Goal: Task Accomplishment & Management: Use online tool/utility

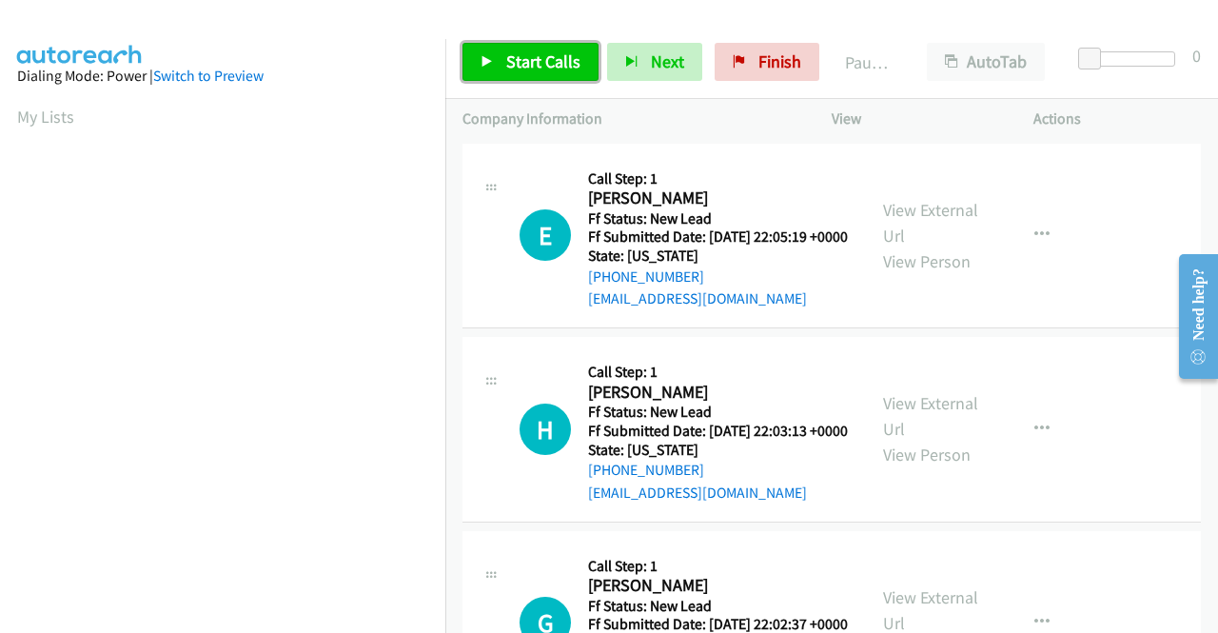
click at [536, 51] on span "Start Calls" at bounding box center [543, 61] width 74 height 22
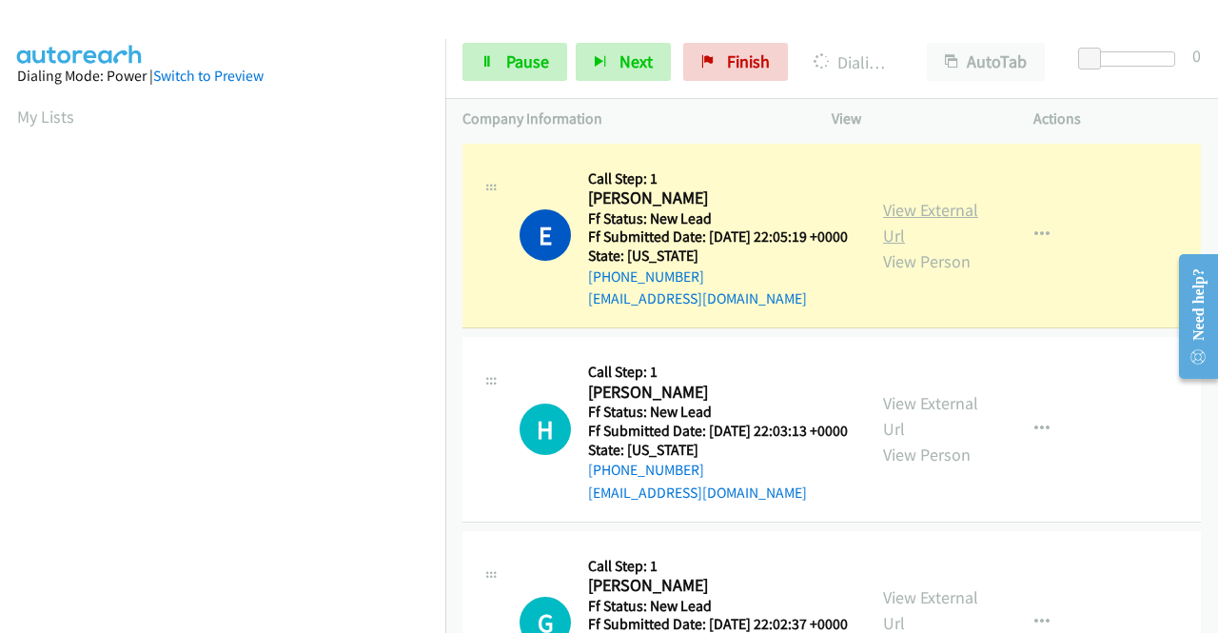
click at [890, 212] on link "View External Url" at bounding box center [930, 223] width 95 height 48
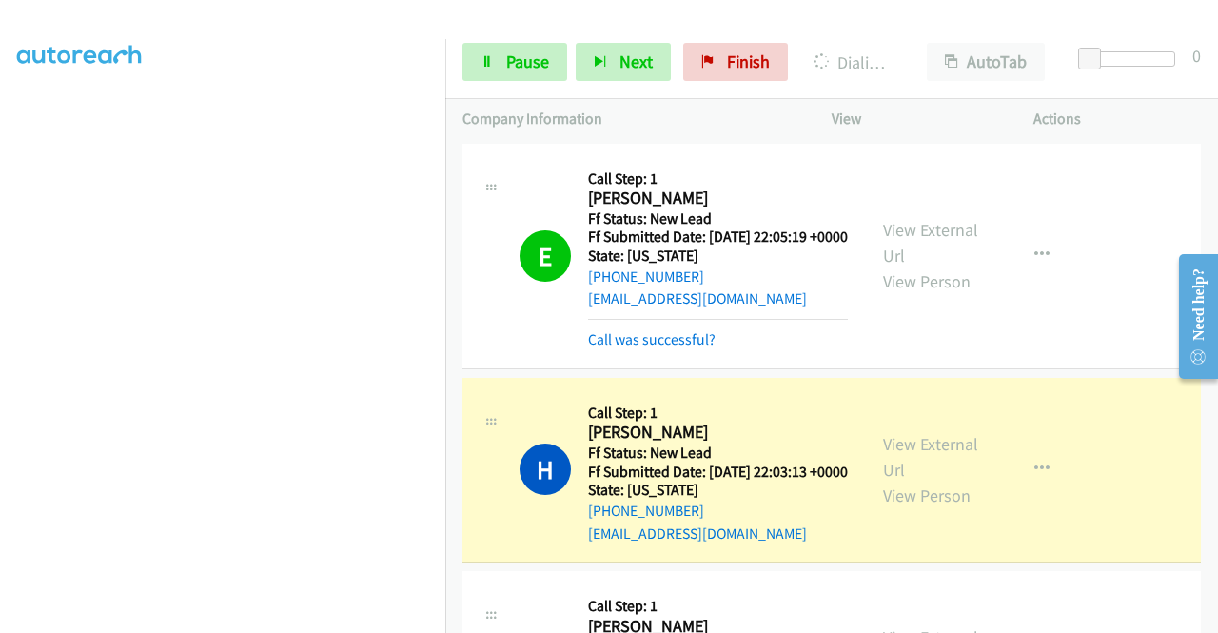
click at [874, 465] on div "View External Url View Person View External Url Email Schedule/Manage Callback …" at bounding box center [975, 470] width 219 height 150
click at [891, 473] on link "View External Url" at bounding box center [930, 457] width 95 height 48
click at [0, 325] on aside "Dialing Mode: Power | Switch to Preview My Lists" at bounding box center [222, 145] width 445 height 1053
click at [518, 68] on span "Pause" at bounding box center [527, 61] width 43 height 22
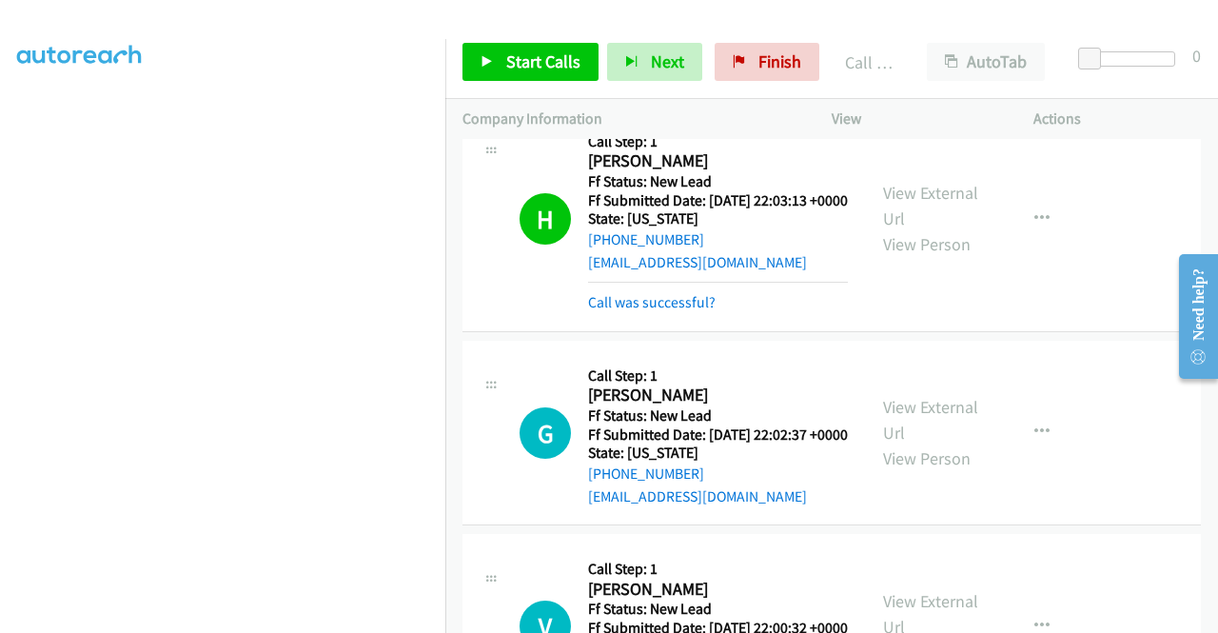
scroll to position [305, 0]
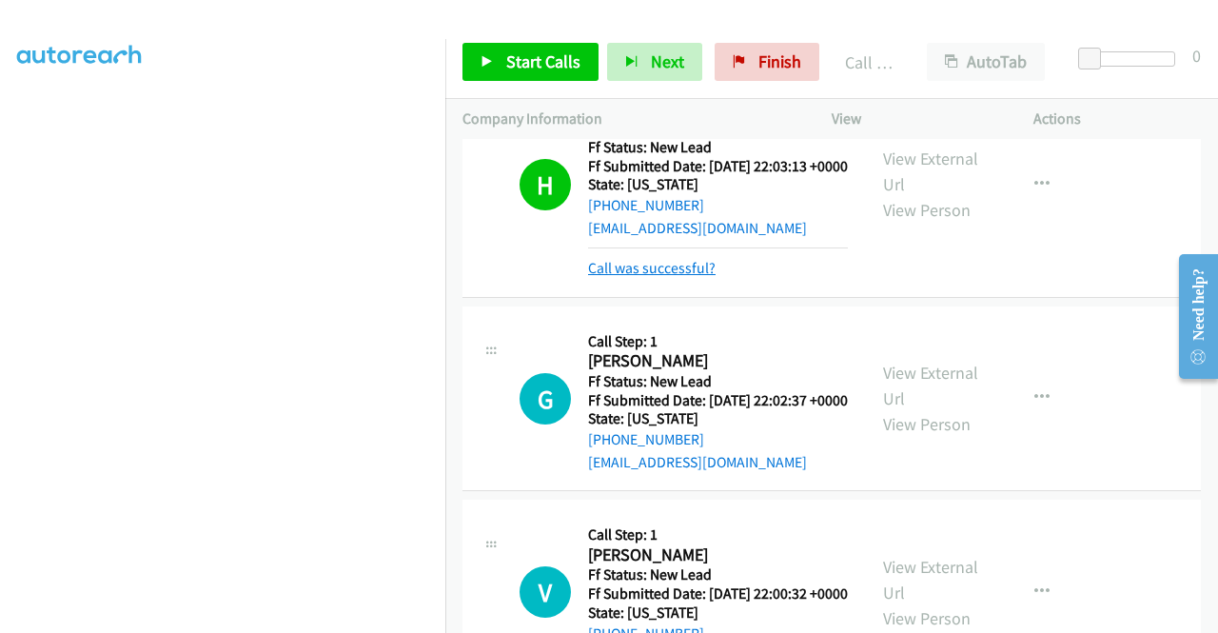
click at [631, 277] on link "Call was successful?" at bounding box center [651, 268] width 127 height 18
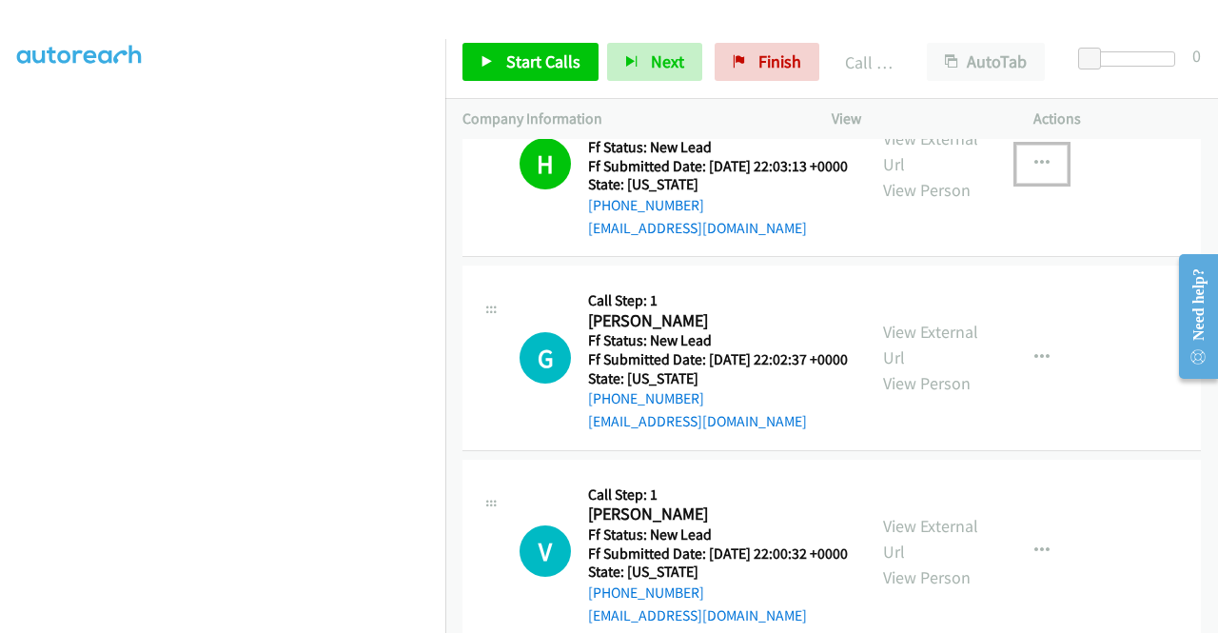
click at [1027, 183] on button "button" at bounding box center [1041, 164] width 51 height 38
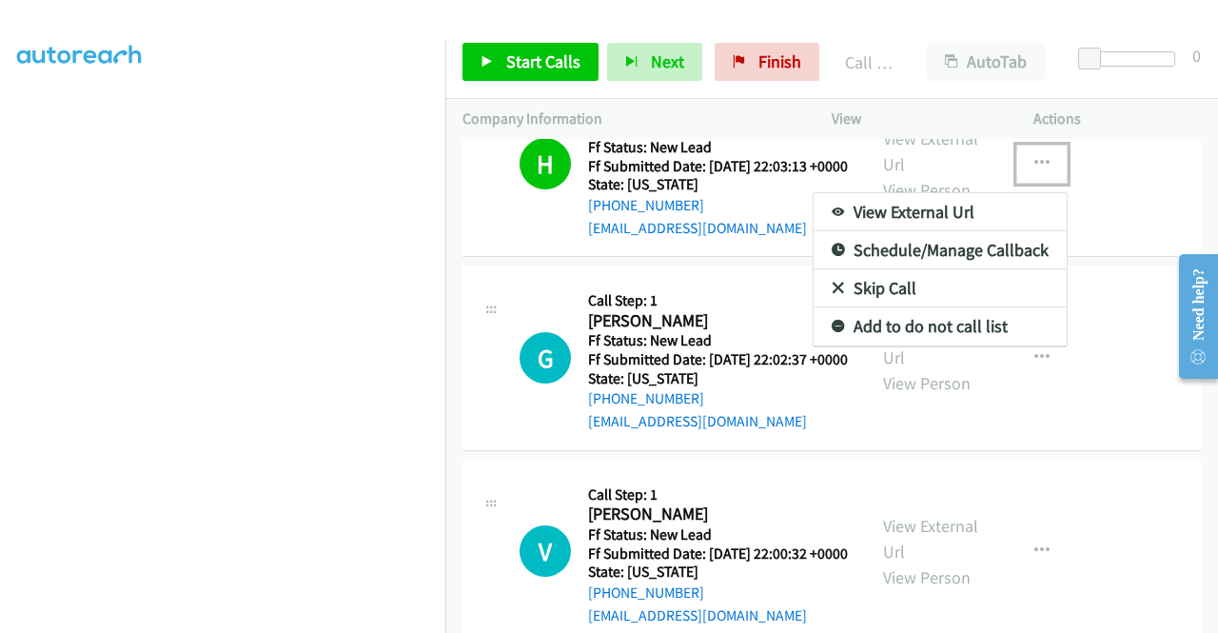
click at [831, 334] on icon at bounding box center [837, 327] width 13 height 13
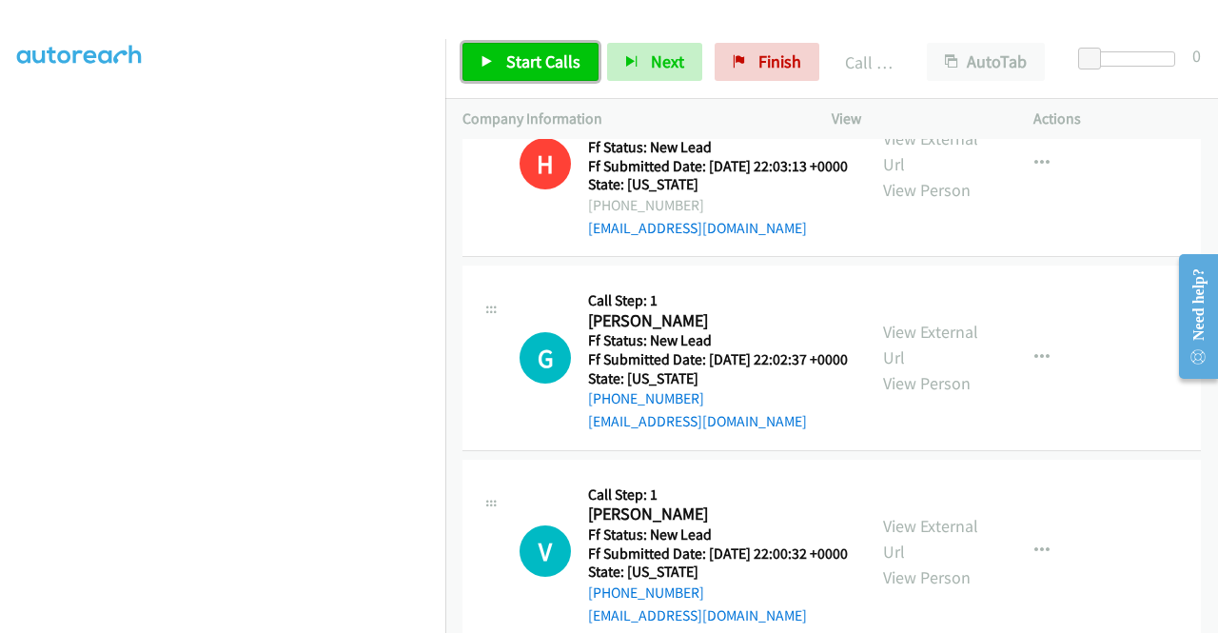
click at [556, 64] on span "Start Calls" at bounding box center [543, 61] width 74 height 22
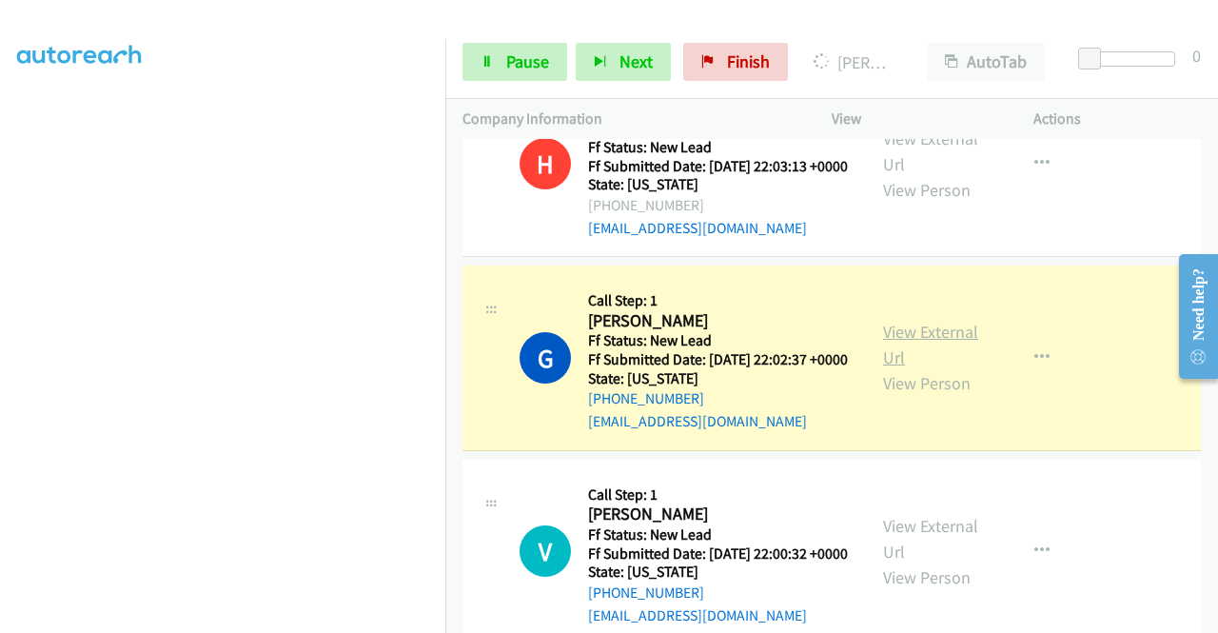
click at [927, 368] on link "View External Url" at bounding box center [930, 345] width 95 height 48
click at [517, 62] on span "Pause" at bounding box center [527, 61] width 43 height 22
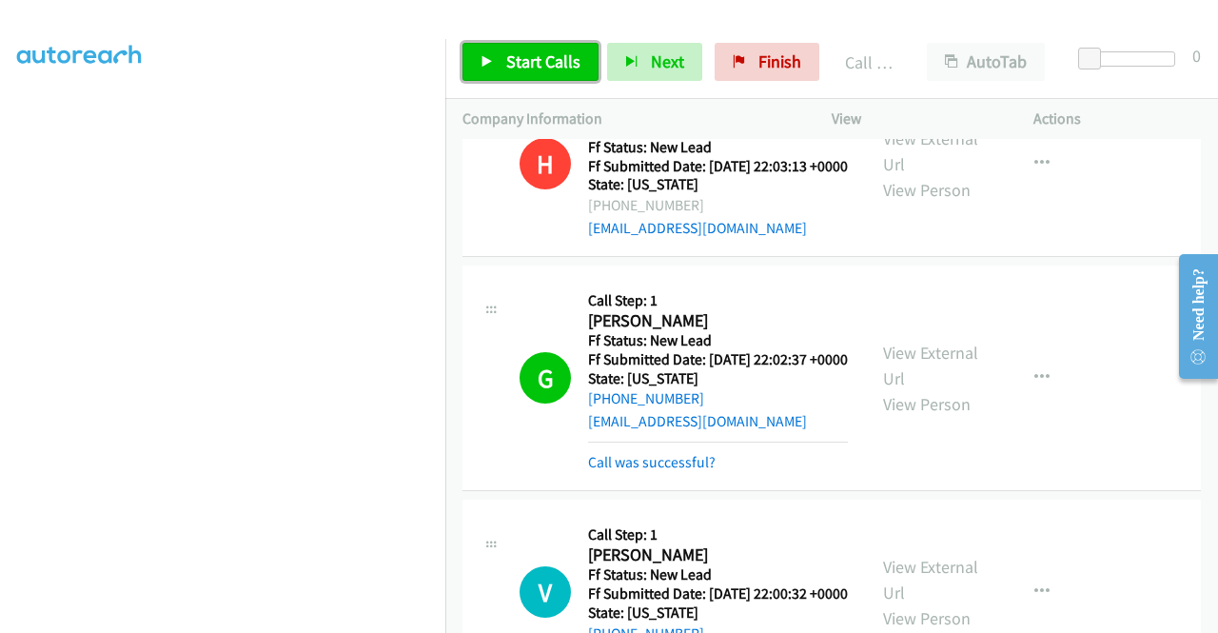
click at [556, 66] on span "Start Calls" at bounding box center [543, 61] width 74 height 22
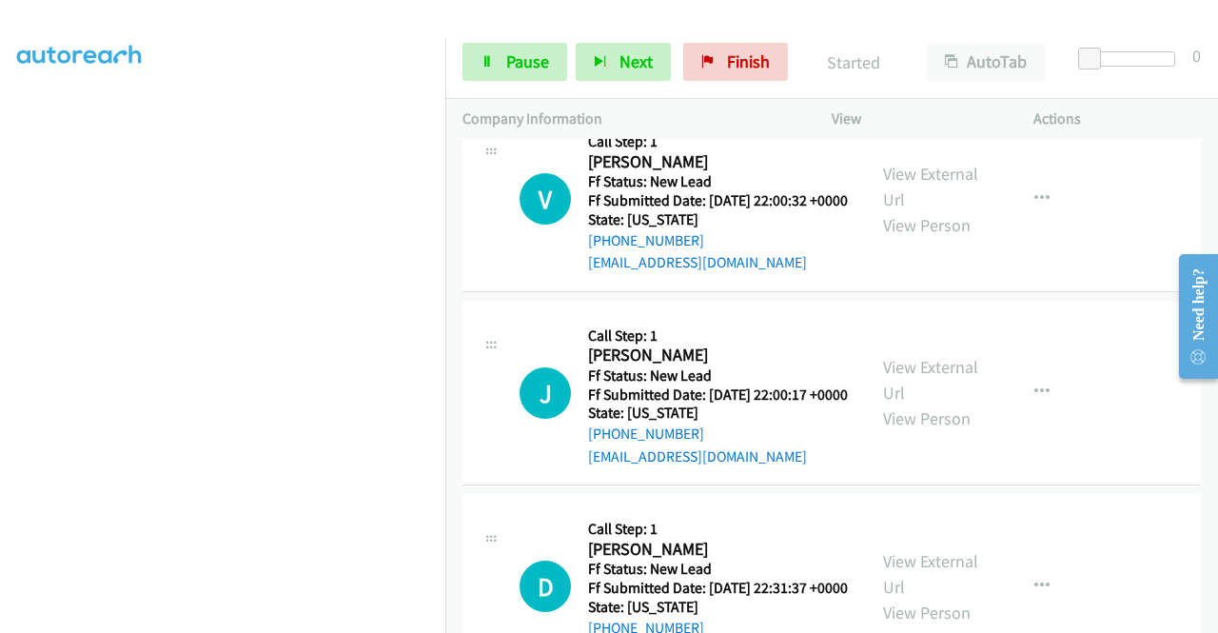
scroll to position [721, 0]
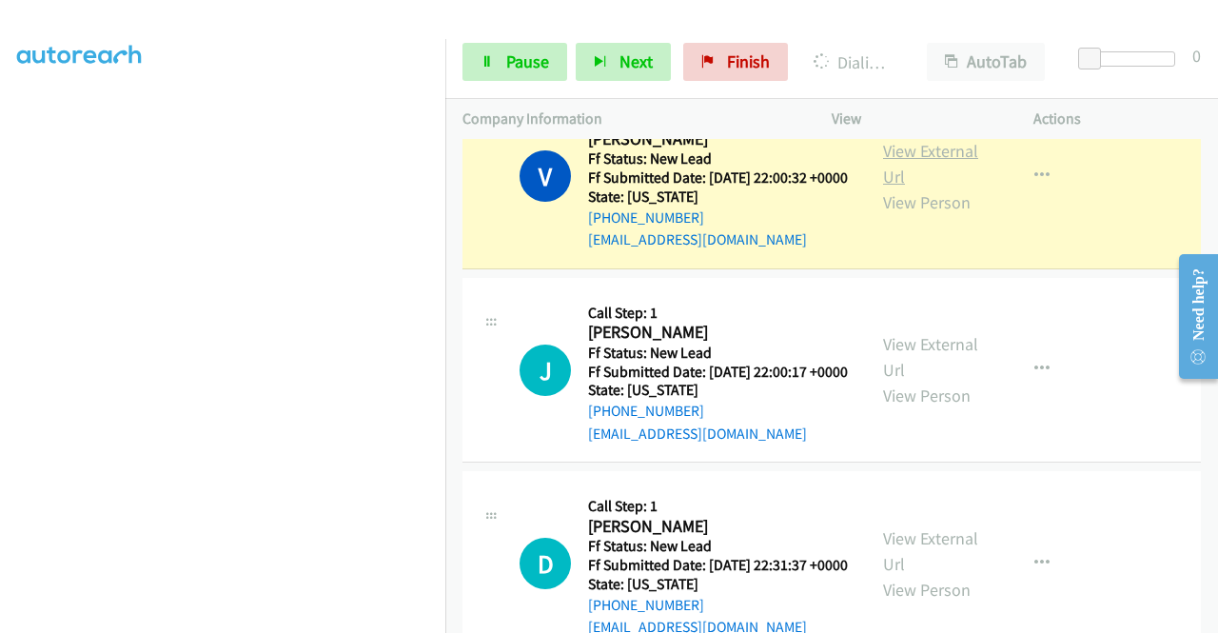
click at [900, 187] on link "View External Url" at bounding box center [930, 164] width 95 height 48
click at [0, 398] on aside "Dialing Mode: Power | Switch to Preview My Lists" at bounding box center [222, 145] width 445 height 1053
click at [498, 56] on link "Pause" at bounding box center [514, 62] width 105 height 38
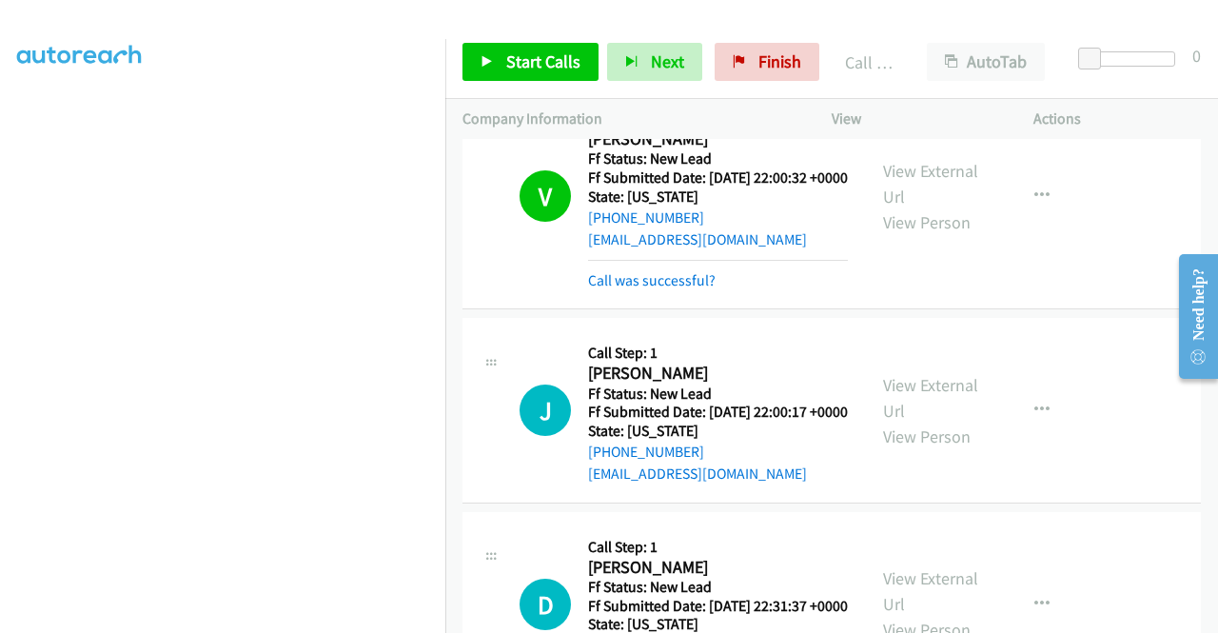
click at [526, 81] on div "Start Calls Pause Next Finish Call Completed AutoTab AutoTab 0" at bounding box center [831, 62] width 772 height 73
click at [523, 69] on span "Start Calls" at bounding box center [543, 61] width 74 height 22
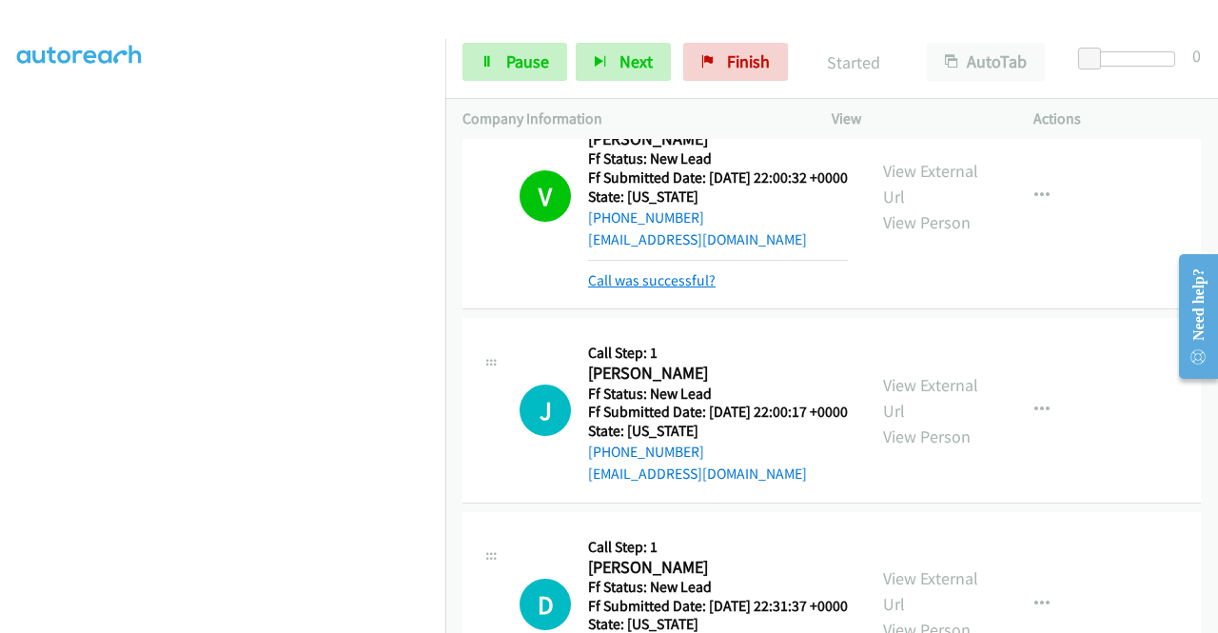
click at [680, 289] on link "Call was successful?" at bounding box center [651, 280] width 127 height 18
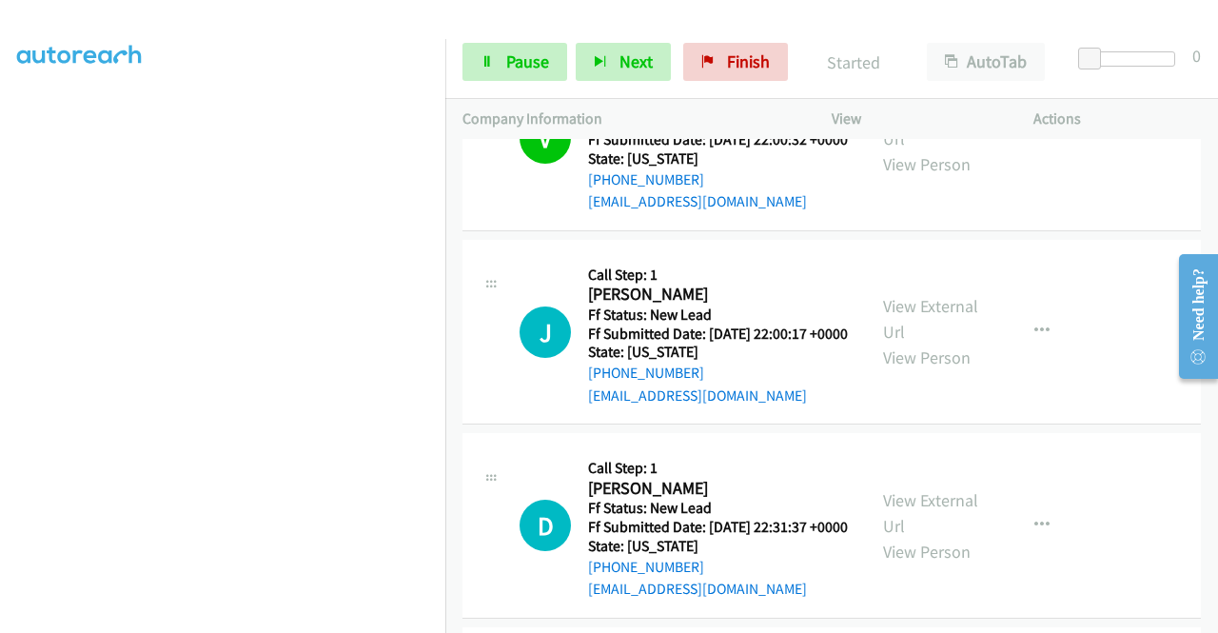
scroll to position [924, 0]
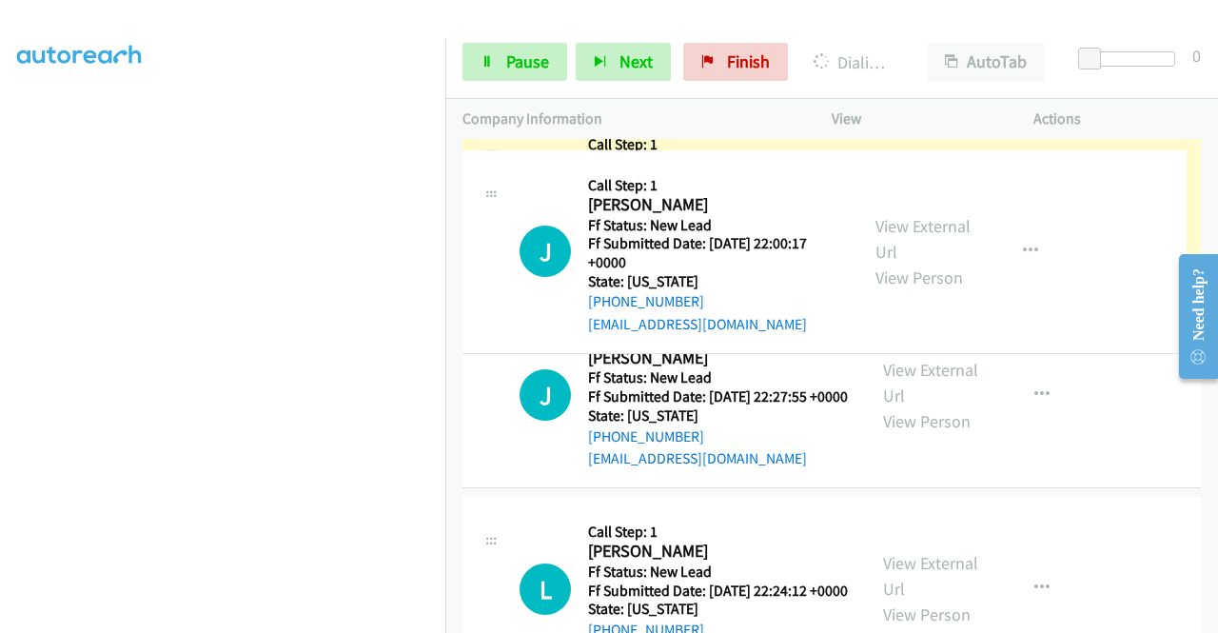
drag, startPoint x: 901, startPoint y: 444, endPoint x: 814, endPoint y: 345, distance: 131.5
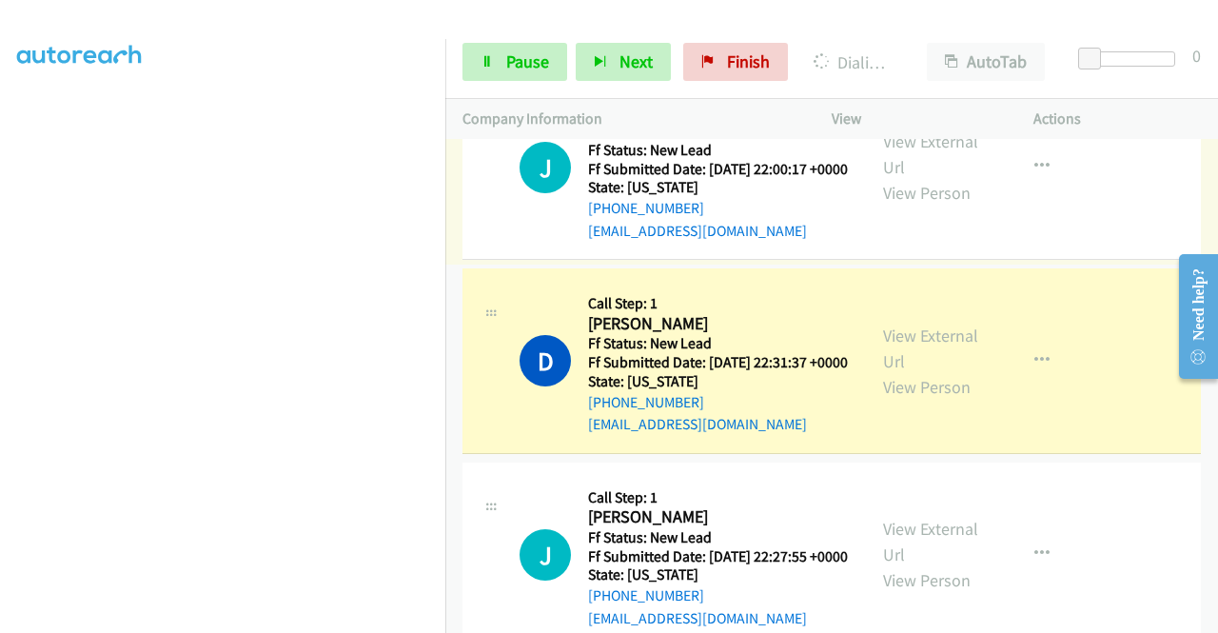
click at [902, 417] on div "View External Url View Person View External Url Email Schedule/Manage Callback …" at bounding box center [975, 360] width 219 height 150
click at [884, 372] on link "View External Url" at bounding box center [930, 348] width 95 height 48
click at [0, 383] on aside "Dialing Mode: Power | Switch to Preview My Lists" at bounding box center [222, 145] width 445 height 1053
click at [502, 64] on link "Pause" at bounding box center [514, 62] width 105 height 38
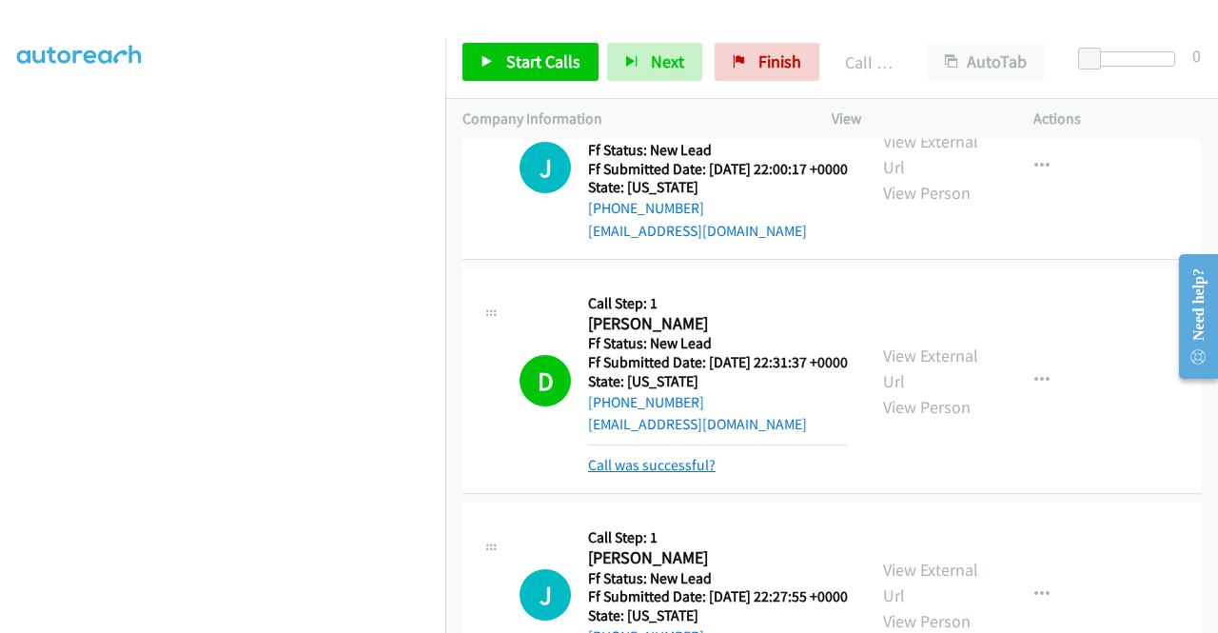
click at [689, 474] on link "Call was successful?" at bounding box center [651, 465] width 127 height 18
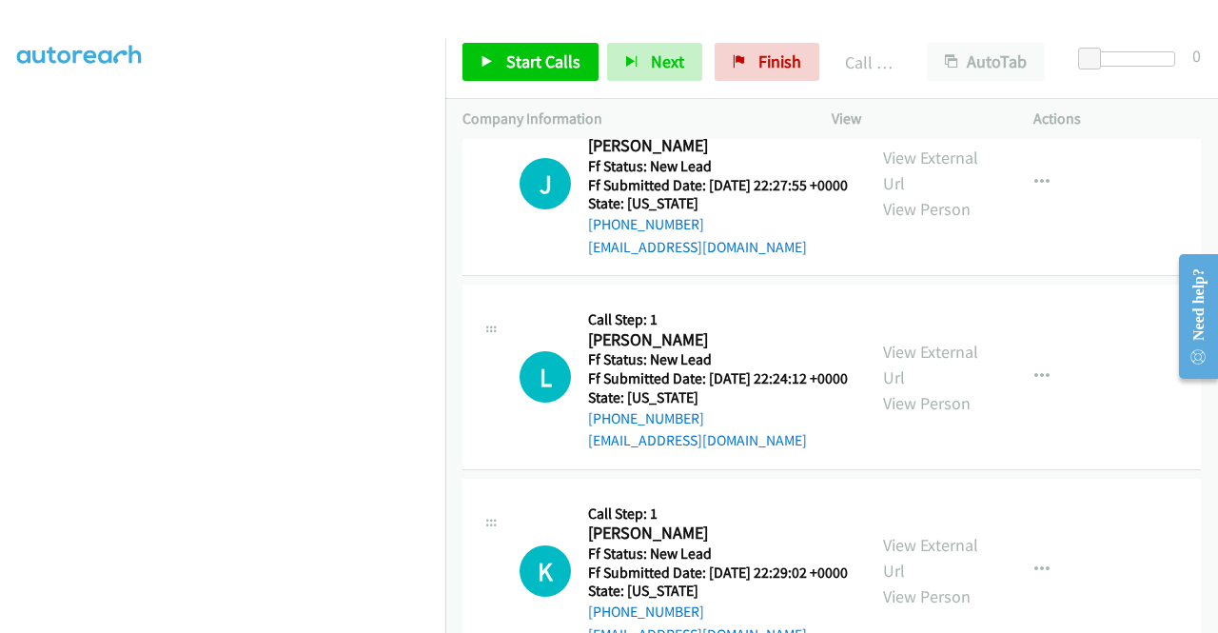
scroll to position [1304, 0]
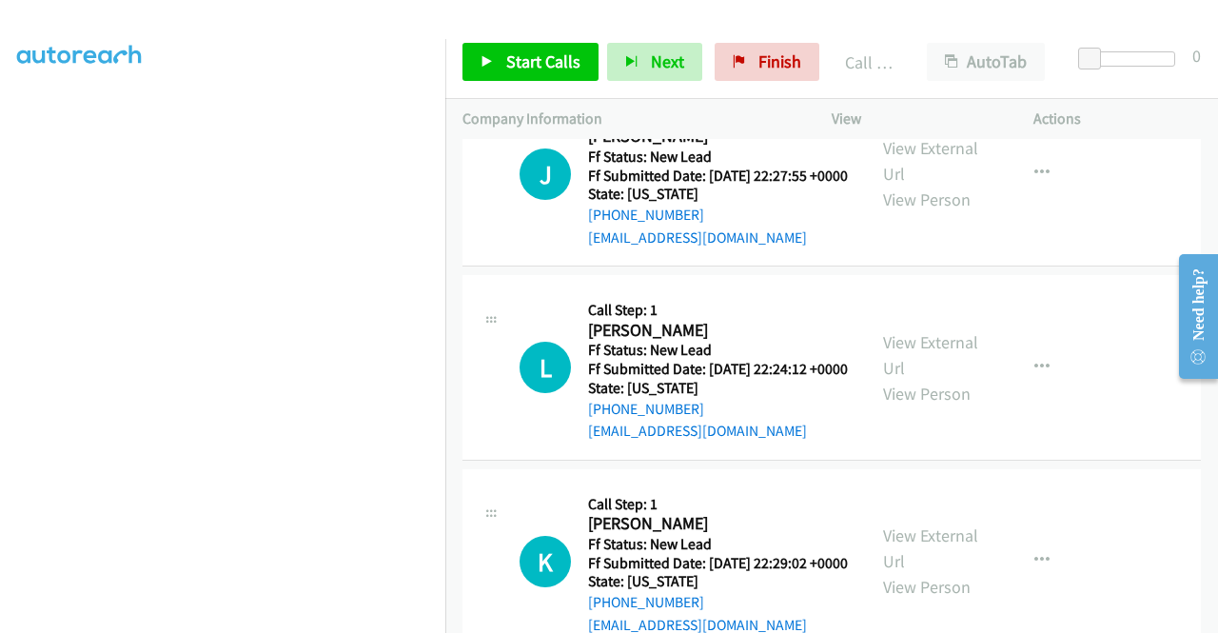
click at [493, 92] on div "Start Calls Pause Next Finish Call Completed AutoTab AutoTab 0" at bounding box center [831, 62] width 772 height 73
click at [496, 47] on link "Start Calls" at bounding box center [530, 62] width 136 height 38
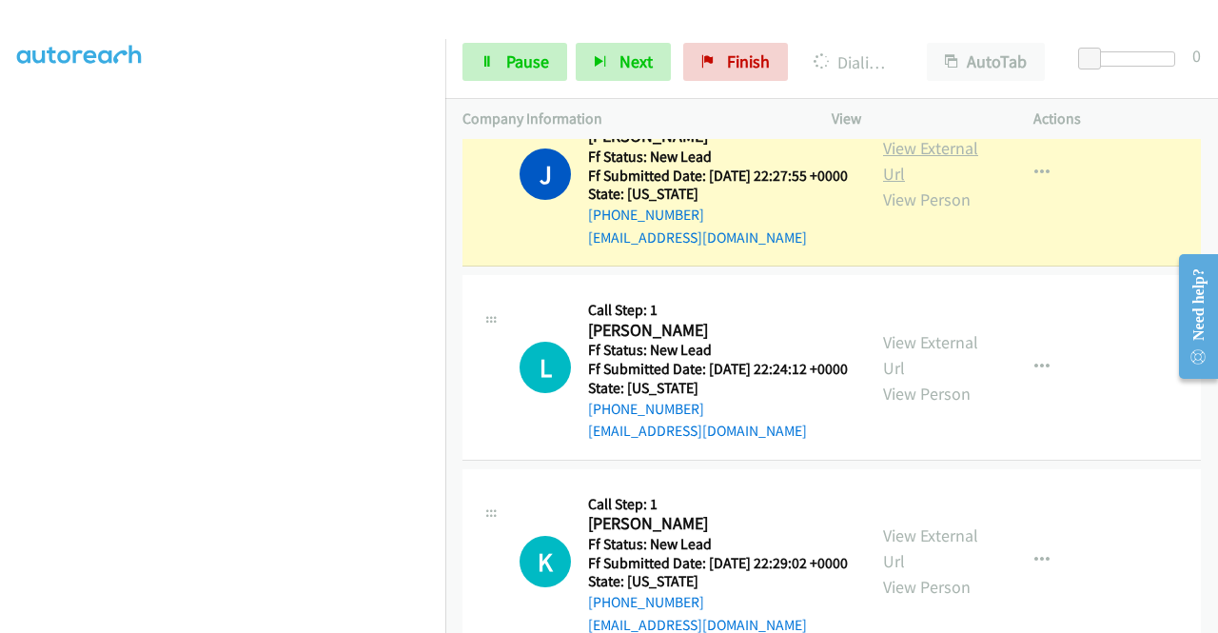
click at [925, 185] on link "View External Url" at bounding box center [930, 161] width 95 height 48
click at [0, 354] on aside "Dialing Mode: Power | Switch to Preview My Lists" at bounding box center [222, 145] width 445 height 1053
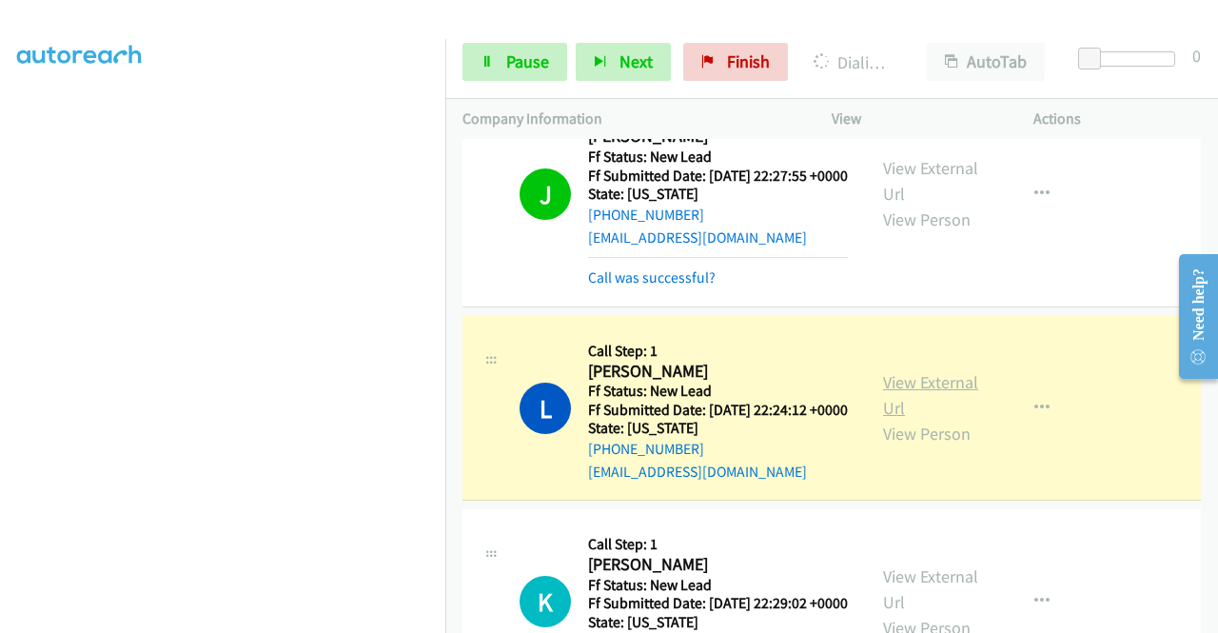
click at [919, 419] on link "View External Url" at bounding box center [930, 395] width 95 height 48
click at [498, 65] on link "Pause" at bounding box center [514, 62] width 105 height 38
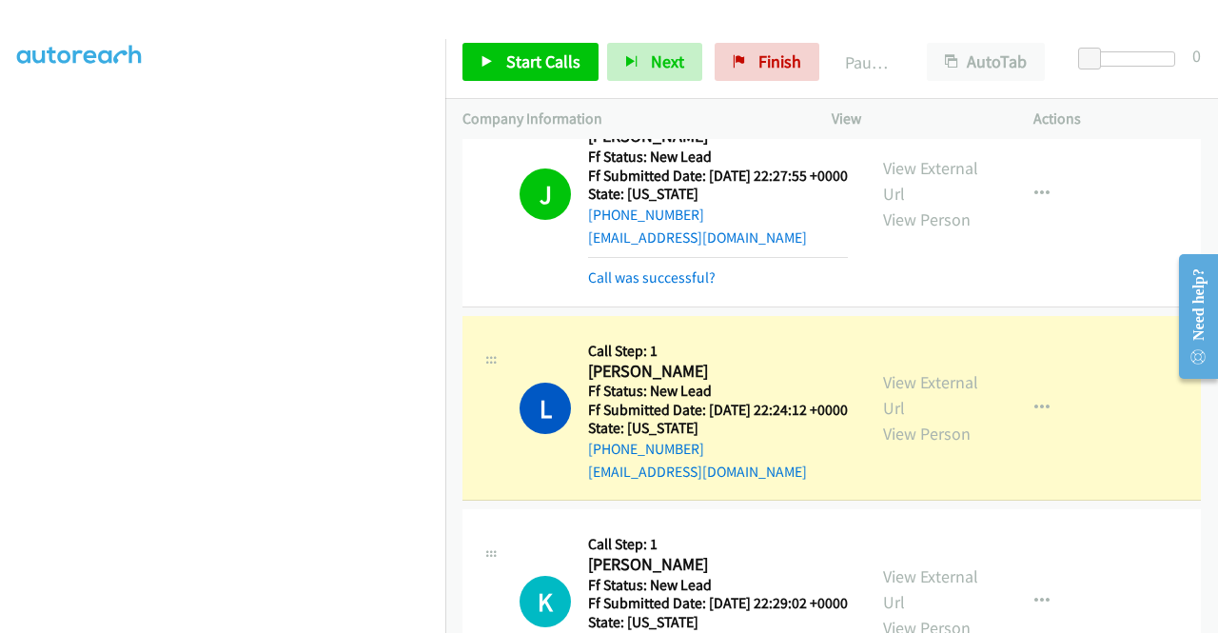
click at [0, 200] on aside "Dialing Mode: Power | Switch to Preview My Lists" at bounding box center [222, 145] width 445 height 1053
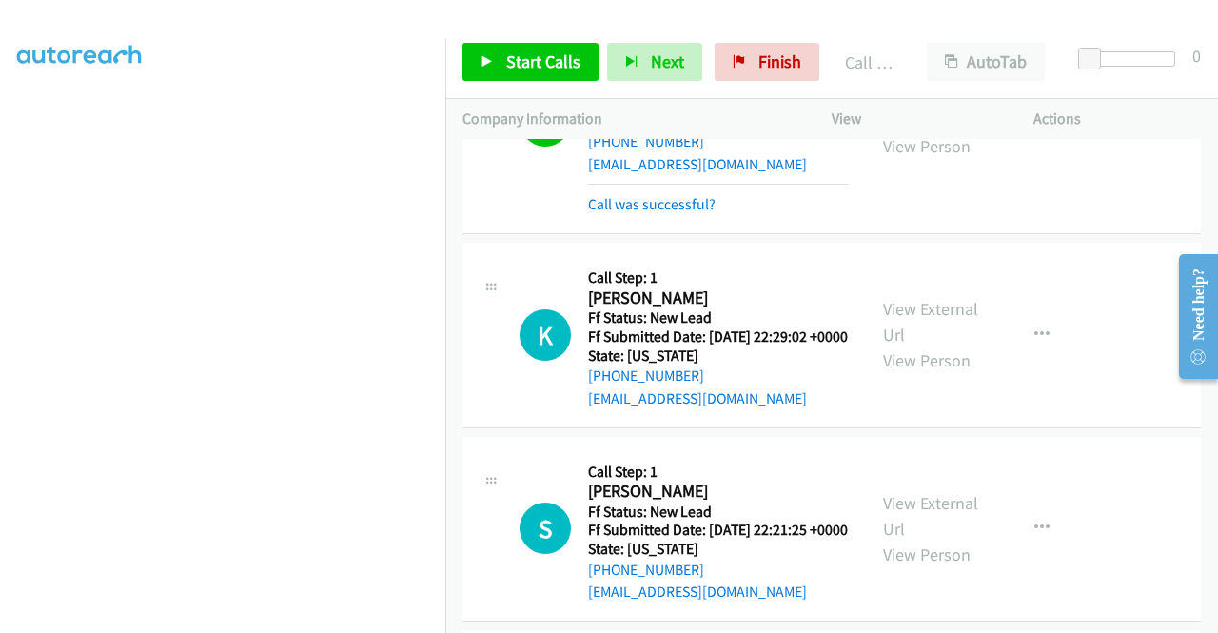
scroll to position [1615, 0]
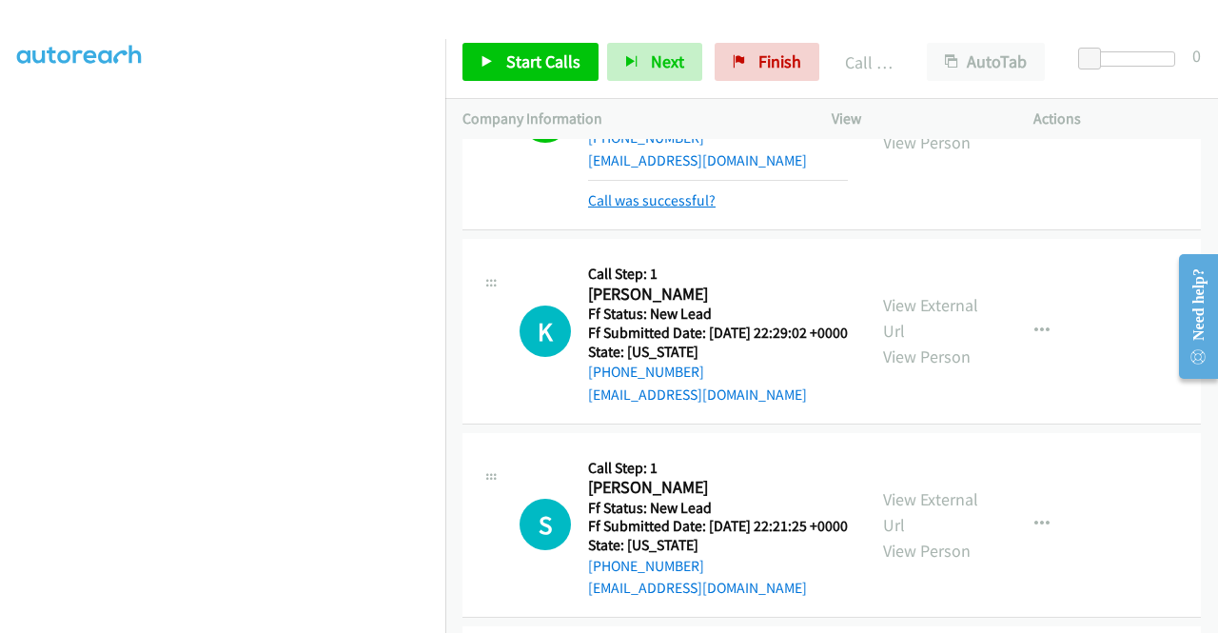
click at [668, 209] on link "Call was successful?" at bounding box center [651, 200] width 127 height 18
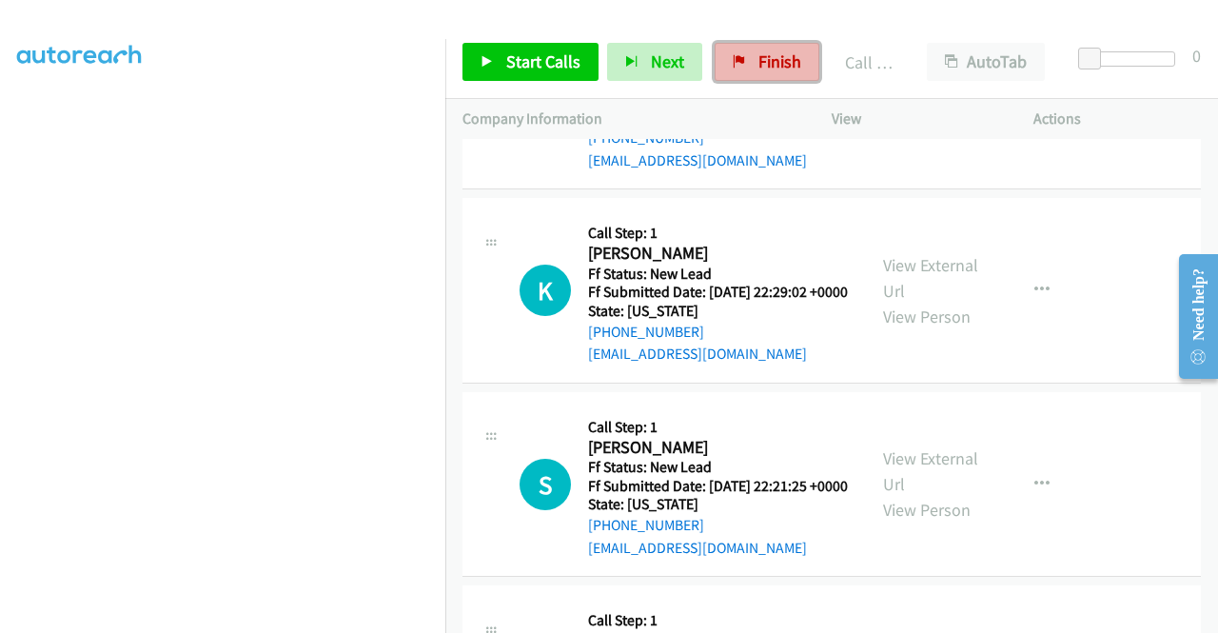
click at [761, 79] on link "Finish" at bounding box center [766, 62] width 105 height 38
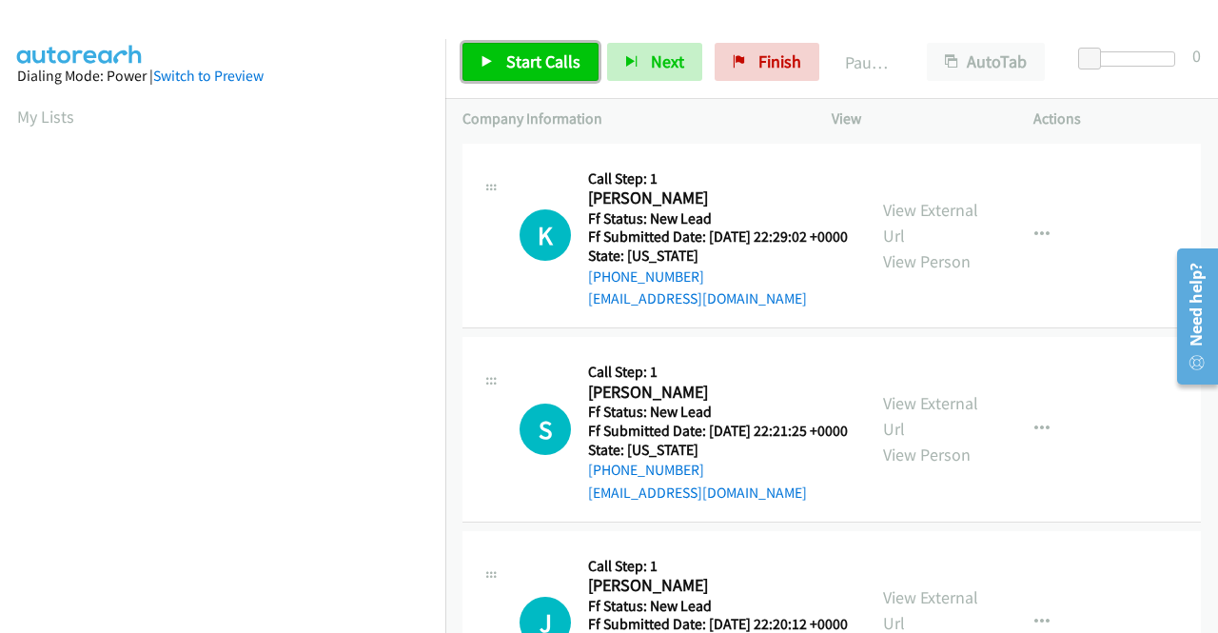
click at [517, 62] on span "Start Calls" at bounding box center [543, 61] width 74 height 22
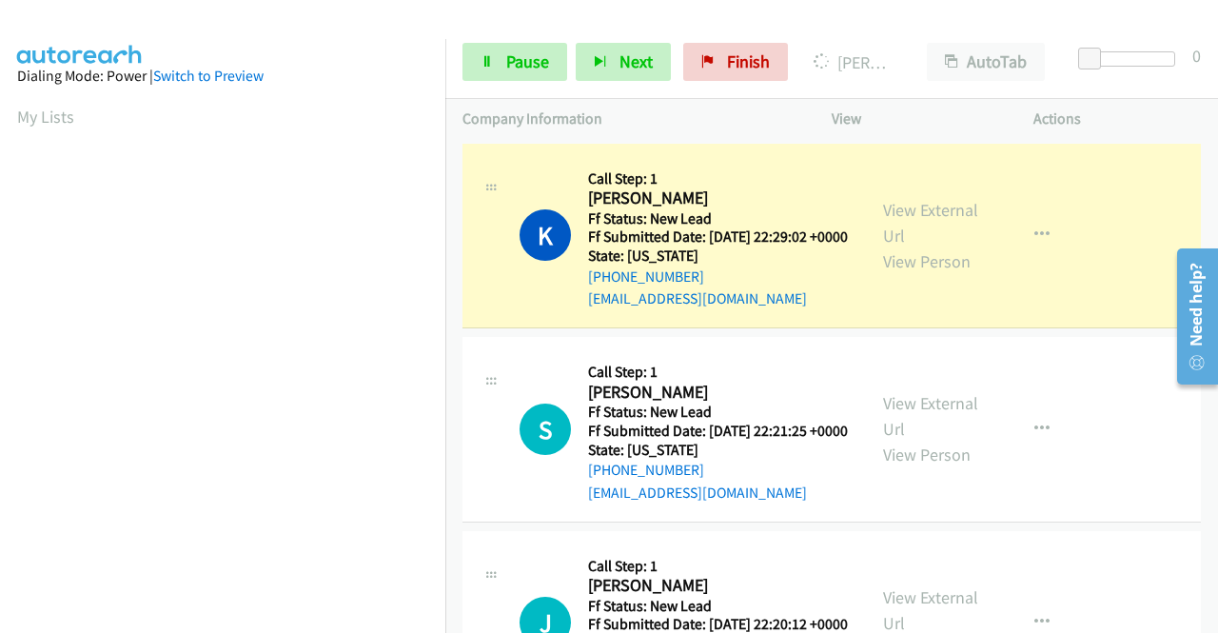
click at [866, 217] on div "View External Url View Person View External Url Email Schedule/Manage Callback …" at bounding box center [975, 236] width 219 height 150
click at [890, 223] on link "View External Url" at bounding box center [930, 223] width 95 height 48
click at [0, 364] on aside "Dialing Mode: Power | Switch to Preview My Lists" at bounding box center [222, 565] width 445 height 1053
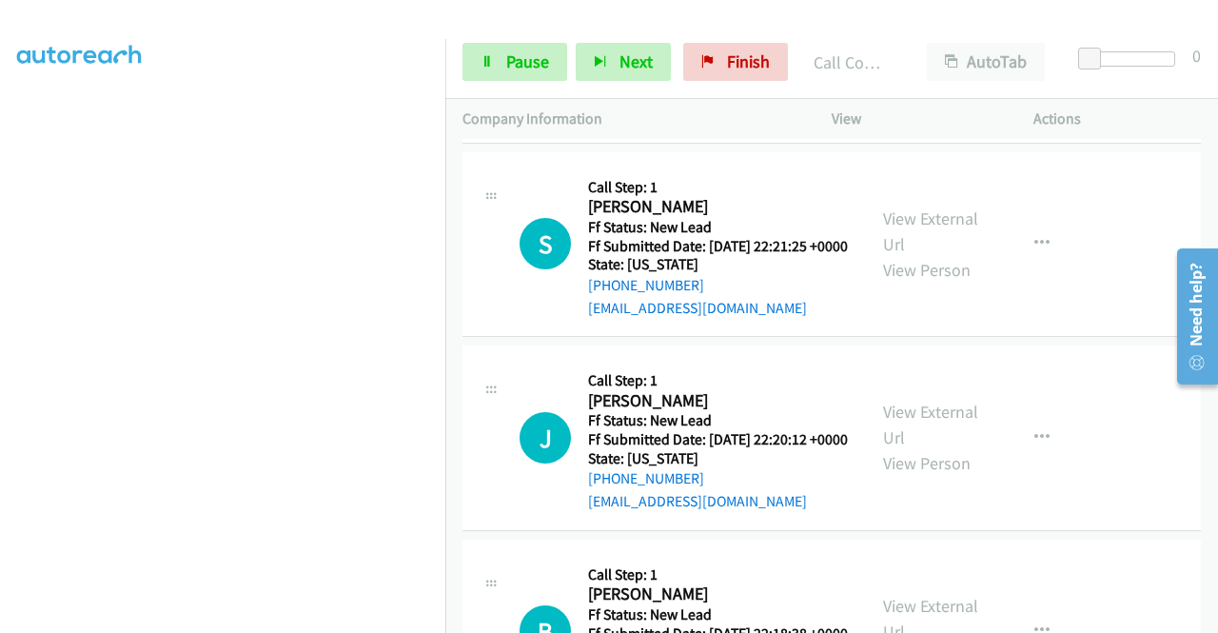
scroll to position [241, 0]
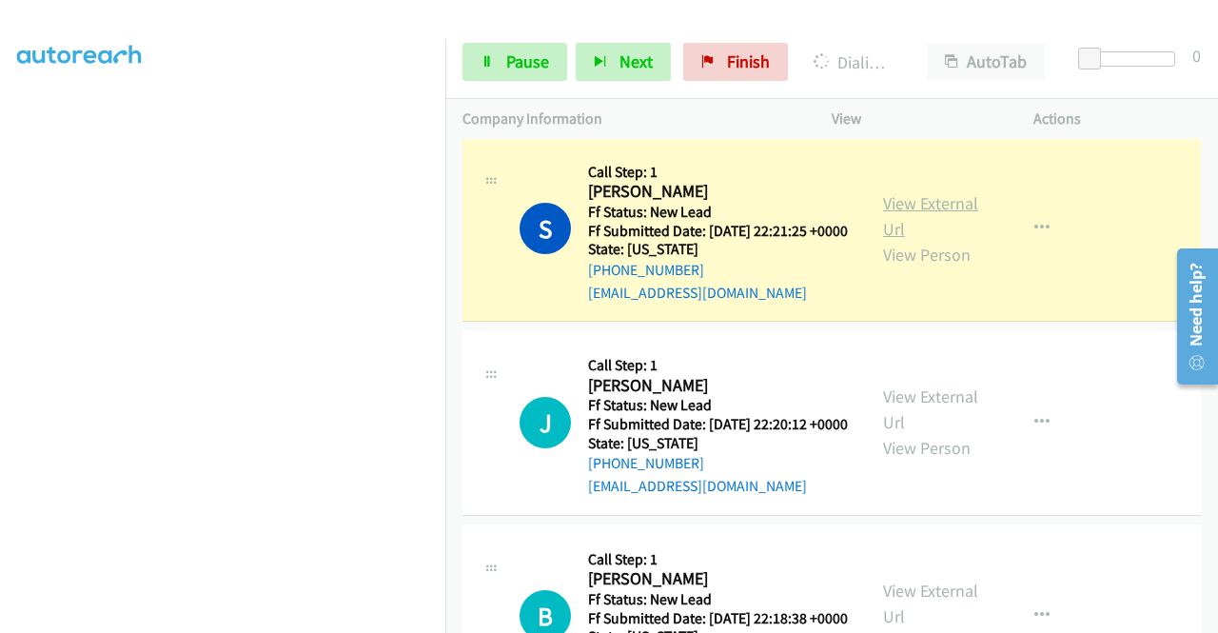
click at [924, 226] on link "View External Url" at bounding box center [930, 216] width 95 height 48
click at [0, 359] on aside "Dialing Mode: Power | Switch to Preview My Lists" at bounding box center [222, 145] width 445 height 1053
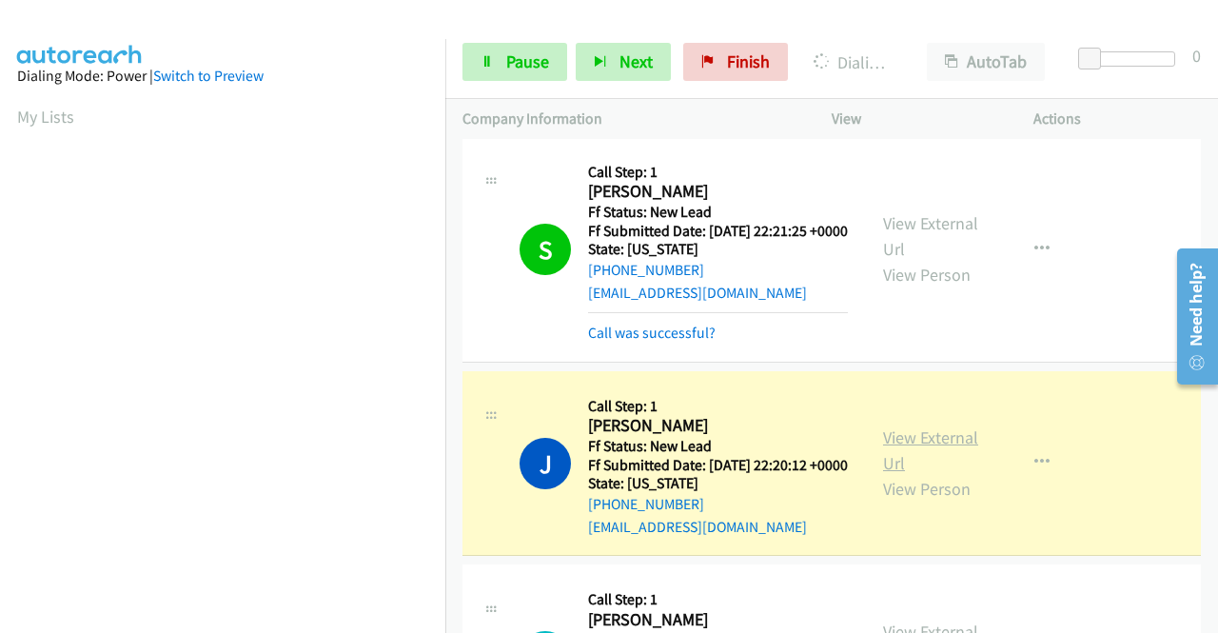
click at [945, 474] on link "View External Url" at bounding box center [930, 450] width 95 height 48
click at [0, 364] on aside "Dialing Mode: Power | Switch to Preview My Lists" at bounding box center [222, 145] width 445 height 1053
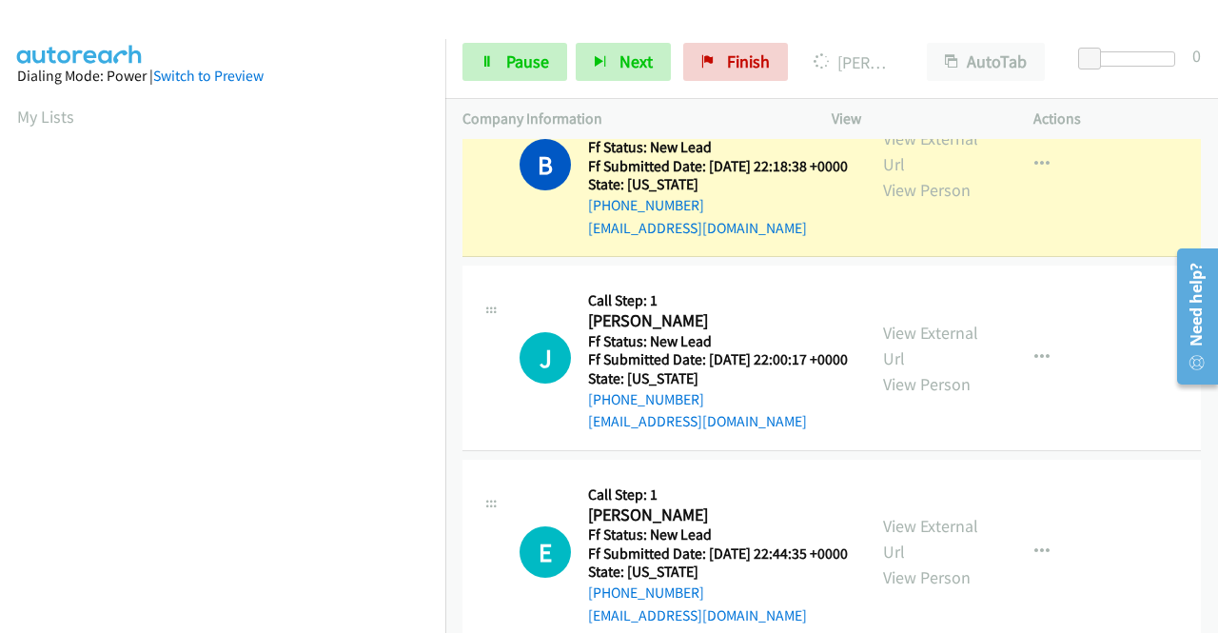
scroll to position [799, 0]
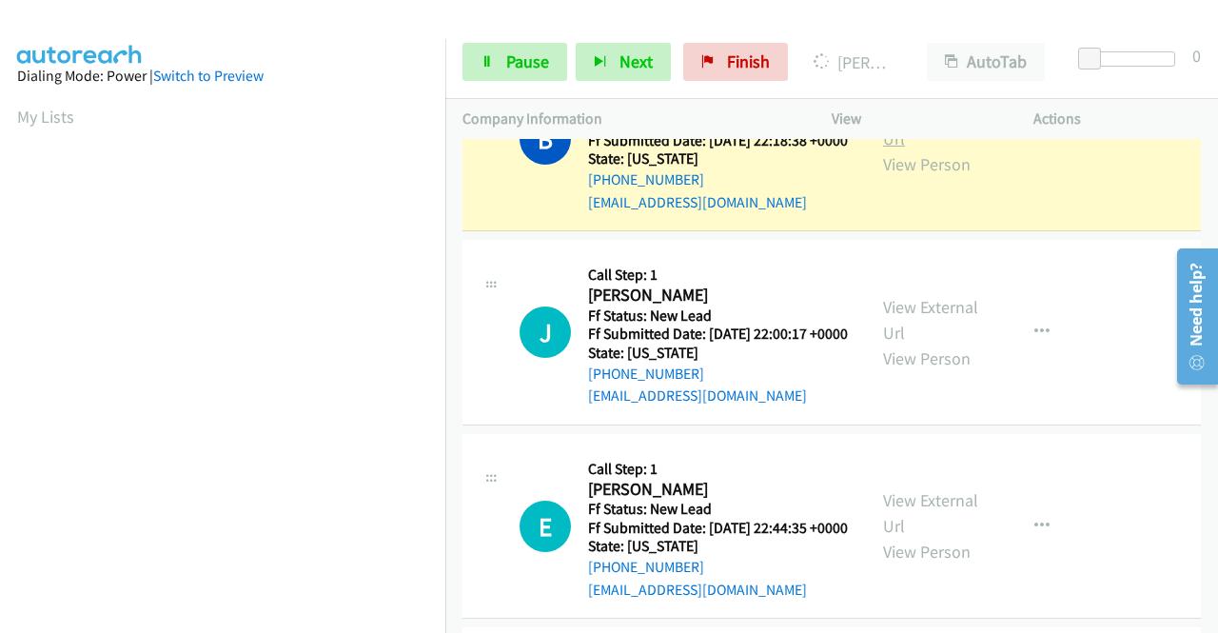
click at [928, 149] on link "View External Url" at bounding box center [930, 126] width 95 height 48
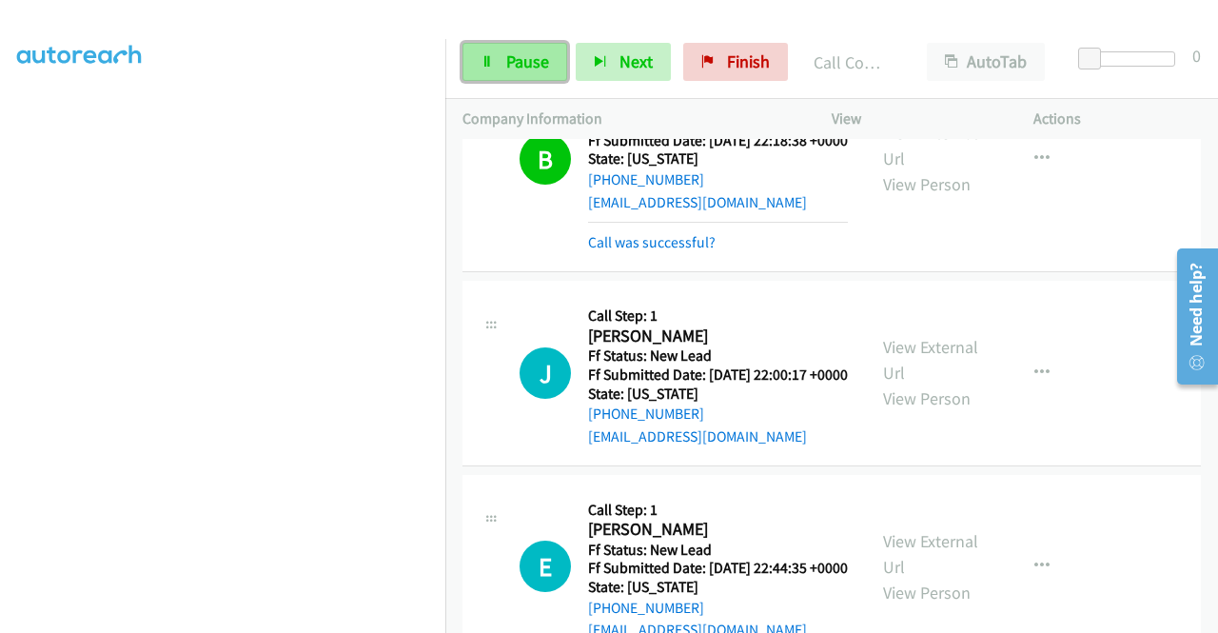
click at [500, 56] on link "Pause" at bounding box center [514, 62] width 105 height 38
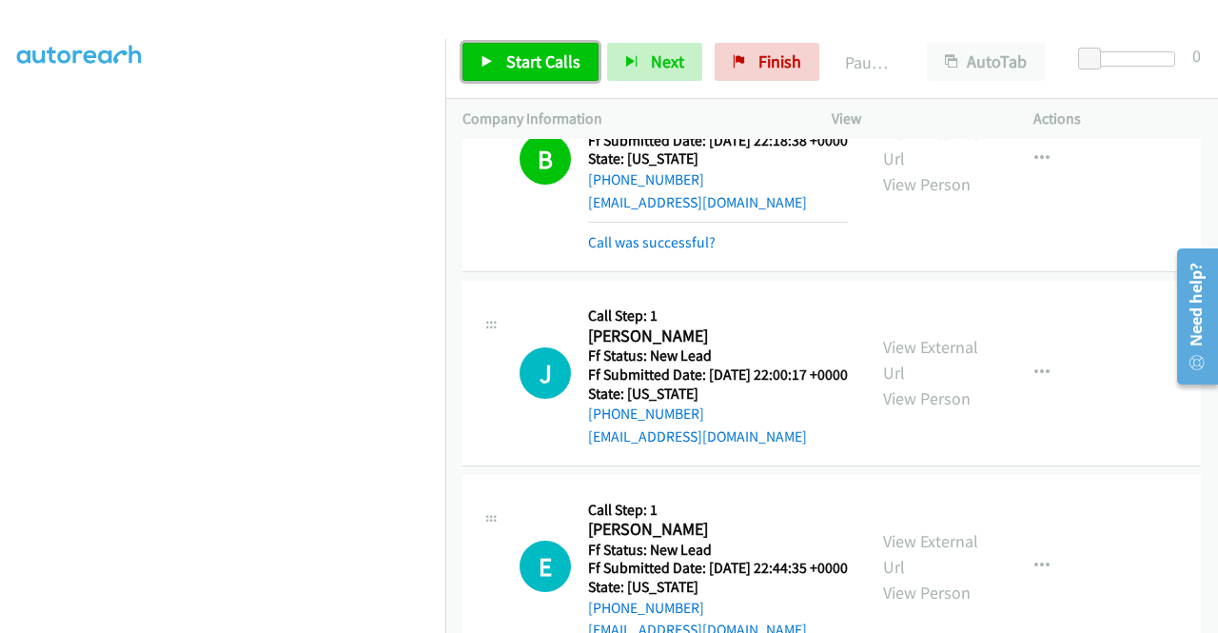
click at [500, 56] on link "Start Calls" at bounding box center [530, 62] width 136 height 38
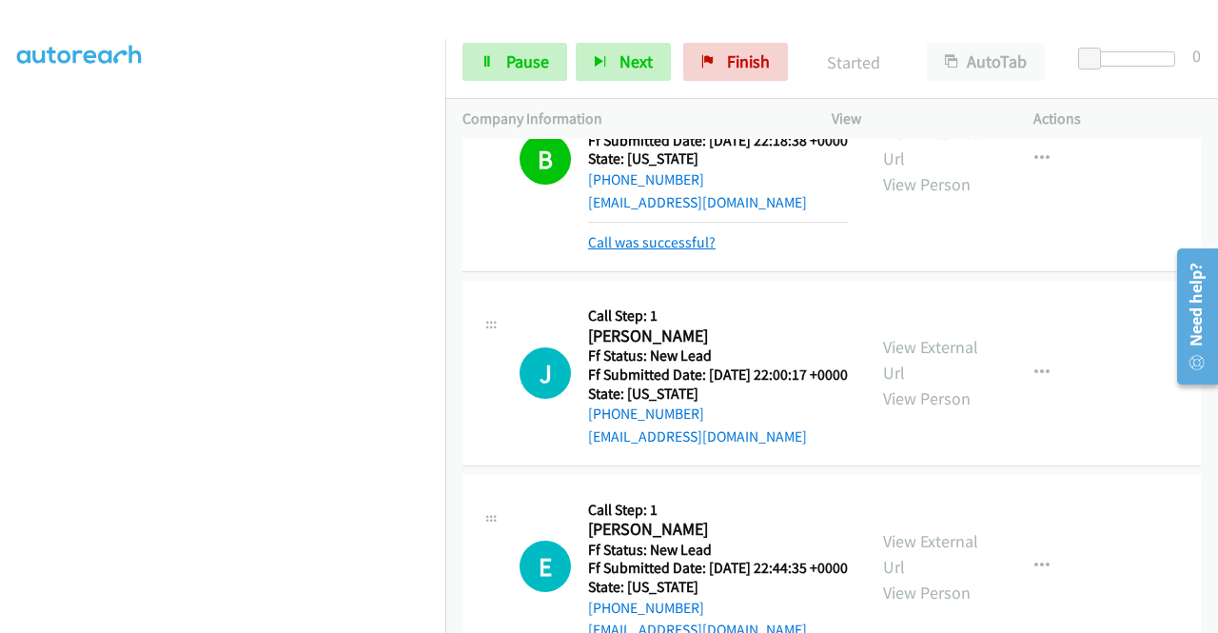
click at [683, 251] on link "Call was successful?" at bounding box center [651, 242] width 127 height 18
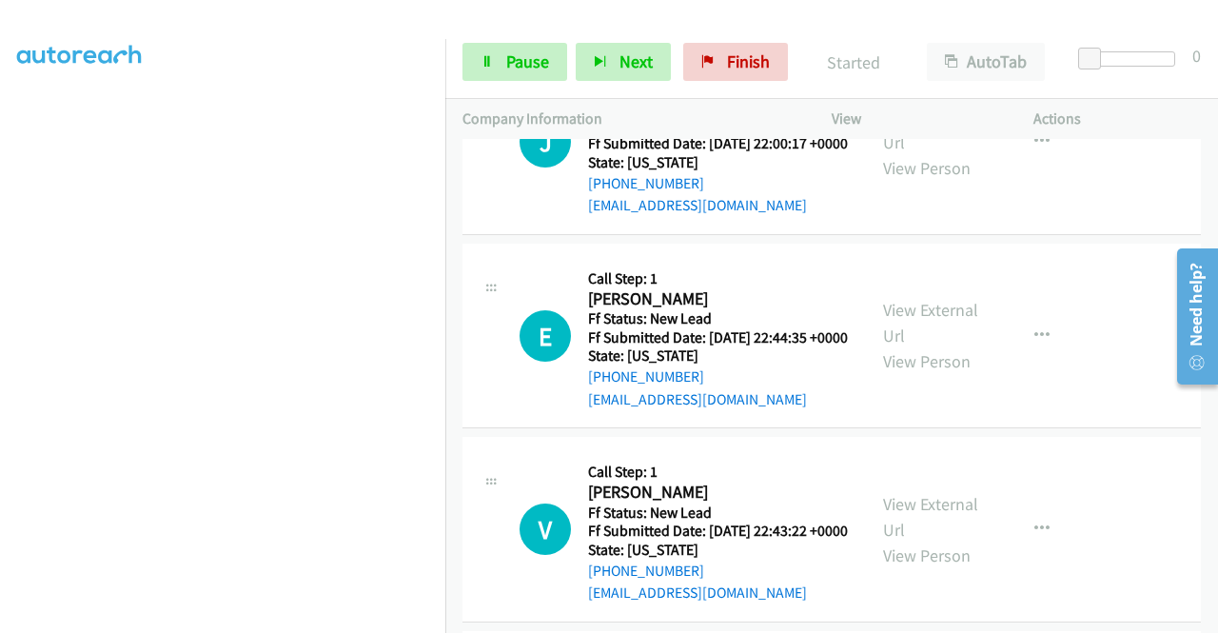
scroll to position [1027, 0]
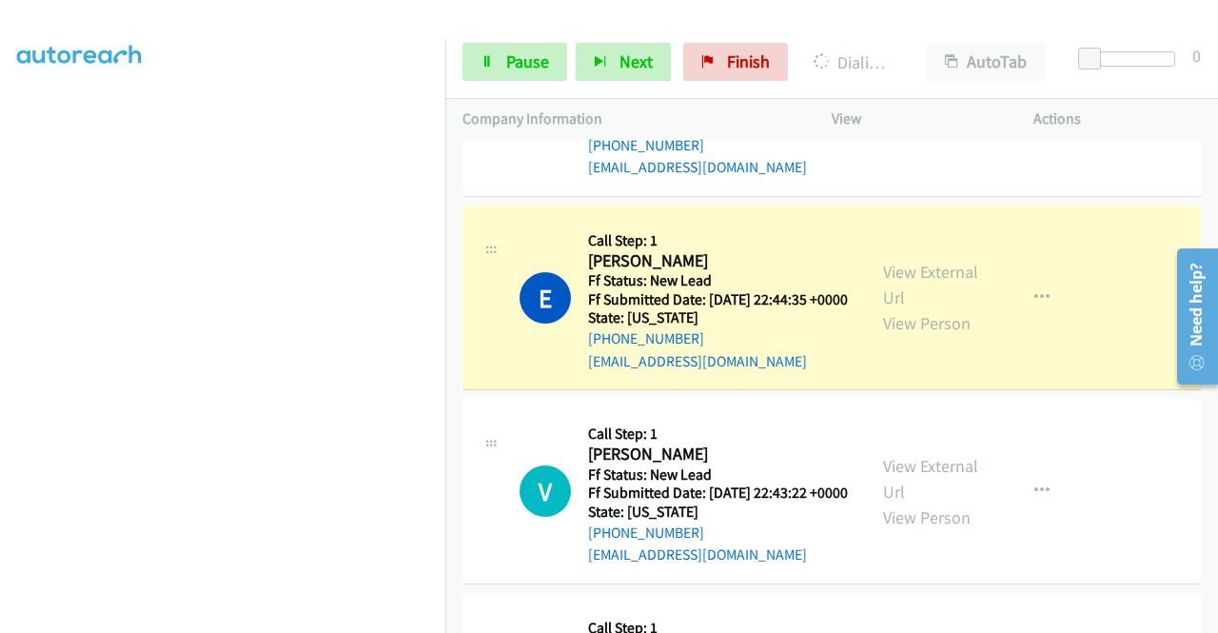
click at [0, 405] on aside "Dialing Mode: Power | Switch to Preview My Lists" at bounding box center [222, 145] width 445 height 1053
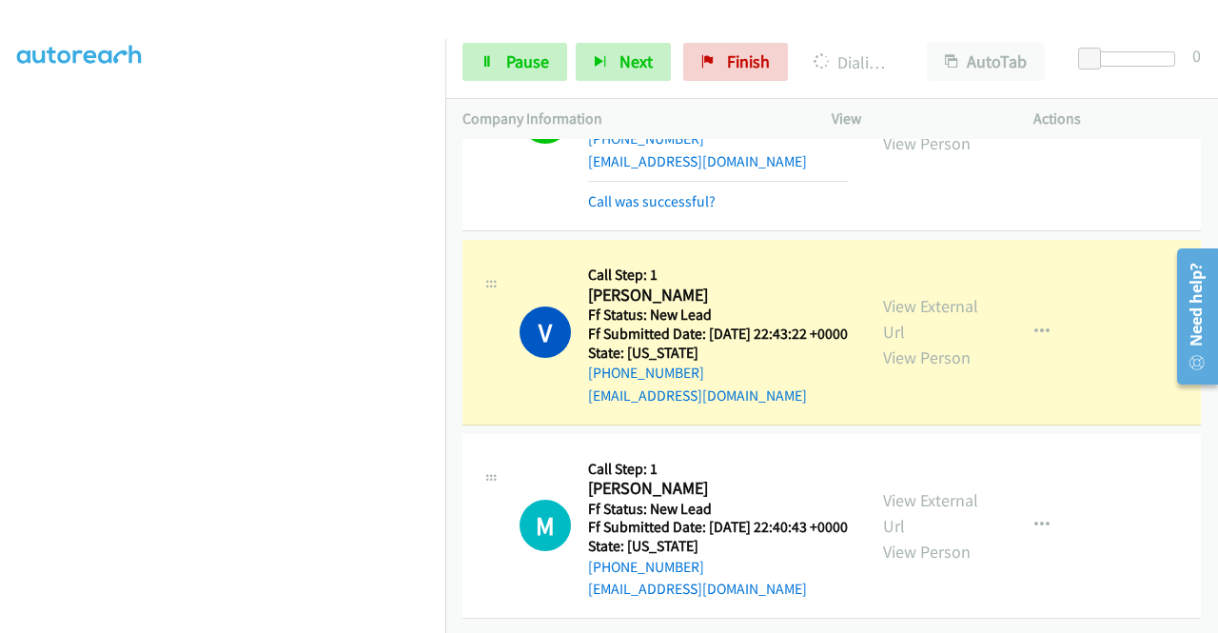
scroll to position [1204, 0]
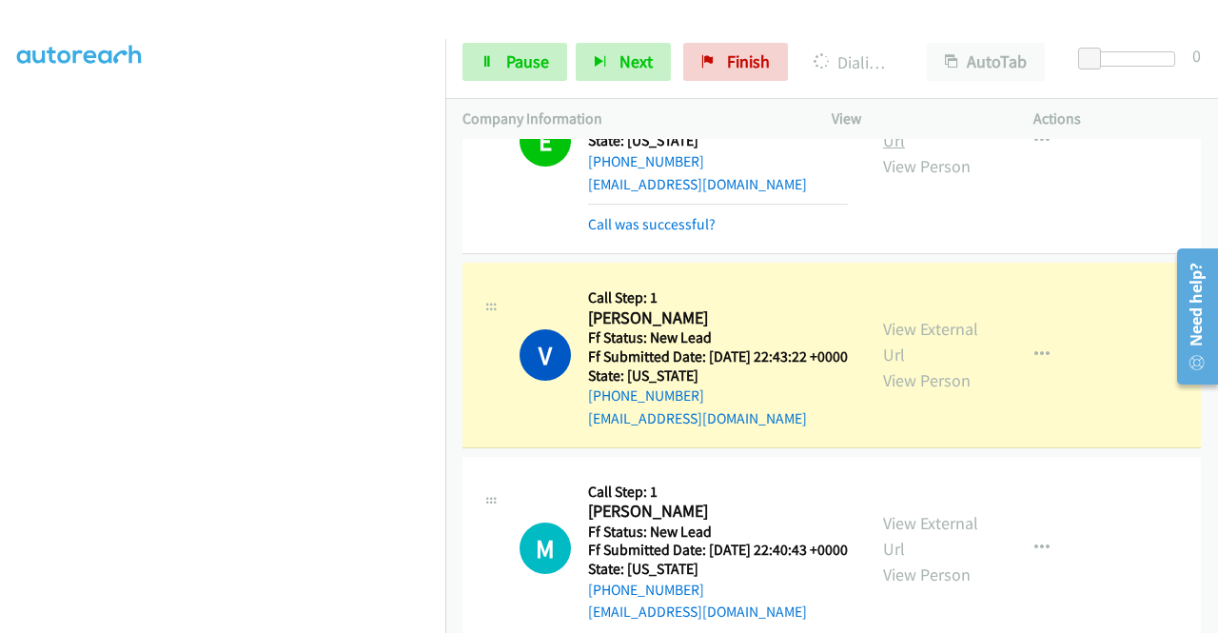
click at [941, 151] on link "View External Url" at bounding box center [930, 128] width 95 height 48
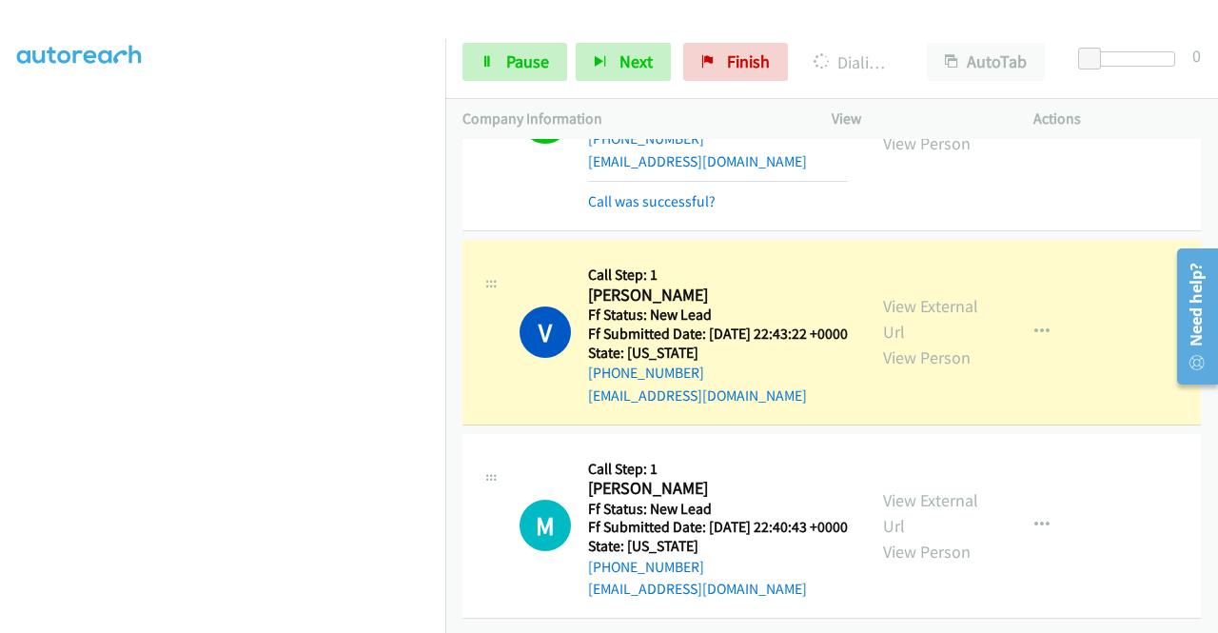
scroll to position [1343, 0]
click at [892, 302] on link "View External Url" at bounding box center [930, 319] width 95 height 48
click at [484, 56] on icon at bounding box center [486, 62] width 13 height 13
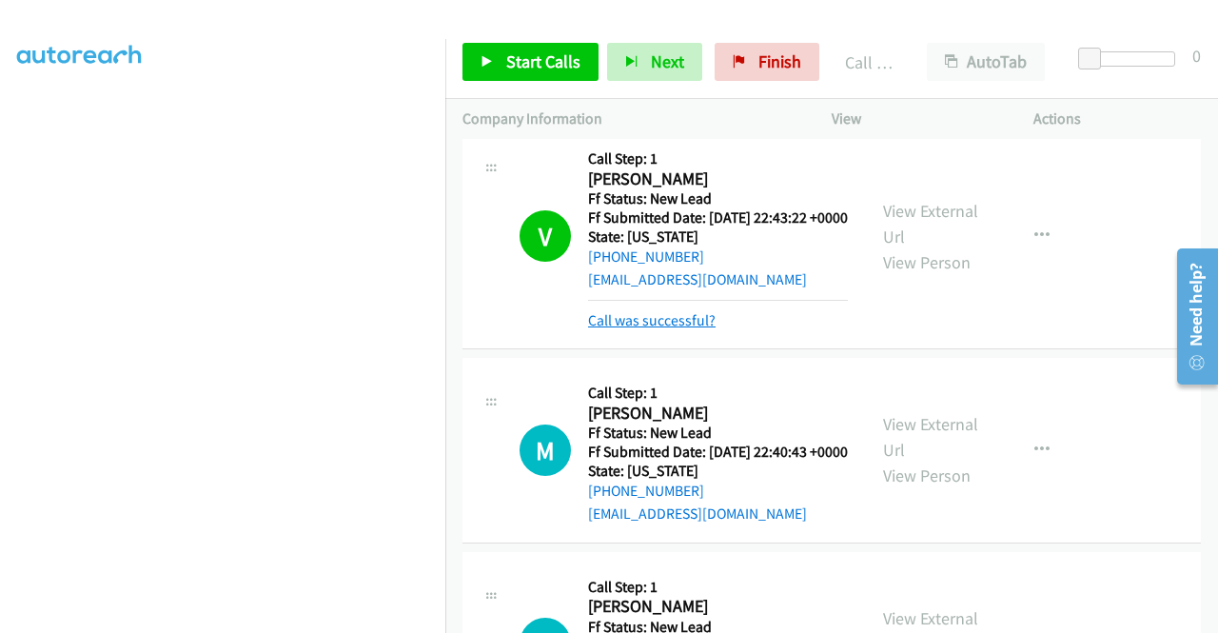
click at [676, 329] on link "Call was successful?" at bounding box center [651, 320] width 127 height 18
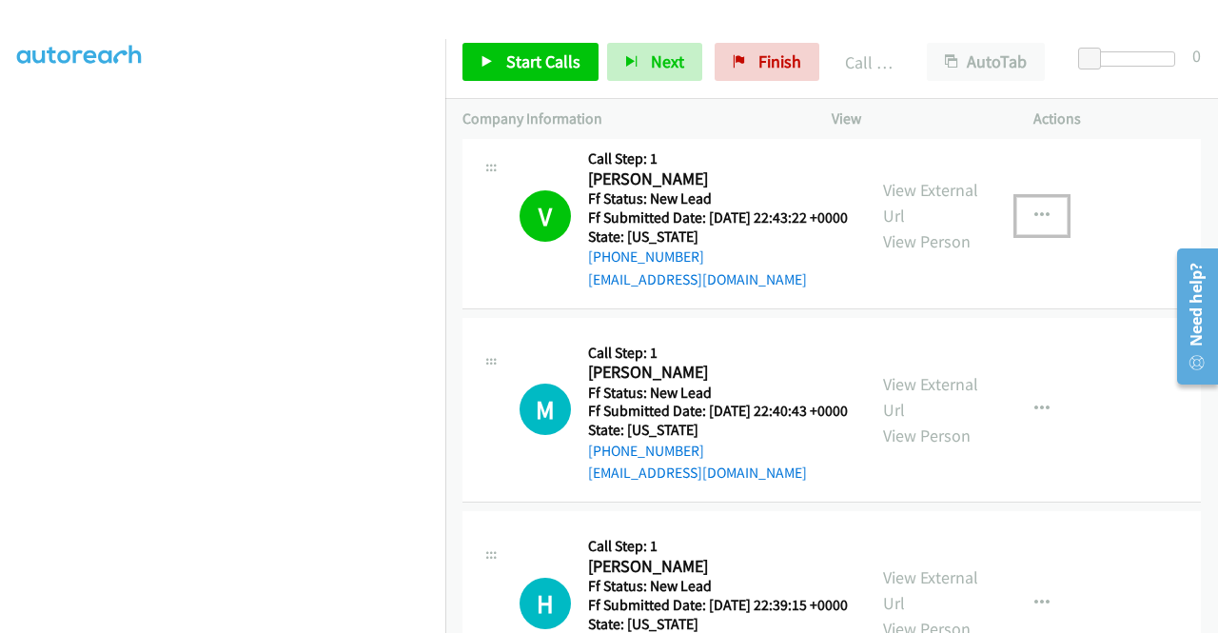
click at [1038, 235] on button "button" at bounding box center [1041, 216] width 51 height 38
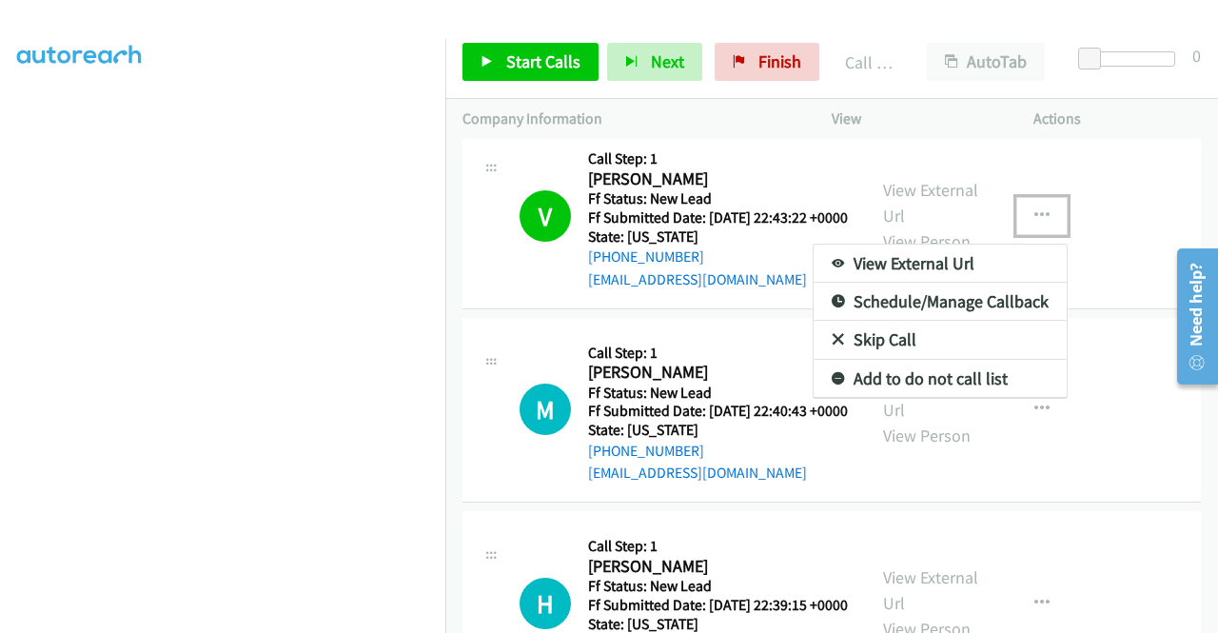
click at [871, 398] on link "Add to do not call list" at bounding box center [939, 379] width 253 height 38
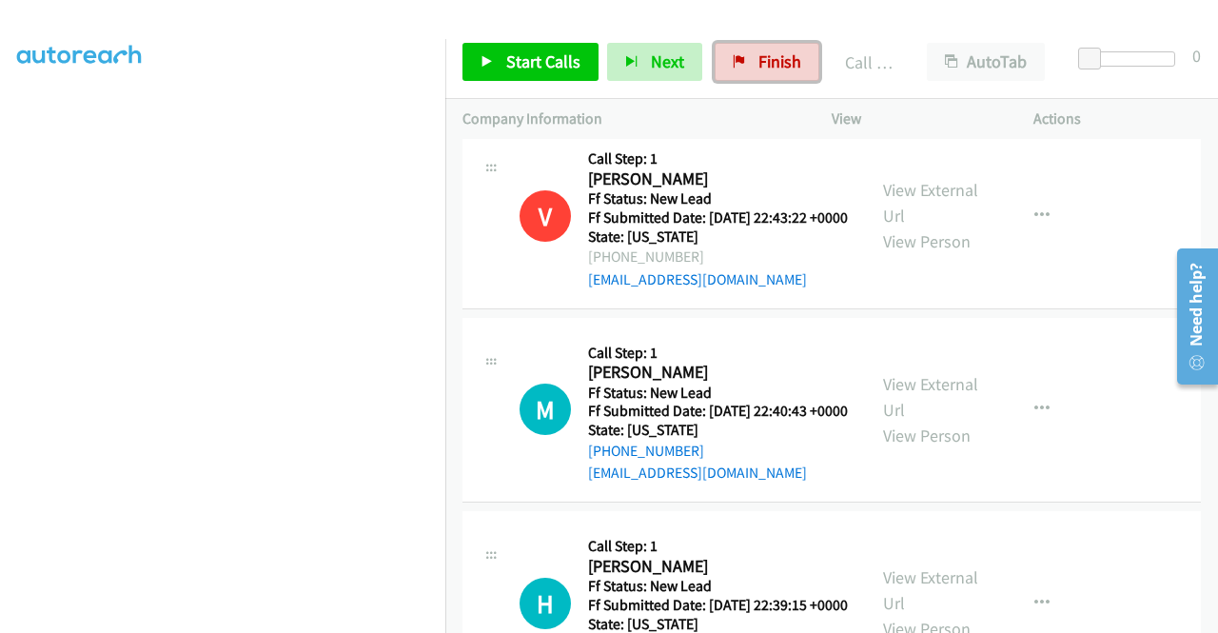
click at [784, 68] on span "Finish" at bounding box center [779, 61] width 43 height 22
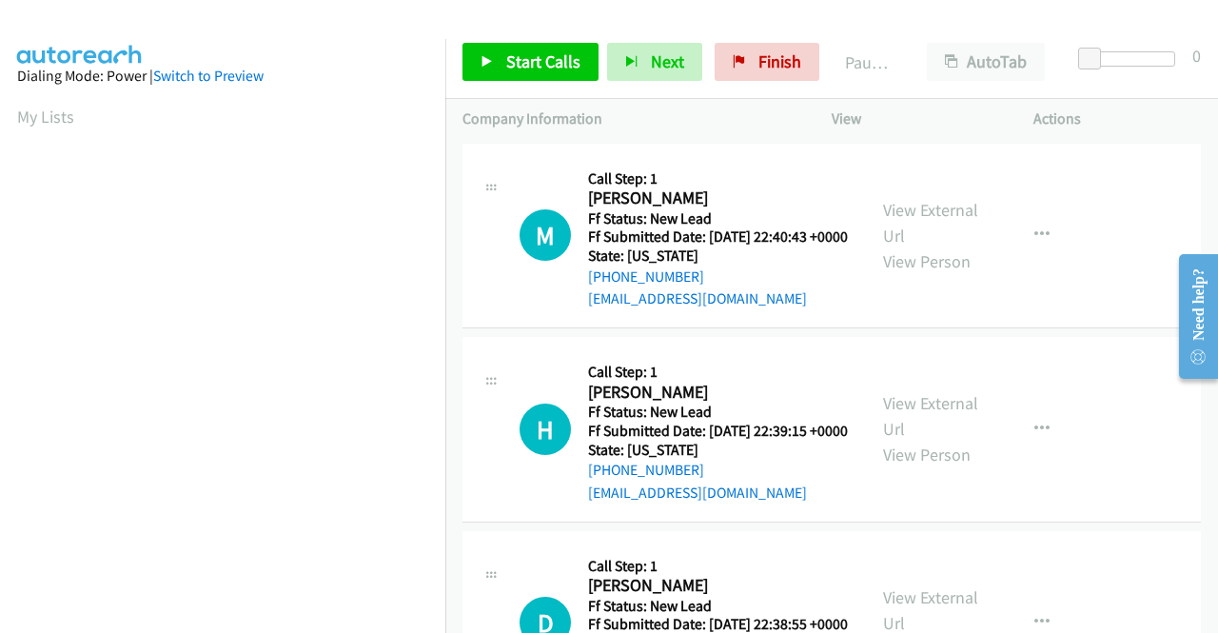
scroll to position [434, 0]
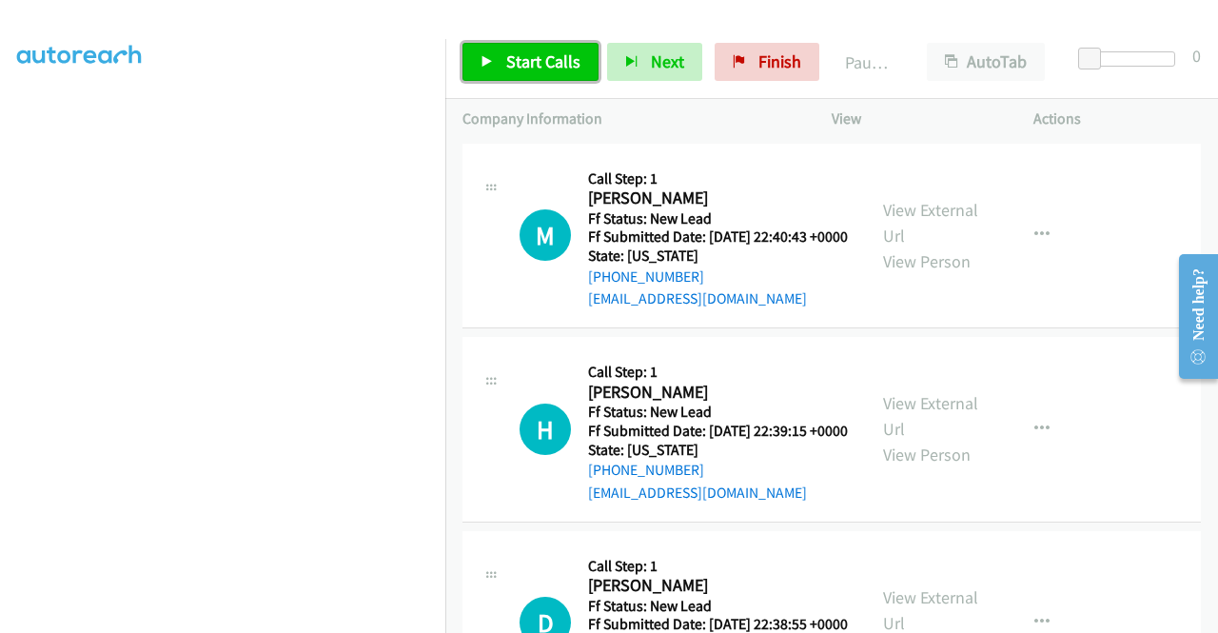
click at [552, 73] on link "Start Calls" at bounding box center [530, 62] width 136 height 38
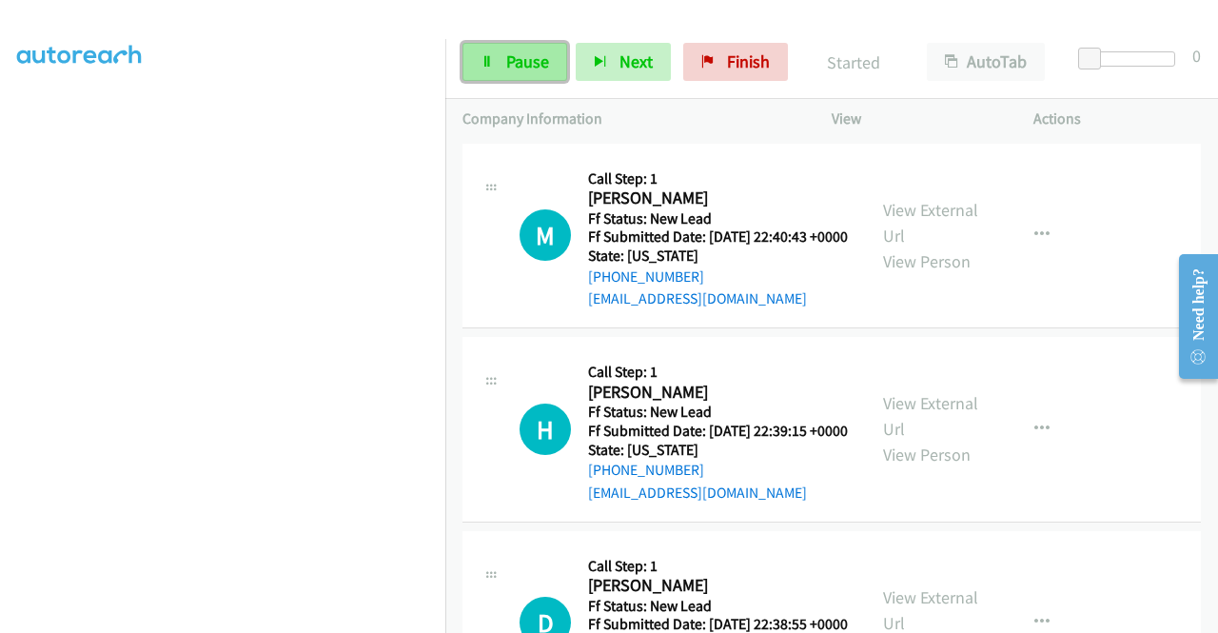
click at [497, 49] on link "Pause" at bounding box center [514, 62] width 105 height 38
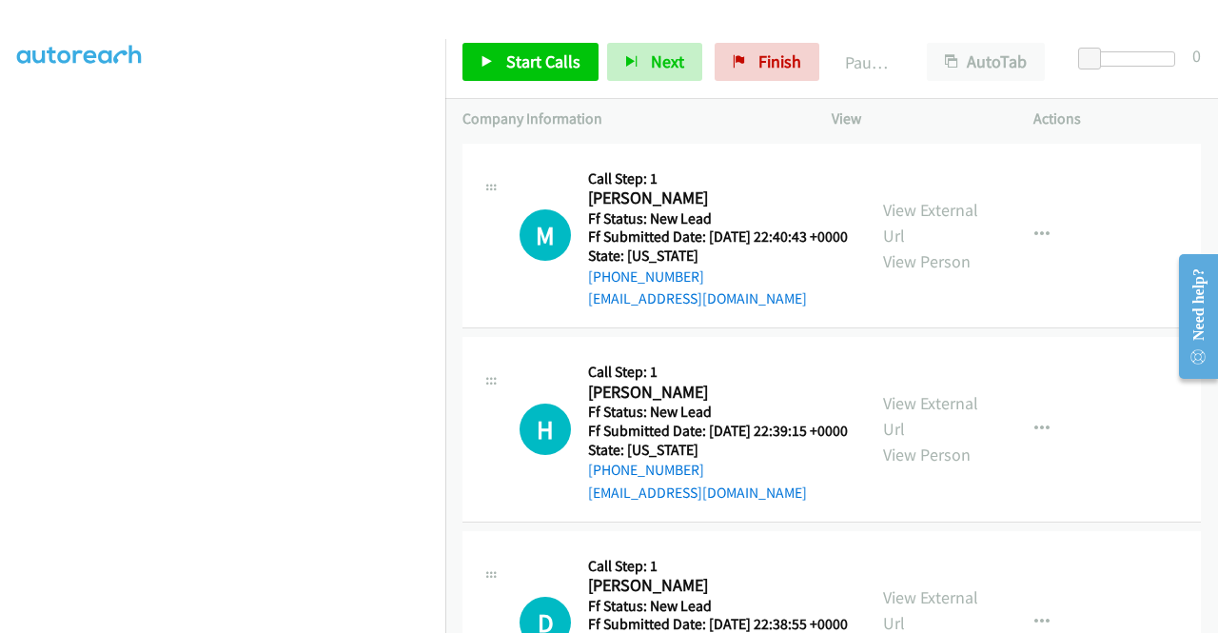
scroll to position [0, 0]
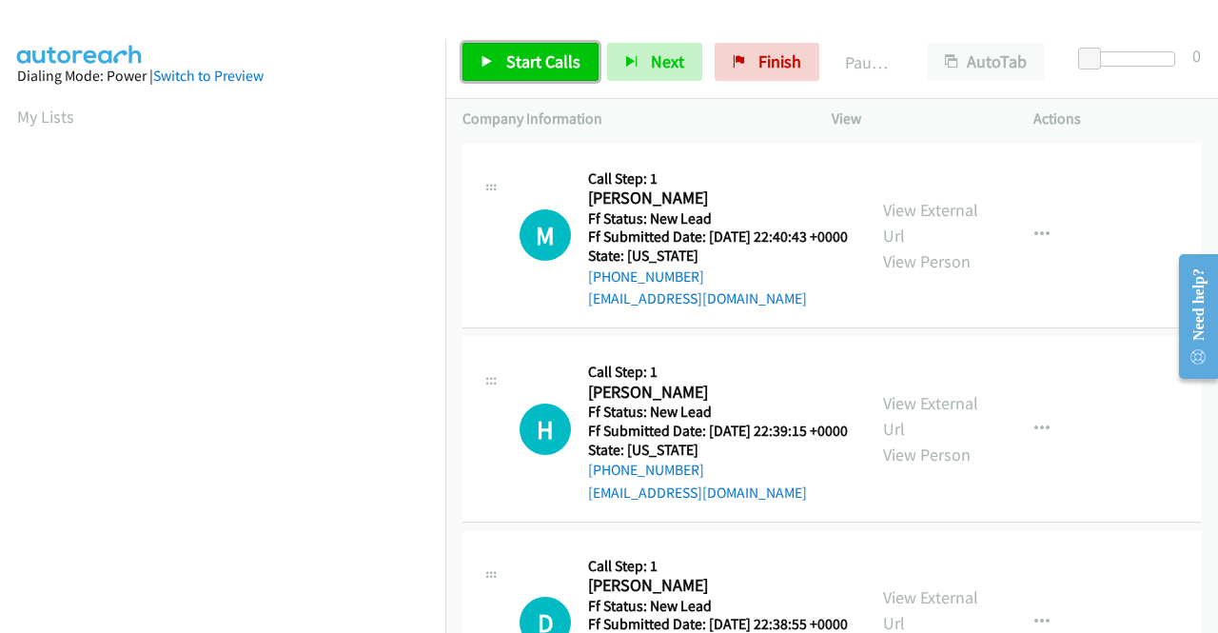
click at [525, 54] on span "Start Calls" at bounding box center [543, 61] width 74 height 22
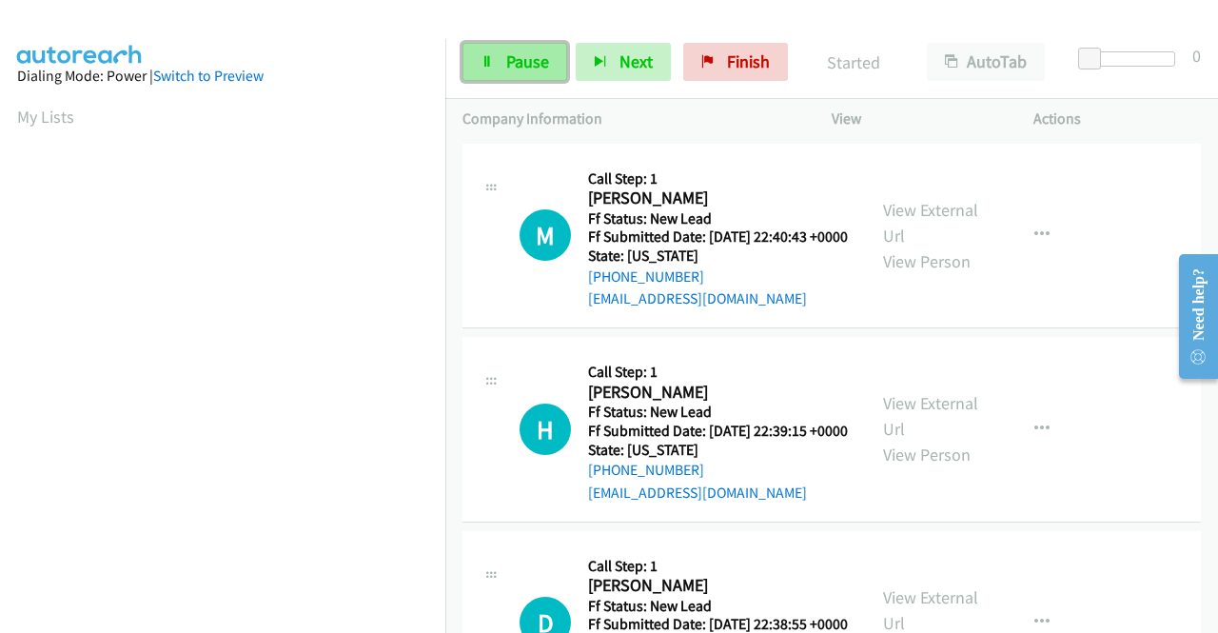
click at [482, 79] on link "Pause" at bounding box center [514, 62] width 105 height 38
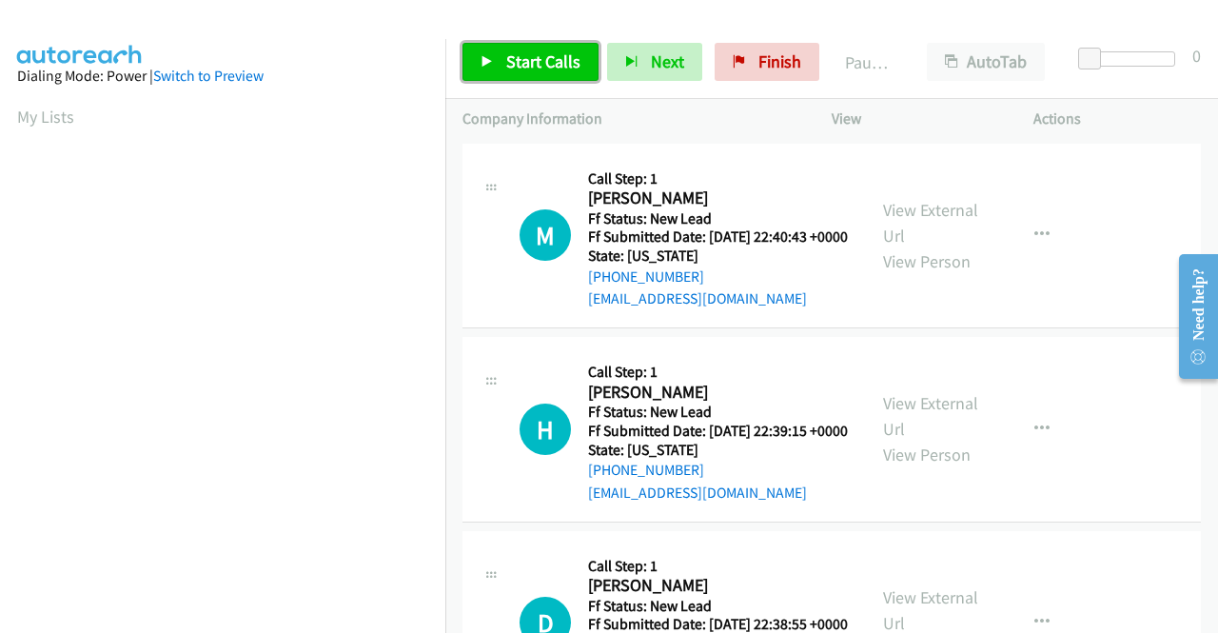
click at [510, 70] on span "Start Calls" at bounding box center [543, 61] width 74 height 22
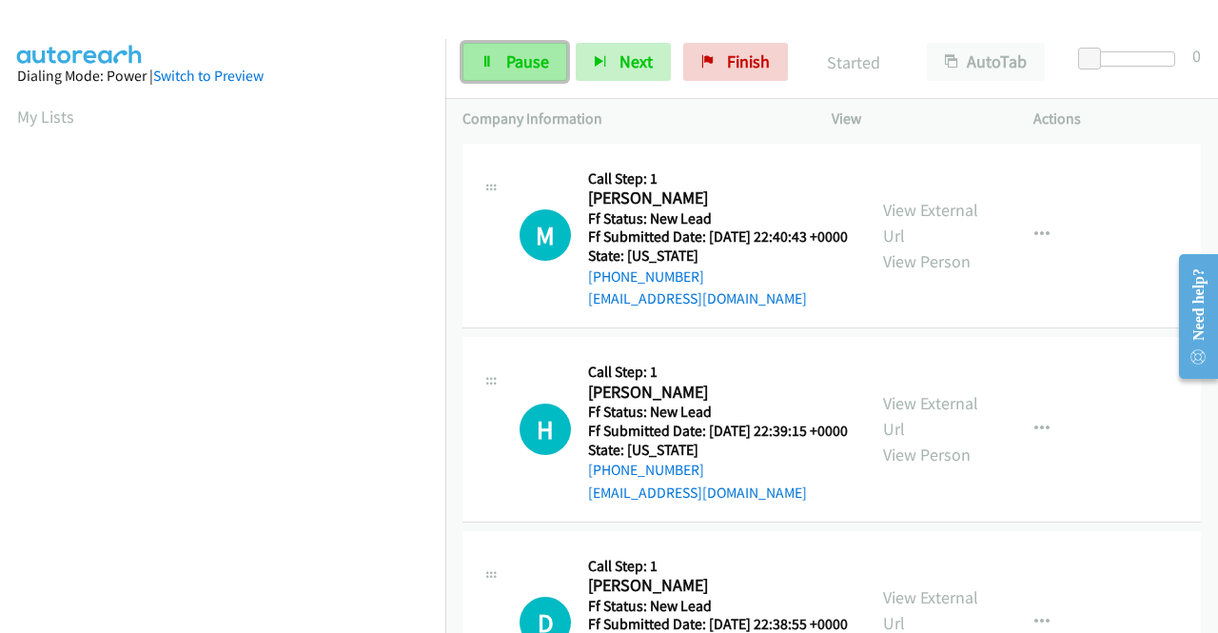
click at [495, 74] on link "Pause" at bounding box center [514, 62] width 105 height 38
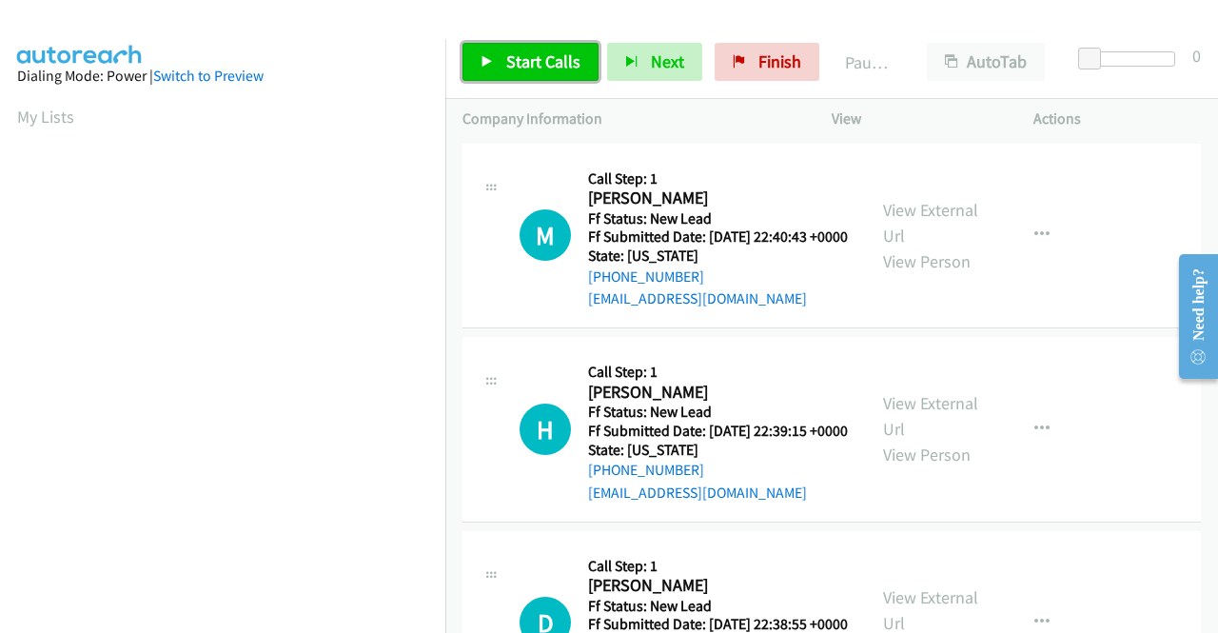
click at [495, 74] on link "Start Calls" at bounding box center [530, 62] width 136 height 38
click at [514, 70] on span "Start Calls" at bounding box center [543, 61] width 74 height 22
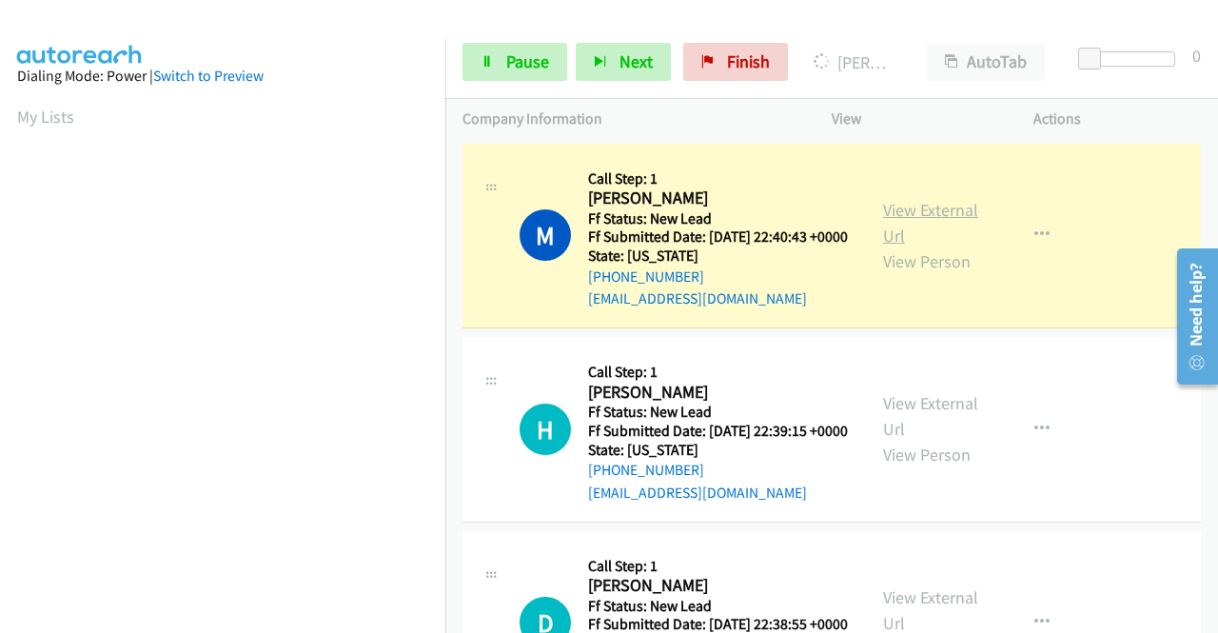
click at [947, 217] on link "View External Url" at bounding box center [930, 223] width 95 height 48
click at [0, 328] on aside "Dialing Mode: Power | Switch to Preview My Lists" at bounding box center [222, 146] width 445 height 1053
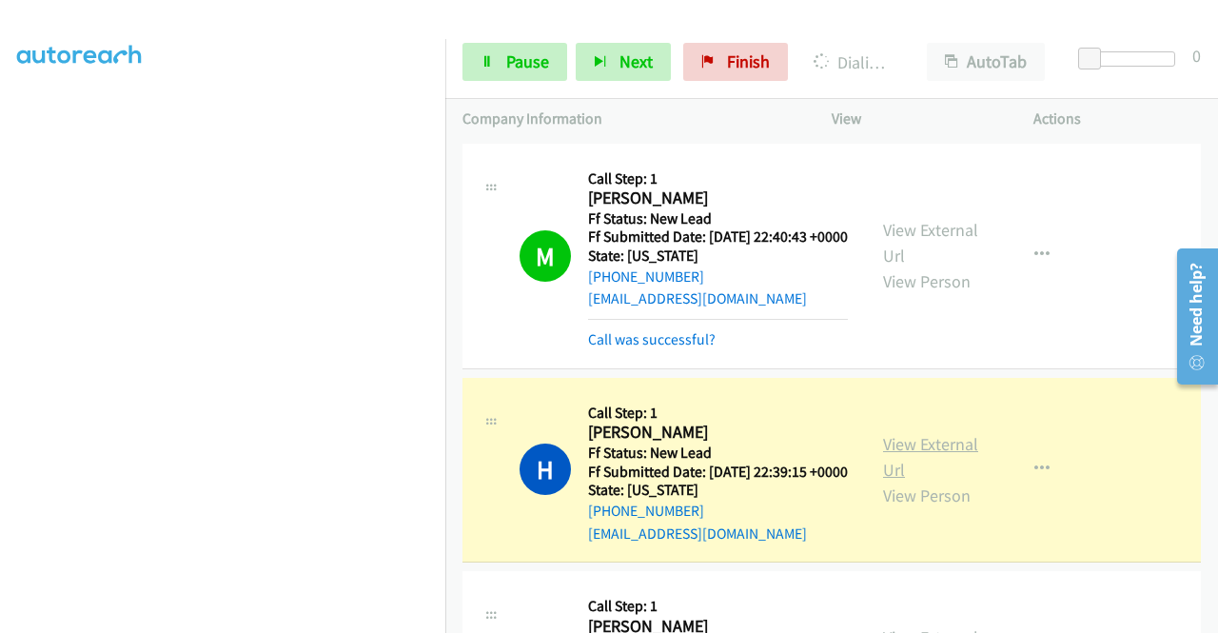
click at [886, 480] on link "View External Url" at bounding box center [930, 457] width 95 height 48
click at [0, 357] on aside "Dialing Mode: Power | Switch to Preview My Lists" at bounding box center [222, 145] width 445 height 1053
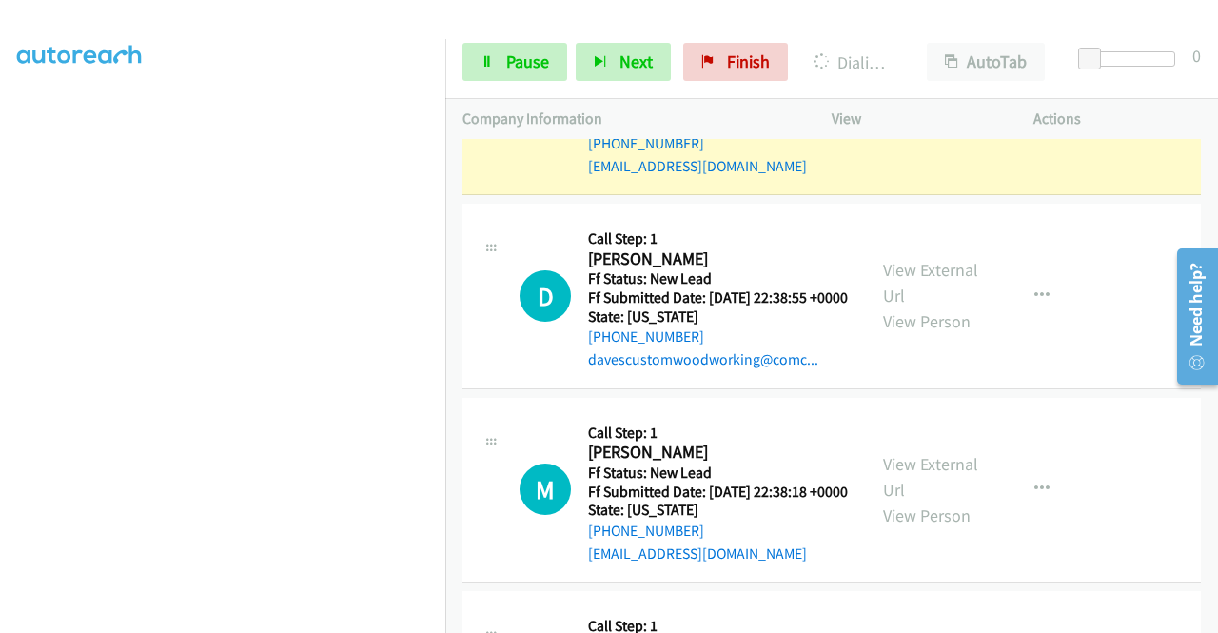
scroll to position [388, 0]
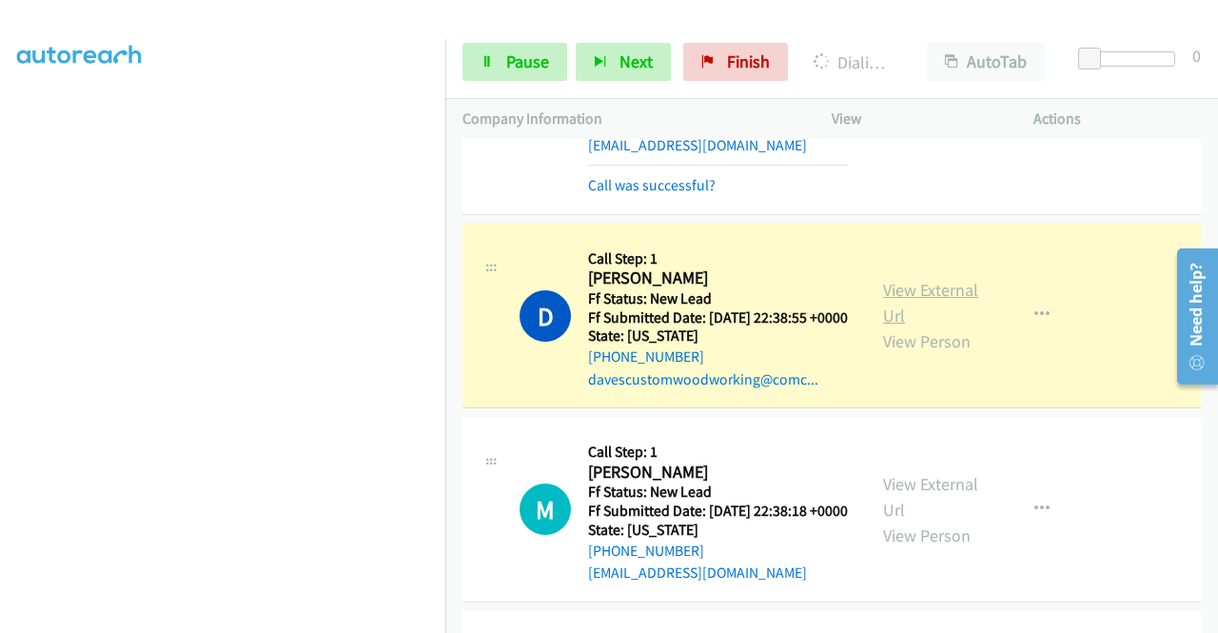
click at [883, 326] on link "View External Url" at bounding box center [930, 303] width 95 height 48
click at [514, 69] on span "Pause" at bounding box center [527, 61] width 43 height 22
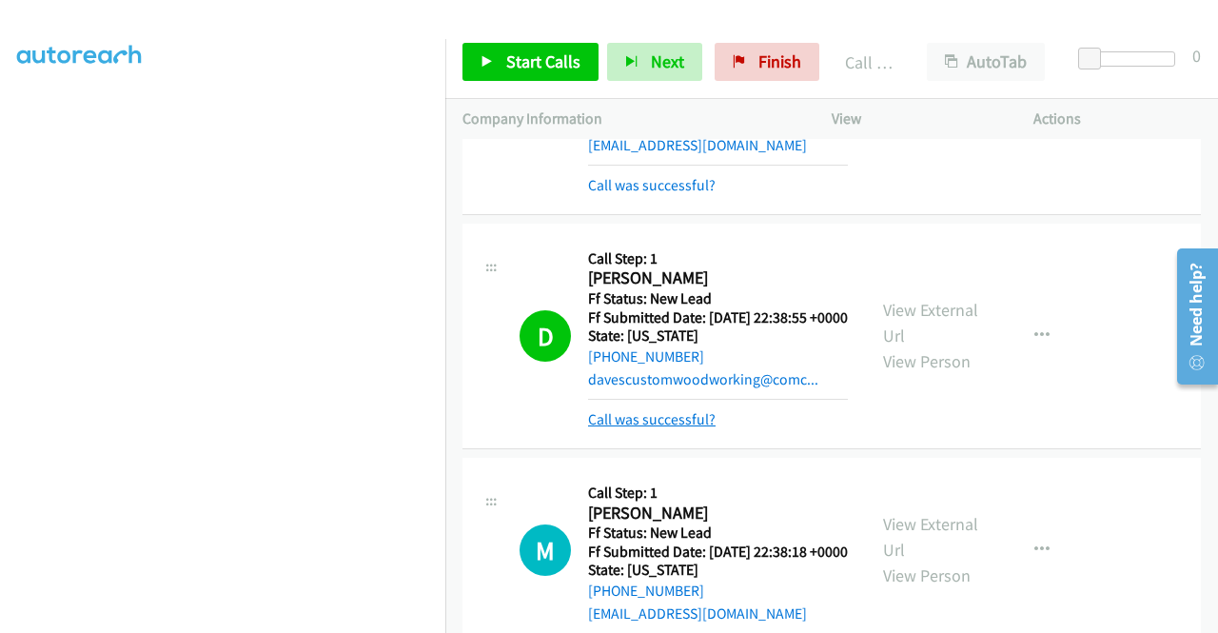
click at [665, 428] on link "Call was successful?" at bounding box center [651, 419] width 127 height 18
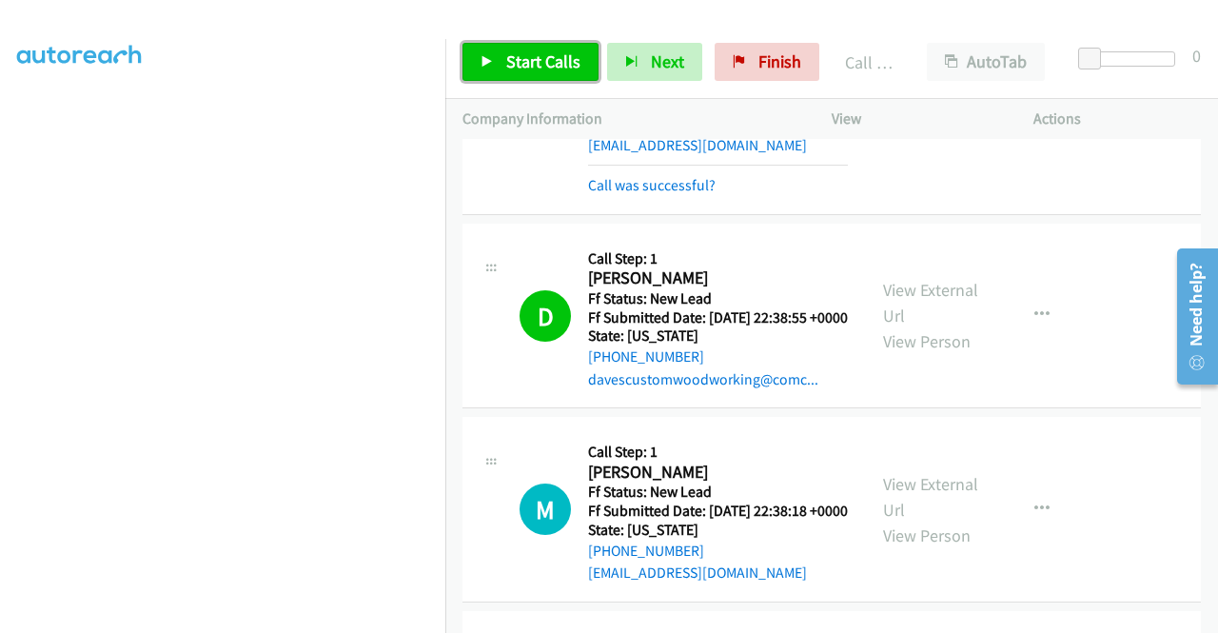
click at [542, 50] on span "Start Calls" at bounding box center [543, 61] width 74 height 22
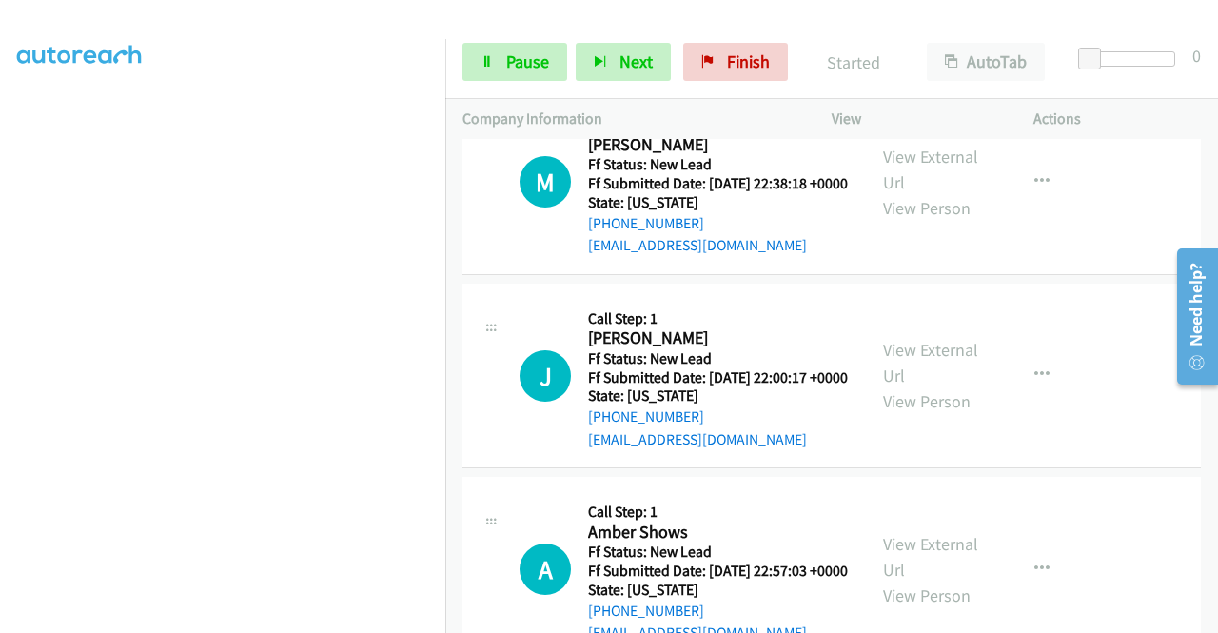
scroll to position [731, 0]
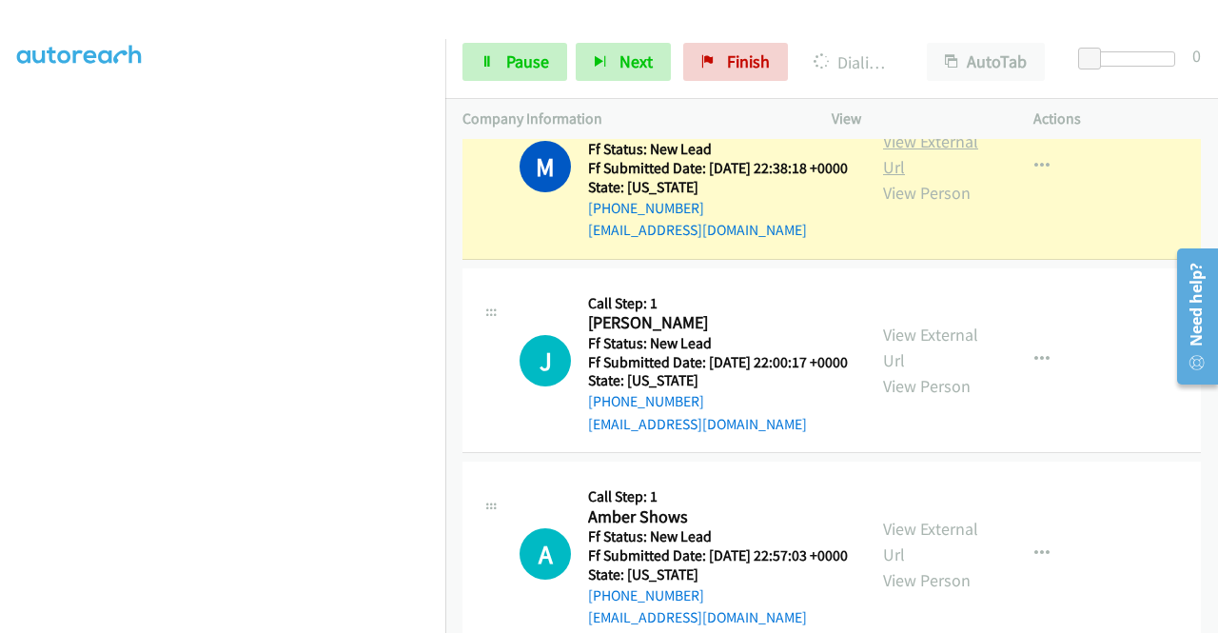
click at [938, 178] on link "View External Url" at bounding box center [930, 154] width 95 height 48
drag, startPoint x: 0, startPoint y: 338, endPoint x: 36, endPoint y: 363, distance: 44.3
click at [0, 338] on aside "Dialing Mode: Power | Switch to Preview My Lists" at bounding box center [222, 145] width 445 height 1053
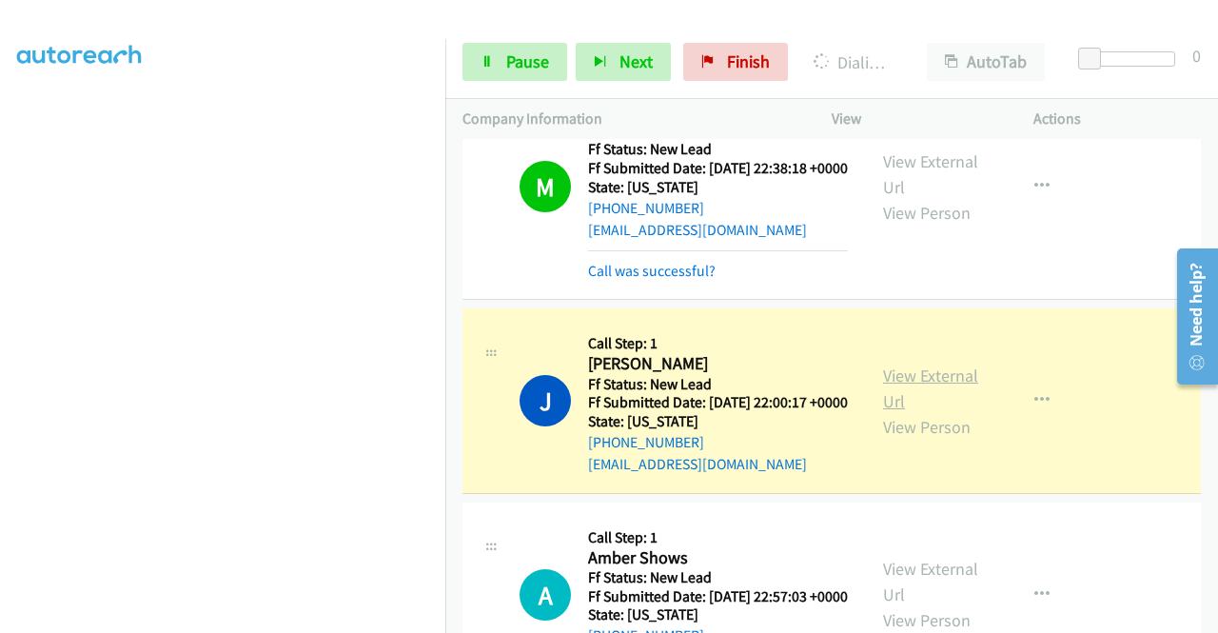
click at [921, 412] on link "View External Url" at bounding box center [930, 388] width 95 height 48
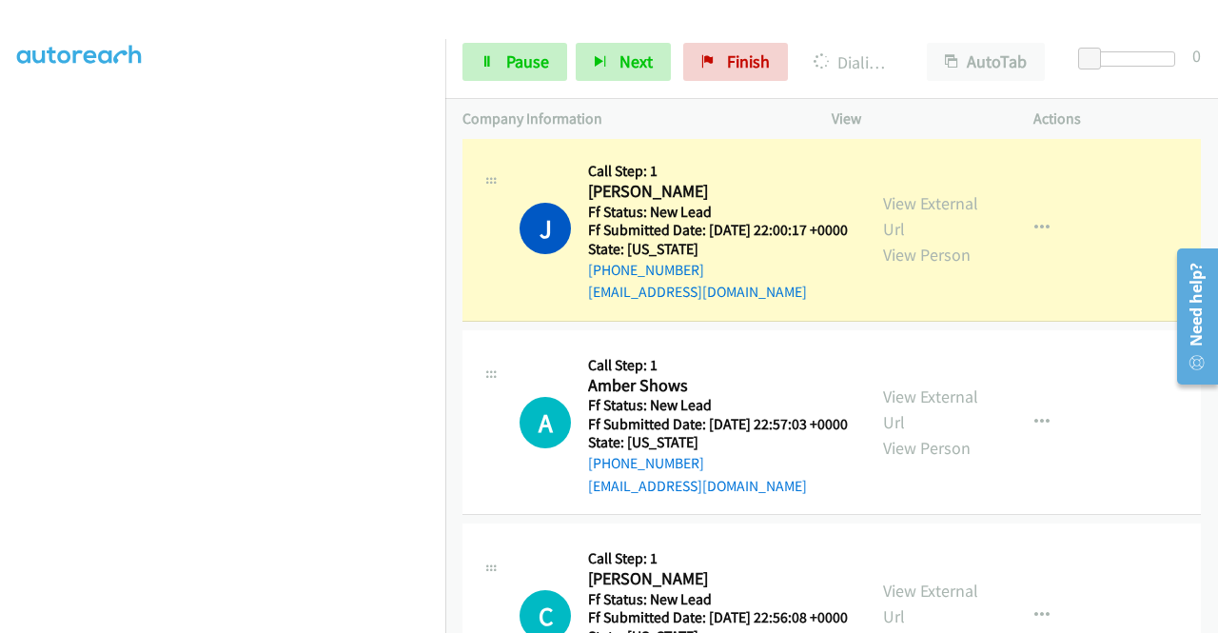
scroll to position [921, 0]
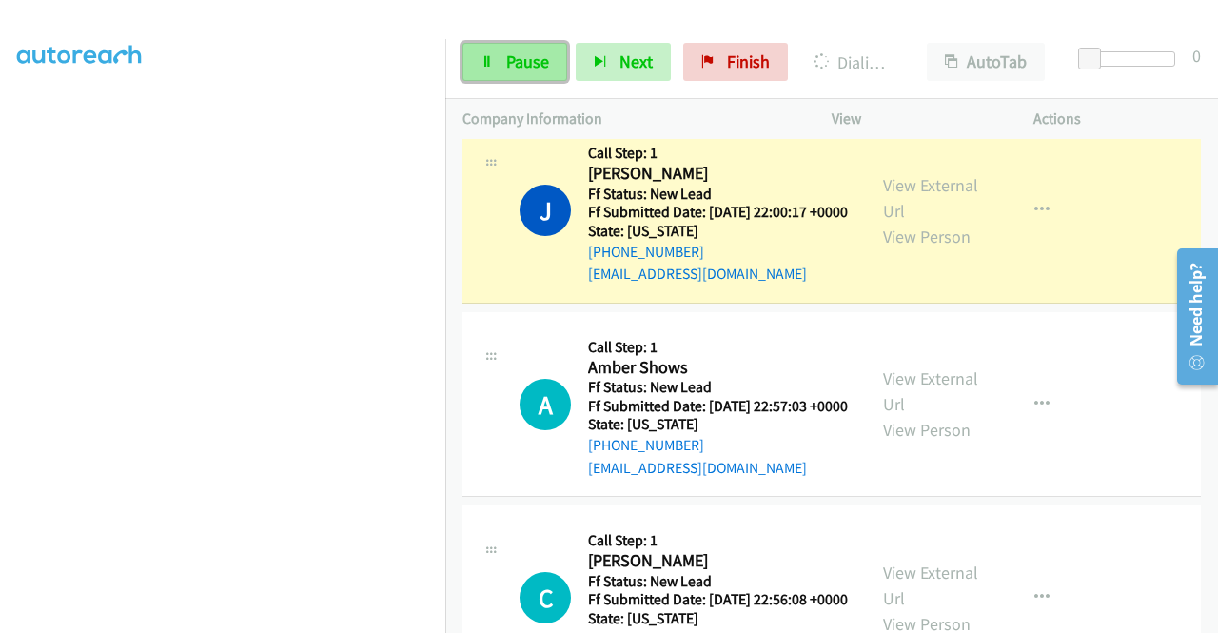
click at [506, 58] on span "Pause" at bounding box center [527, 61] width 43 height 22
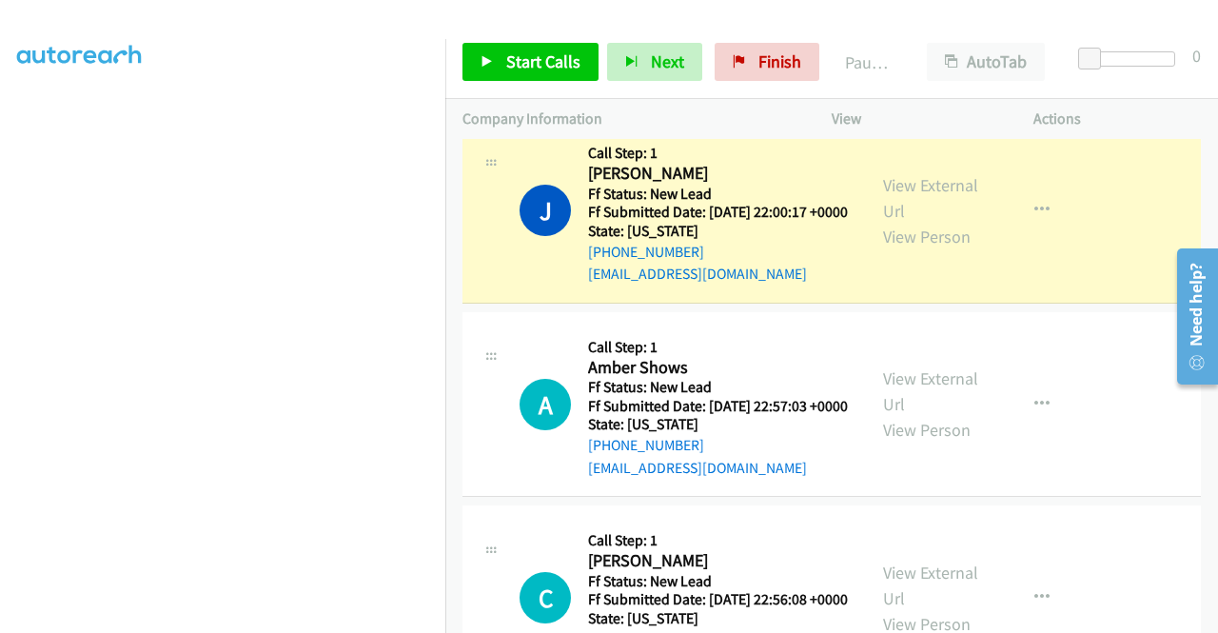
scroll to position [348, 0]
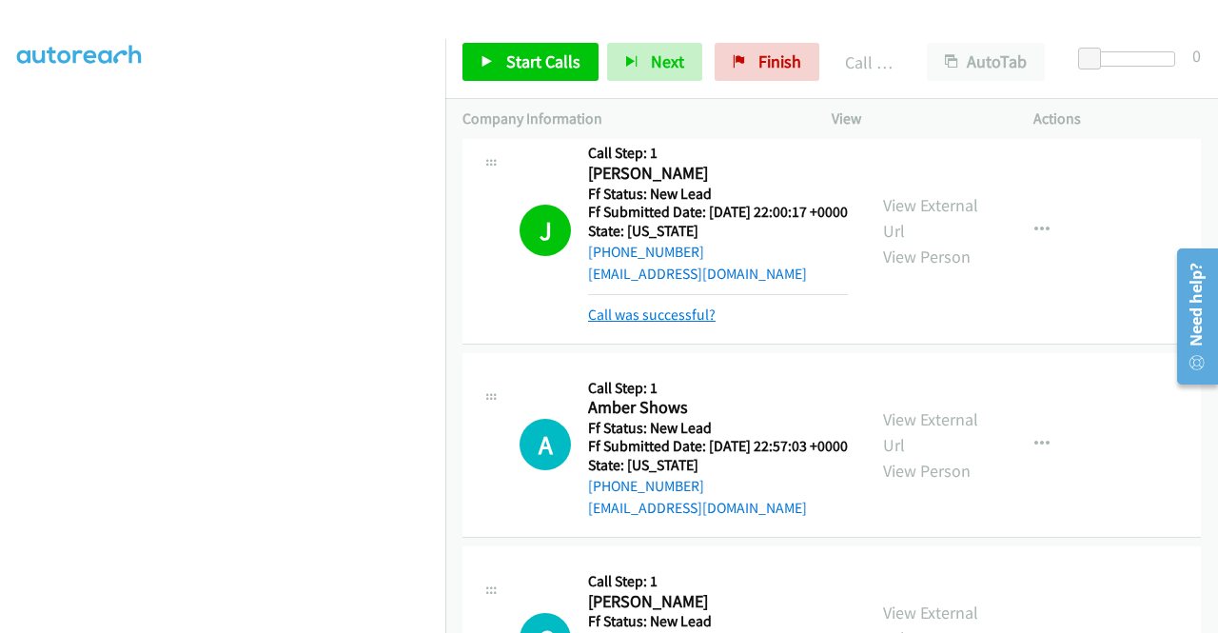
click at [679, 323] on link "Call was successful?" at bounding box center [651, 314] width 127 height 18
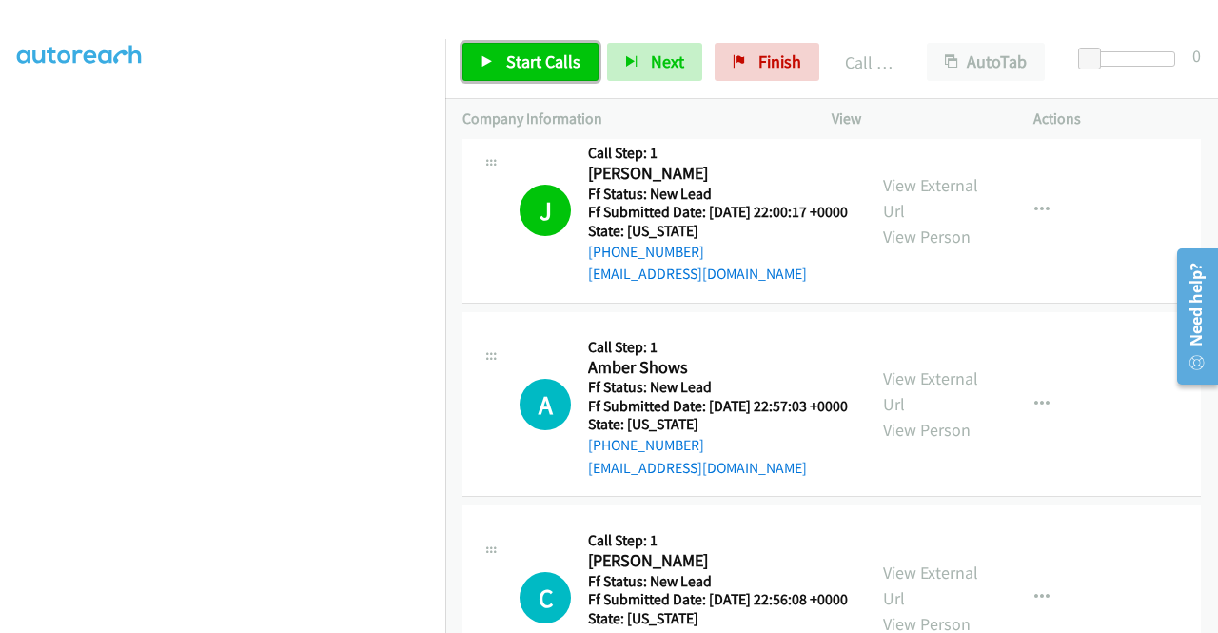
click at [484, 67] on icon at bounding box center [486, 62] width 13 height 13
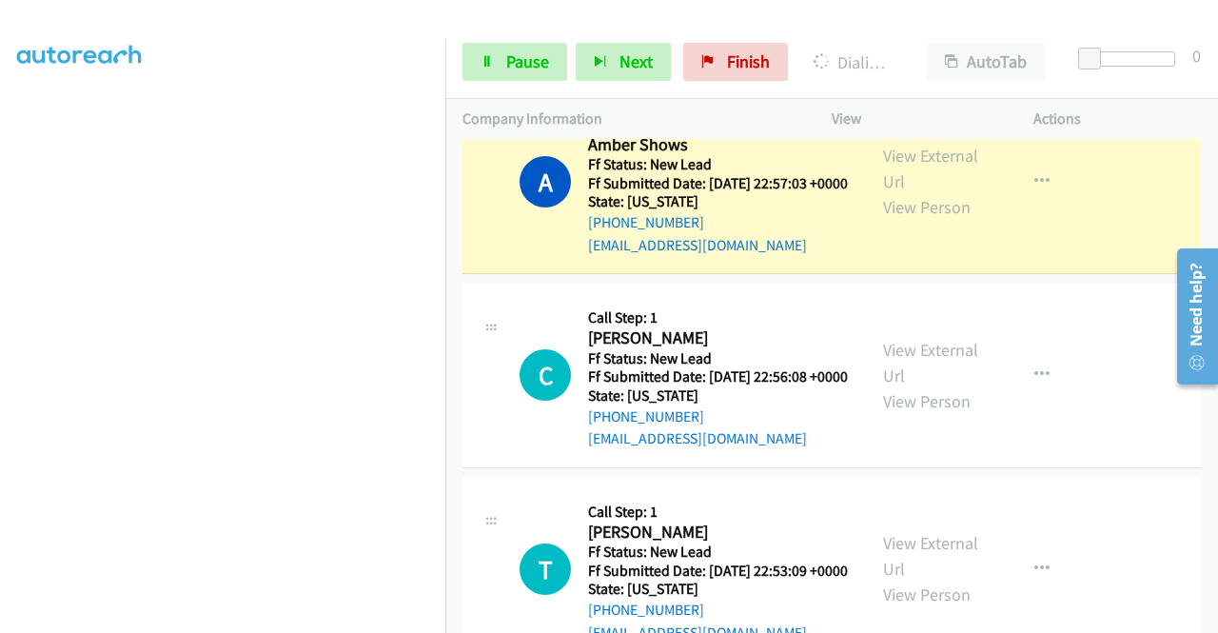
scroll to position [1130, 0]
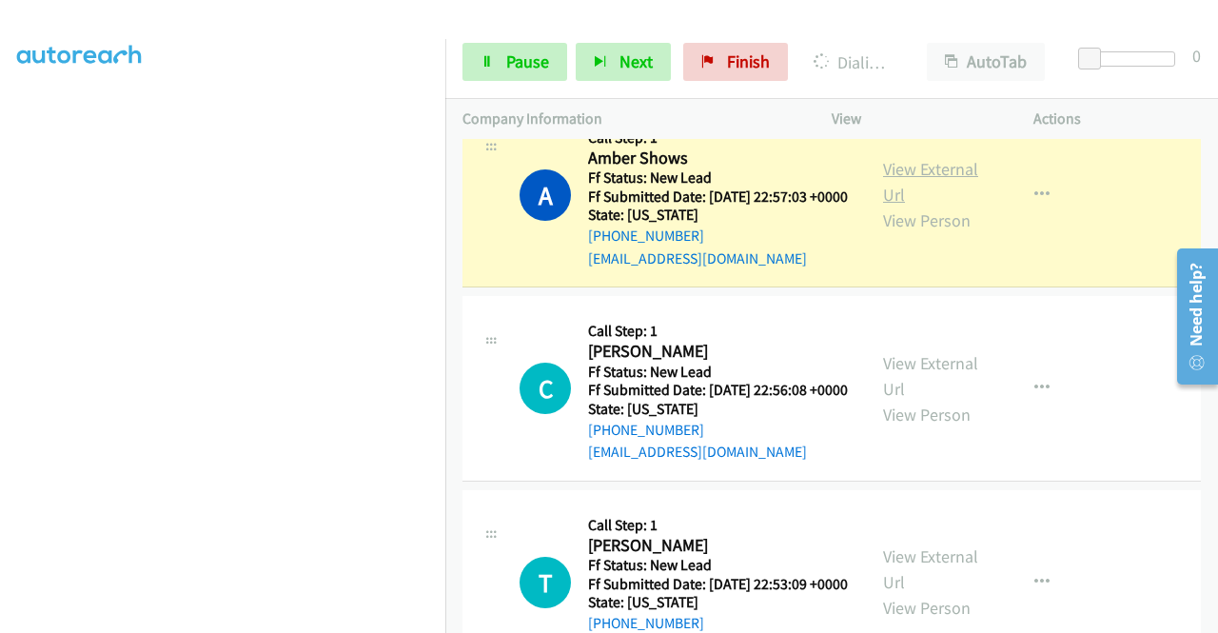
click at [940, 205] on link "View External Url" at bounding box center [930, 182] width 95 height 48
click at [0, 313] on aside "Dialing Mode: Power | Switch to Preview My Lists" at bounding box center [222, 145] width 445 height 1053
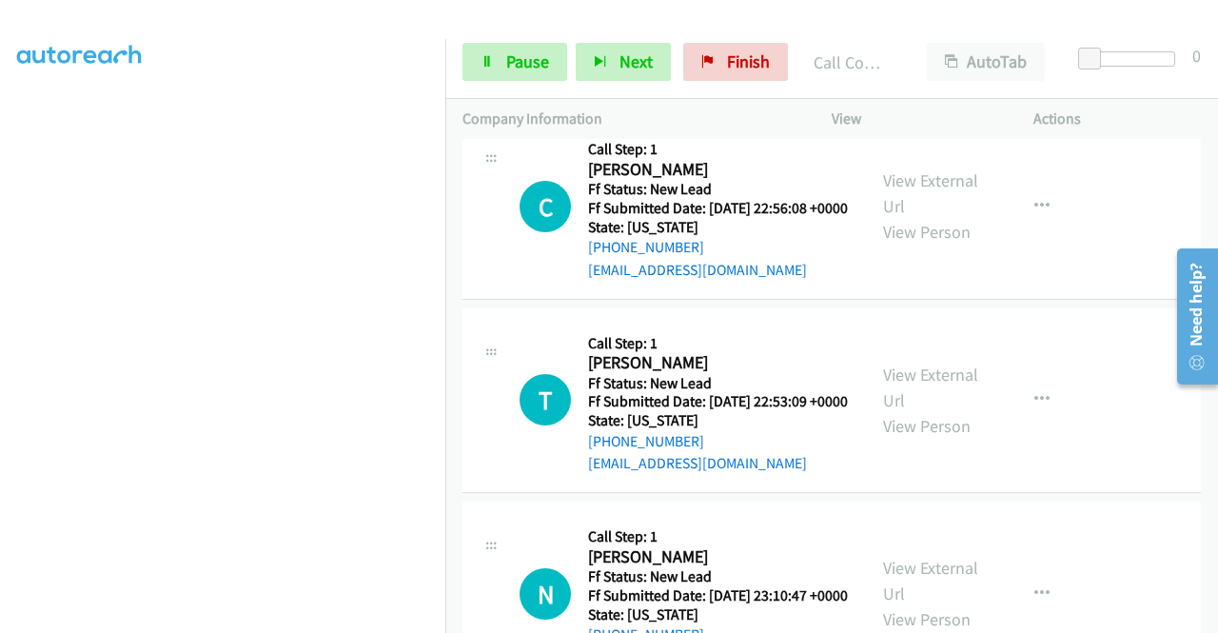
scroll to position [1365, 0]
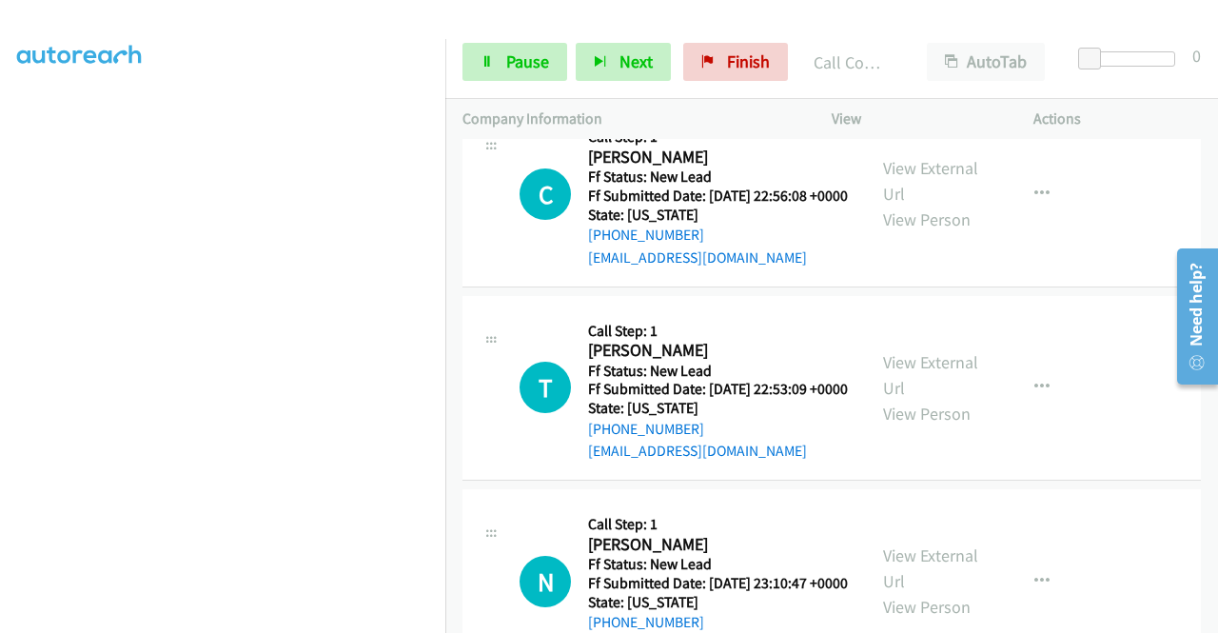
click at [540, 68] on span "Pause" at bounding box center [527, 61] width 43 height 22
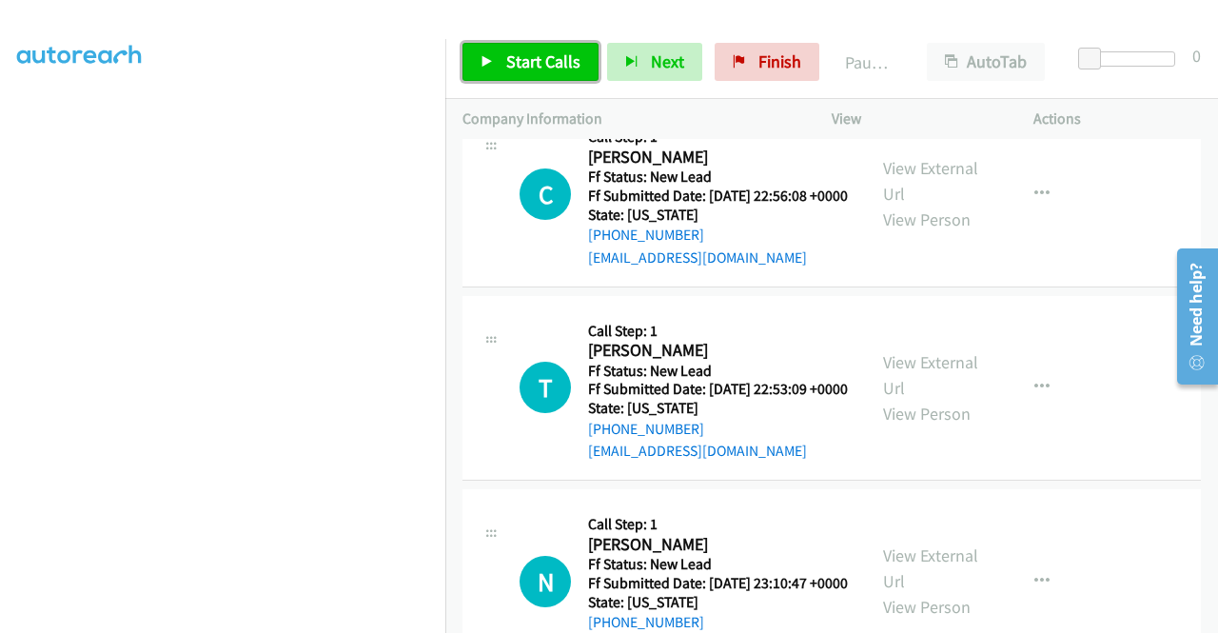
click at [540, 68] on span "Start Calls" at bounding box center [543, 61] width 74 height 22
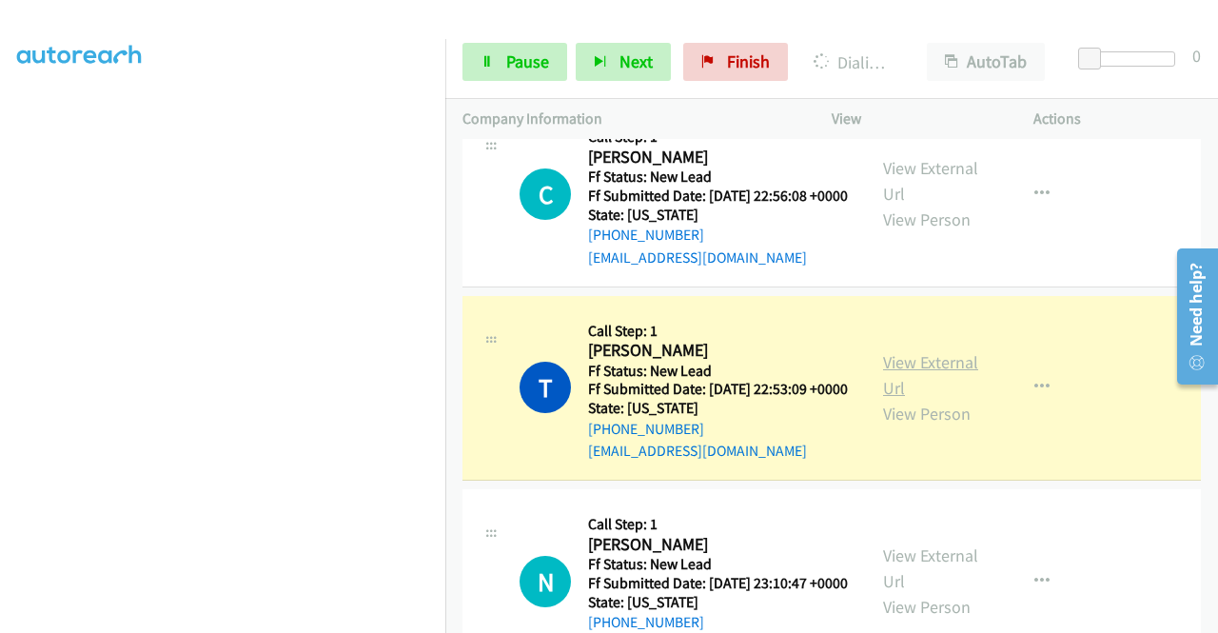
click at [888, 399] on link "View External Url" at bounding box center [930, 375] width 95 height 48
click at [0, 356] on aside "Dialing Mode: Power | Switch to Preview My Lists" at bounding box center [222, 160] width 445 height 1053
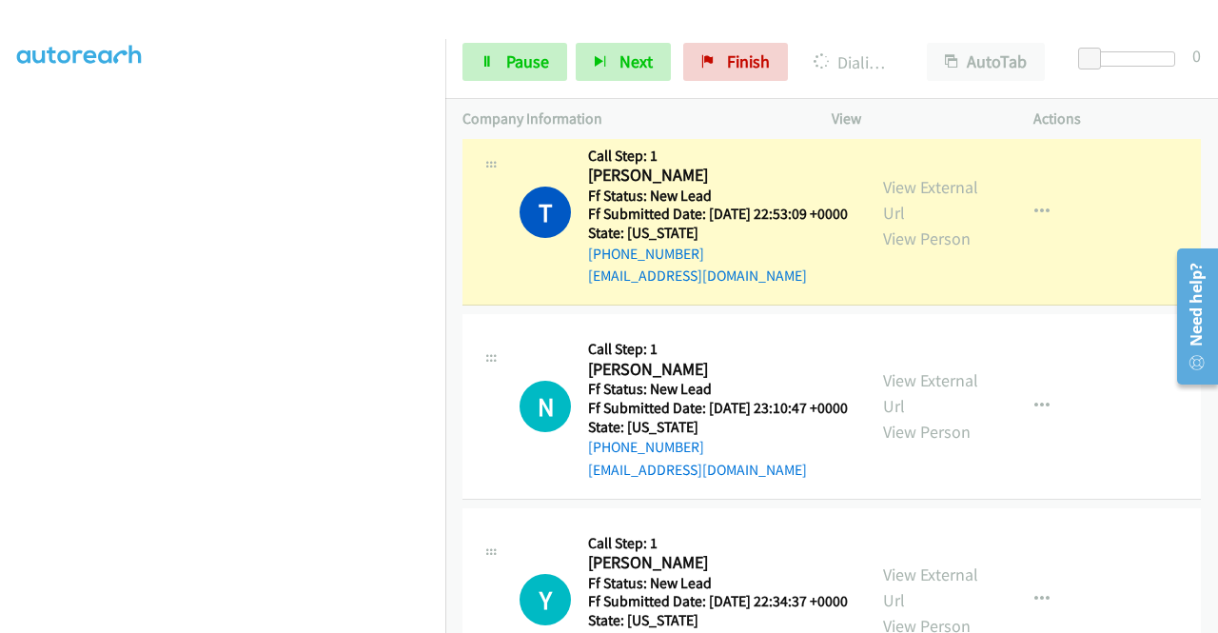
scroll to position [1543, 0]
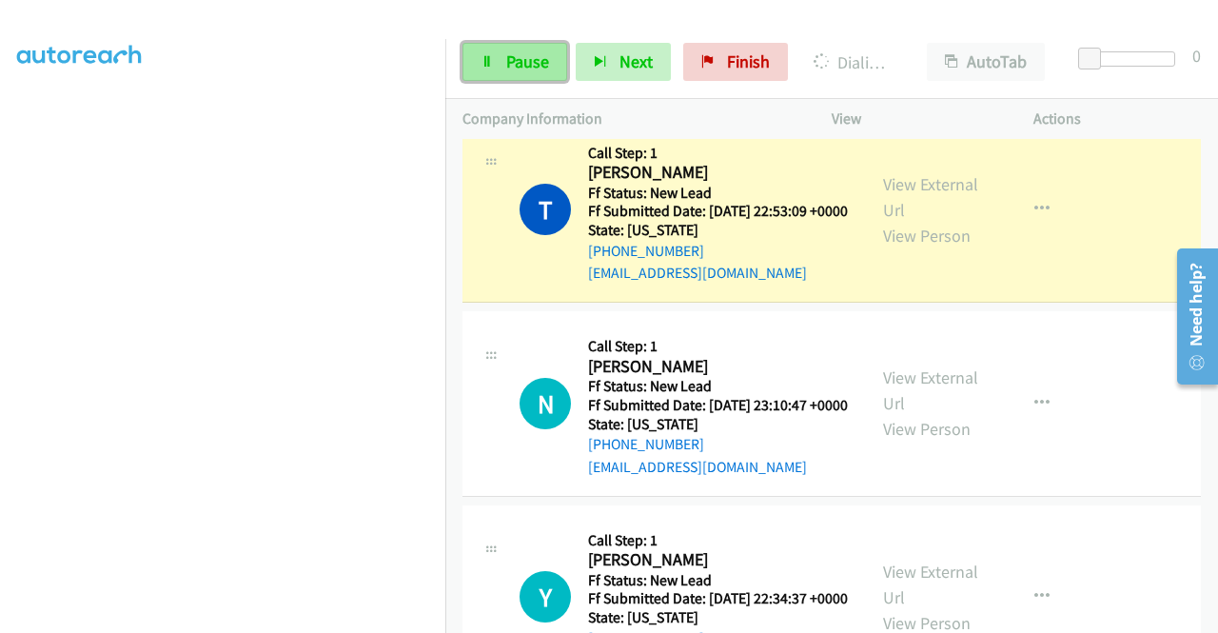
click at [508, 54] on span "Pause" at bounding box center [527, 61] width 43 height 22
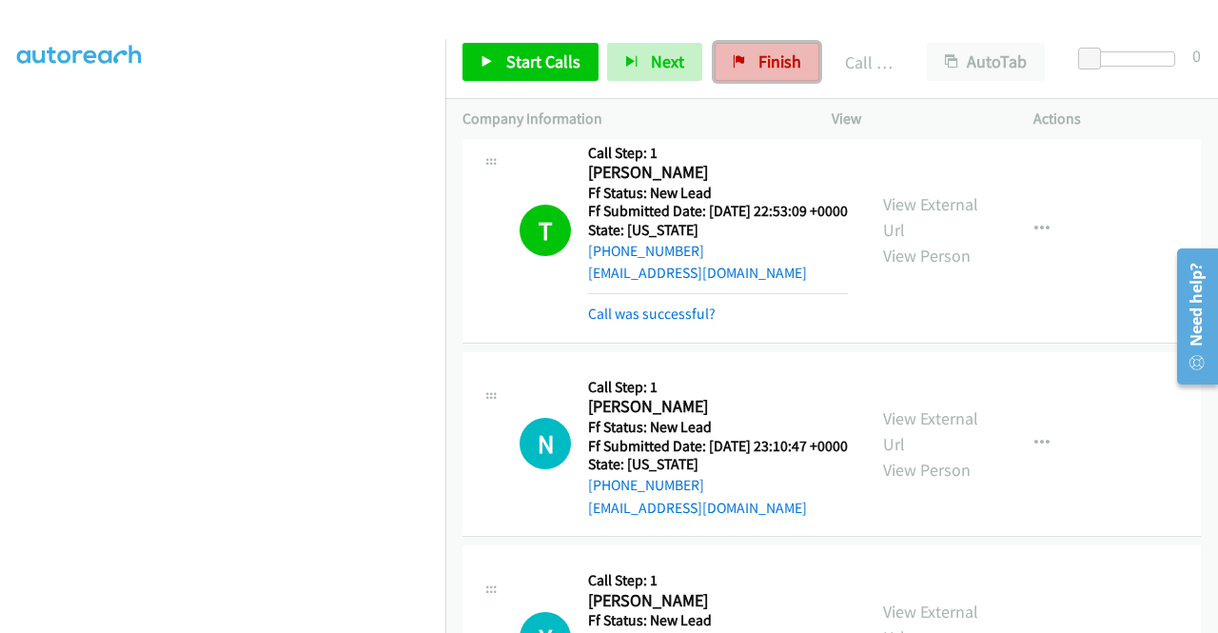
click at [793, 70] on link "Finish" at bounding box center [766, 62] width 105 height 38
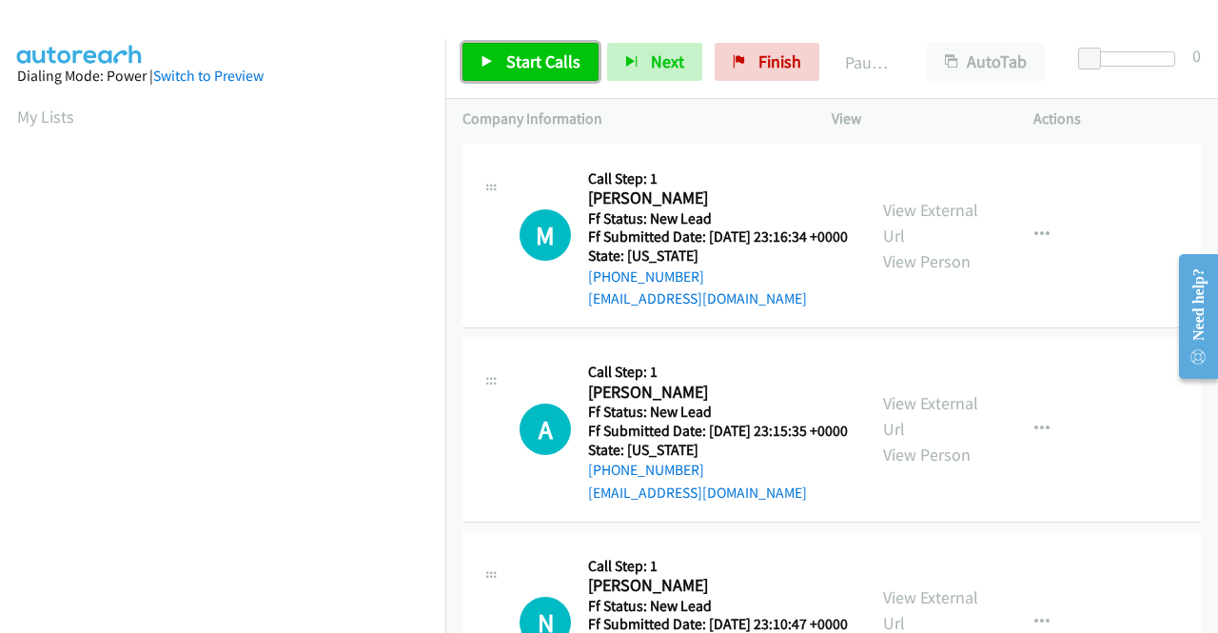
click at [529, 64] on span "Start Calls" at bounding box center [543, 61] width 74 height 22
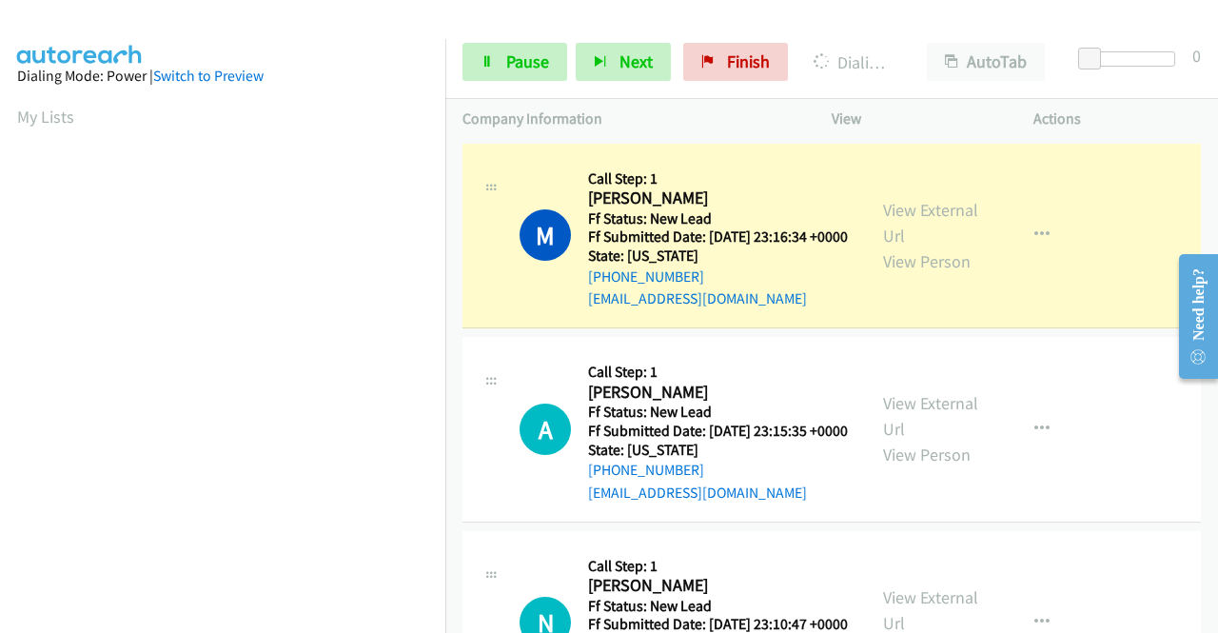
scroll to position [434, 0]
click at [932, 220] on link "View External Url" at bounding box center [930, 223] width 95 height 48
drag, startPoint x: 0, startPoint y: 345, endPoint x: 29, endPoint y: 374, distance: 41.0
click at [0, 345] on aside "Dialing Mode: Power | Switch to Preview My Lists" at bounding box center [222, 145] width 445 height 1053
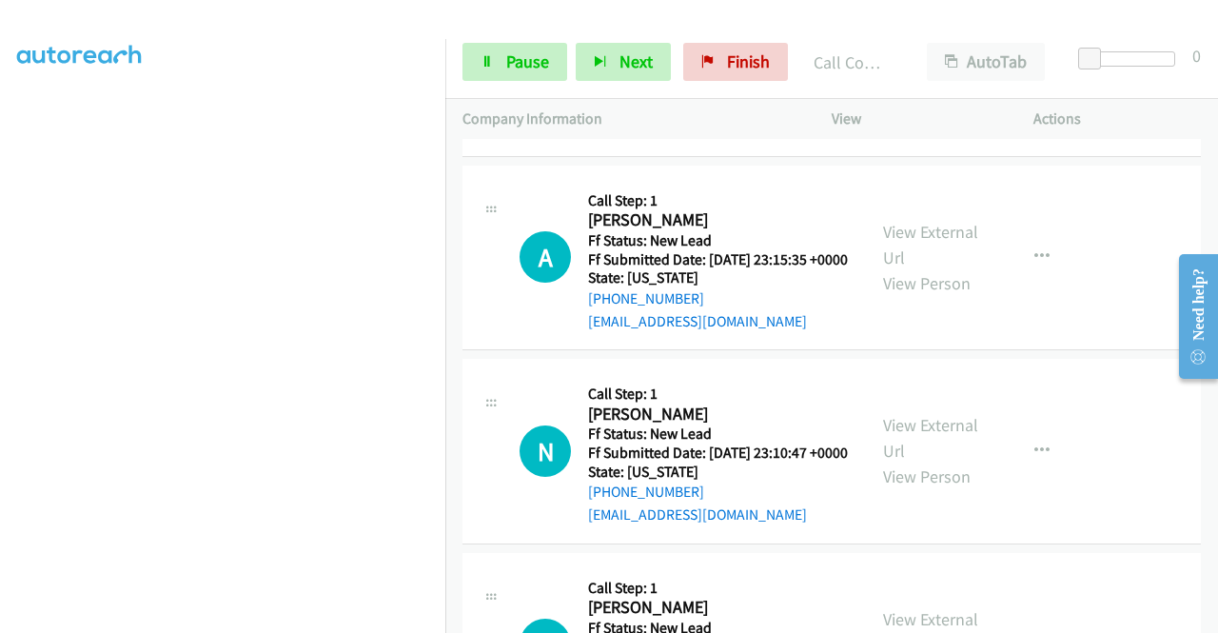
scroll to position [238, 0]
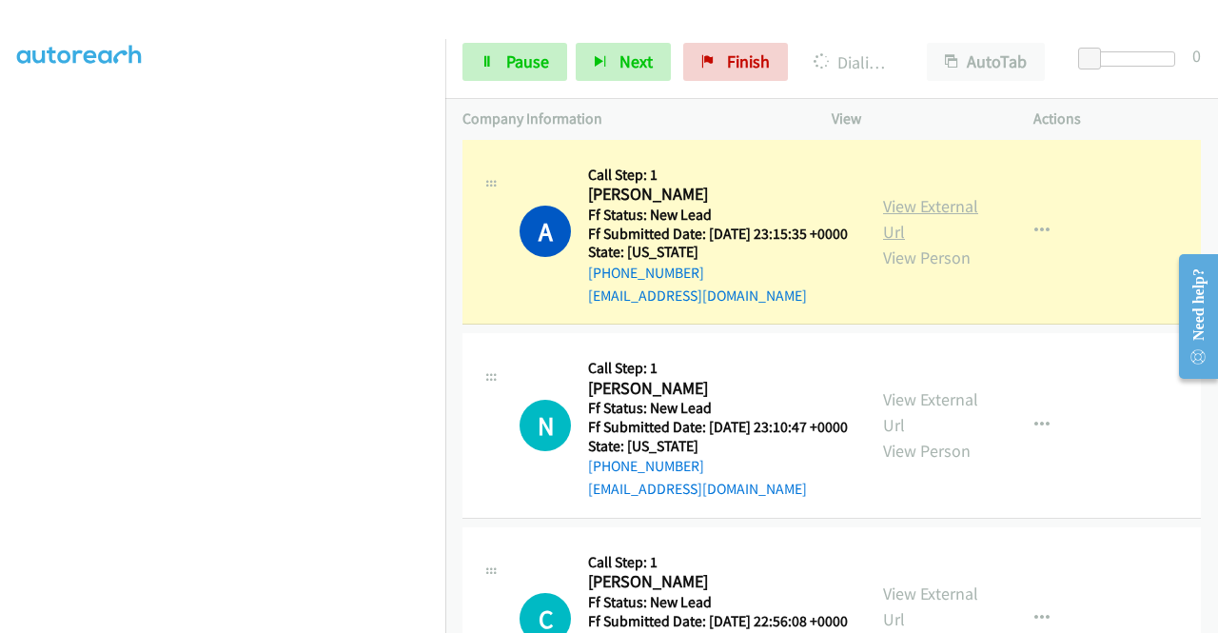
click at [922, 225] on link "View External Url" at bounding box center [930, 219] width 95 height 48
drag, startPoint x: 0, startPoint y: 353, endPoint x: 29, endPoint y: 383, distance: 41.7
click at [0, 353] on aside "Dialing Mode: Power | Switch to Preview My Lists" at bounding box center [222, 145] width 445 height 1053
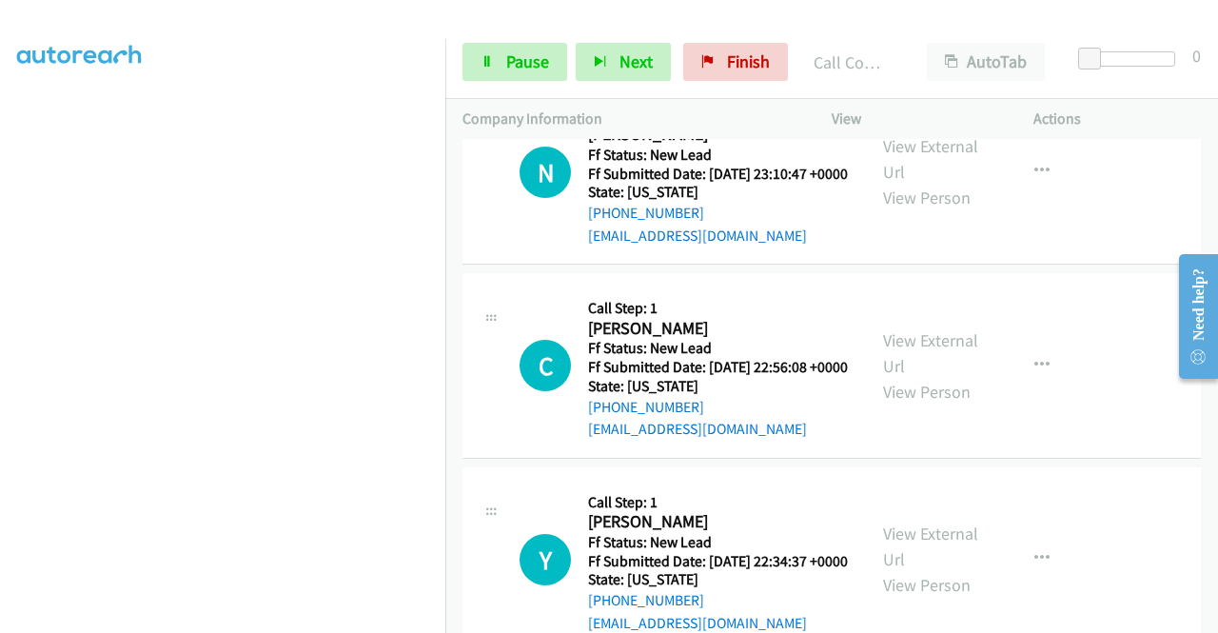
scroll to position [507, 0]
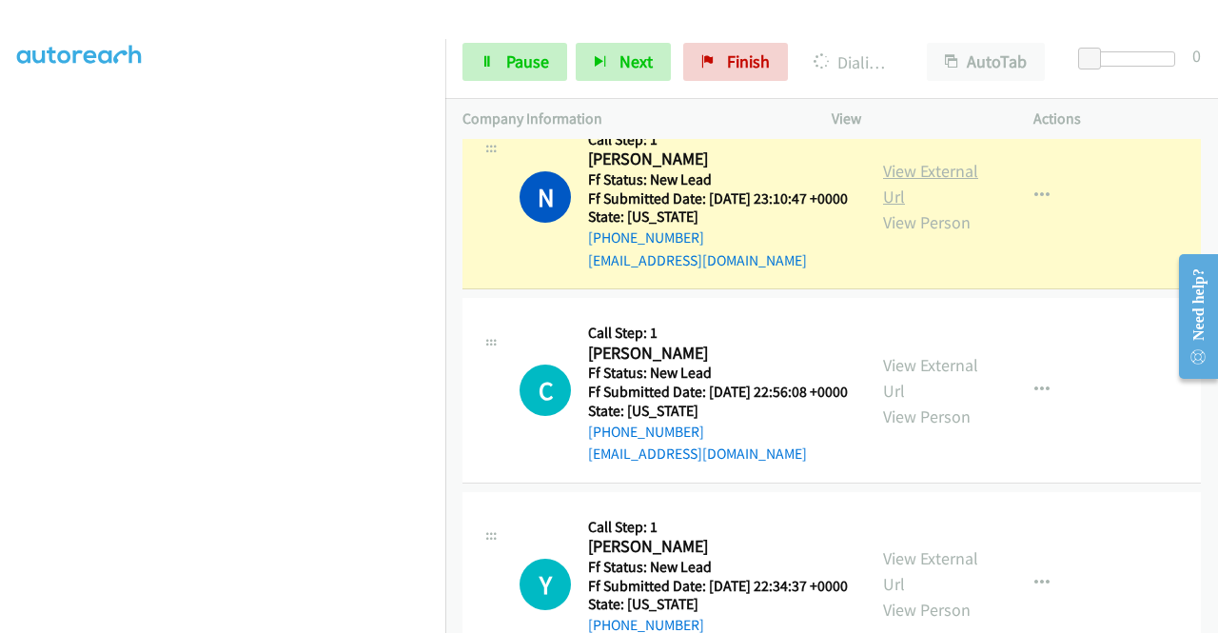
click at [917, 207] on link "View External Url" at bounding box center [930, 184] width 95 height 48
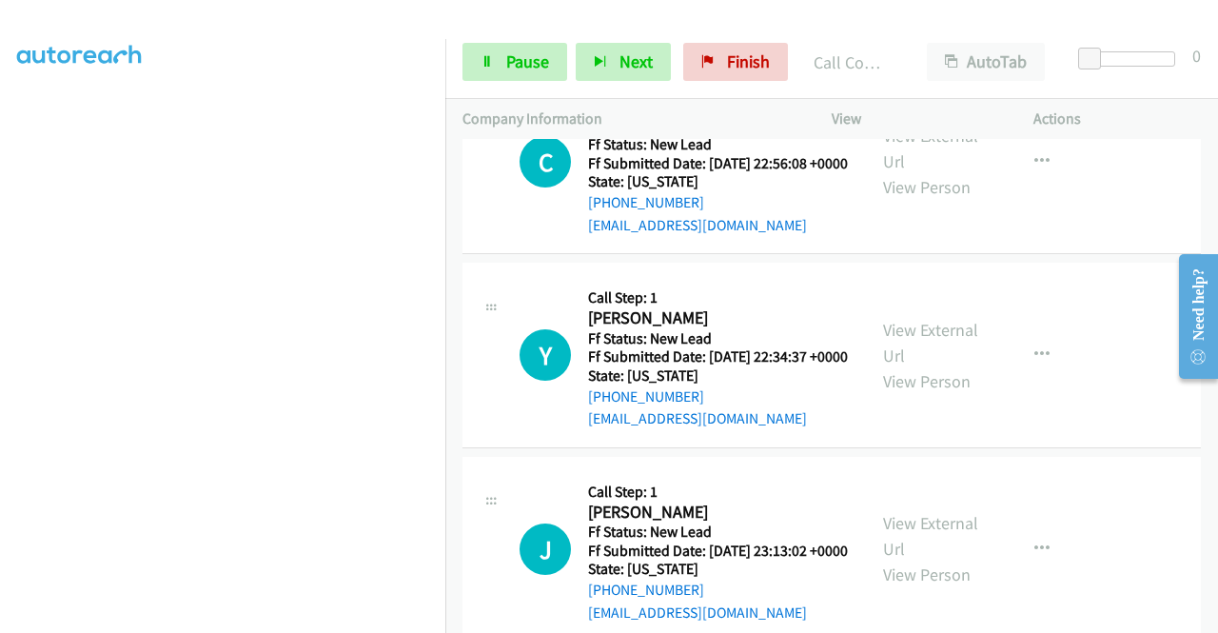
scroll to position [792, 0]
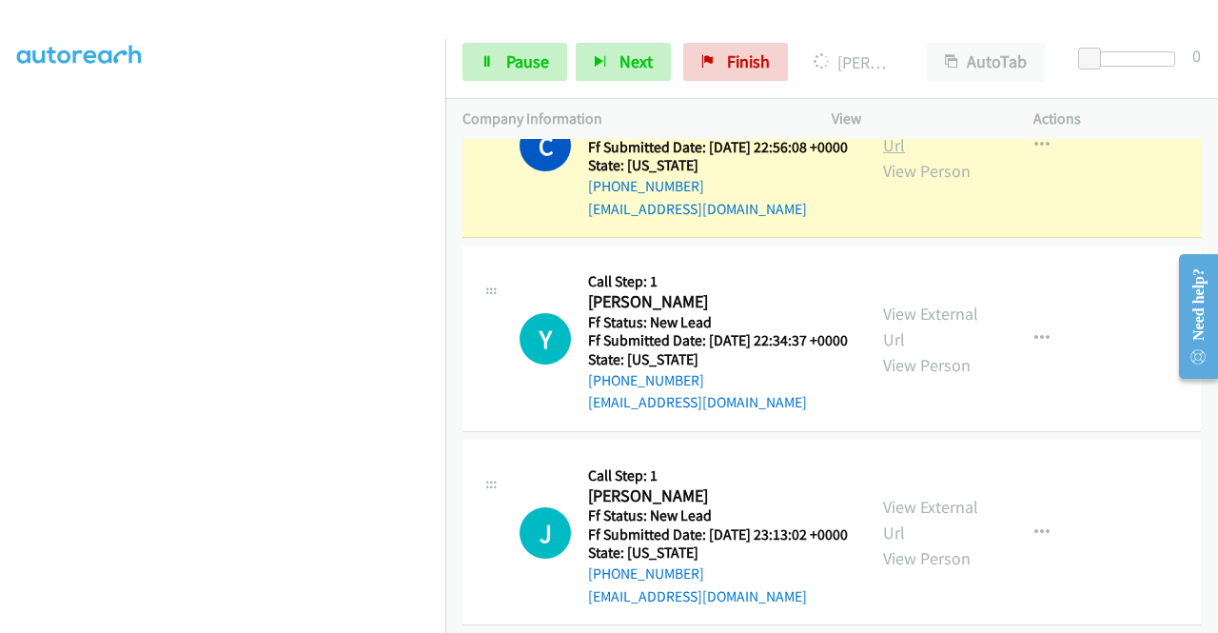
click at [934, 156] on link "View External Url" at bounding box center [930, 132] width 95 height 48
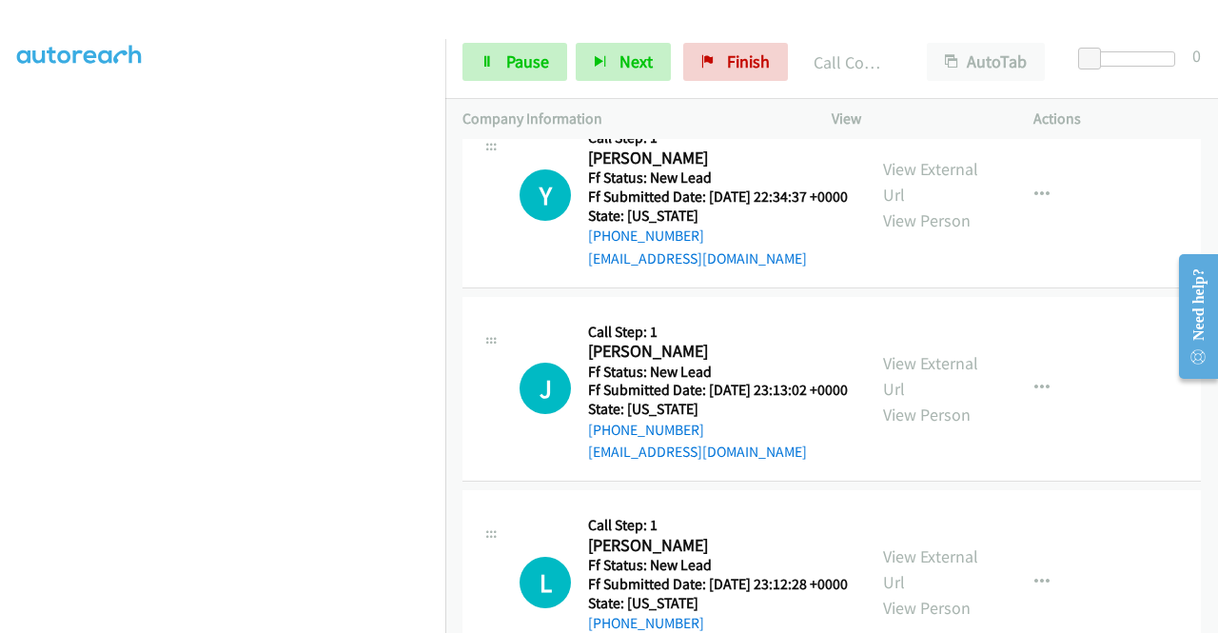
scroll to position [993, 0]
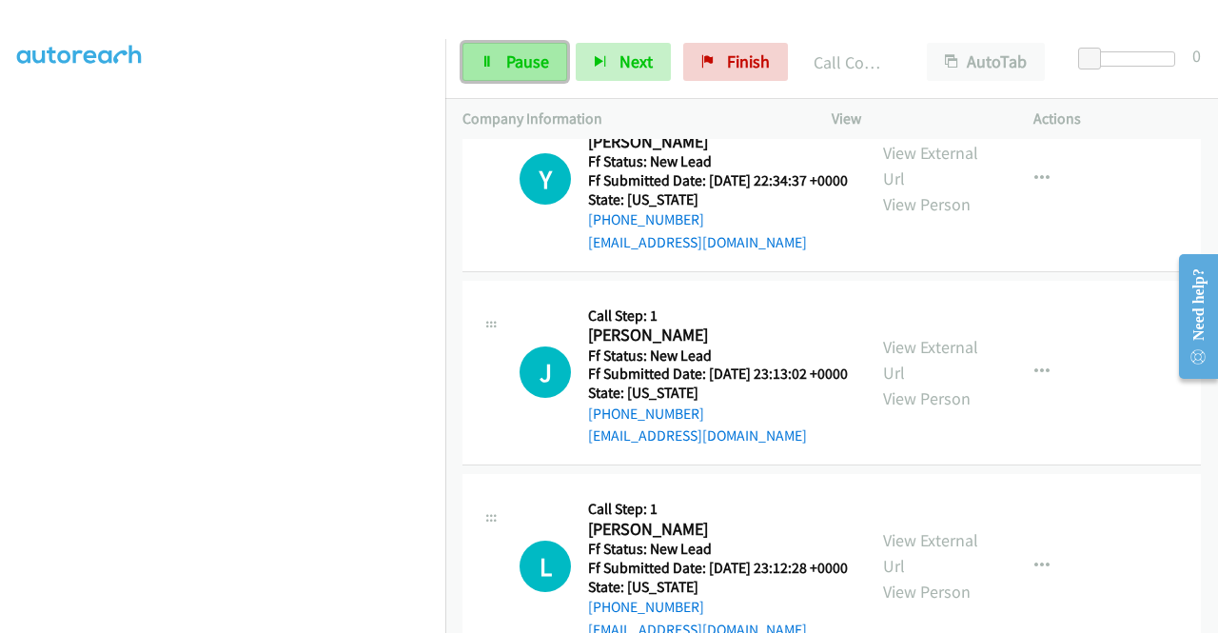
click at [532, 69] on span "Pause" at bounding box center [527, 61] width 43 height 22
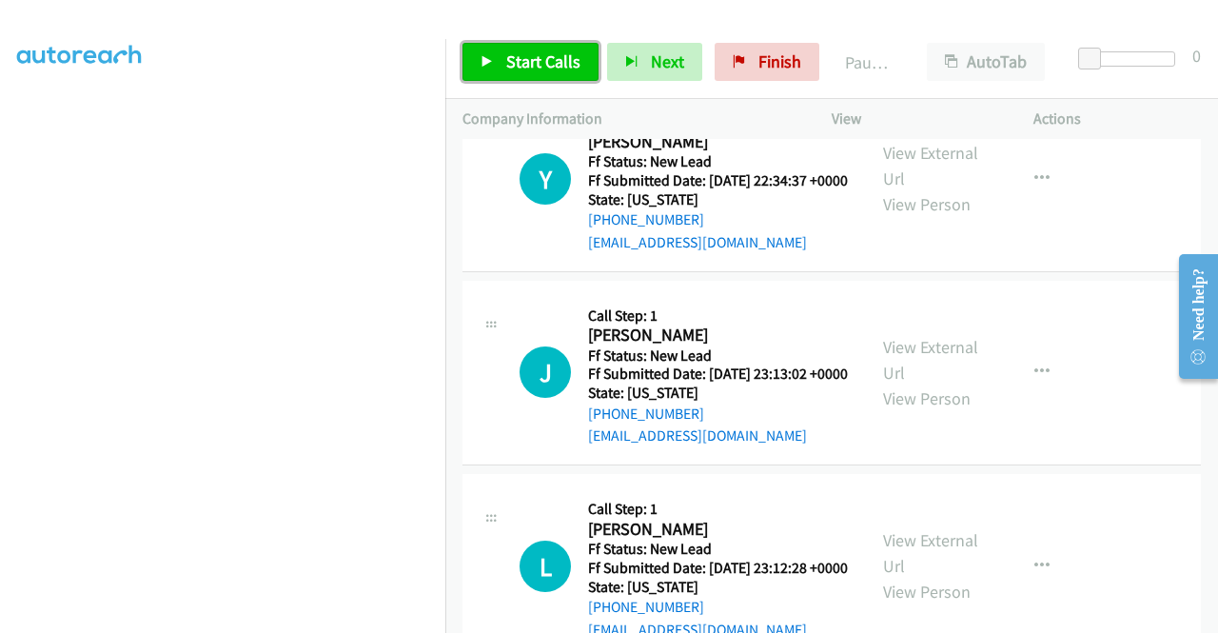
click at [532, 69] on span "Start Calls" at bounding box center [543, 61] width 74 height 22
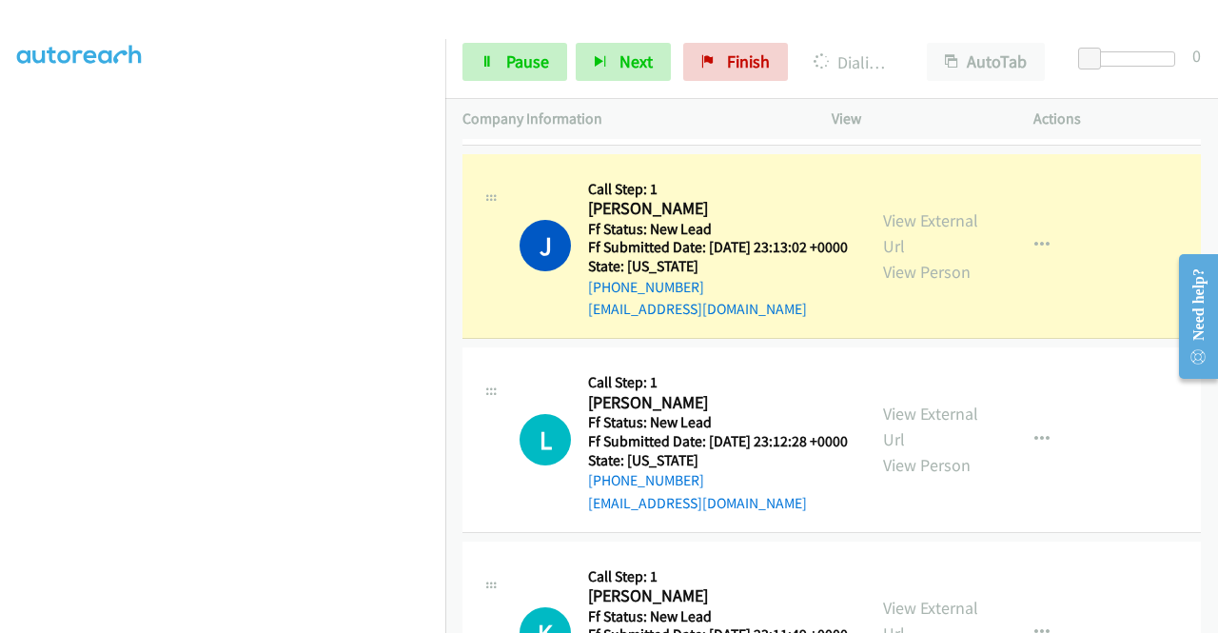
scroll to position [1196, 0]
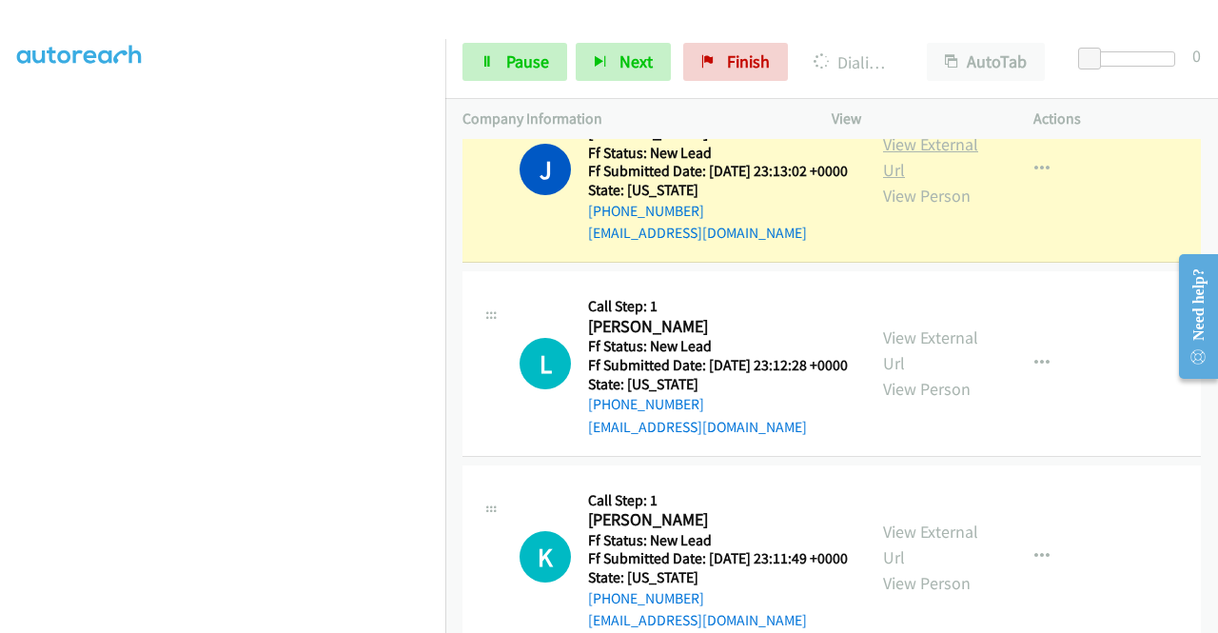
click at [920, 181] on link "View External Url" at bounding box center [930, 157] width 95 height 48
click at [0, 400] on aside "Dialing Mode: Power | Switch to Preview My Lists" at bounding box center [222, 145] width 445 height 1053
click at [0, 399] on aside "Dialing Mode: Power | Switch to Preview My Lists" at bounding box center [222, 148] width 445 height 1053
click at [513, 76] on link "Pause" at bounding box center [514, 62] width 105 height 38
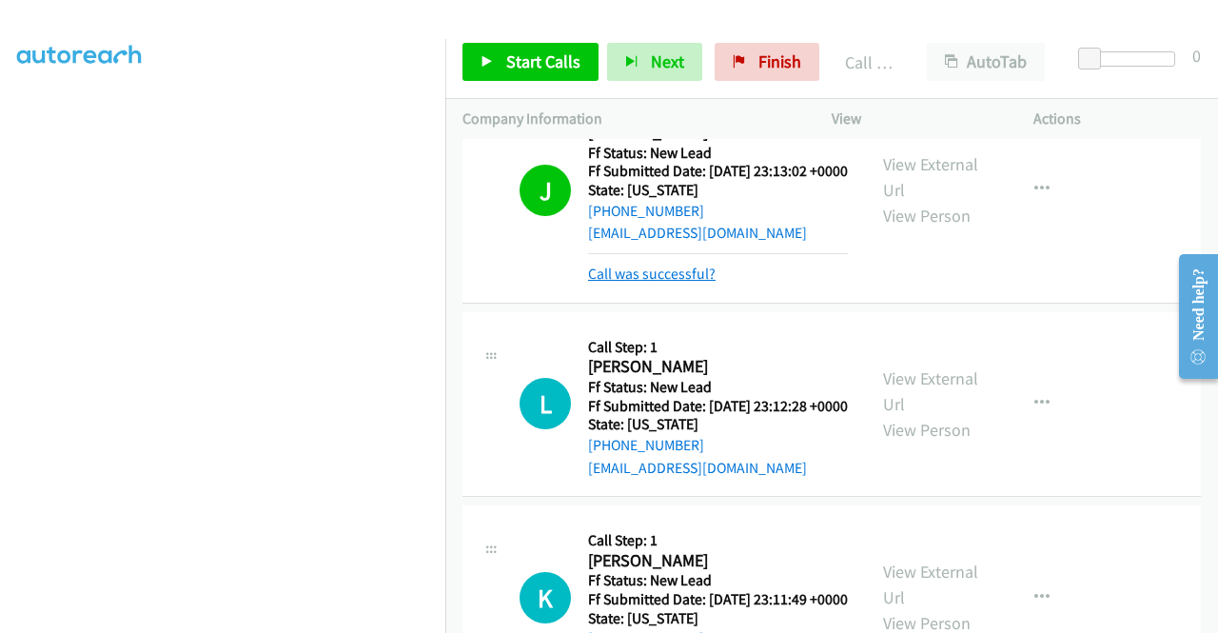
click at [632, 283] on link "Call was successful?" at bounding box center [651, 273] width 127 height 18
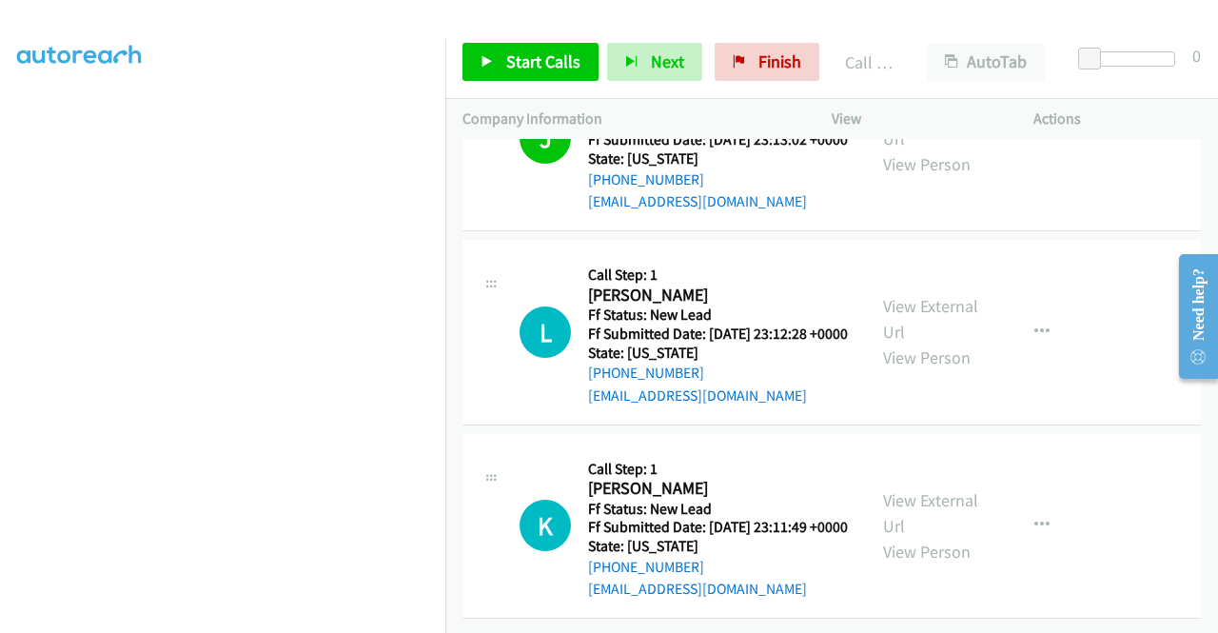
scroll to position [1387, 0]
click at [540, 58] on span "Start Calls" at bounding box center [543, 61] width 74 height 22
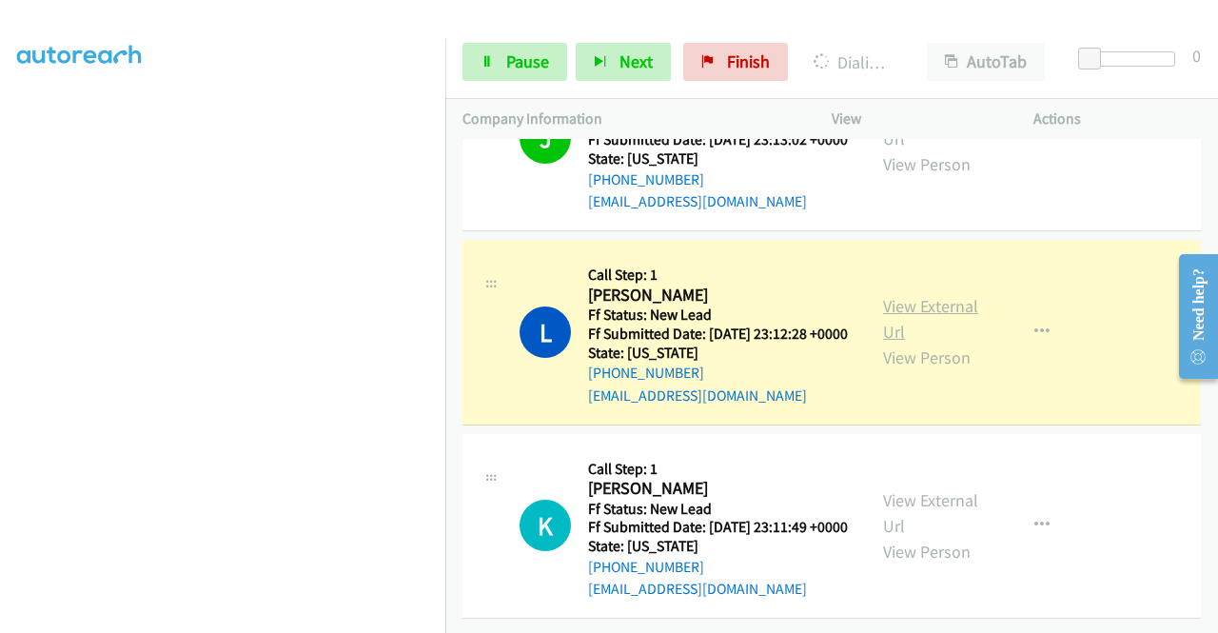
click at [939, 295] on link "View External Url" at bounding box center [930, 319] width 95 height 48
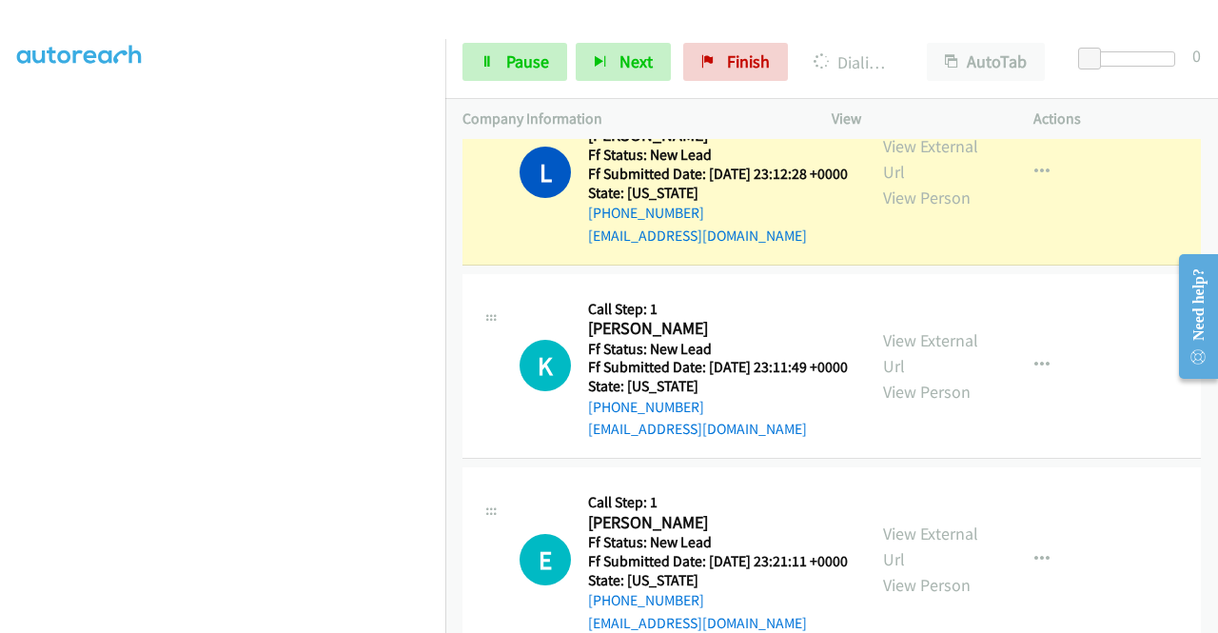
click at [0, 361] on aside "Dialing Mode: Power | Switch to Preview My Lists" at bounding box center [222, 148] width 445 height 1053
click at [525, 84] on div "Start Calls Pause Next Finish Dialing Laura Fletcher AutoTab AutoTab 0" at bounding box center [831, 62] width 772 height 73
click at [517, 69] on span "Pause" at bounding box center [527, 61] width 43 height 22
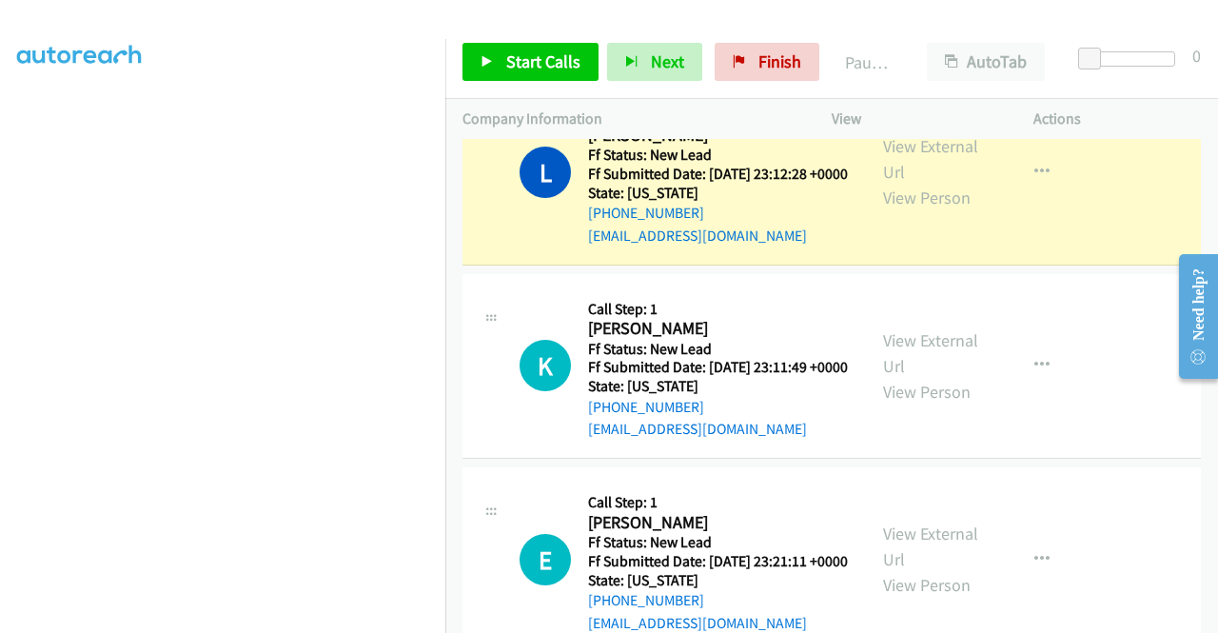
scroll to position [414, 0]
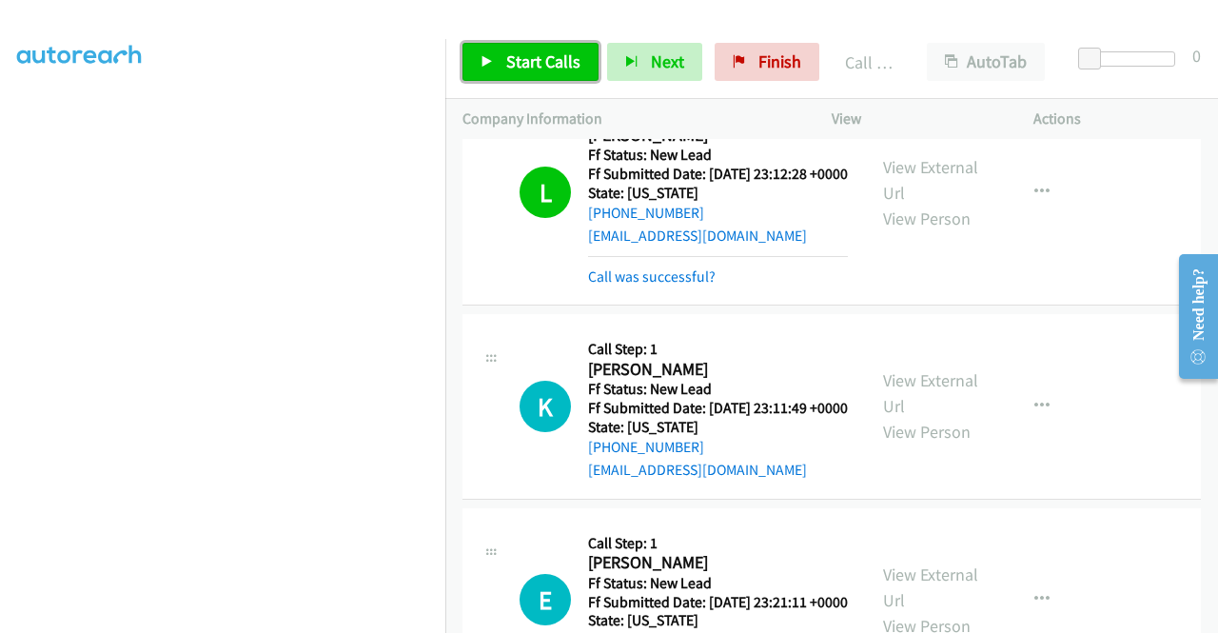
click at [540, 66] on span "Start Calls" at bounding box center [543, 61] width 74 height 22
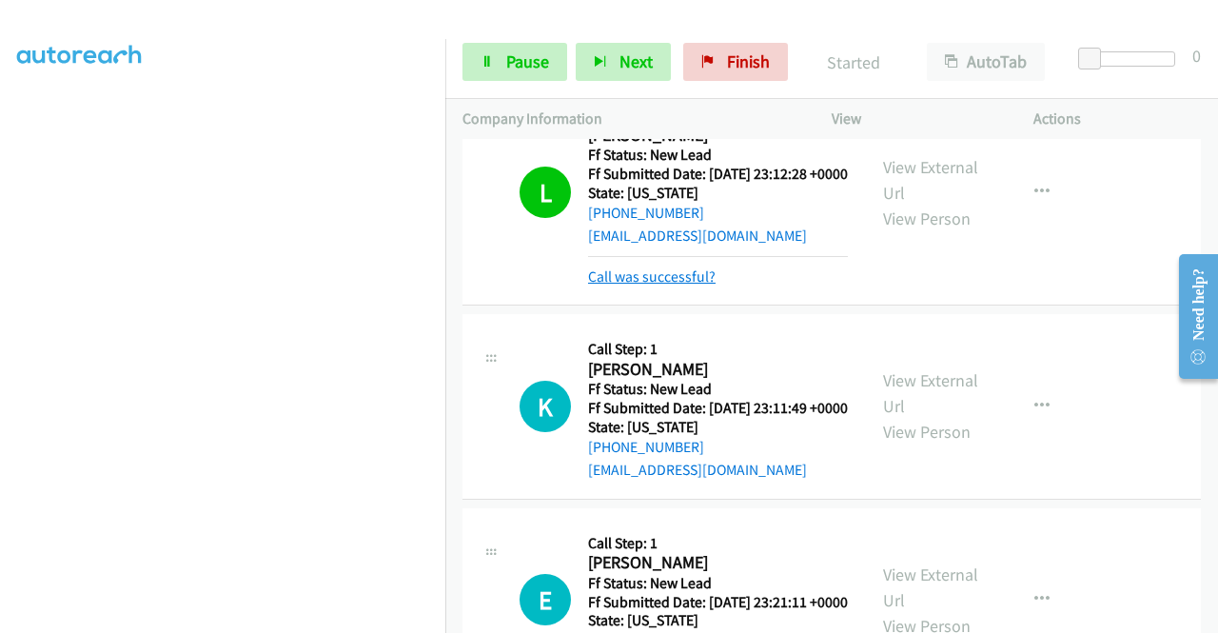
click at [700, 285] on link "Call was successful?" at bounding box center [651, 276] width 127 height 18
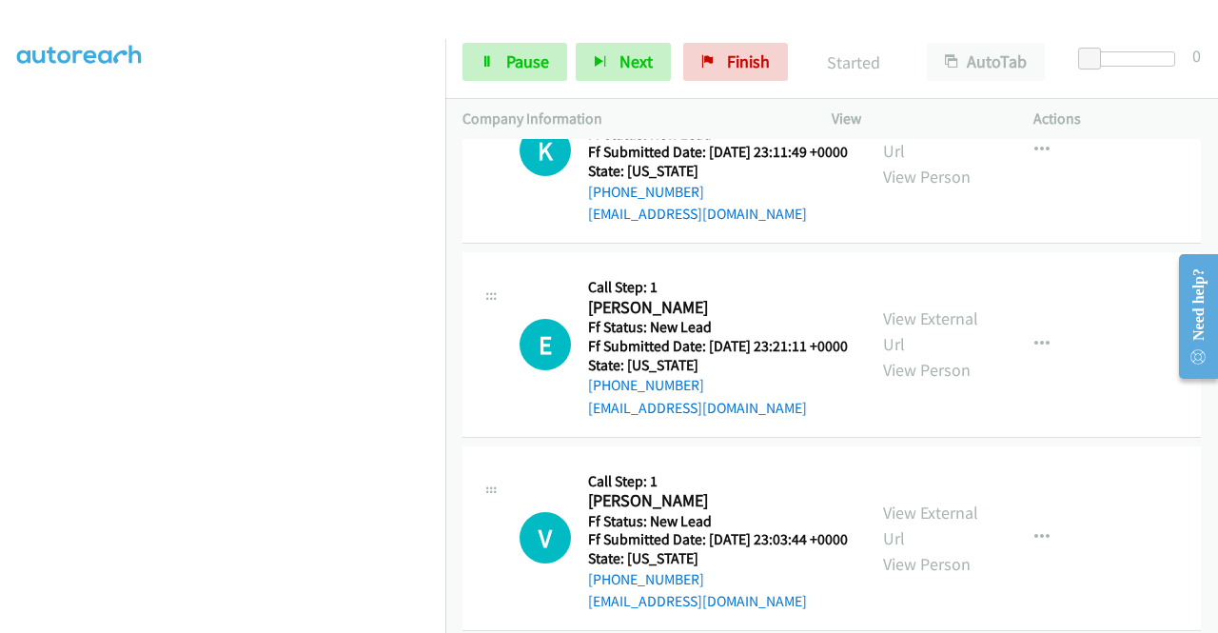
scroll to position [1640, 0]
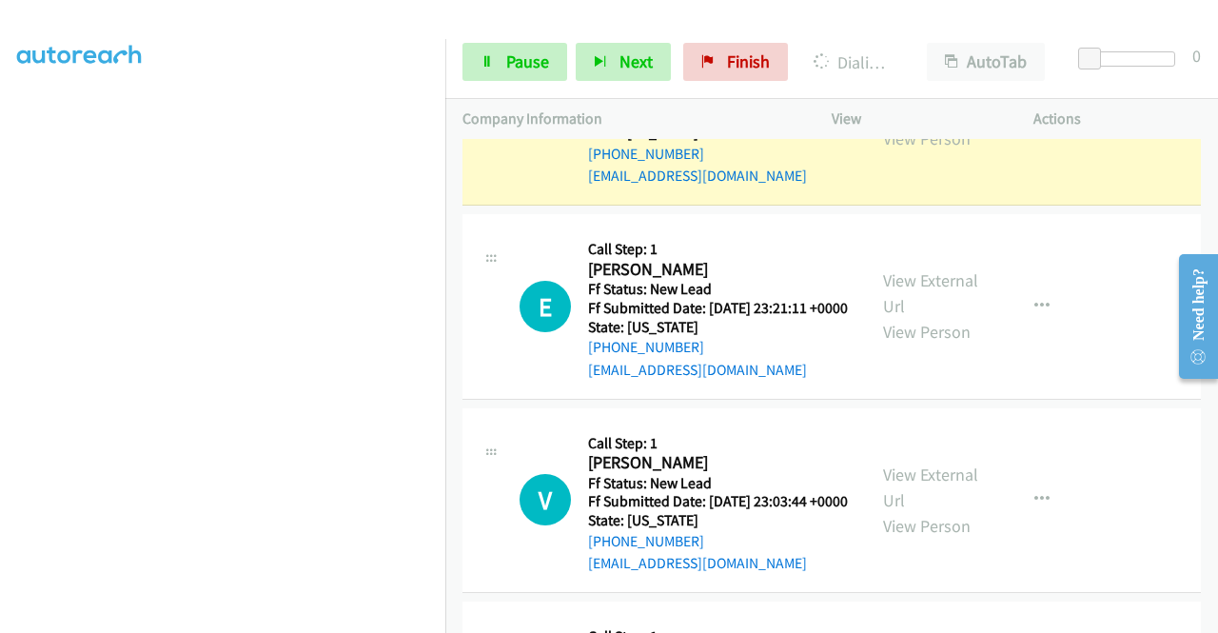
click at [925, 124] on link "View External Url" at bounding box center [930, 100] width 95 height 48
click at [14, 383] on aside "Dialing Mode: Power | Switch to Preview My Lists" at bounding box center [222, 151] width 445 height 1053
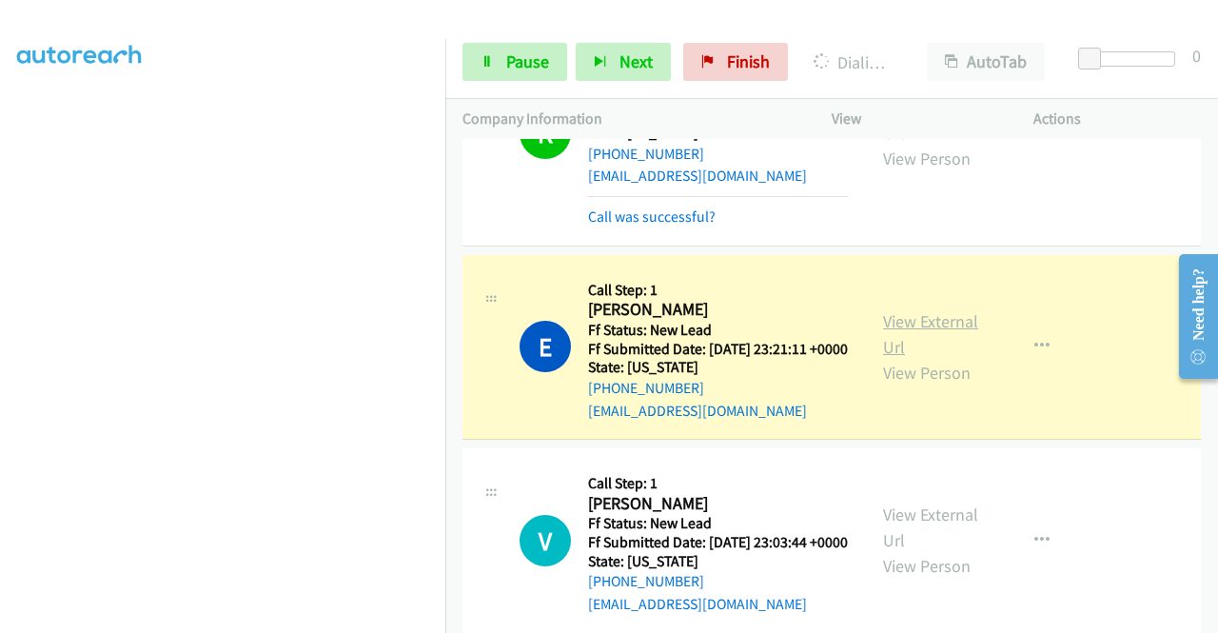
click at [908, 358] on link "View External Url" at bounding box center [930, 334] width 95 height 48
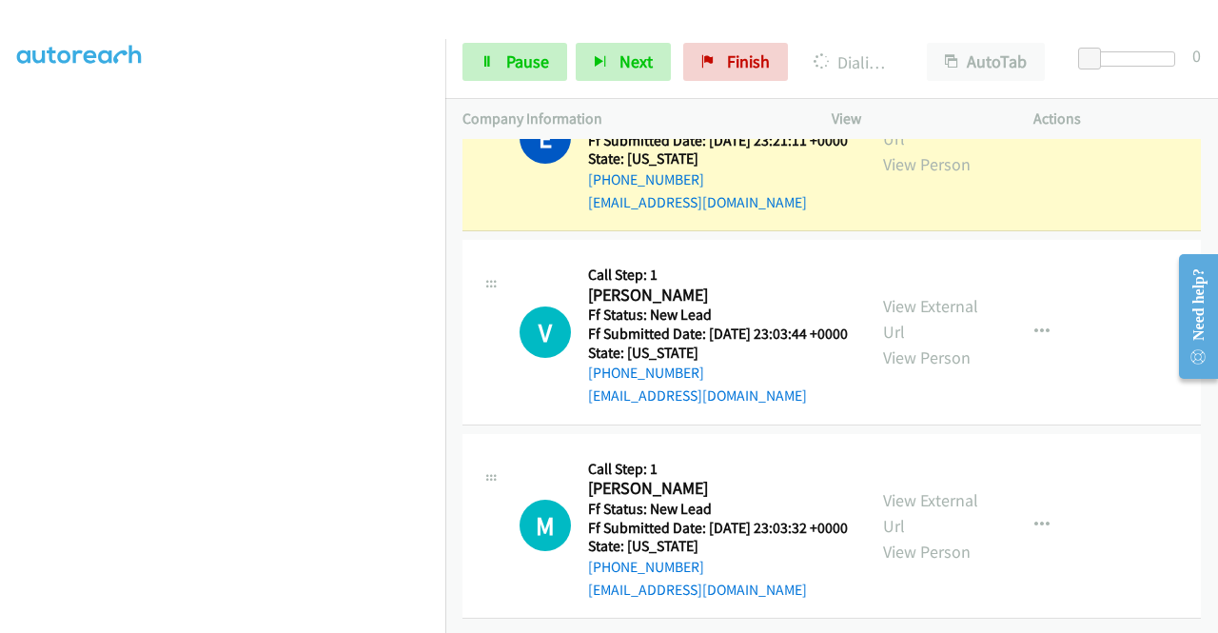
click at [446, 231] on td "E Callback Scheduled Call Step: 1 Erin Dixon America/New_York Ff Status: New Le…" at bounding box center [831, 139] width 772 height 194
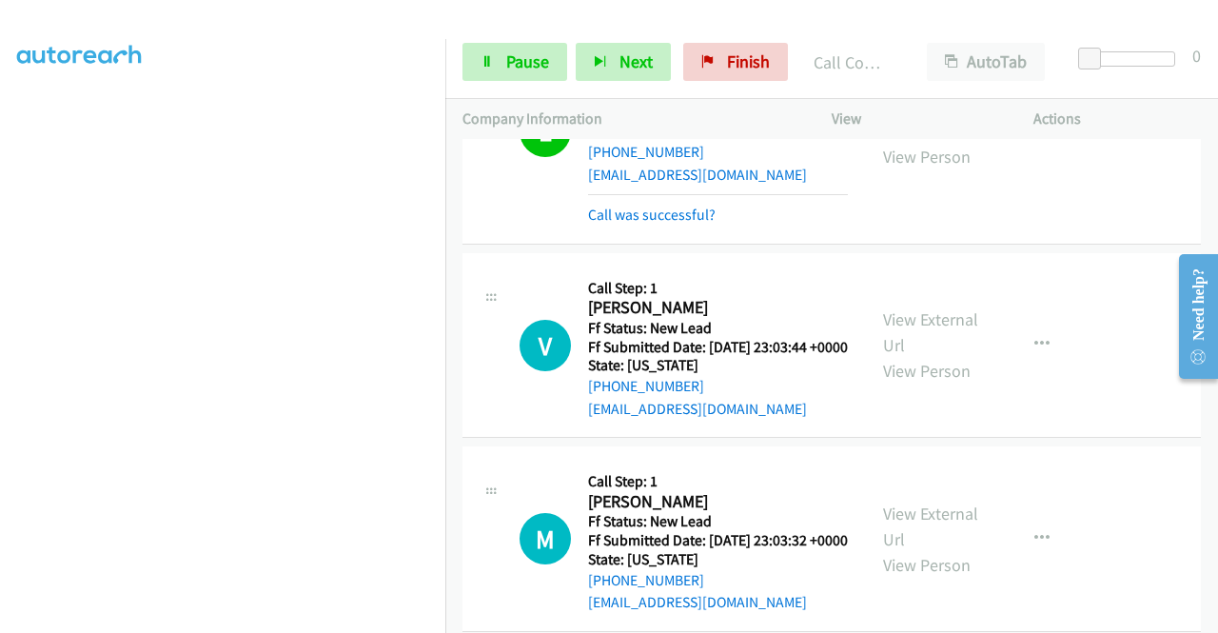
scroll to position [2103, 0]
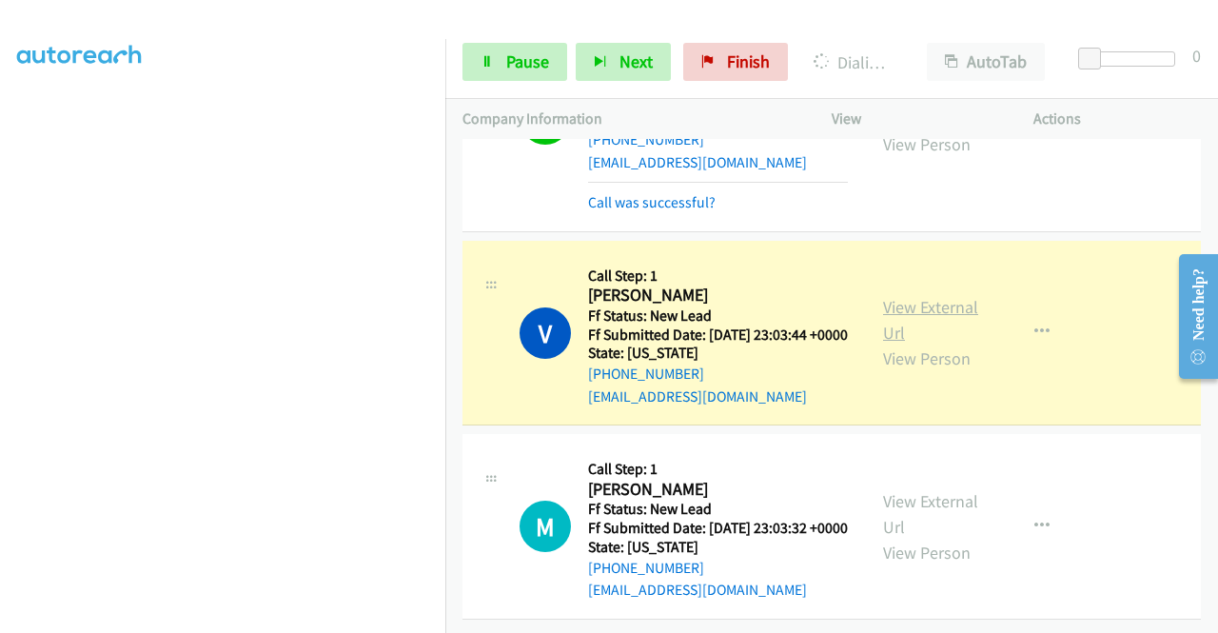
click at [969, 296] on link "View External Url" at bounding box center [930, 320] width 95 height 48
click at [0, 456] on aside "Dialing Mode: Power | Switch to Preview My Lists" at bounding box center [222, 145] width 445 height 1053
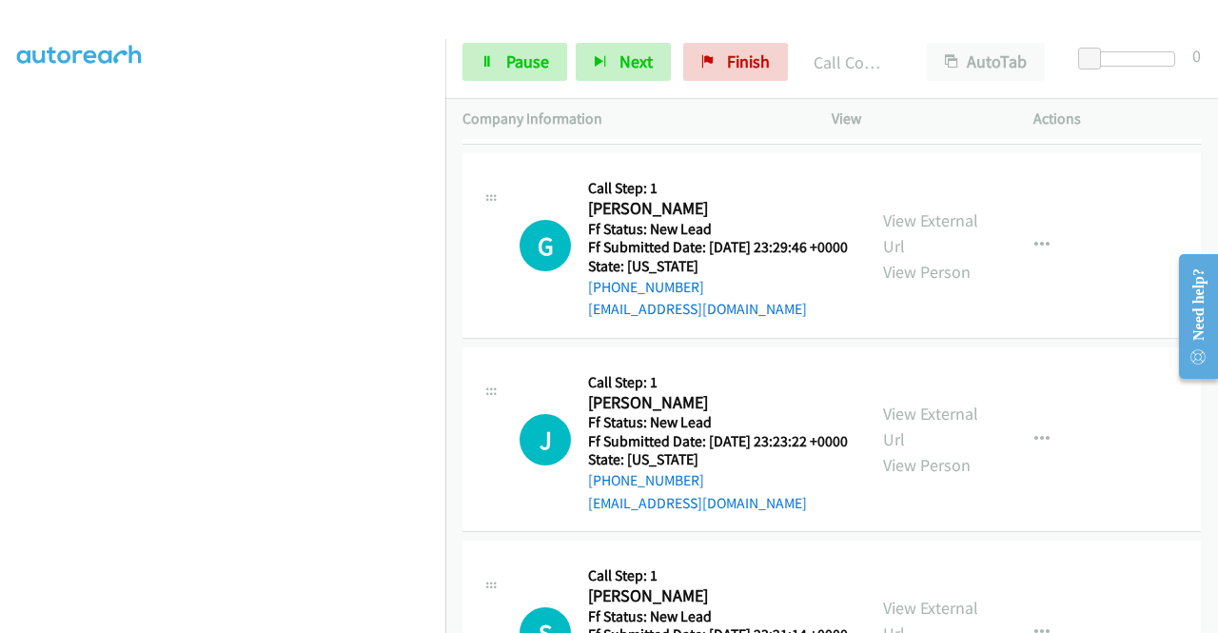
scroll to position [2398, 0]
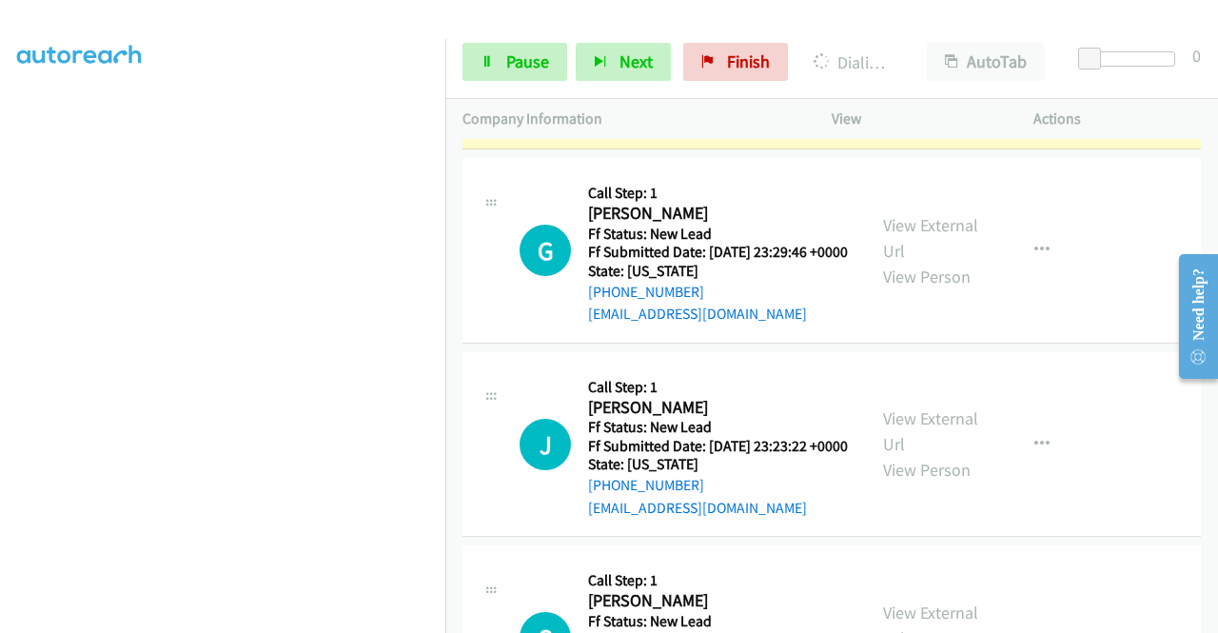
click at [909, 68] on link "View External Url" at bounding box center [930, 44] width 95 height 48
click at [0, 353] on aside "Dialing Mode: Power | Switch to Preview My Lists" at bounding box center [222, 145] width 445 height 1053
click at [496, 77] on link "Pause" at bounding box center [514, 62] width 105 height 38
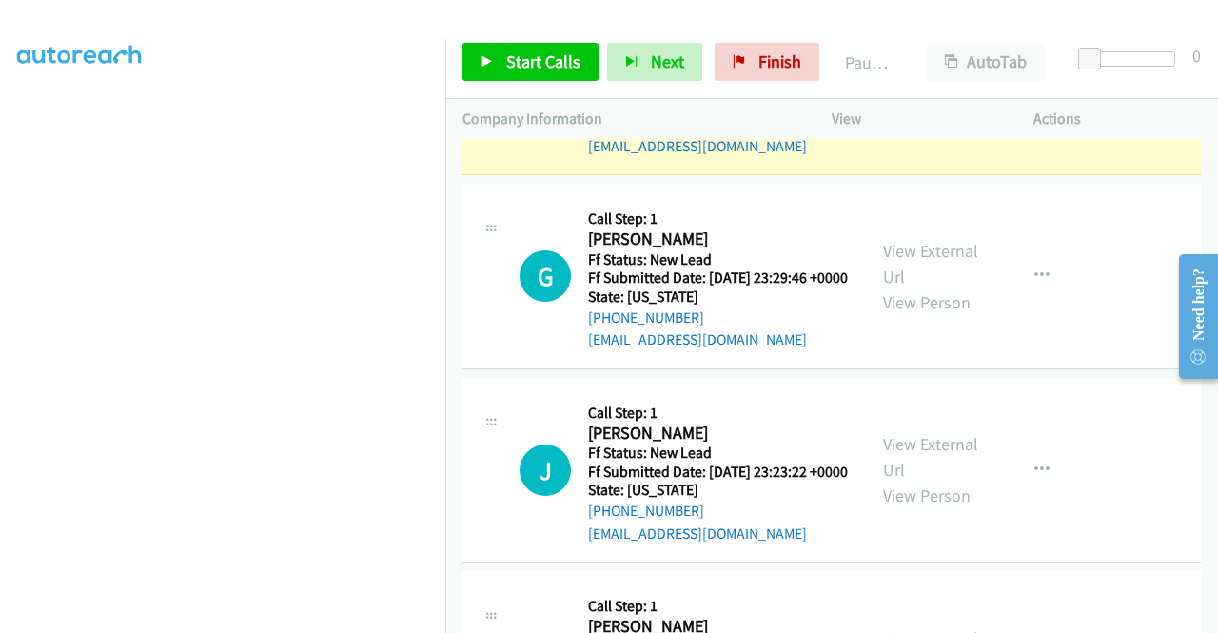
scroll to position [2335, 0]
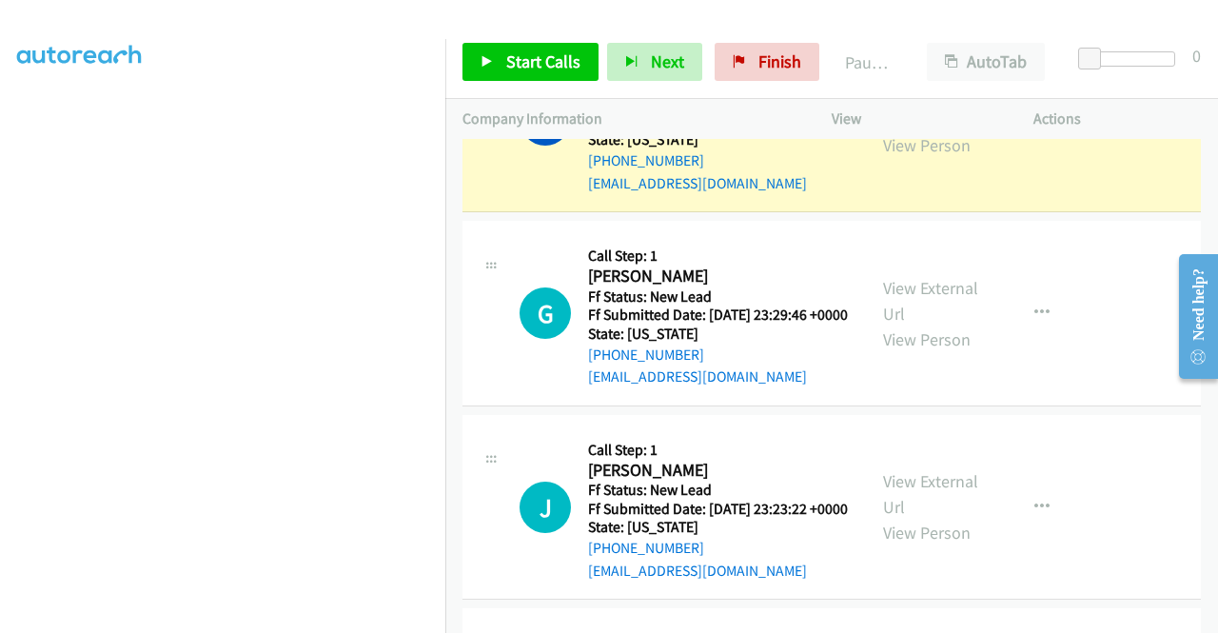
click at [447, 217] on td "M Callback Scheduled Call Step: 1 Margaret Gniadek America/New_York Ff Status: …" at bounding box center [831, 120] width 772 height 194
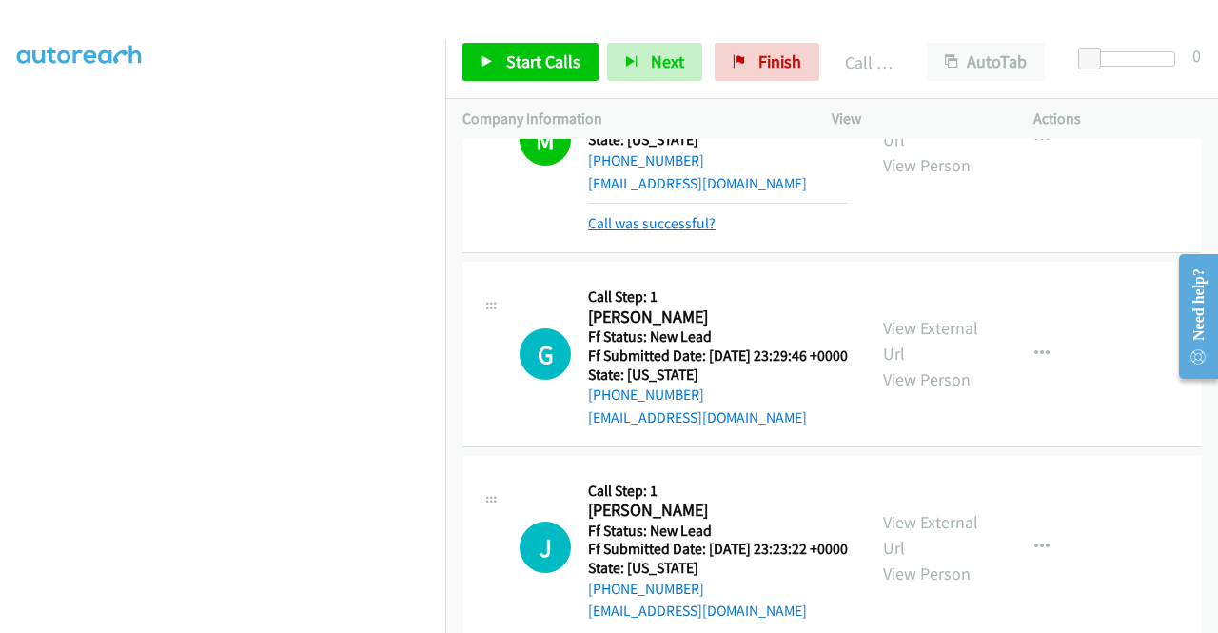
click at [670, 232] on link "Call was successful?" at bounding box center [651, 223] width 127 height 18
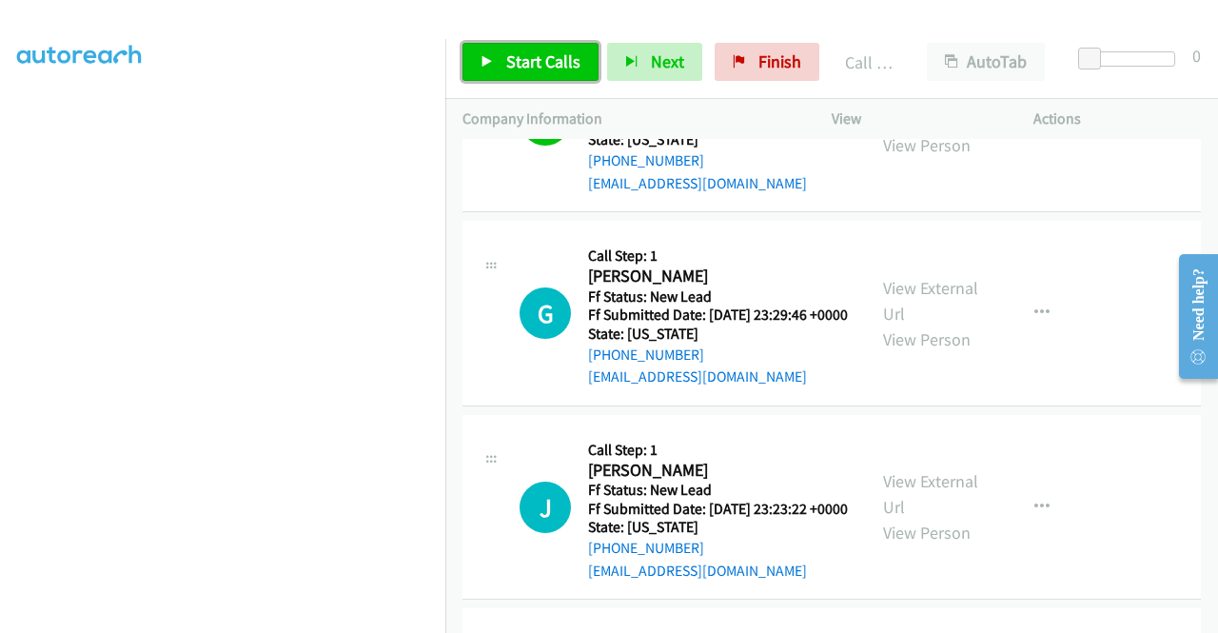
click at [515, 44] on link "Start Calls" at bounding box center [530, 62] width 136 height 38
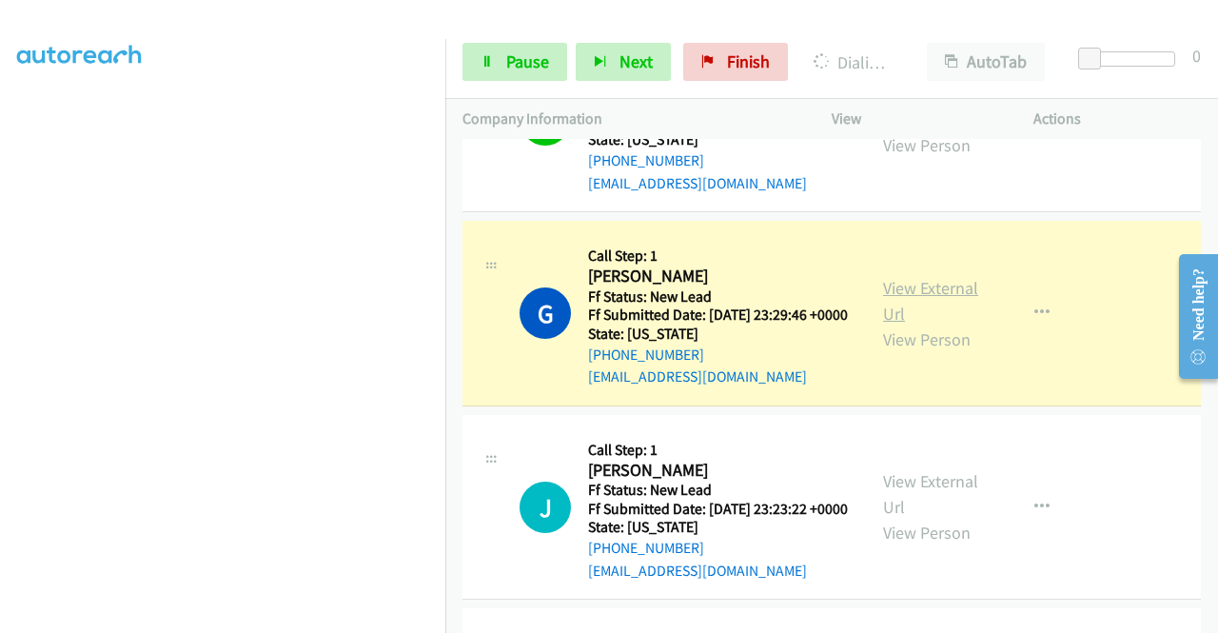
click at [937, 324] on link "View External Url" at bounding box center [930, 301] width 95 height 48
click at [0, 361] on aside "Dialing Mode: Power | Switch to Preview My Lists" at bounding box center [222, 147] width 445 height 1053
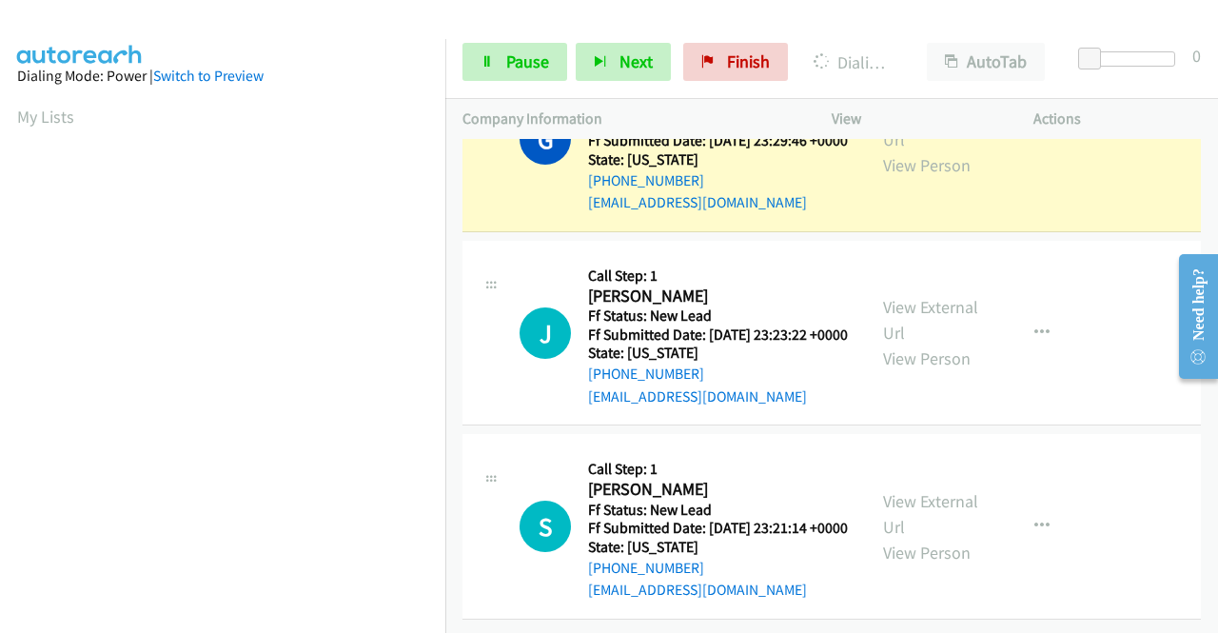
scroll to position [434, 0]
click at [449, 203] on td "G Callback Scheduled Call Step: 1 Glenda Brito America/New_York Ff Status: New …" at bounding box center [831, 140] width 772 height 194
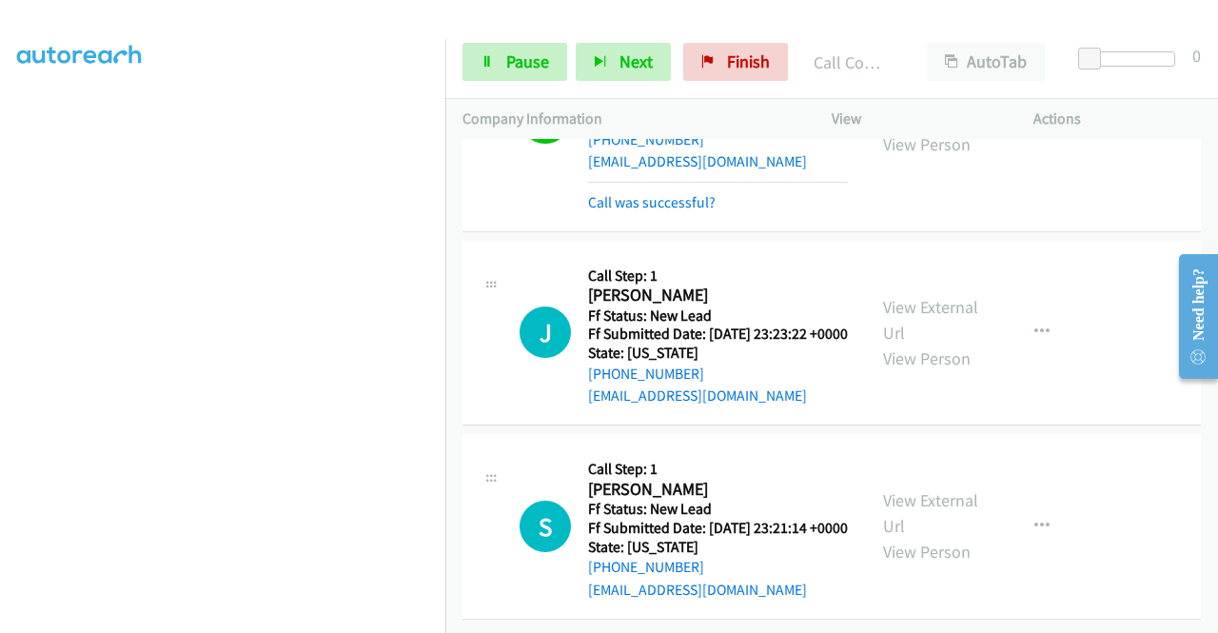
scroll to position [2818, 0]
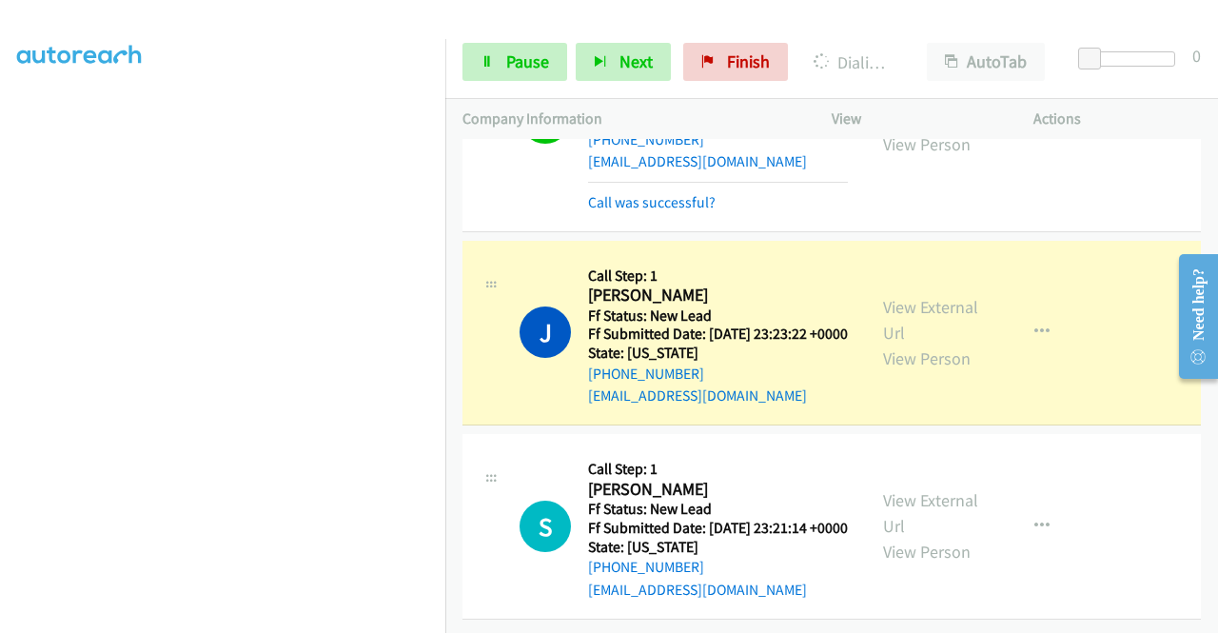
click at [925, 294] on div "View External Url View Person" at bounding box center [932, 332] width 99 height 77
click at [912, 296] on link "View External Url" at bounding box center [930, 320] width 95 height 48
click at [0, 391] on aside "Dialing Mode: Power | Switch to Preview My Lists" at bounding box center [222, 145] width 445 height 1053
click at [495, 70] on link "Pause" at bounding box center [514, 62] width 105 height 38
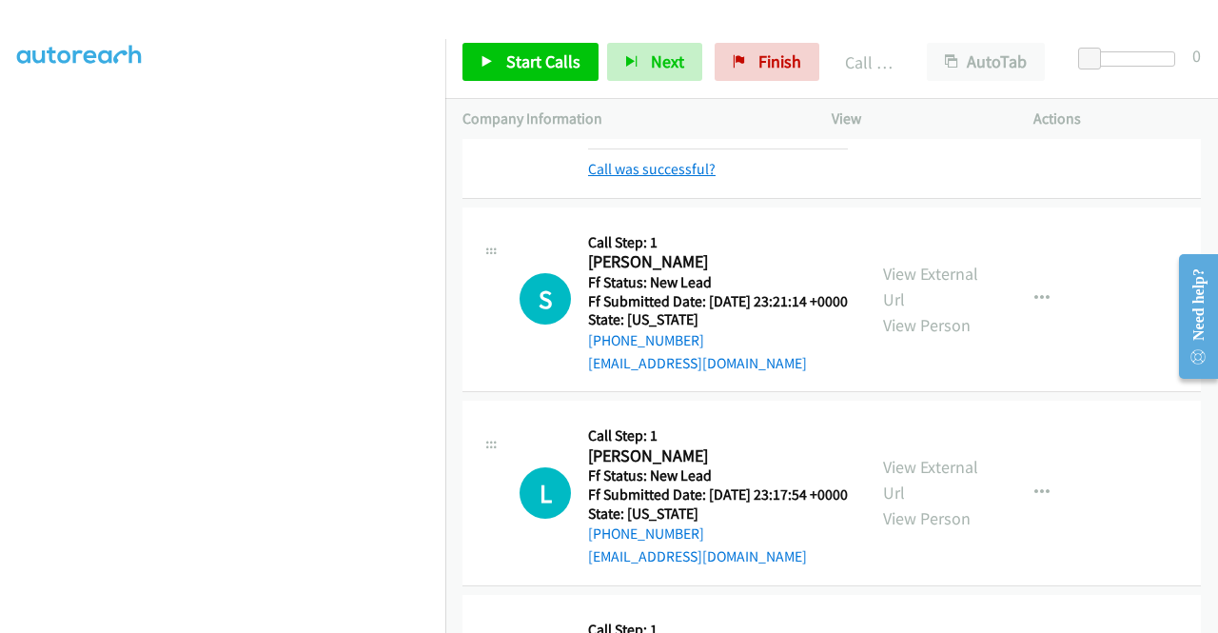
click at [651, 178] on link "Call was successful?" at bounding box center [651, 169] width 127 height 18
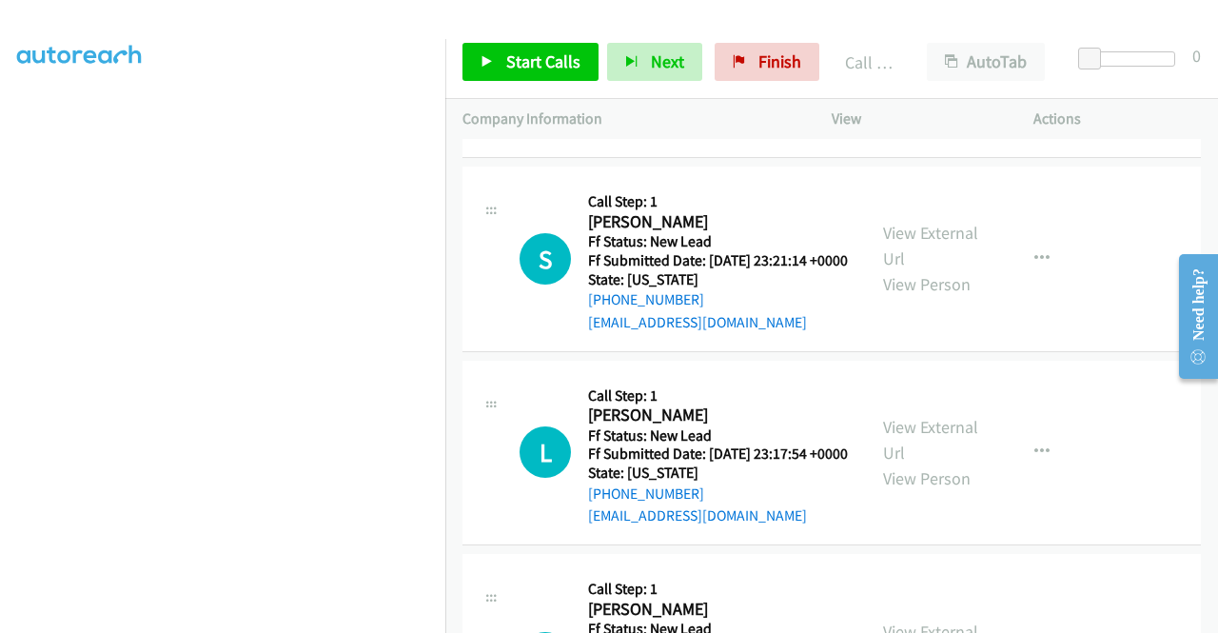
click at [1040, 84] on button "button" at bounding box center [1041, 65] width 51 height 38
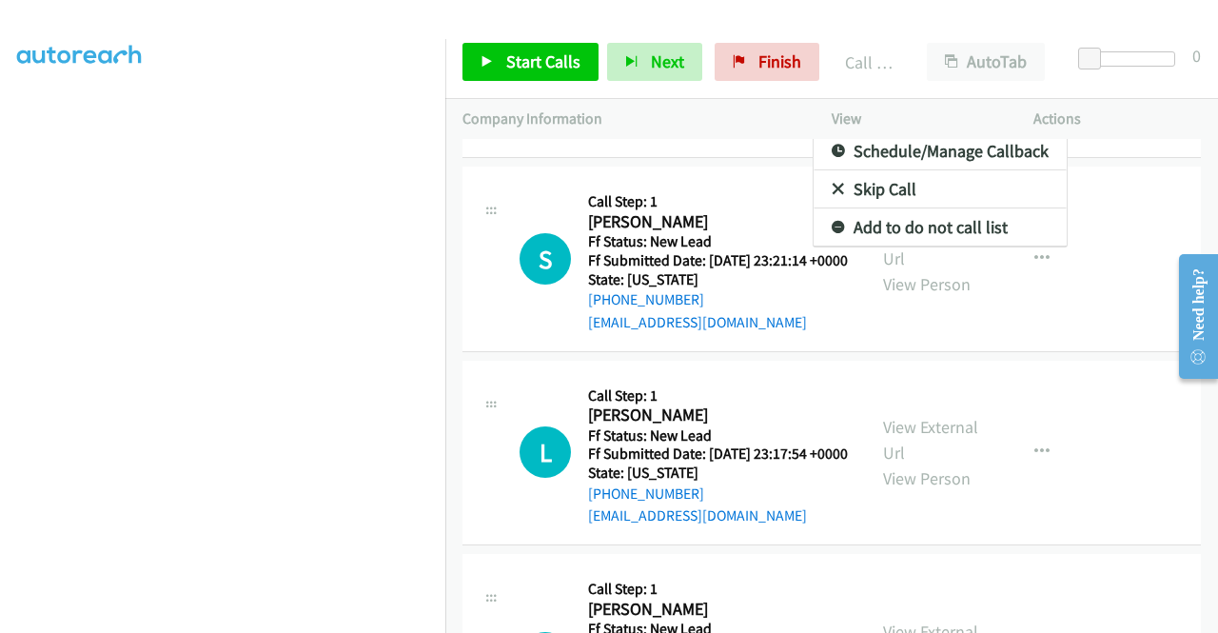
click at [872, 246] on link "Add to do not call list" at bounding box center [939, 227] width 253 height 38
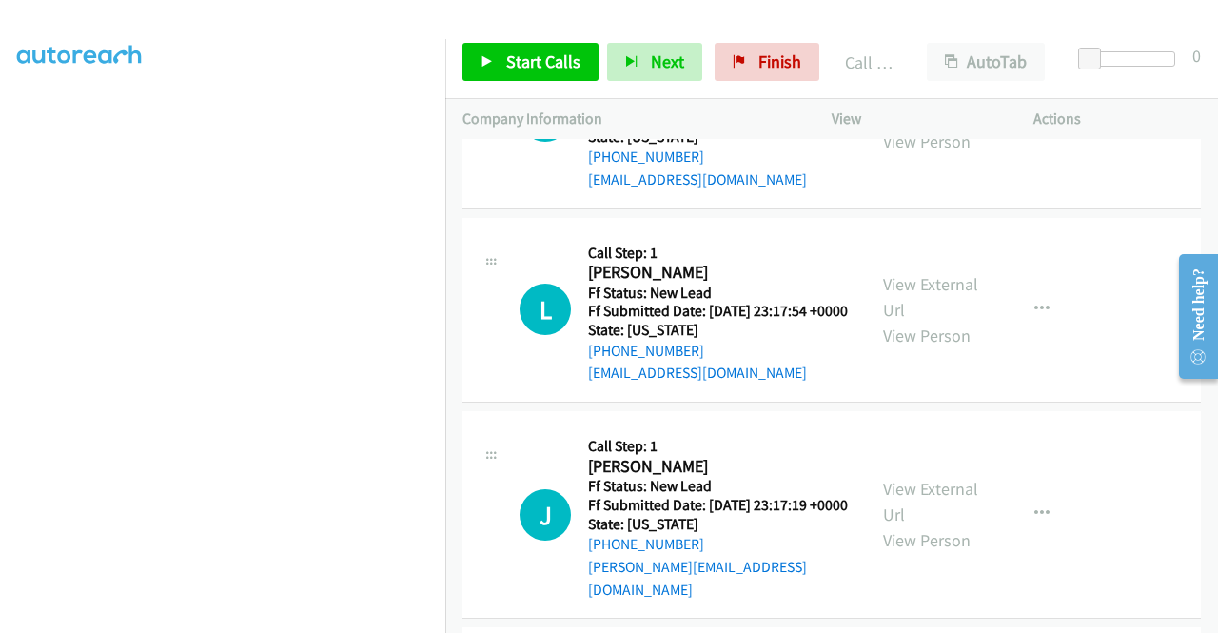
scroll to position [3073, 0]
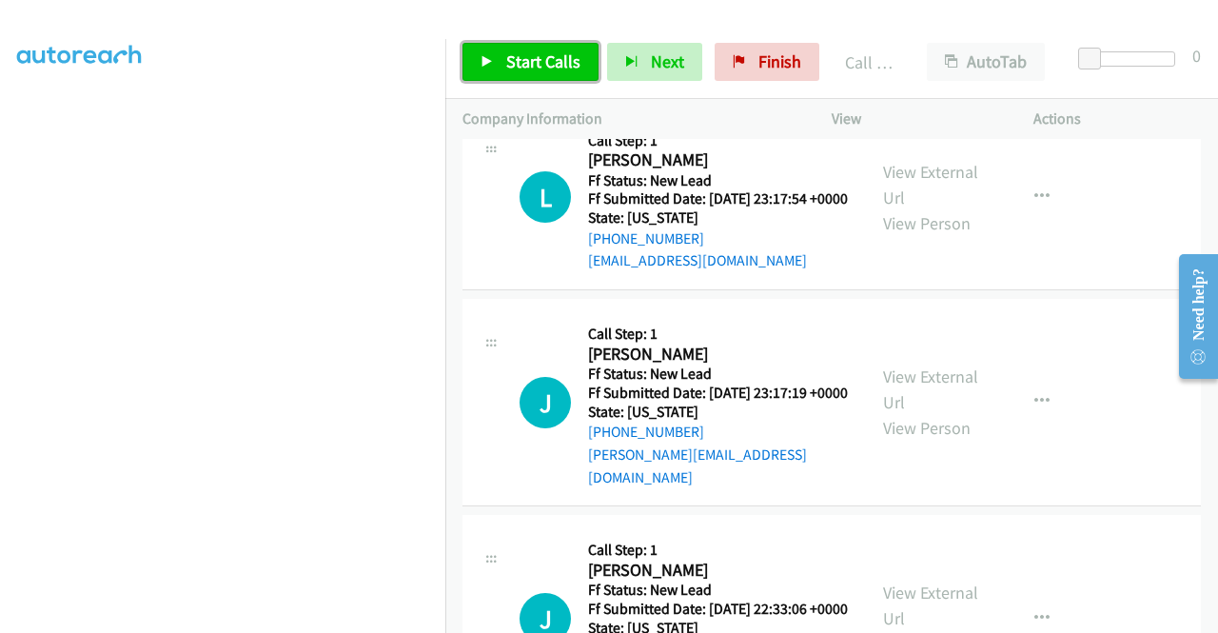
click at [540, 55] on span "Start Calls" at bounding box center [543, 61] width 74 height 22
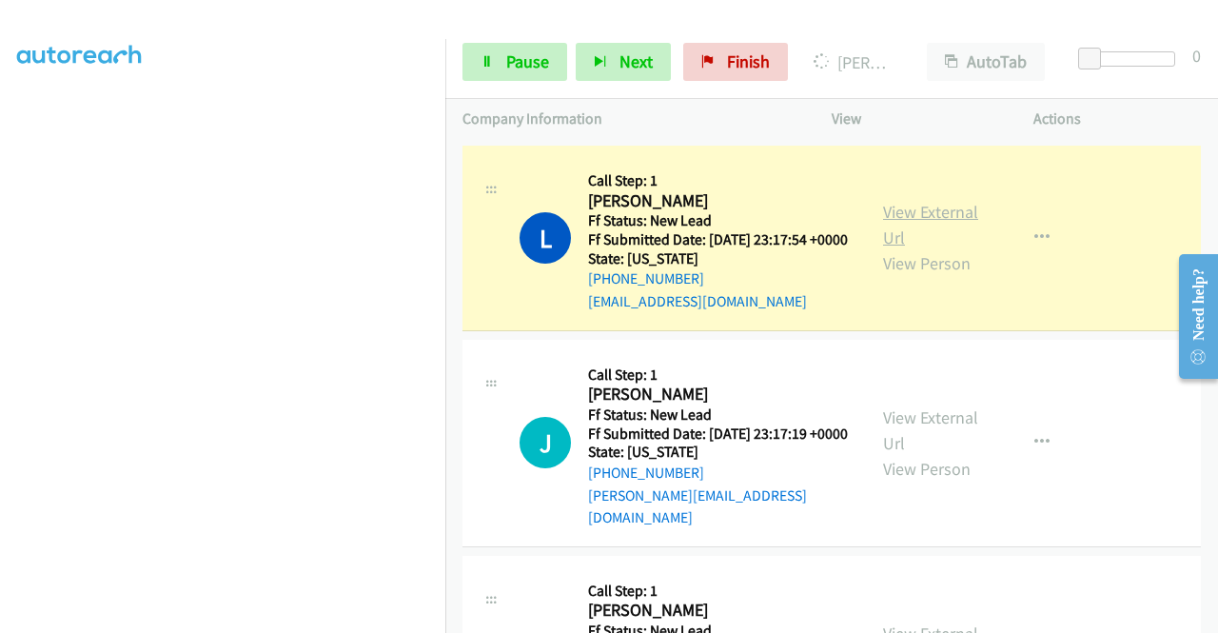
click at [934, 248] on link "View External Url" at bounding box center [930, 225] width 95 height 48
click at [0, 378] on aside "Dialing Mode: Power | Switch to Preview My Lists" at bounding box center [222, 172] width 445 height 1053
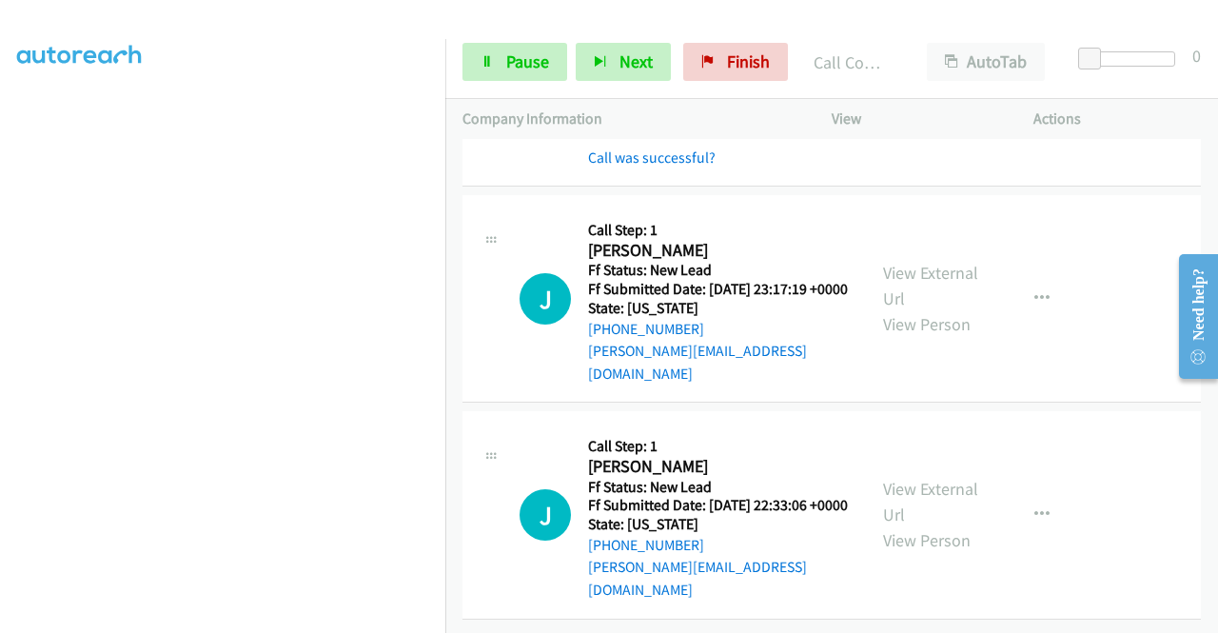
scroll to position [3536, 0]
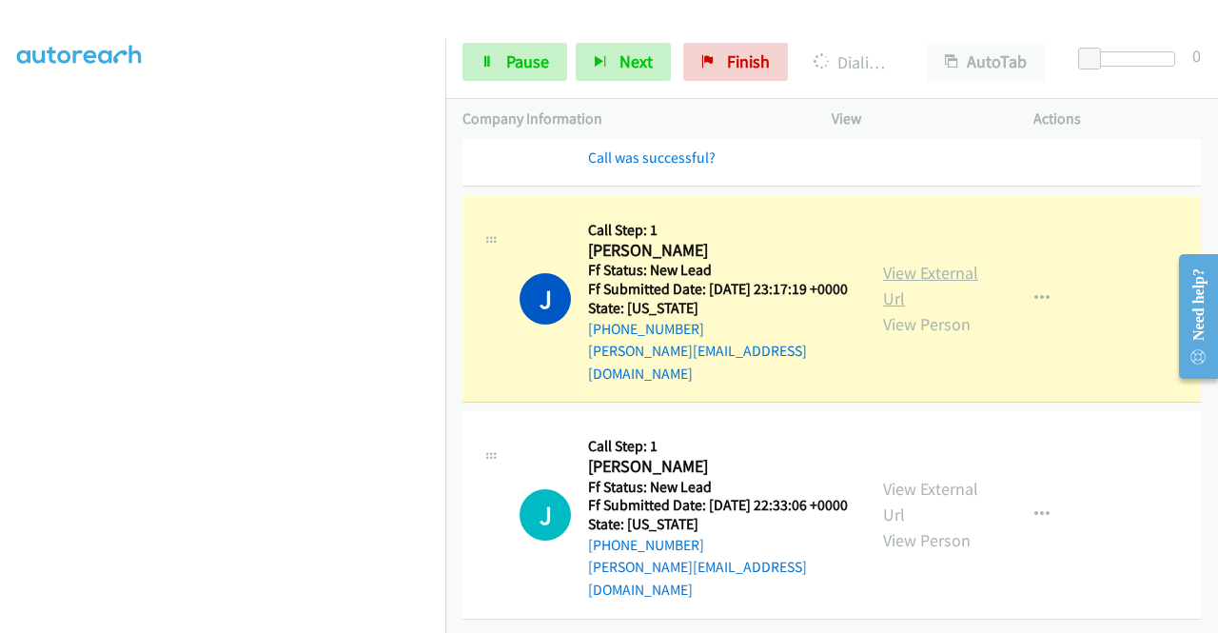
click at [883, 263] on link "View External Url" at bounding box center [930, 286] width 95 height 48
click at [0, 442] on aside "Dialing Mode: Power | Switch to Preview My Lists" at bounding box center [222, 145] width 445 height 1053
click at [492, 76] on link "Pause" at bounding box center [514, 62] width 105 height 38
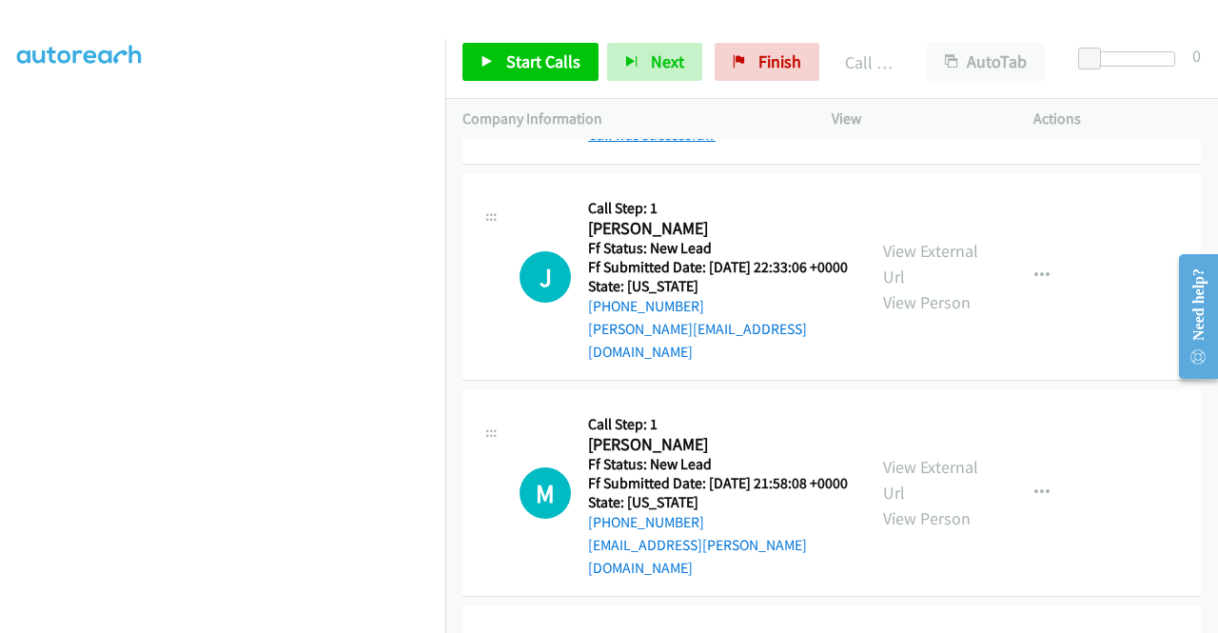
click at [662, 144] on link "Call was successful?" at bounding box center [651, 135] width 127 height 18
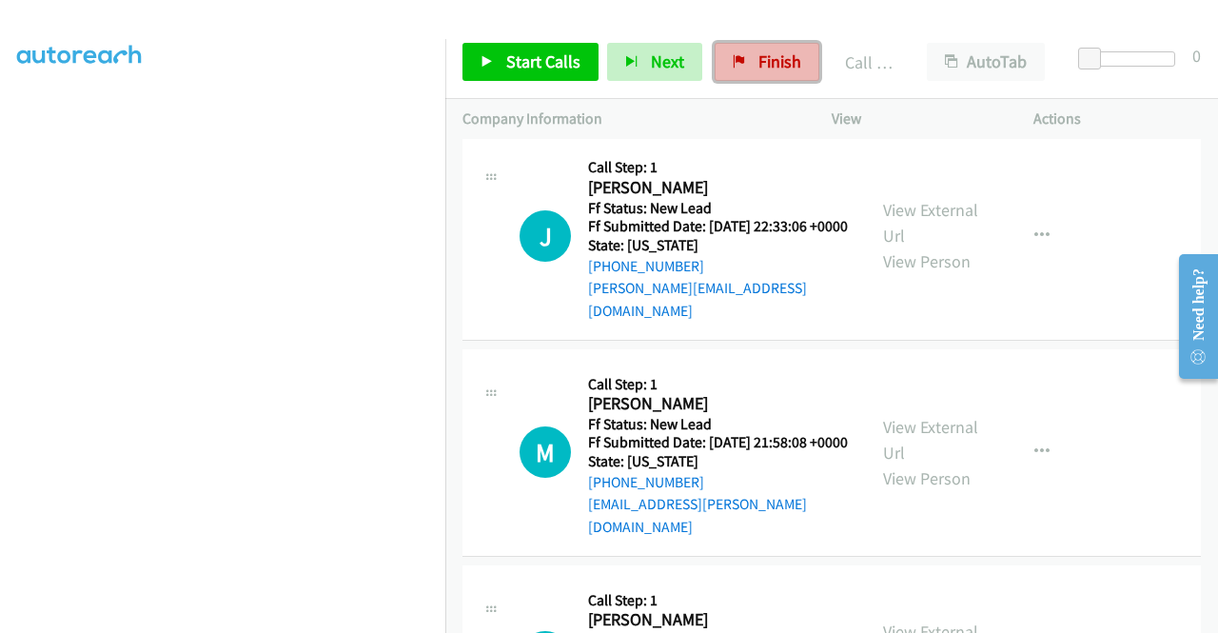
click at [791, 58] on span "Finish" at bounding box center [779, 61] width 43 height 22
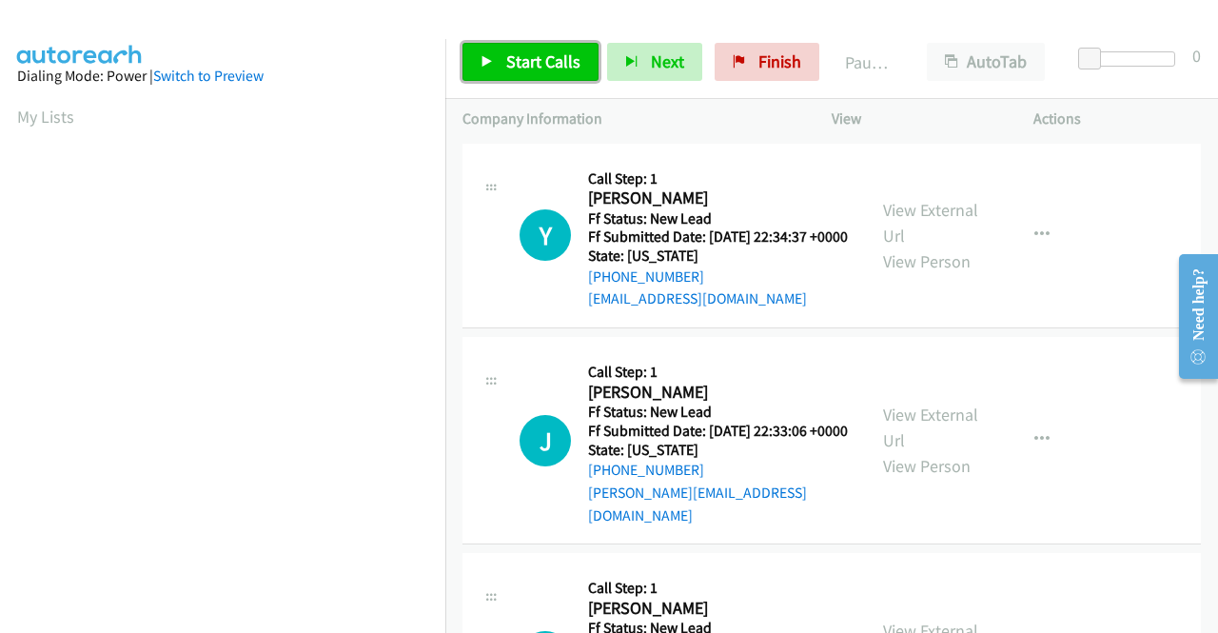
click at [565, 57] on span "Start Calls" at bounding box center [543, 61] width 74 height 22
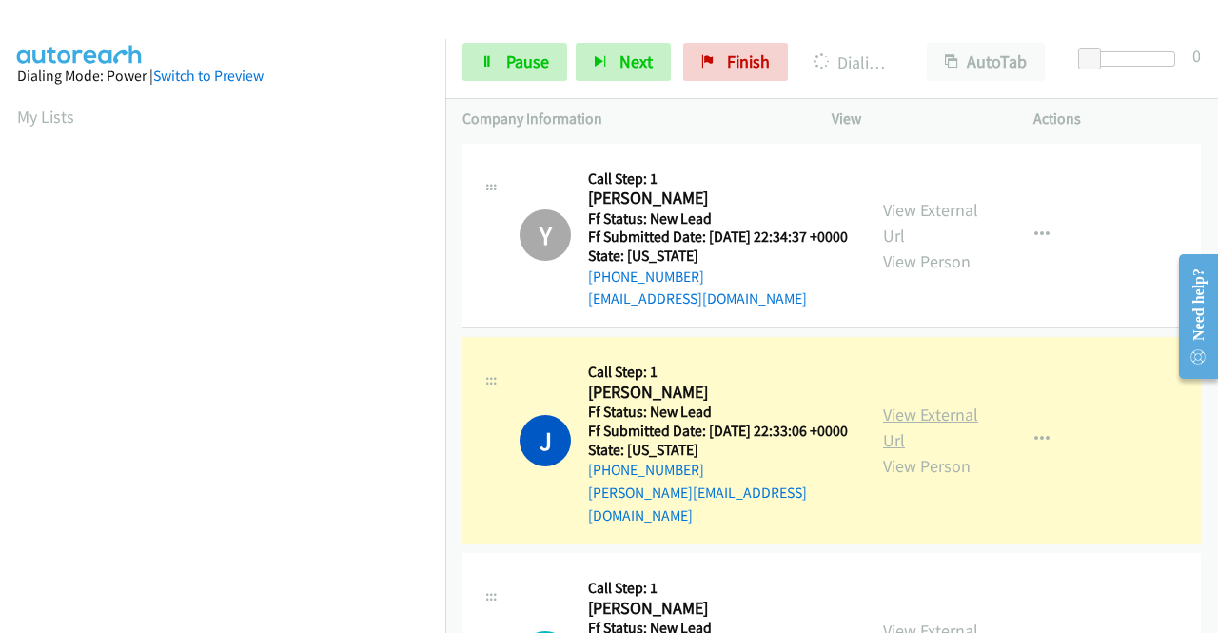
click at [892, 427] on link "View External Url" at bounding box center [930, 427] width 95 height 48
drag, startPoint x: 0, startPoint y: 353, endPoint x: 18, endPoint y: 378, distance: 30.6
click at [0, 353] on aside "Dialing Mode: Power | Switch to Preview My Lists" at bounding box center [222, 145] width 445 height 1053
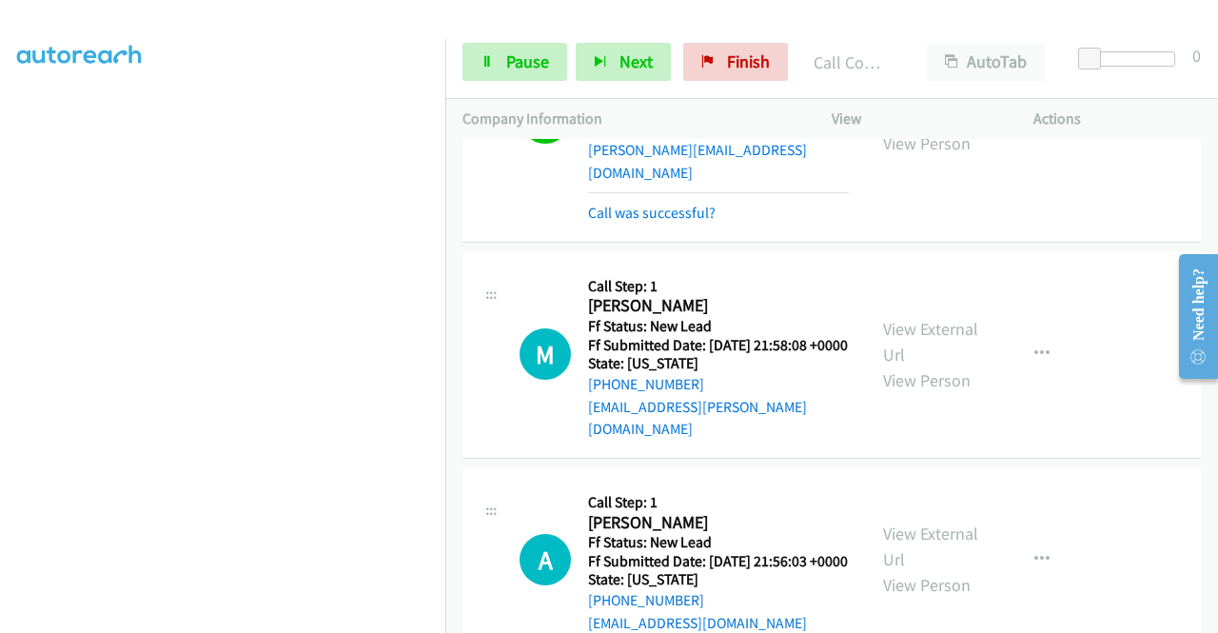
scroll to position [381, 0]
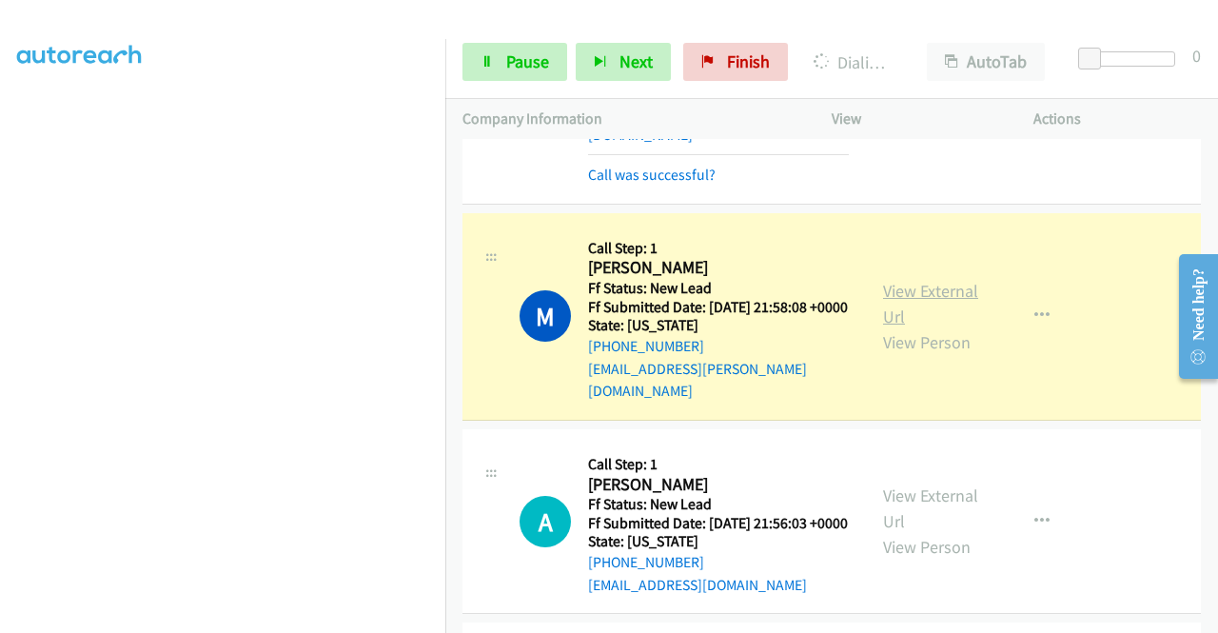
click at [927, 292] on link "View External Url" at bounding box center [930, 304] width 95 height 48
drag, startPoint x: 0, startPoint y: 396, endPoint x: 41, endPoint y: 396, distance: 40.9
click at [0, 396] on aside "Dialing Mode: Power | Switch to Preview My Lists" at bounding box center [222, 145] width 445 height 1053
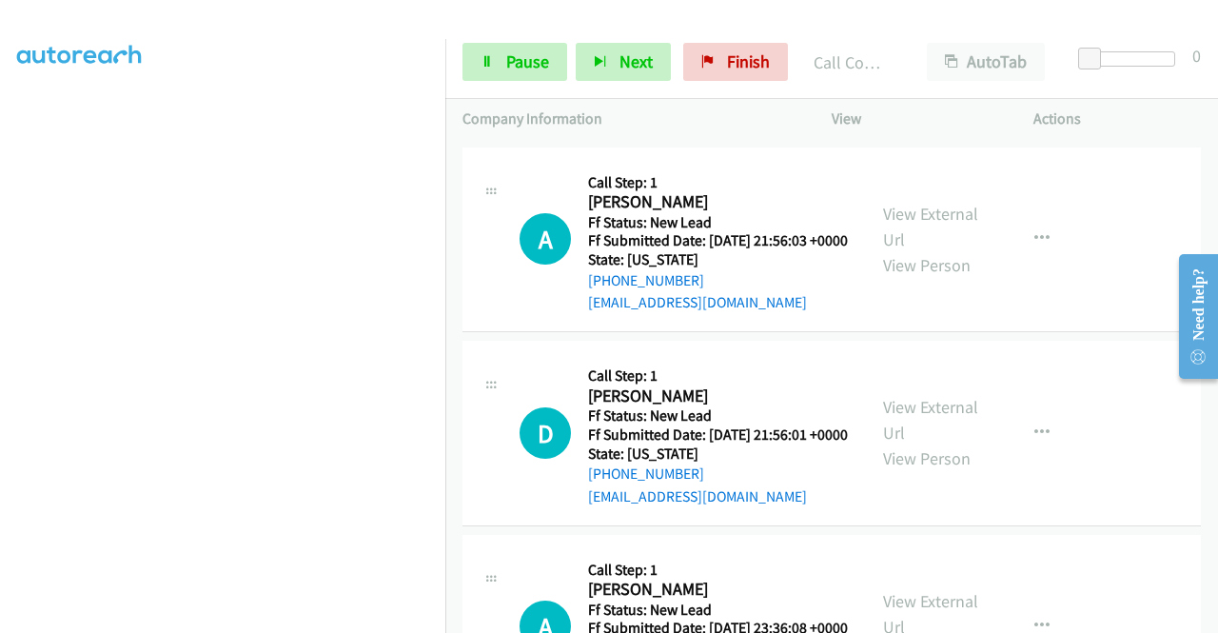
scroll to position [711, 0]
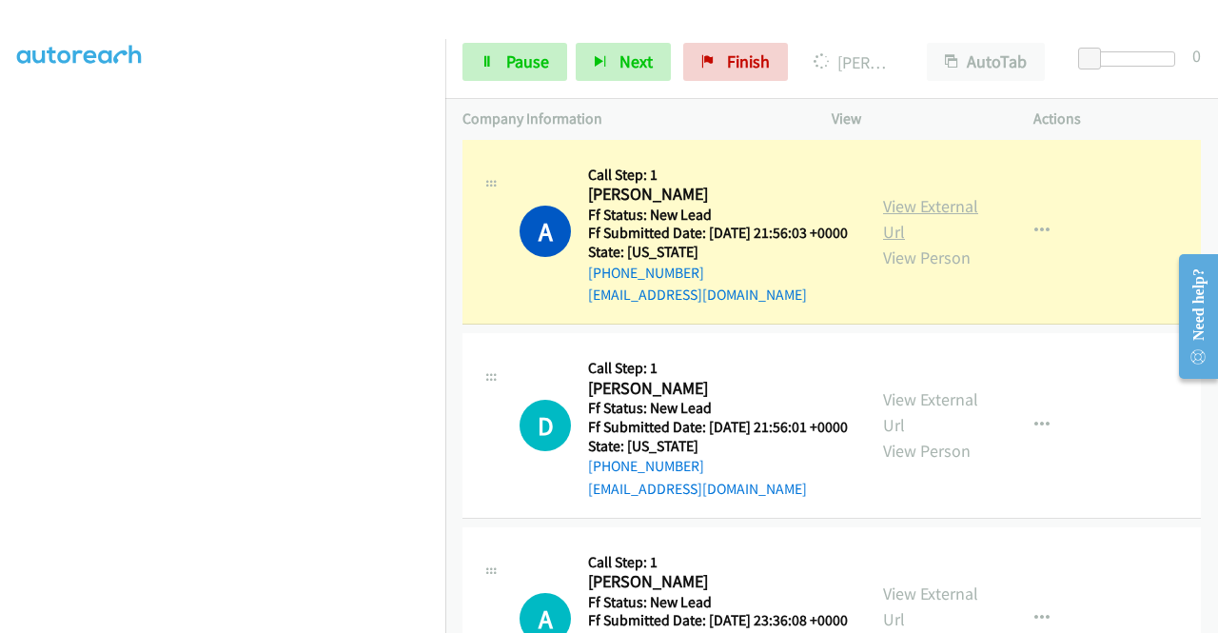
click at [938, 221] on link "View External Url" at bounding box center [930, 219] width 95 height 48
click at [0, 303] on aside "Dialing Mode: Power | Switch to Preview My Lists" at bounding box center [222, 145] width 445 height 1053
click at [479, 50] on link "Pause" at bounding box center [514, 62] width 105 height 38
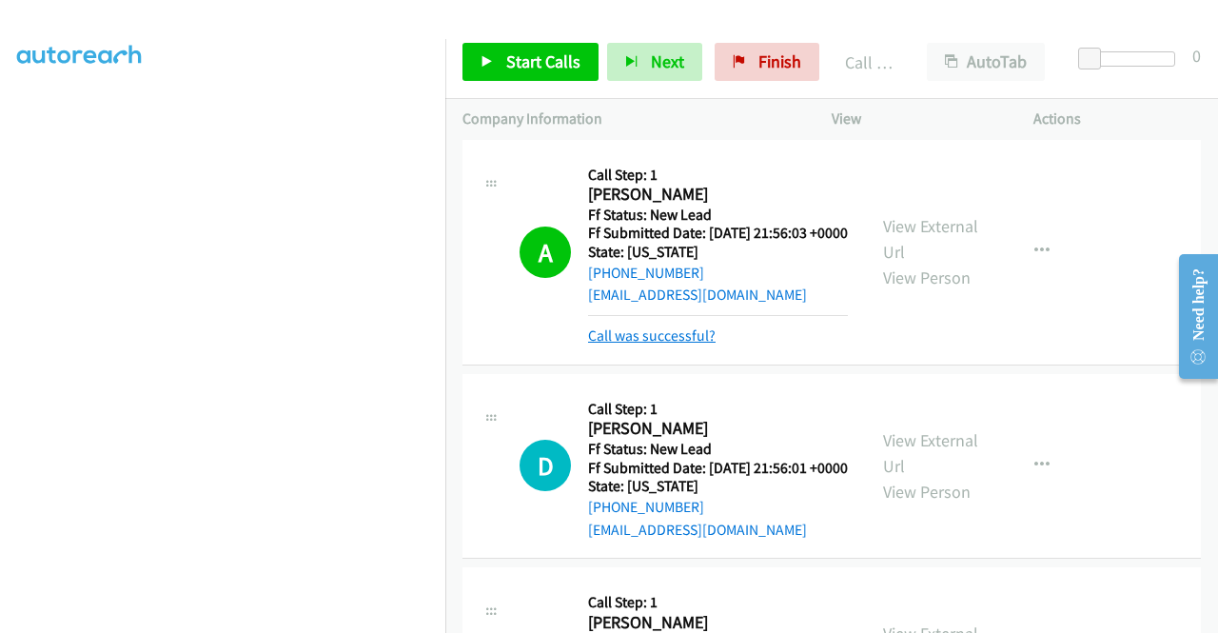
click at [662, 344] on link "Call was successful?" at bounding box center [651, 335] width 127 height 18
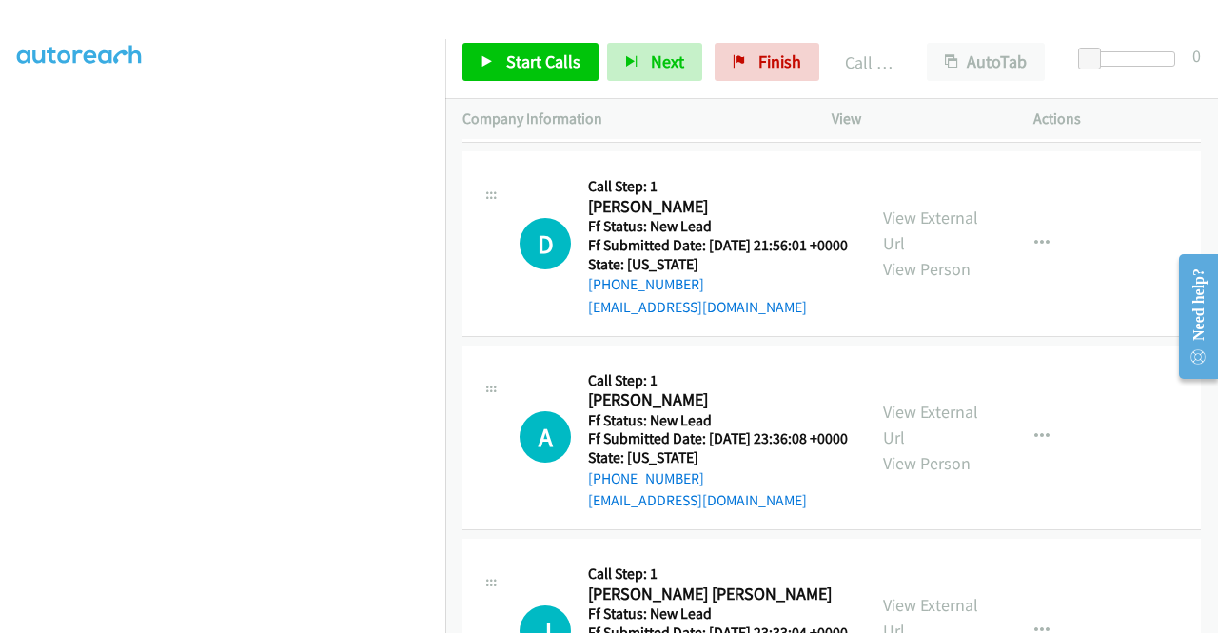
scroll to position [923, 0]
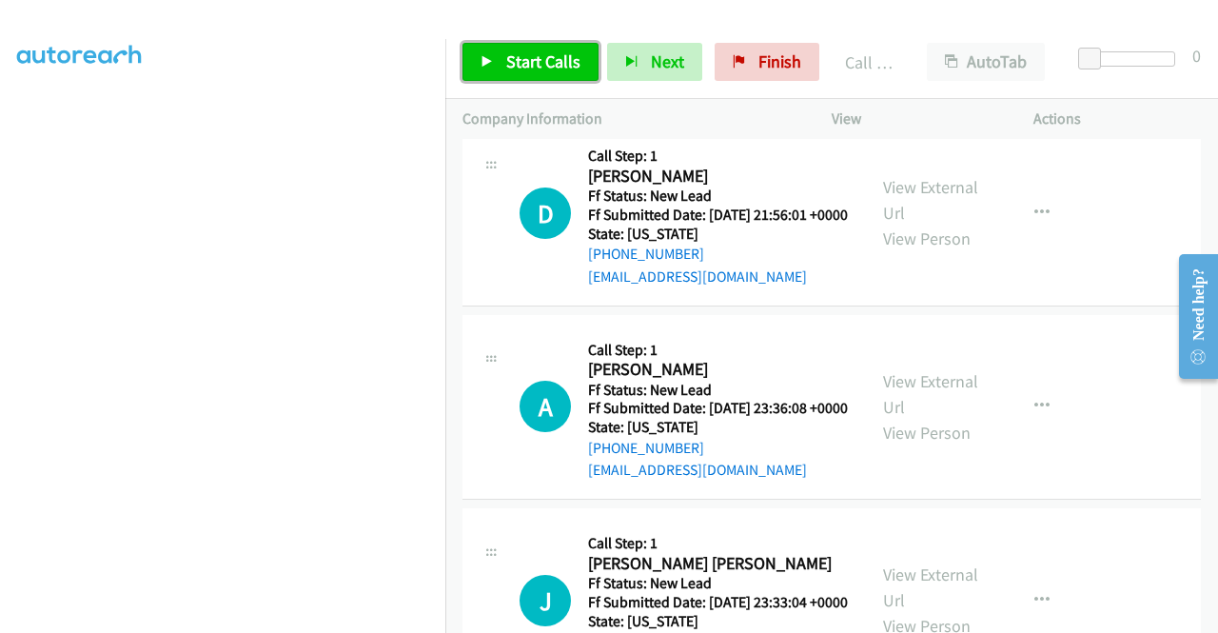
click at [521, 62] on span "Start Calls" at bounding box center [543, 61] width 74 height 22
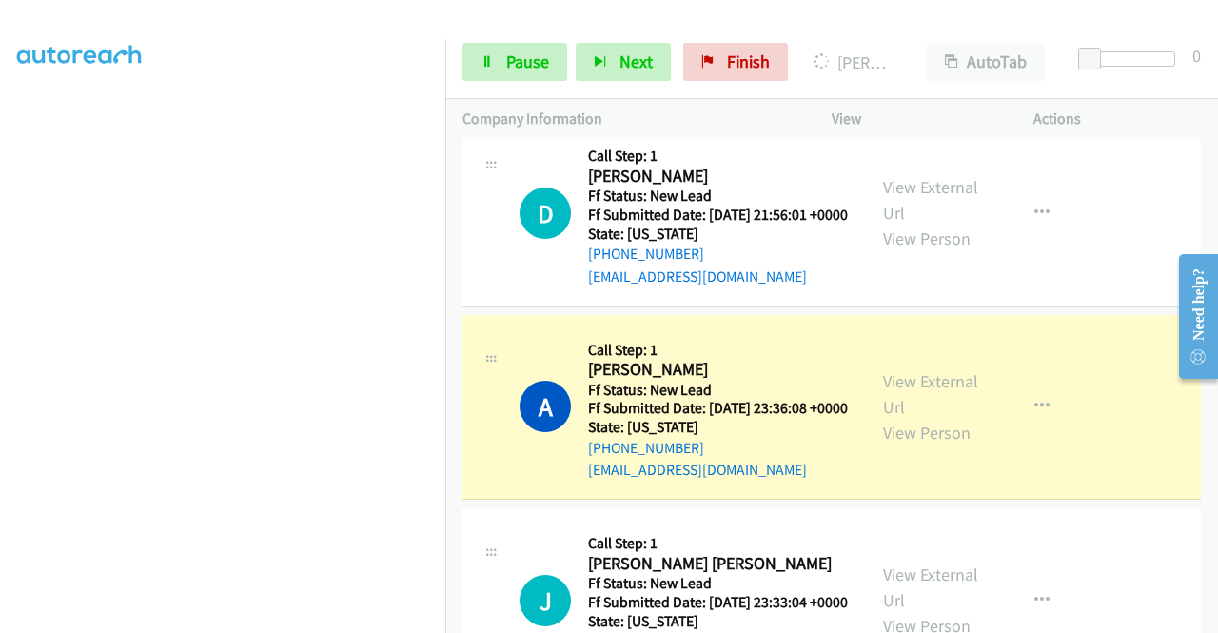
click at [916, 445] on div "View External Url View Person" at bounding box center [932, 406] width 99 height 77
click at [913, 418] on link "View External Url" at bounding box center [930, 394] width 95 height 48
click at [889, 418] on link "View External Url" at bounding box center [930, 394] width 95 height 48
click at [0, 265] on aside "Dialing Mode: Power | Switch to Preview My Lists" at bounding box center [222, 145] width 445 height 1053
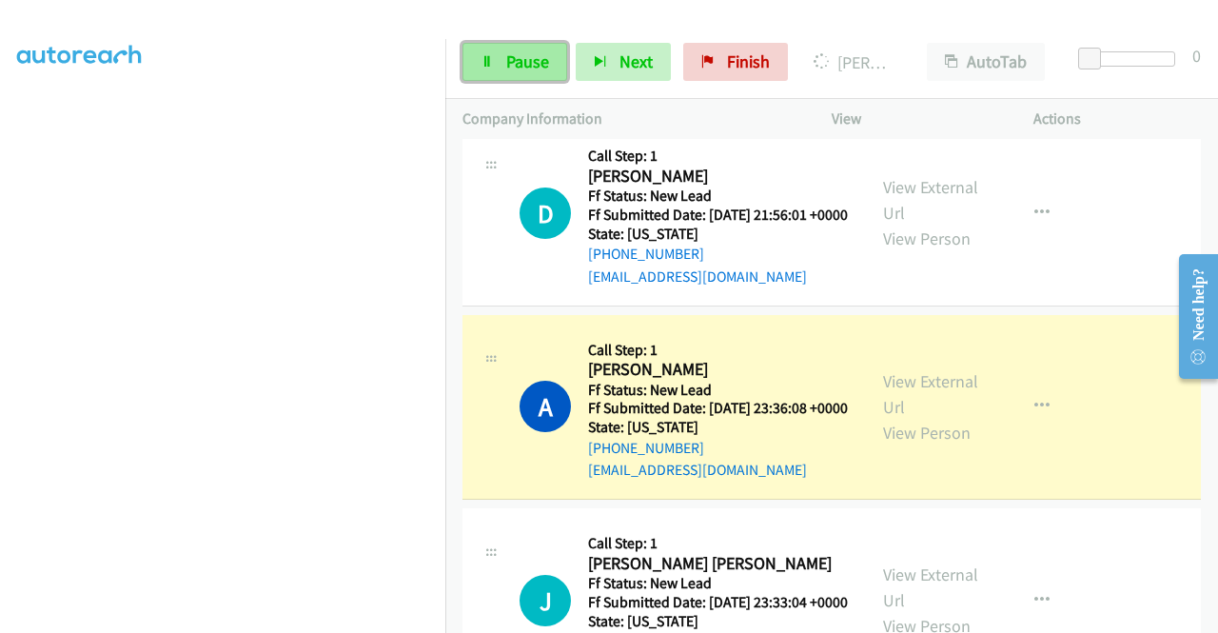
click at [523, 57] on span "Pause" at bounding box center [527, 61] width 43 height 22
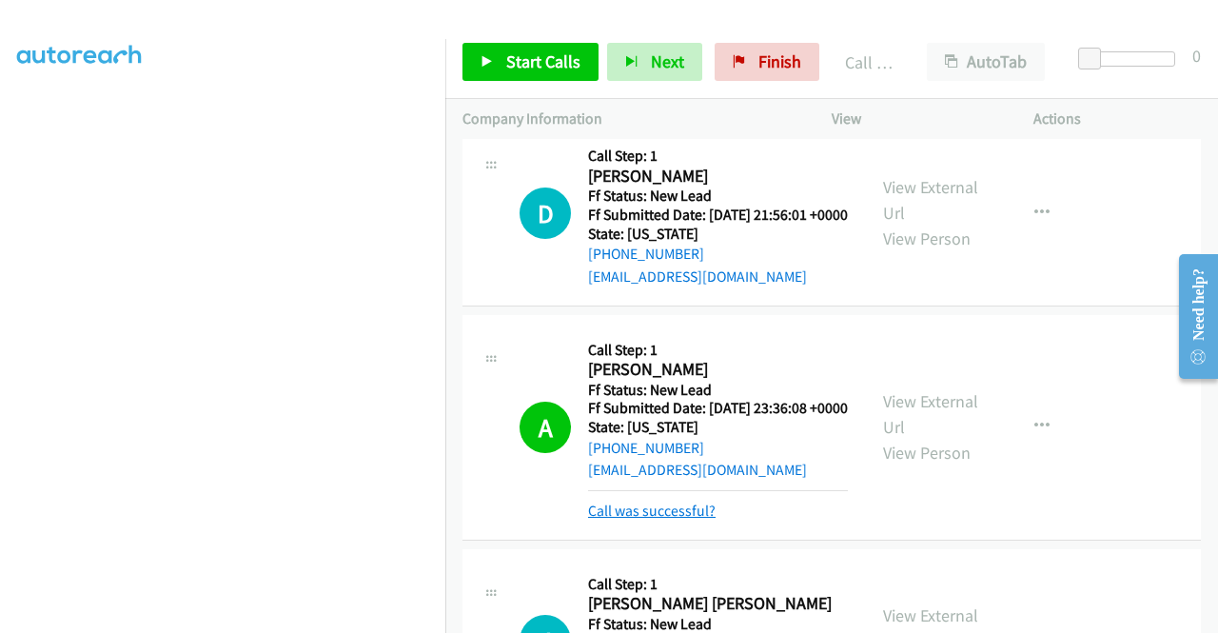
click at [662, 519] on link "Call was successful?" at bounding box center [651, 510] width 127 height 18
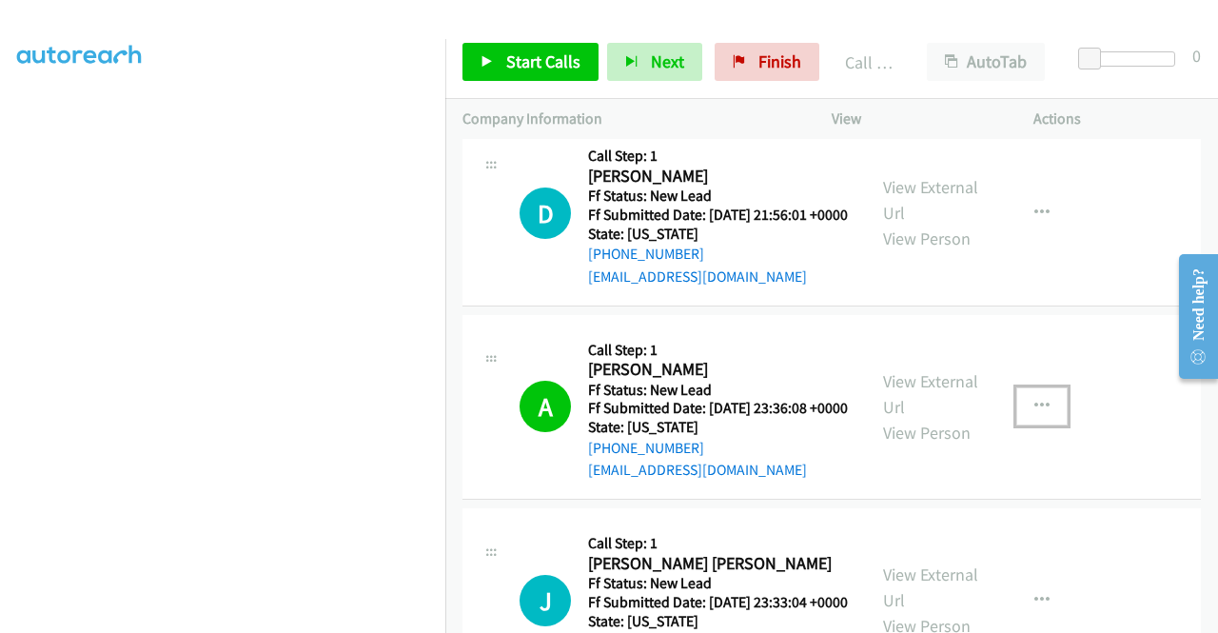
click at [1040, 425] on button "button" at bounding box center [1041, 406] width 51 height 38
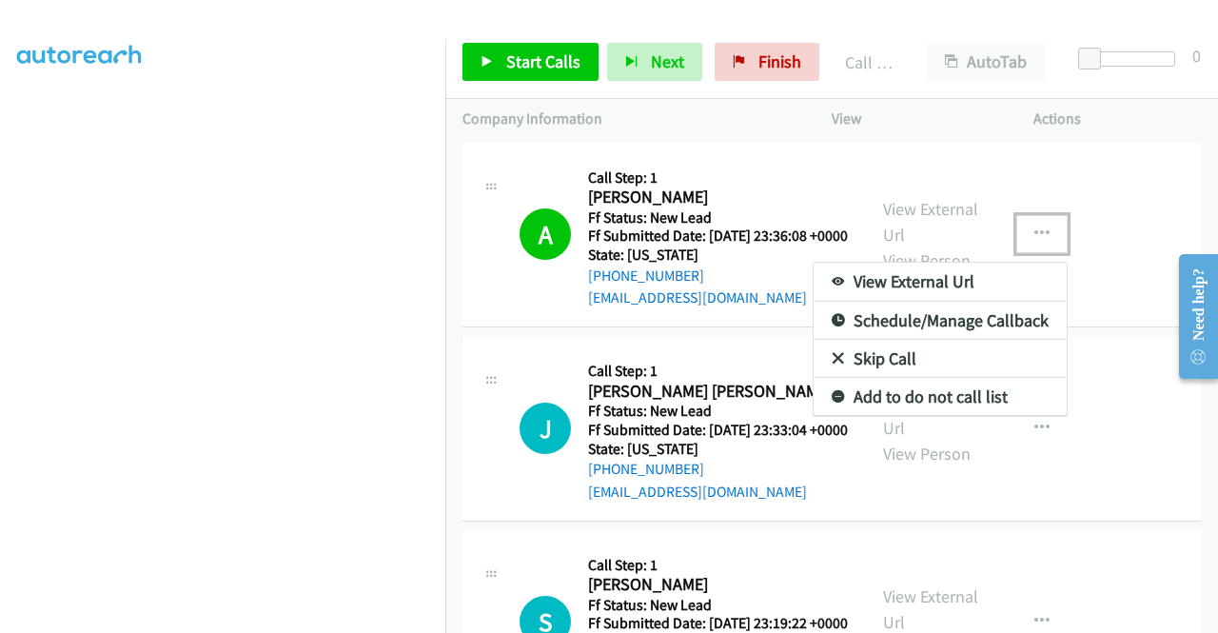
scroll to position [1091, 0]
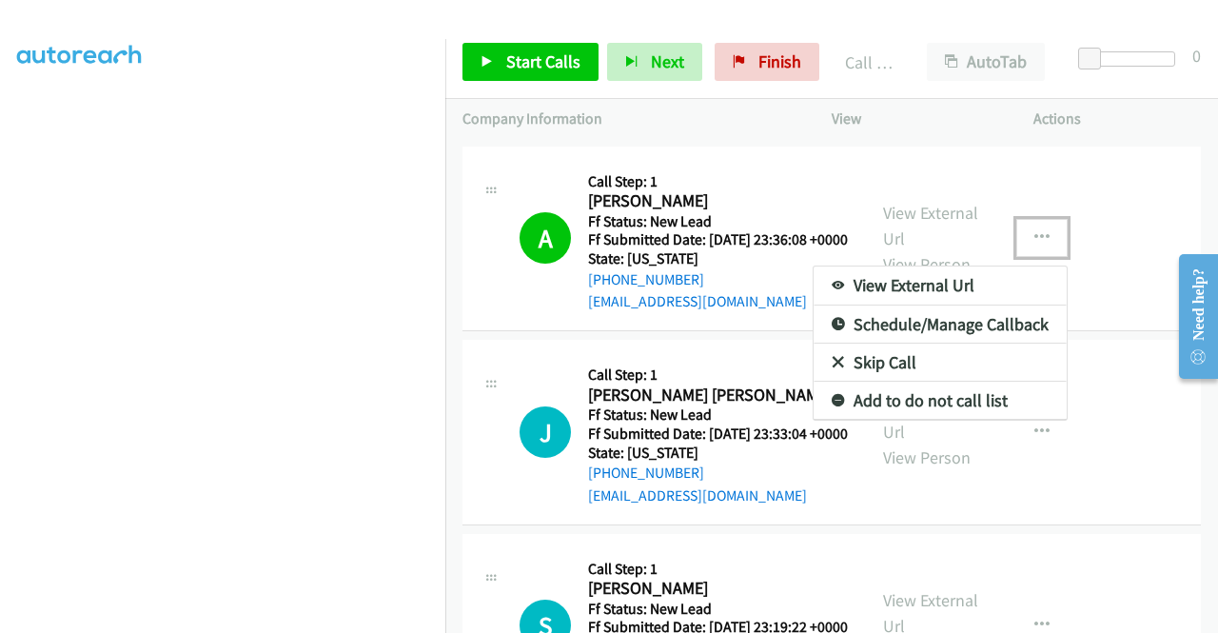
click at [781, 70] on div at bounding box center [609, 316] width 1218 height 633
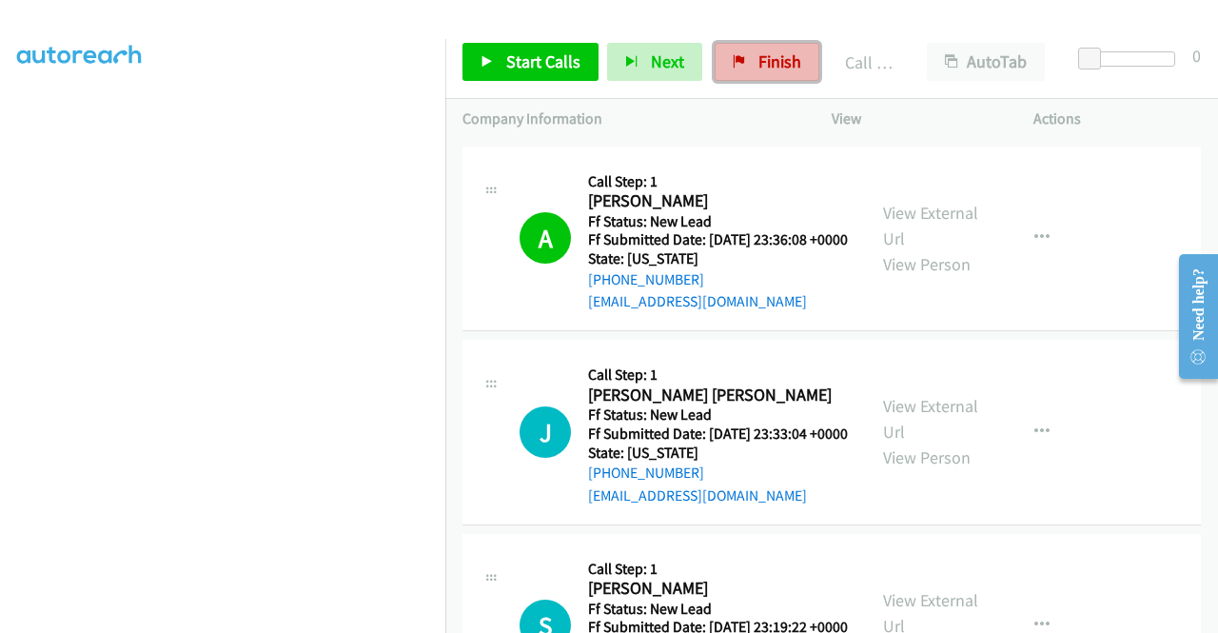
click at [746, 52] on link "Finish" at bounding box center [766, 62] width 105 height 38
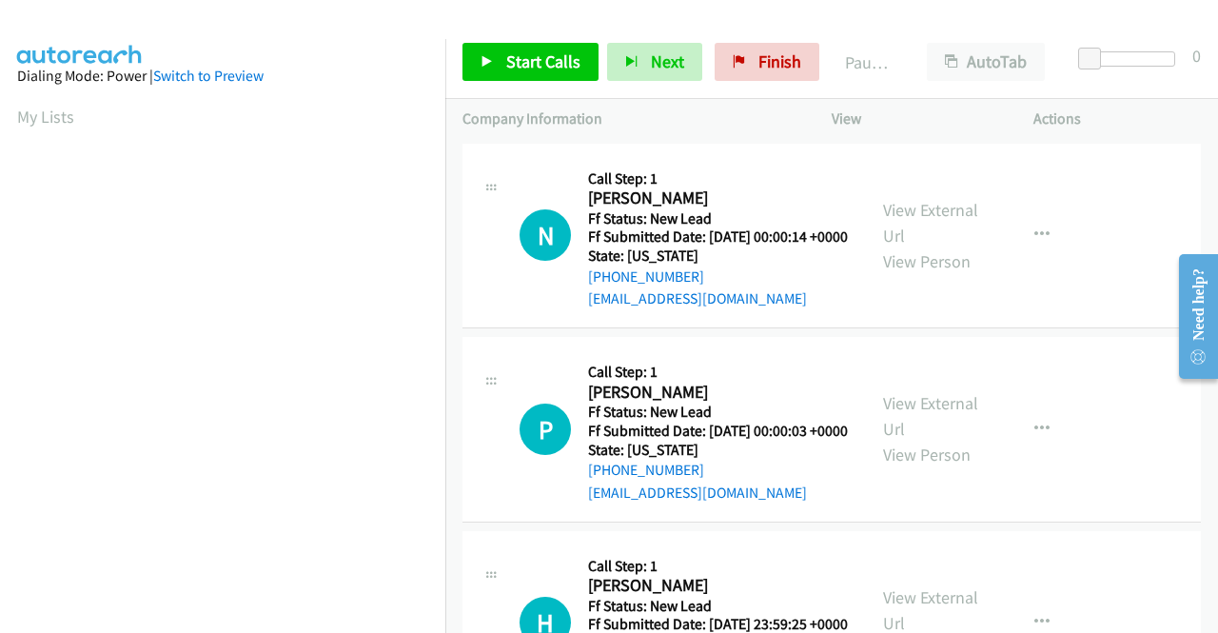
click at [386, 111] on section "My Lists" at bounding box center [222, 117] width 411 height 26
click at [506, 53] on span "Start Calls" at bounding box center [543, 61] width 74 height 22
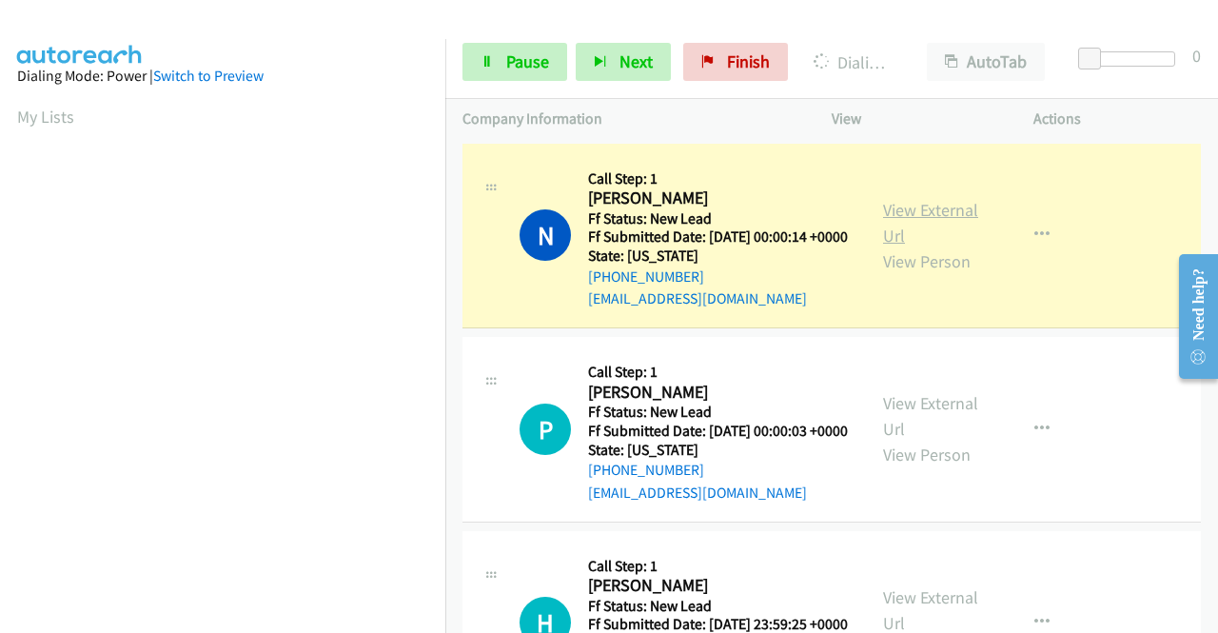
click at [939, 225] on link "View External Url" at bounding box center [930, 223] width 95 height 48
click at [0, 329] on aside "Dialing Mode: Power | Switch to Preview My Lists" at bounding box center [222, 145] width 445 height 1053
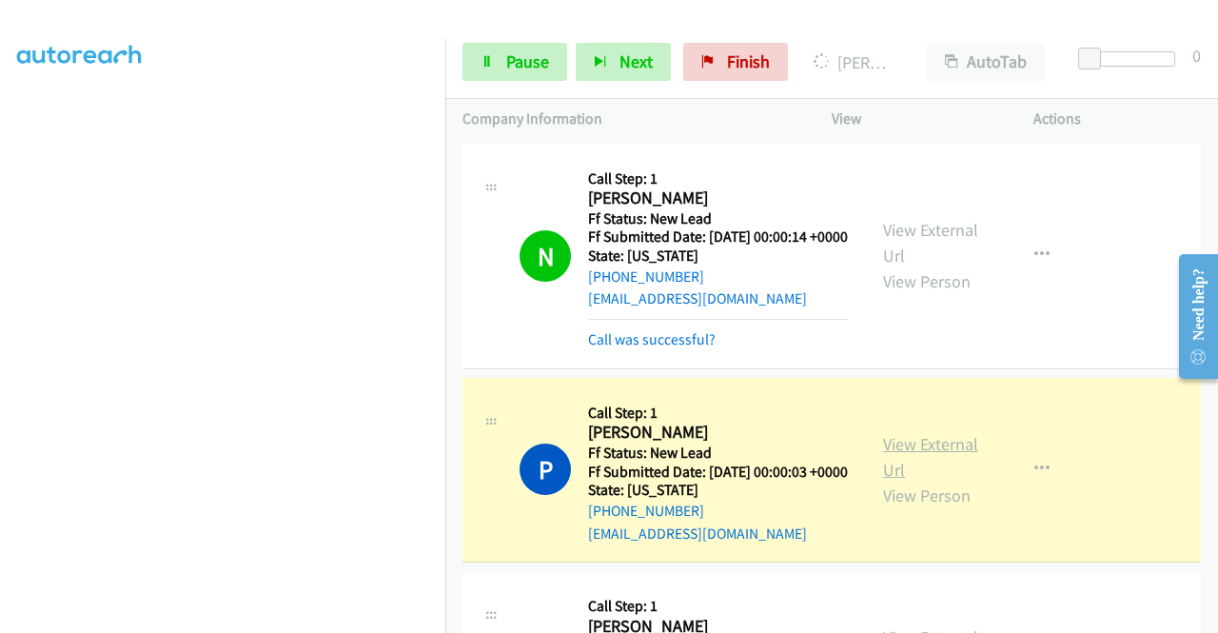
click at [890, 460] on link "View External Url" at bounding box center [930, 457] width 95 height 48
click at [502, 88] on div "Start Calls Pause Next Finish [PERSON_NAME] AutoTab AutoTab 0" at bounding box center [831, 62] width 772 height 73
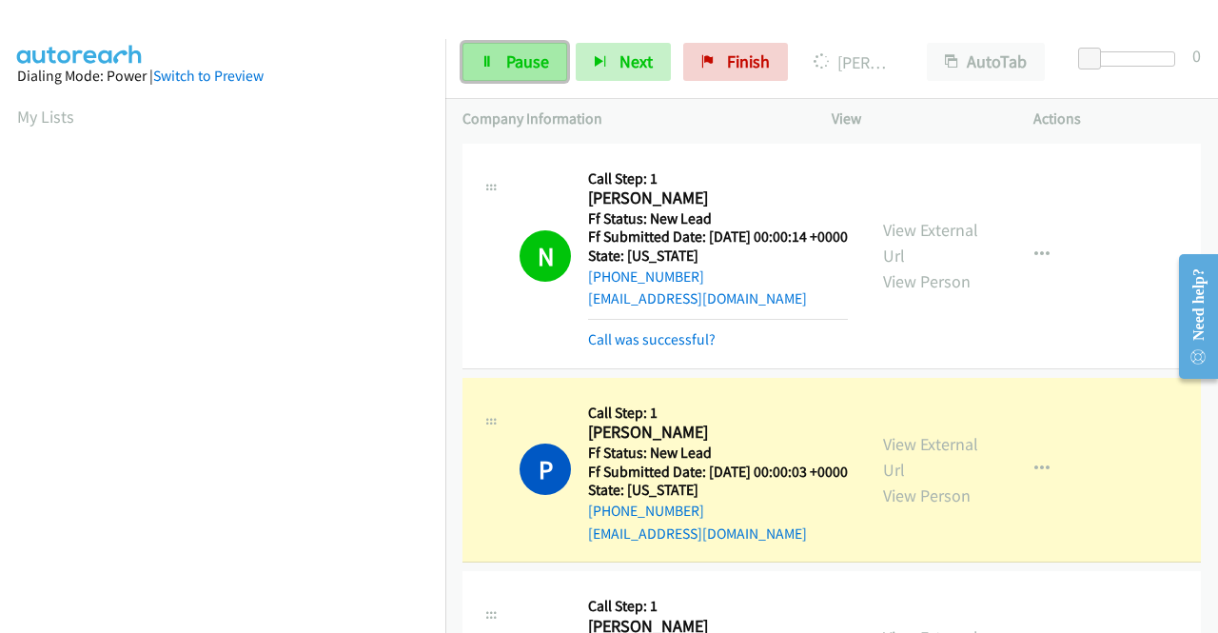
click at [502, 65] on link "Pause" at bounding box center [514, 62] width 105 height 38
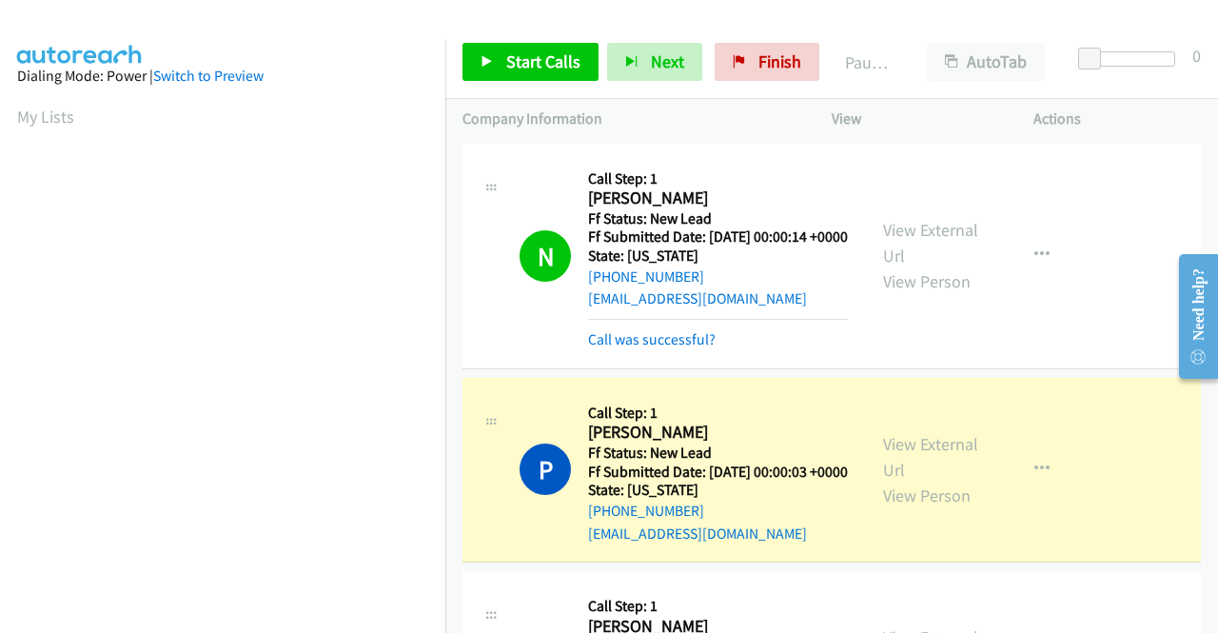
scroll to position [415, 0]
click at [502, 85] on div "Start Calls Pause Next Finish Paused AutoTab AutoTab 0" at bounding box center [831, 62] width 772 height 73
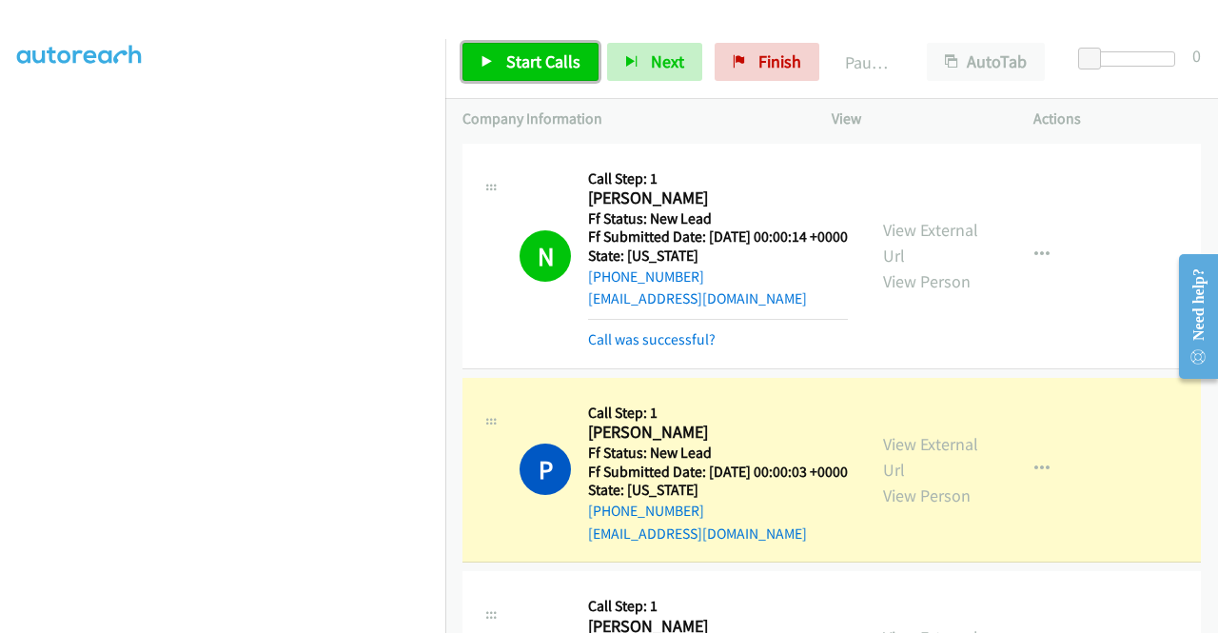
click at [500, 75] on link "Start Calls" at bounding box center [530, 62] width 136 height 38
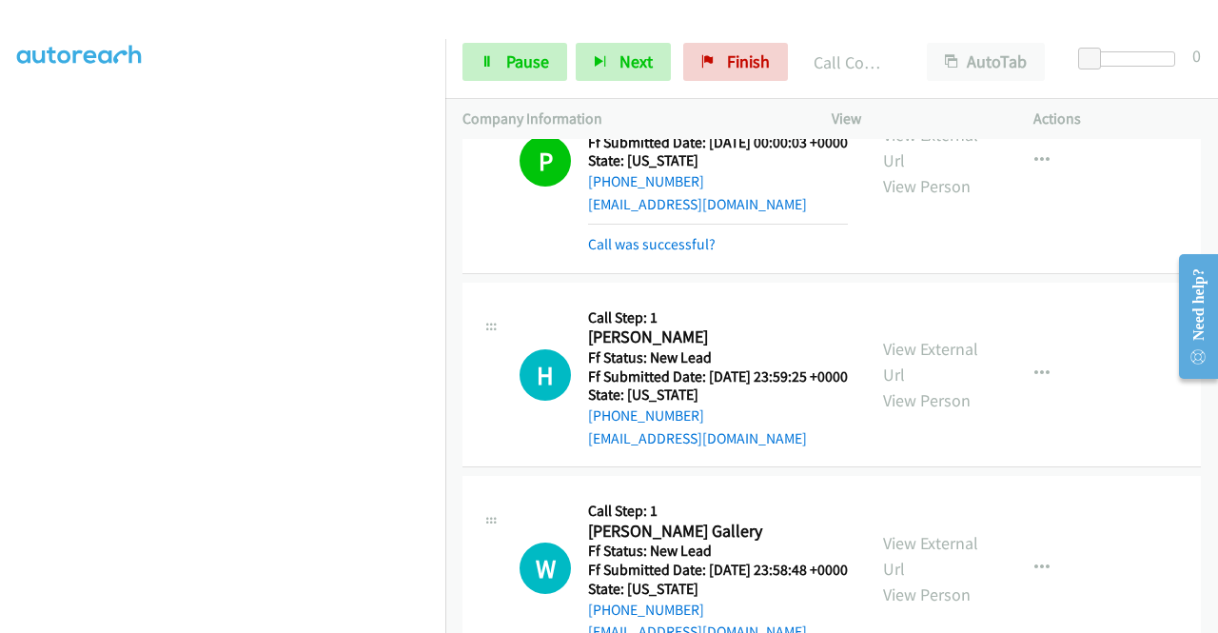
scroll to position [367, 0]
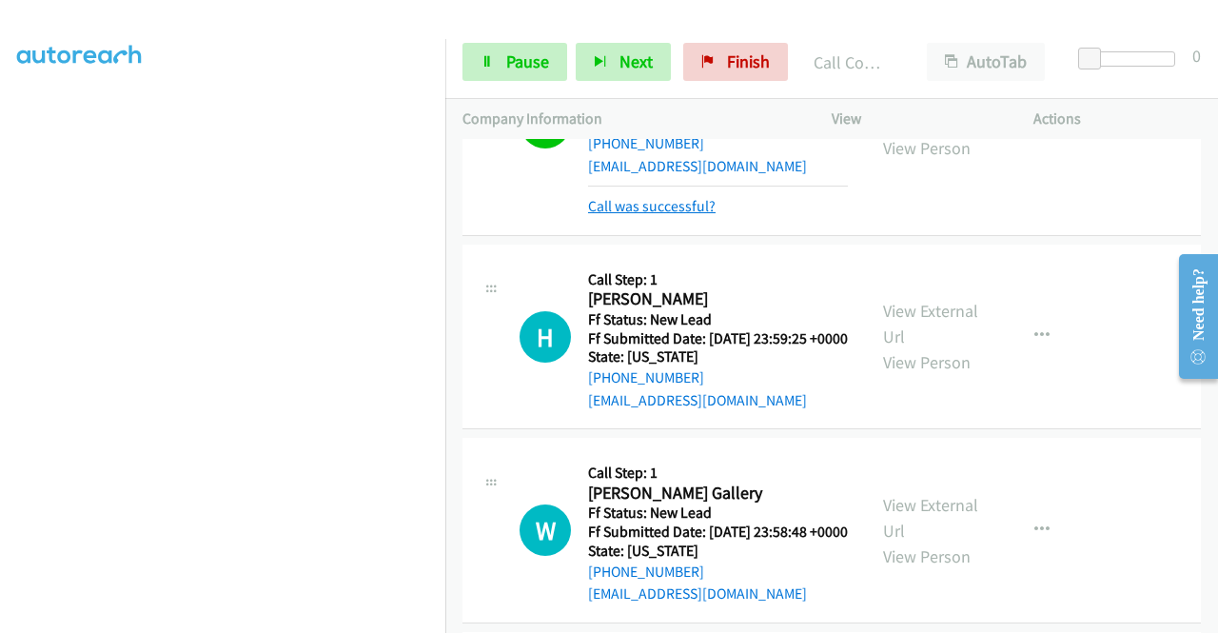
click at [656, 215] on link "Call was successful?" at bounding box center [651, 206] width 127 height 18
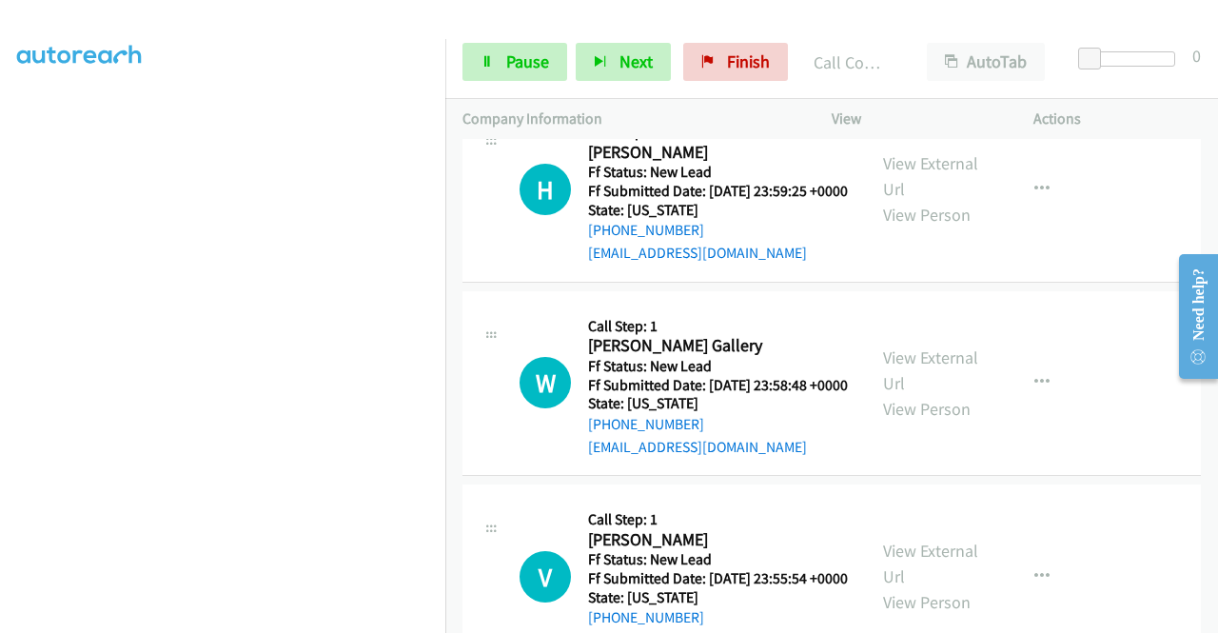
scroll to position [487, 0]
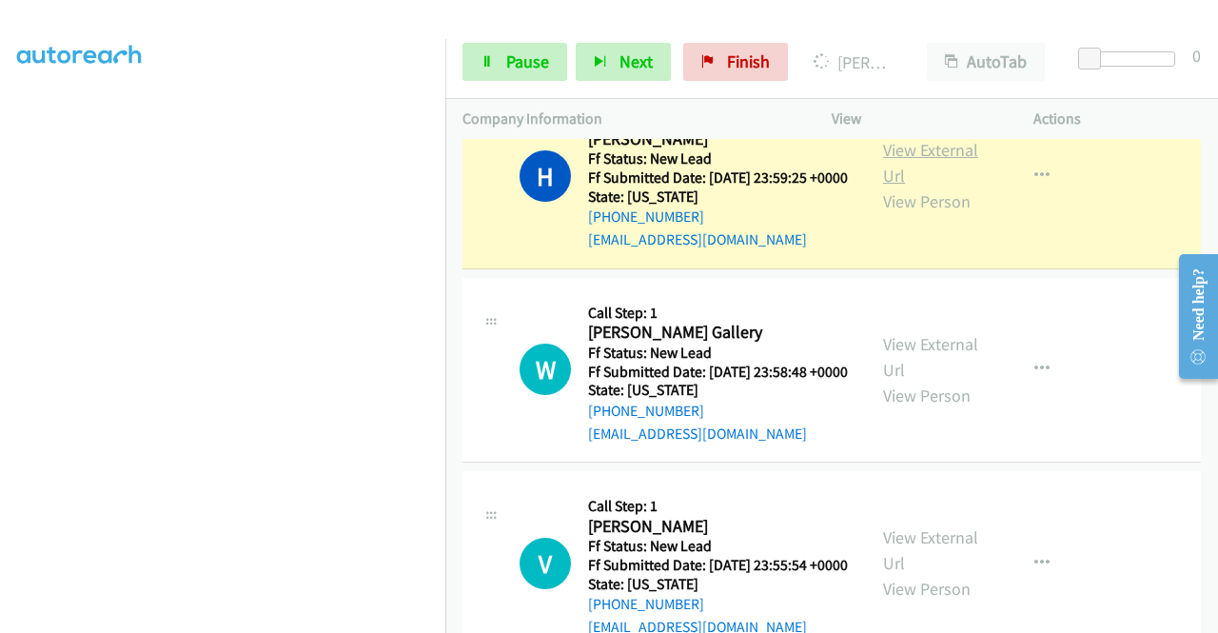
click at [915, 186] on link "View External Url" at bounding box center [930, 163] width 95 height 48
click at [0, 375] on aside "Dialing Mode: Power | Switch to Preview My Lists" at bounding box center [222, 150] width 445 height 1053
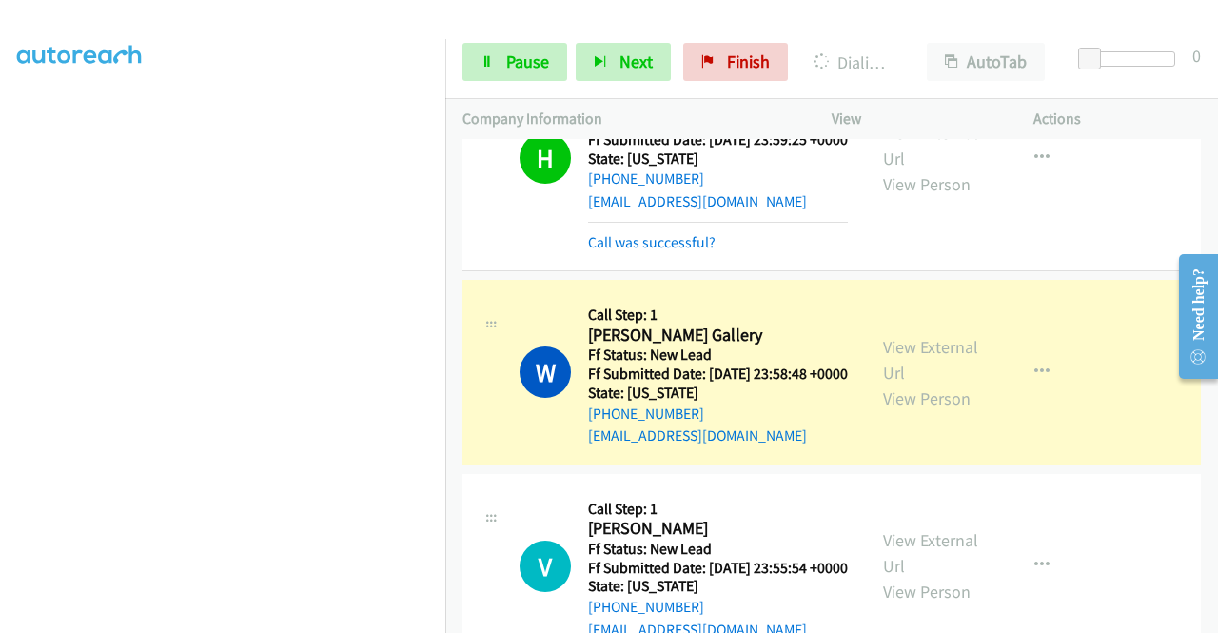
scroll to position [690, 0]
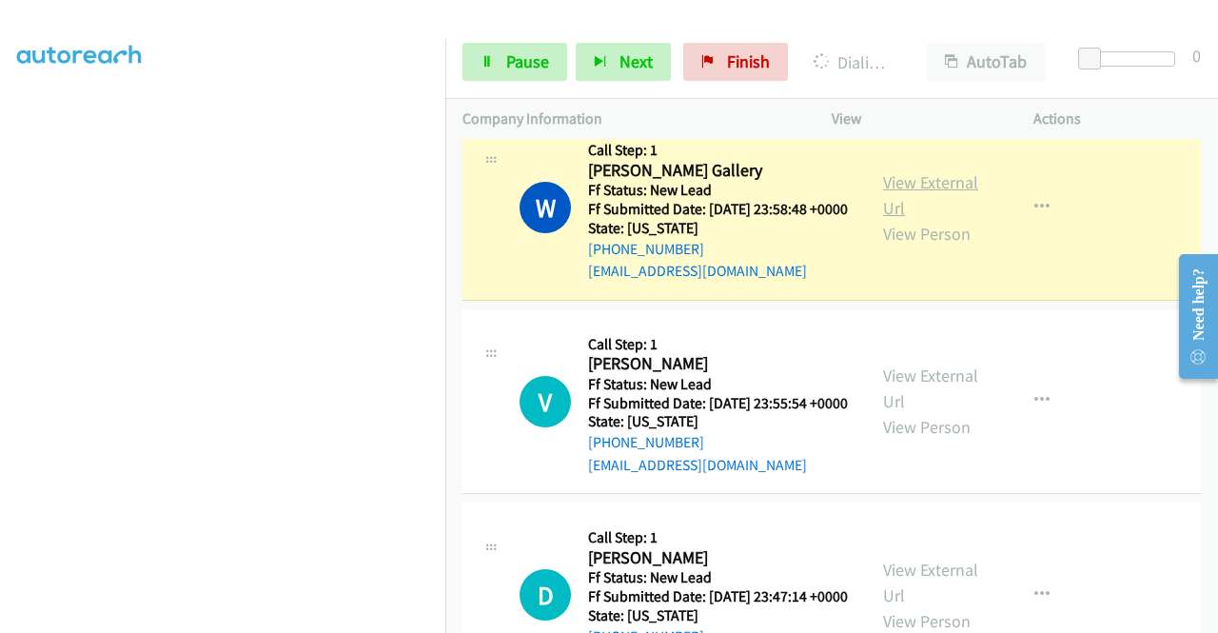
click at [936, 219] on link "View External Url" at bounding box center [930, 195] width 95 height 48
click at [471, 22] on div at bounding box center [600, 36] width 1201 height 73
click at [495, 85] on div "Start Calls Pause Next Finish Dialing [PERSON_NAME] Gallery AutoTab AutoTab 0" at bounding box center [831, 62] width 772 height 73
click at [495, 76] on link "Pause" at bounding box center [514, 62] width 105 height 38
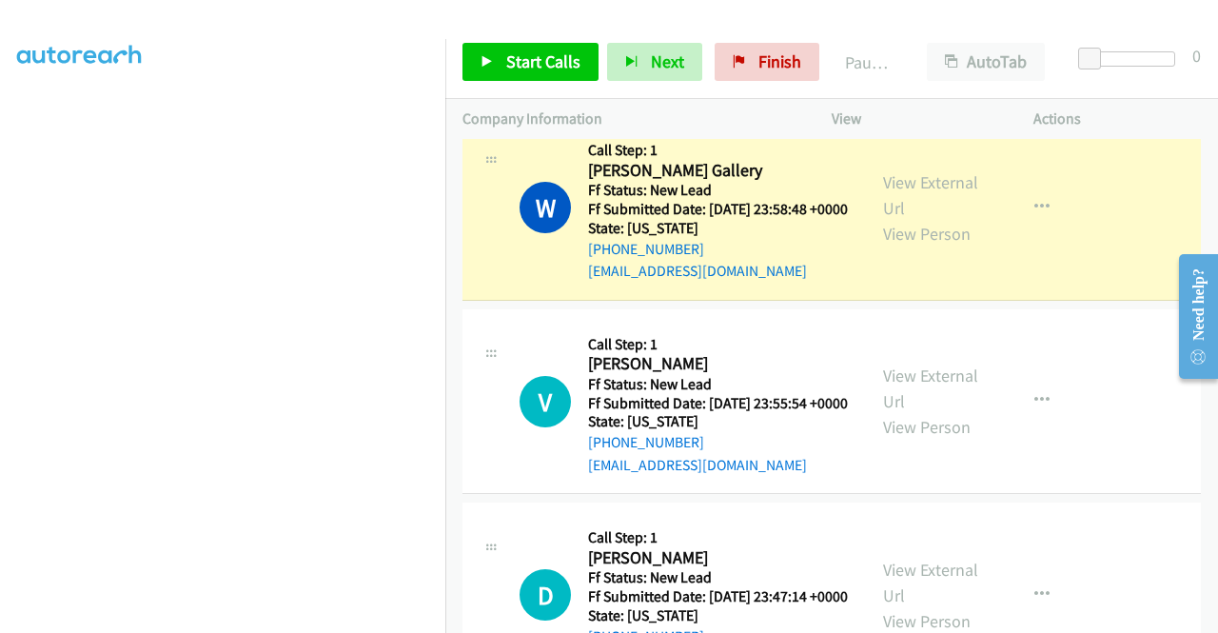
click at [0, 157] on aside "Dialing Mode: Power | Switch to Preview My Lists" at bounding box center [222, 145] width 445 height 1053
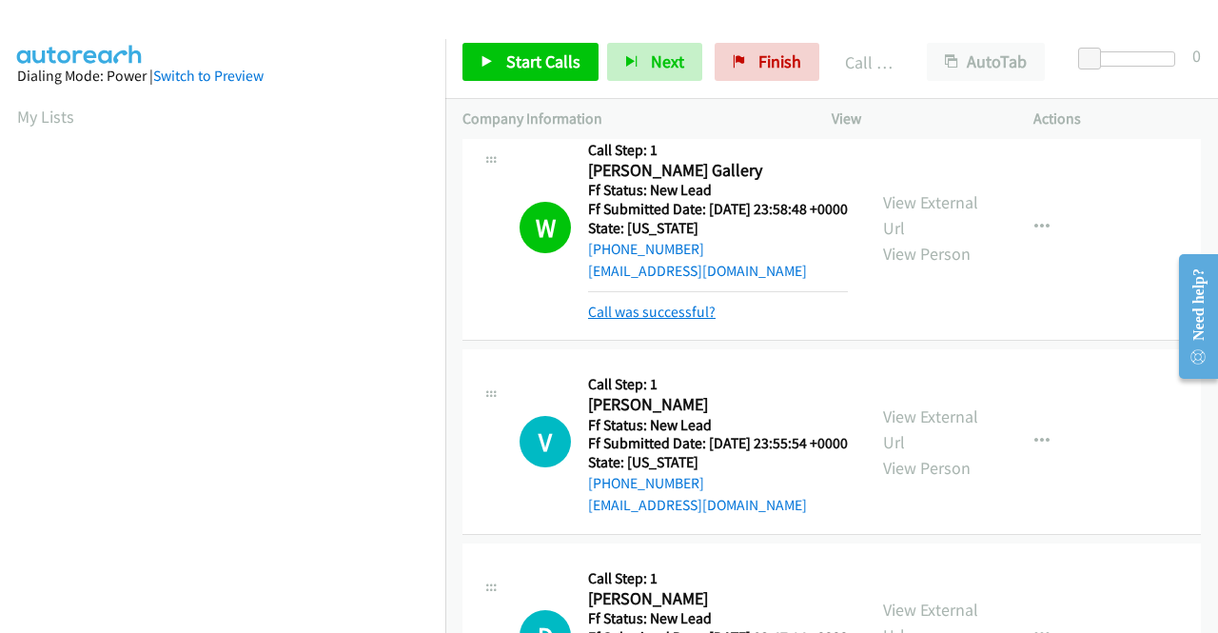
click at [673, 321] on link "Call was successful?" at bounding box center [651, 312] width 127 height 18
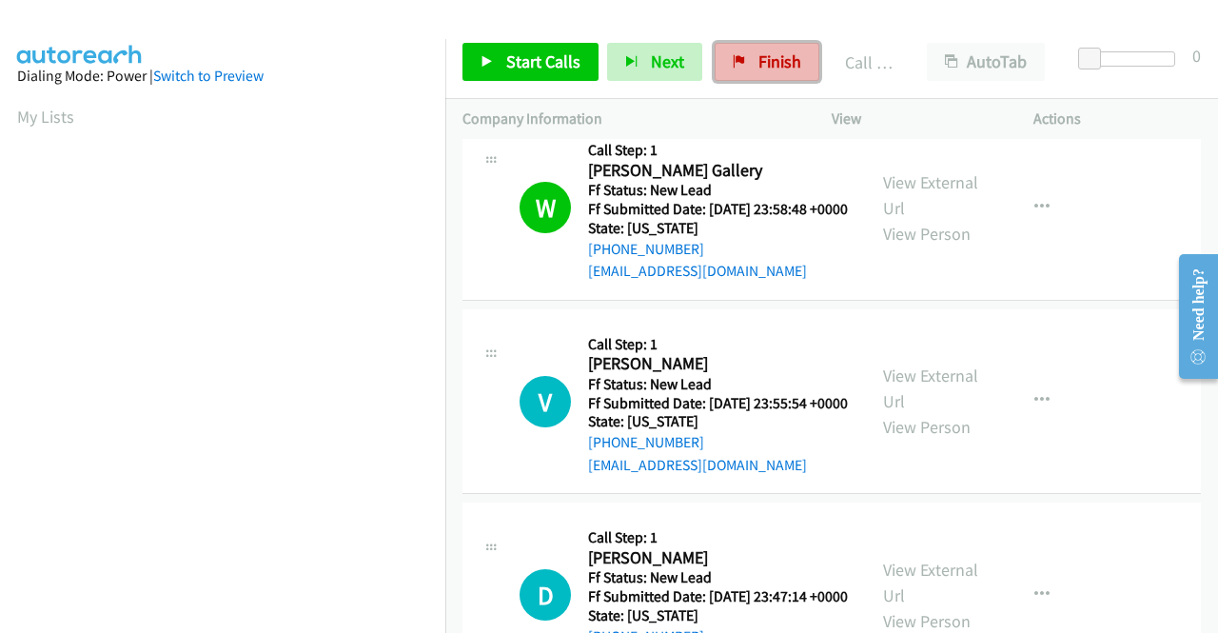
click at [769, 56] on span "Finish" at bounding box center [779, 61] width 43 height 22
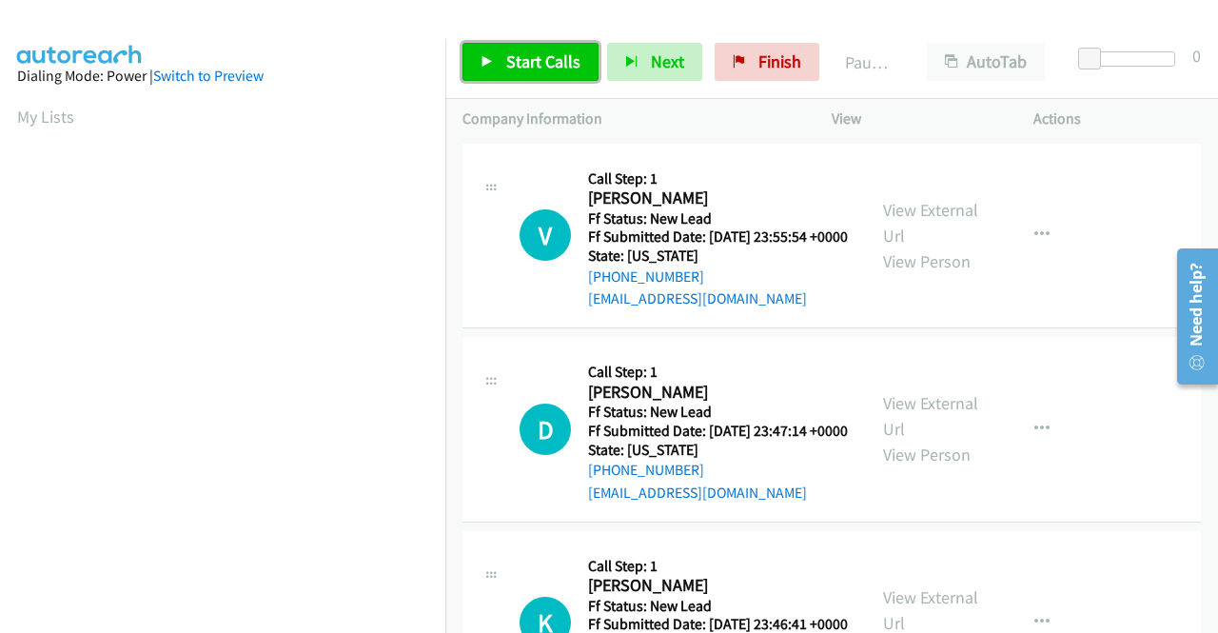
click at [500, 52] on link "Start Calls" at bounding box center [530, 62] width 136 height 38
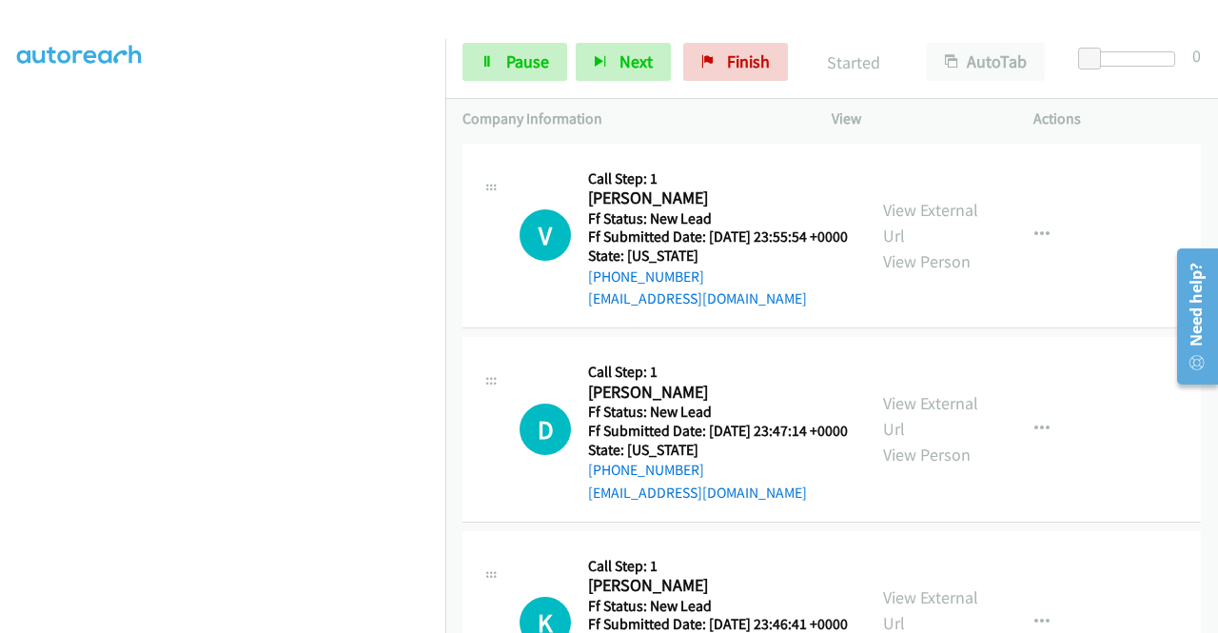
scroll to position [434, 0]
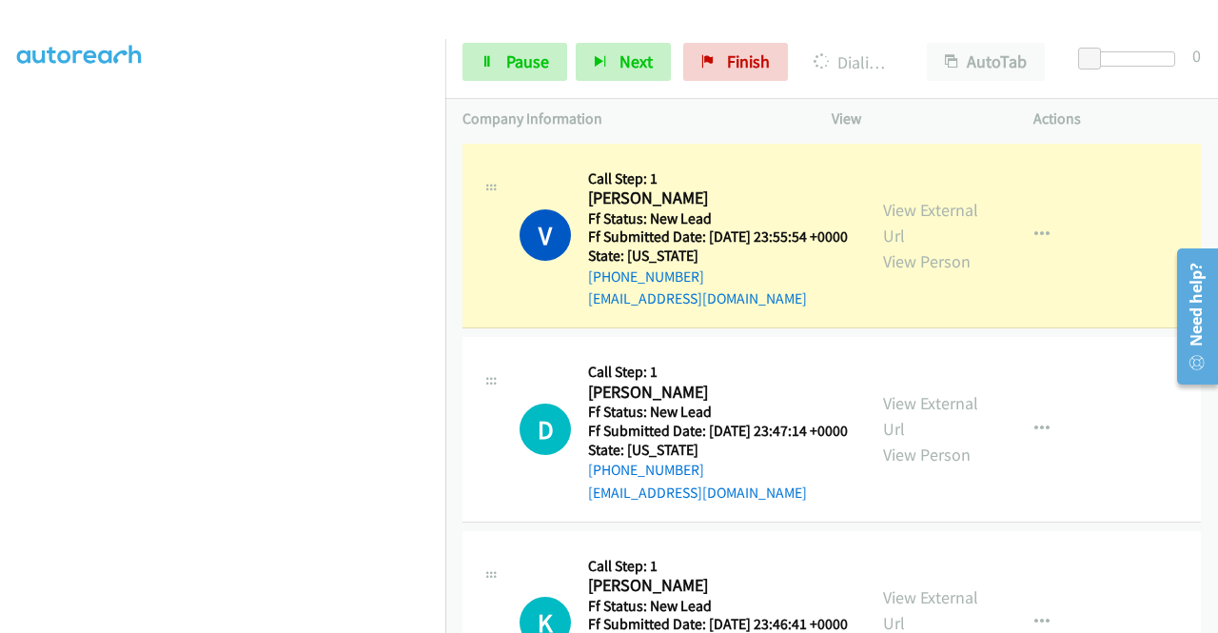
click at [0, 333] on aside "Dialing Mode: Power | Switch to Preview My Lists" at bounding box center [222, 145] width 445 height 1053
click at [914, 226] on link "View External Url" at bounding box center [930, 223] width 95 height 48
click at [532, 72] on link "Pause" at bounding box center [514, 62] width 105 height 38
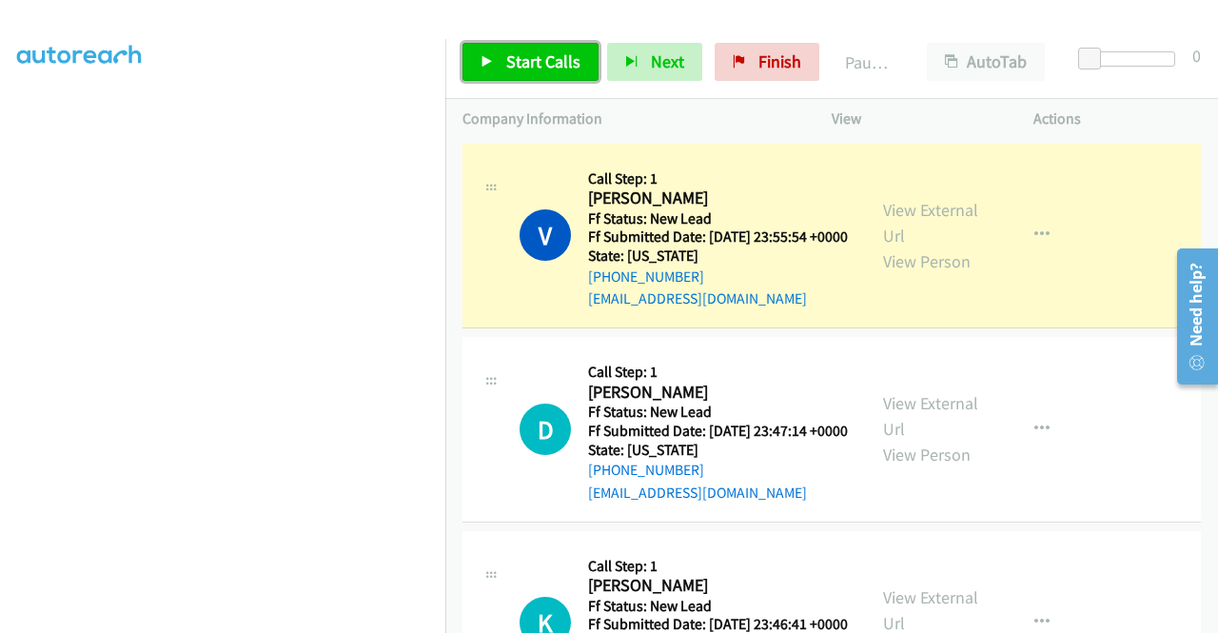
click at [532, 72] on link "Start Calls" at bounding box center [530, 62] width 136 height 38
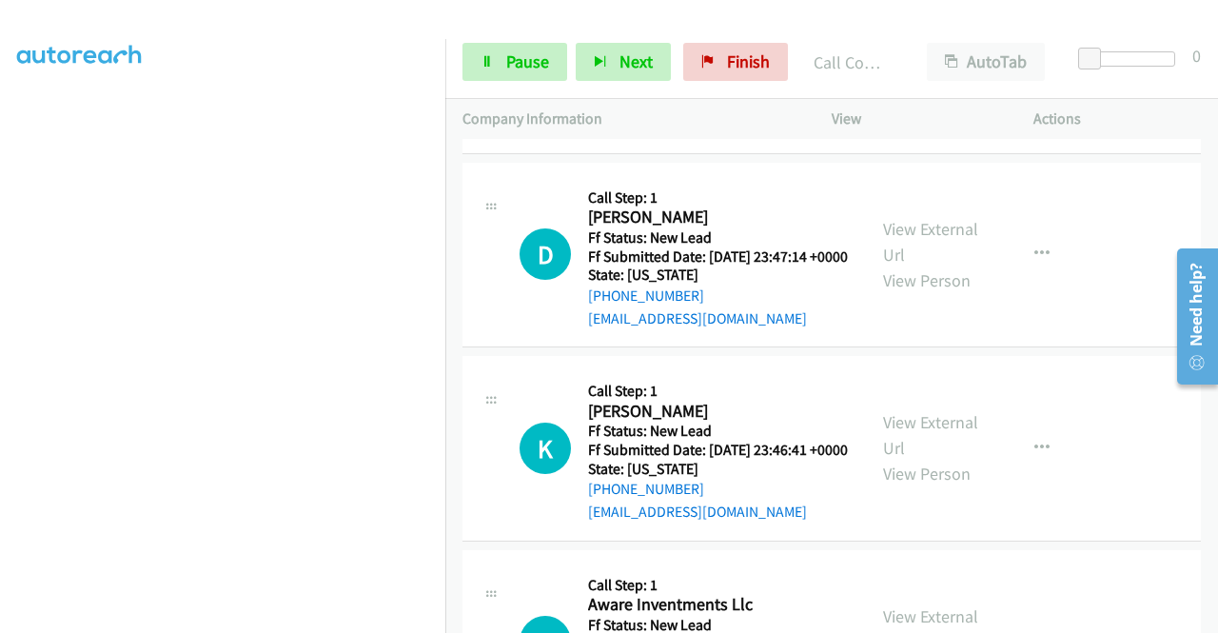
scroll to position [228, 0]
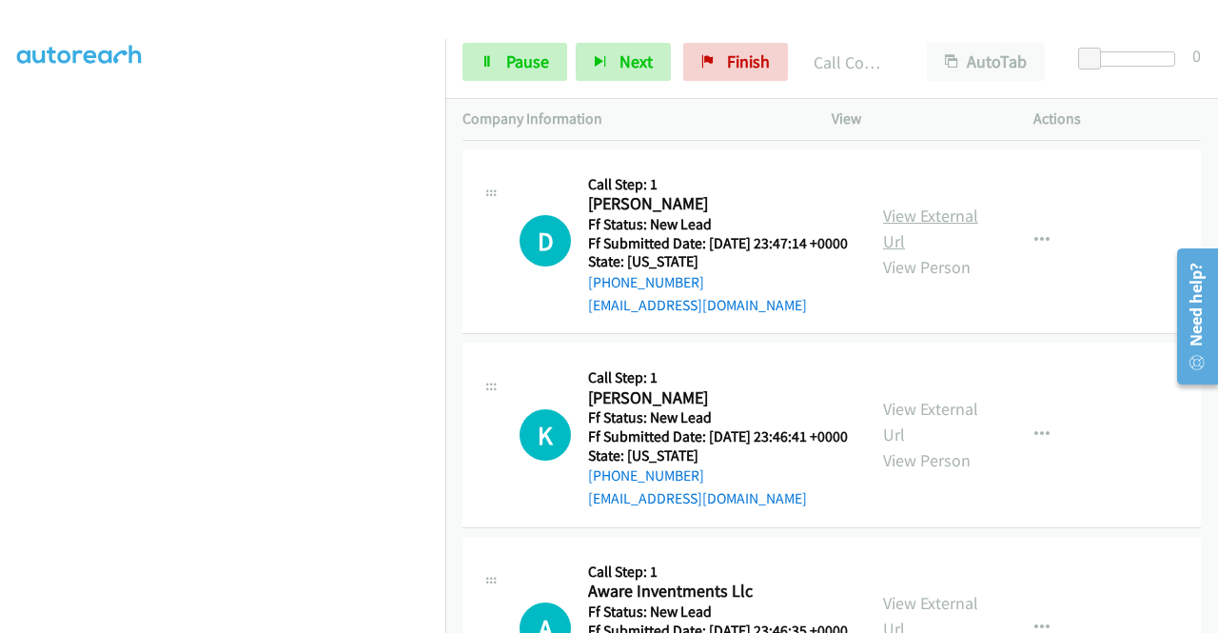
click at [949, 246] on link "View External Url" at bounding box center [930, 229] width 95 height 48
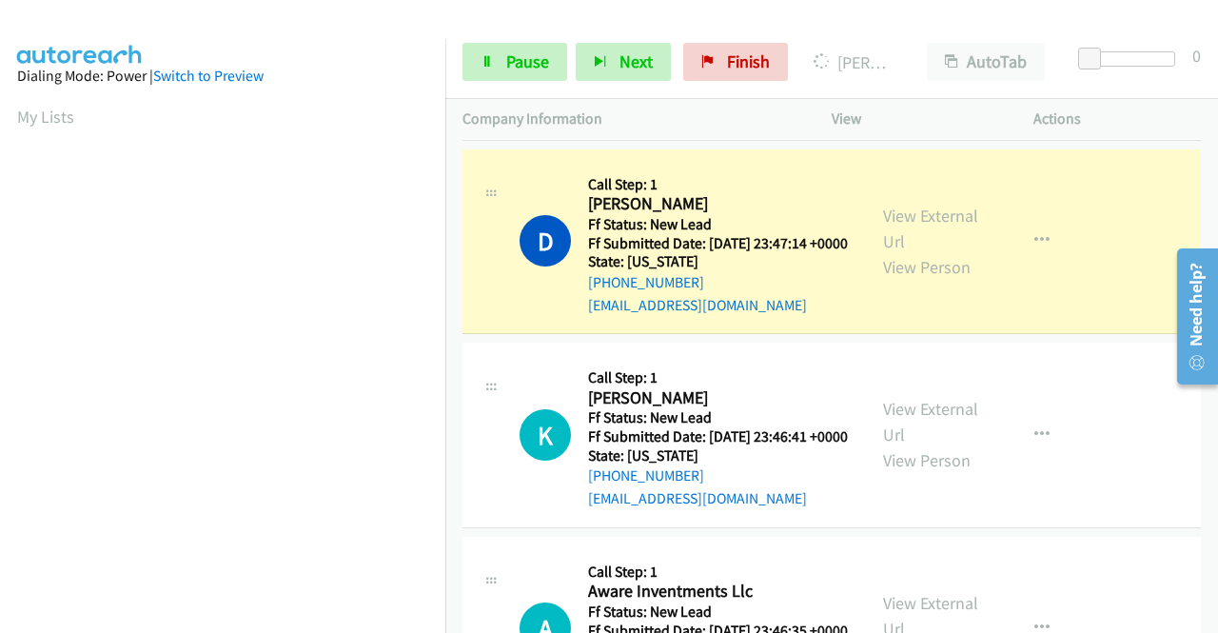
scroll to position [434, 0]
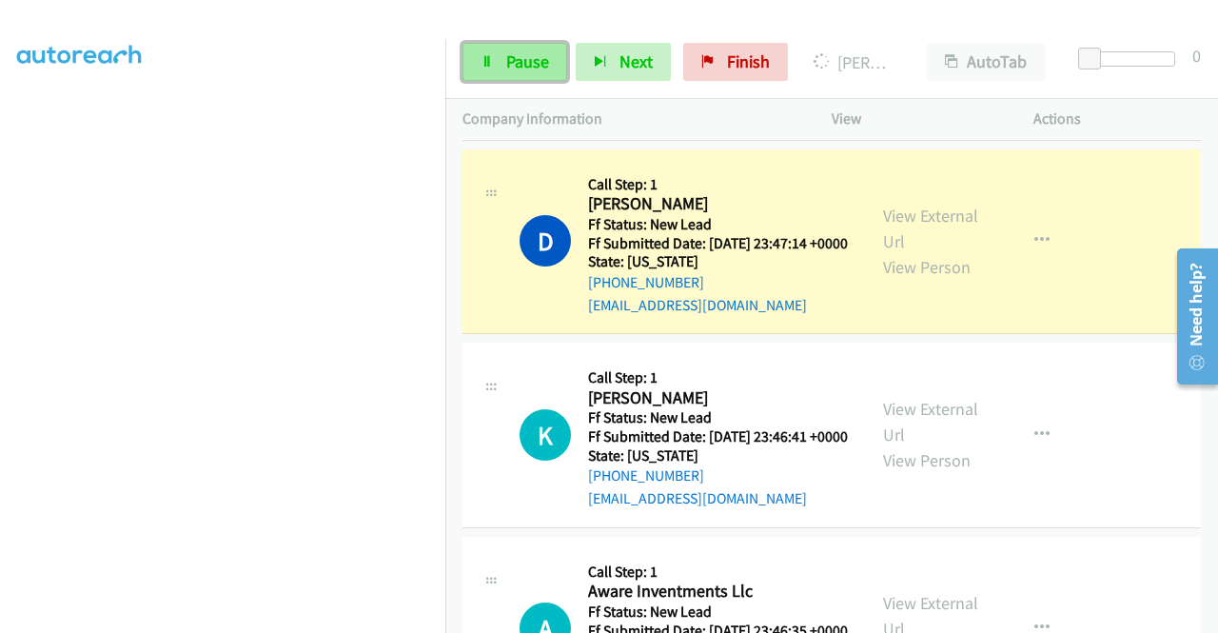
click at [470, 60] on link "Pause" at bounding box center [514, 62] width 105 height 38
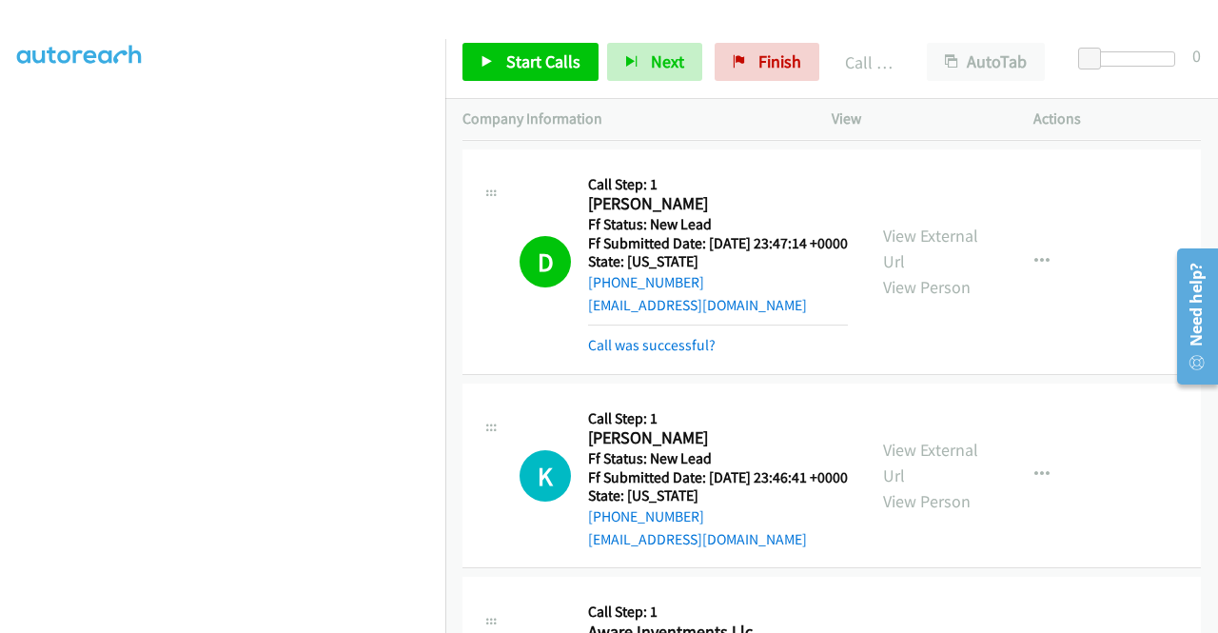
click at [646, 357] on div "Call was successful?" at bounding box center [718, 345] width 260 height 23
click at [681, 354] on link "Call was successful?" at bounding box center [651, 345] width 127 height 18
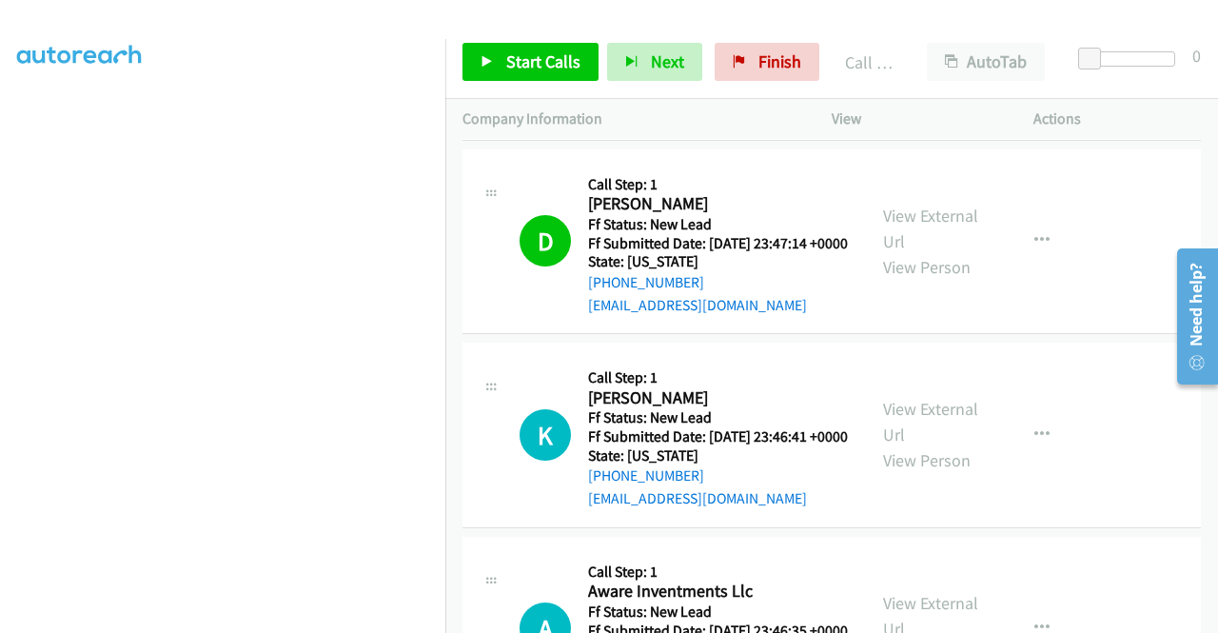
click at [505, 41] on div "Start Calls Pause Next Finish Call Completed AutoTab AutoTab 0" at bounding box center [831, 62] width 772 height 73
click at [503, 54] on link "Start Calls" at bounding box center [530, 62] width 136 height 38
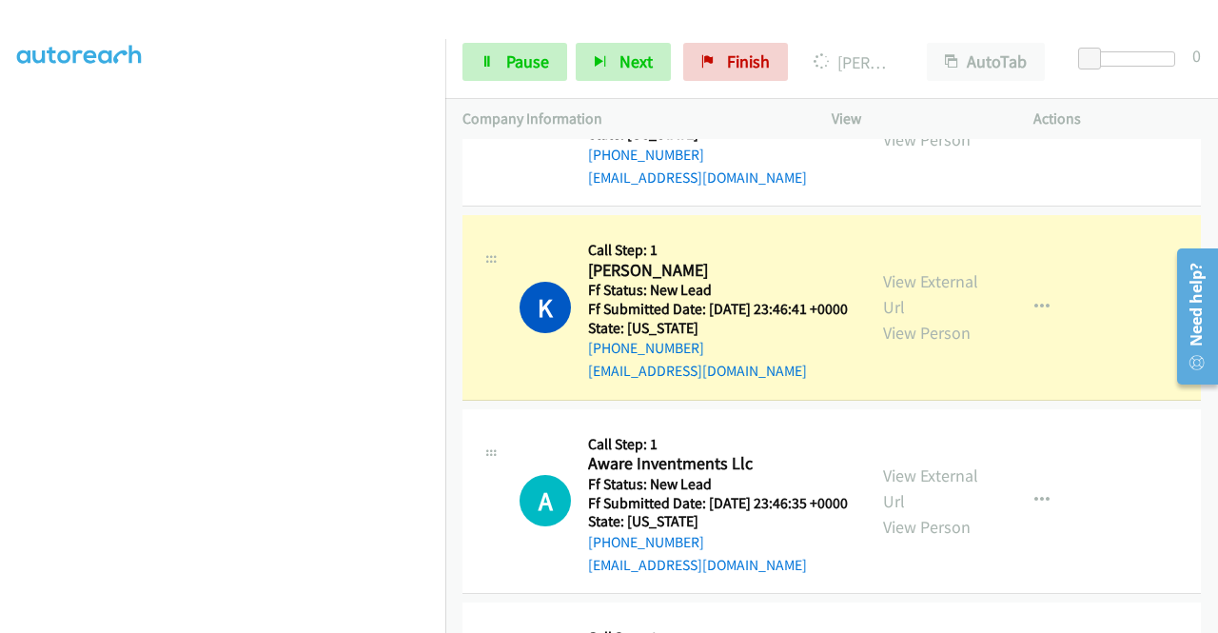
scroll to position [431, 0]
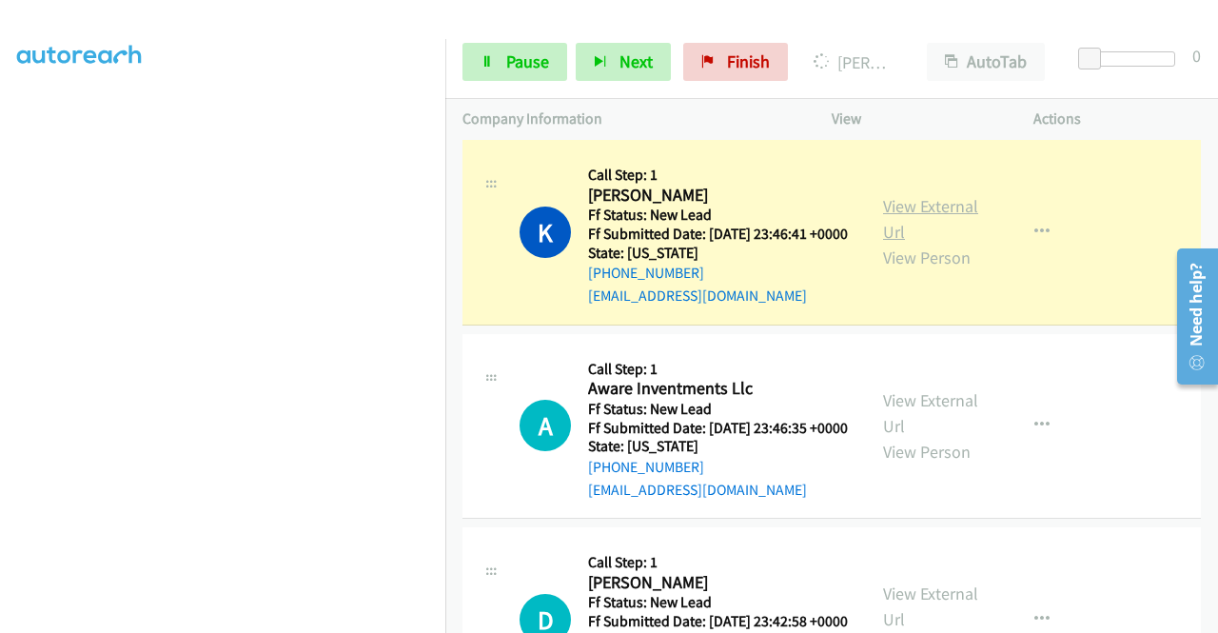
click at [927, 243] on link "View External Url" at bounding box center [930, 219] width 95 height 48
click at [0, 357] on aside "Dialing Mode: Power | Switch to Preview My Lists" at bounding box center [222, 145] width 445 height 1053
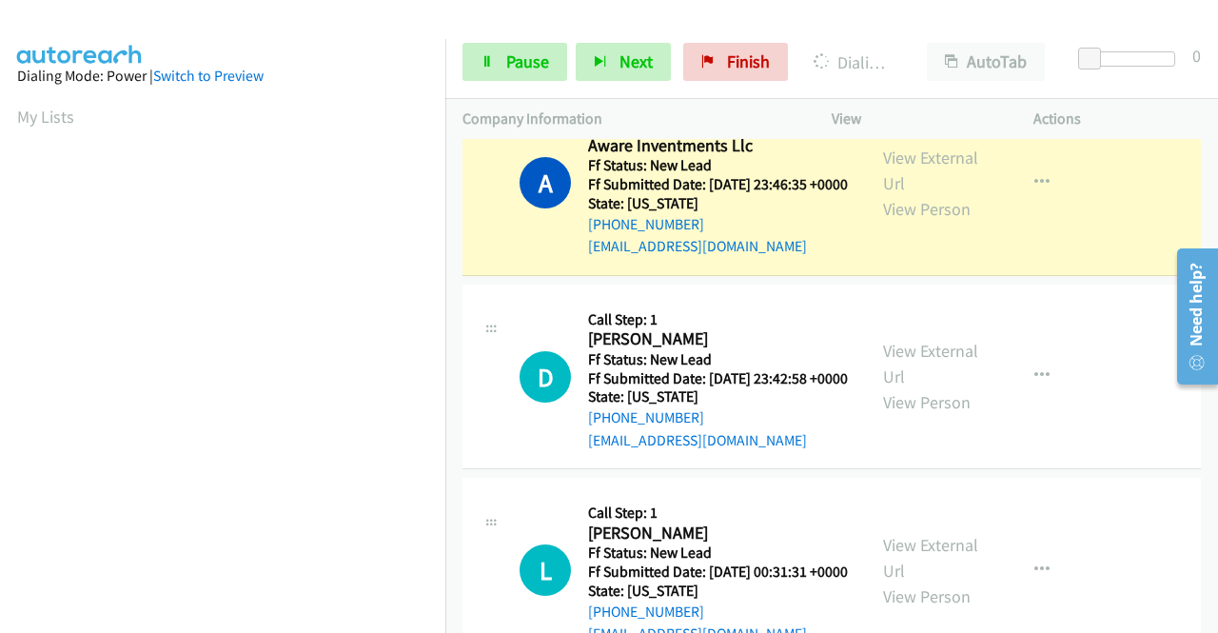
scroll to position [717, 0]
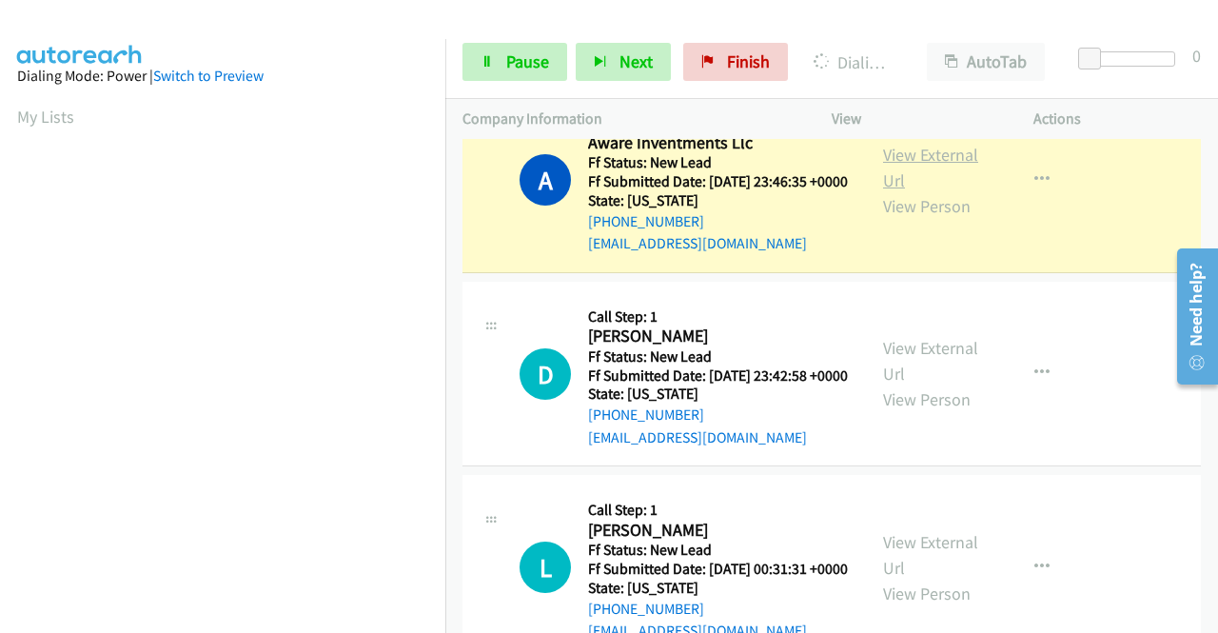
click at [907, 191] on link "View External Url" at bounding box center [930, 168] width 95 height 48
click at [449, 264] on td "A Callback Scheduled Call Step: 1 Aware Inventments Llc America/Los_Angeles Ff …" at bounding box center [831, 181] width 772 height 194
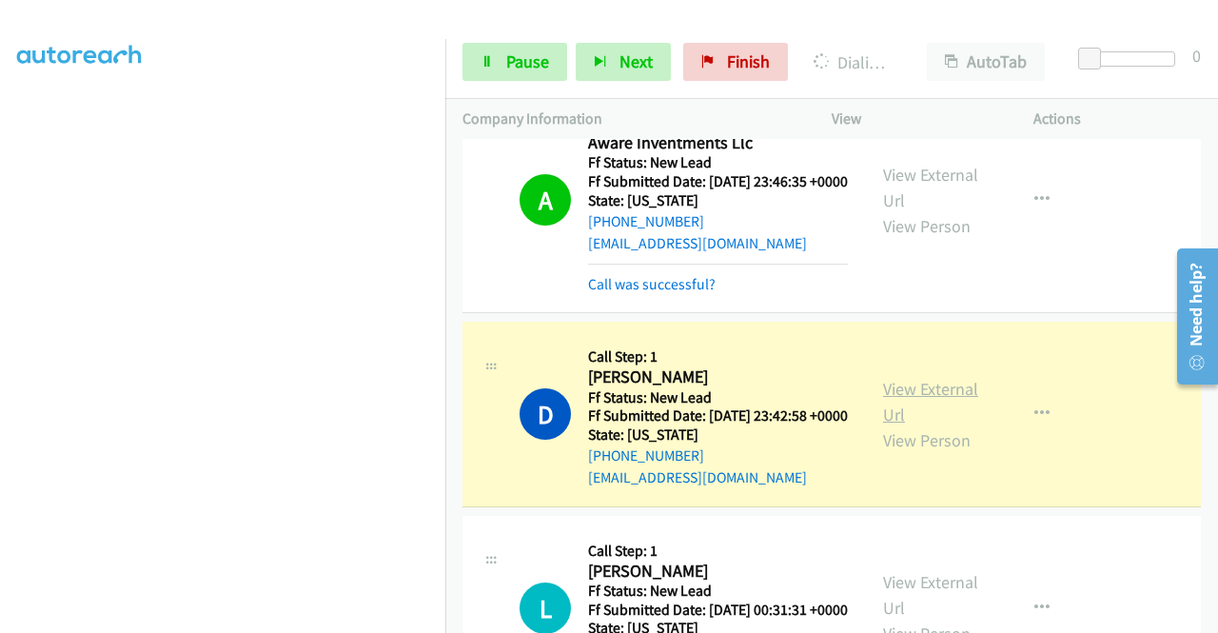
click at [903, 425] on link "View External Url" at bounding box center [930, 402] width 95 height 48
click at [0, 374] on aside "Dialing Mode: Power | Switch to Preview My Lists" at bounding box center [222, 145] width 445 height 1053
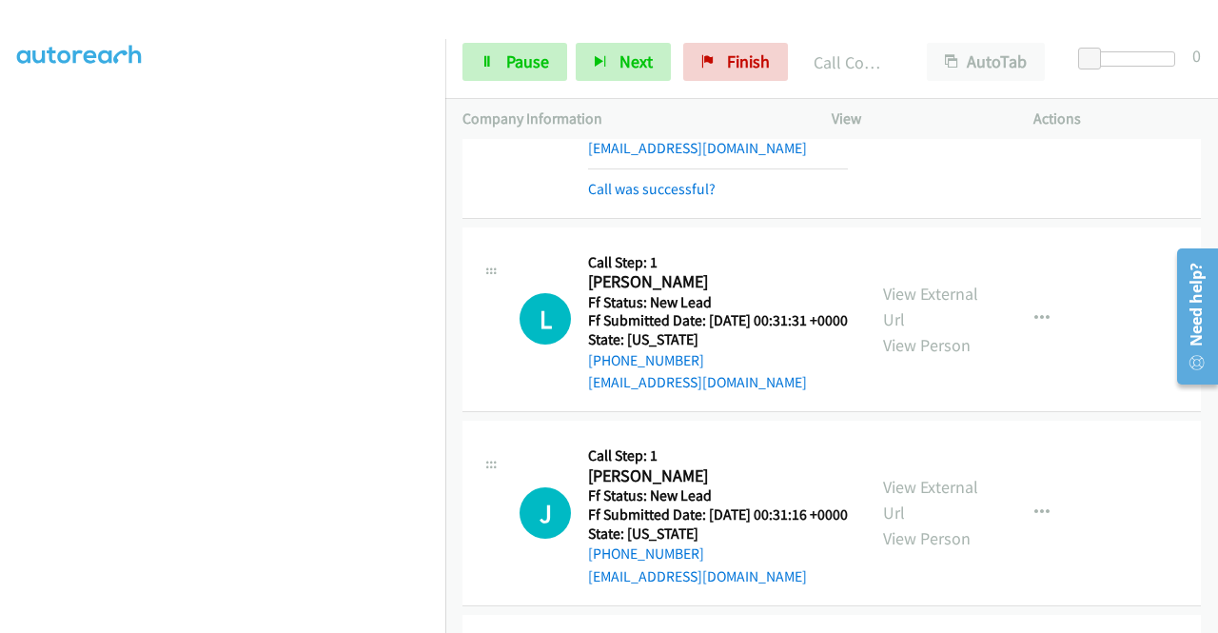
scroll to position [1066, 0]
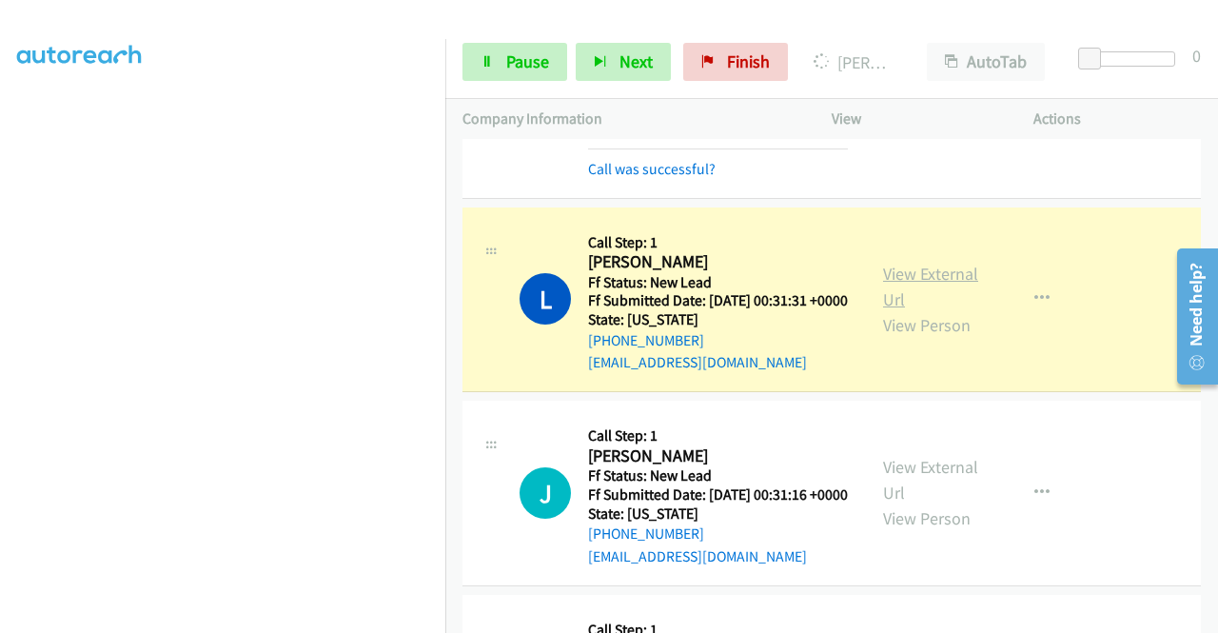
click at [920, 310] on link "View External Url" at bounding box center [930, 287] width 95 height 48
click at [0, 351] on aside "Dialing Mode: Power | Switch to Preview My Lists" at bounding box center [222, 145] width 445 height 1053
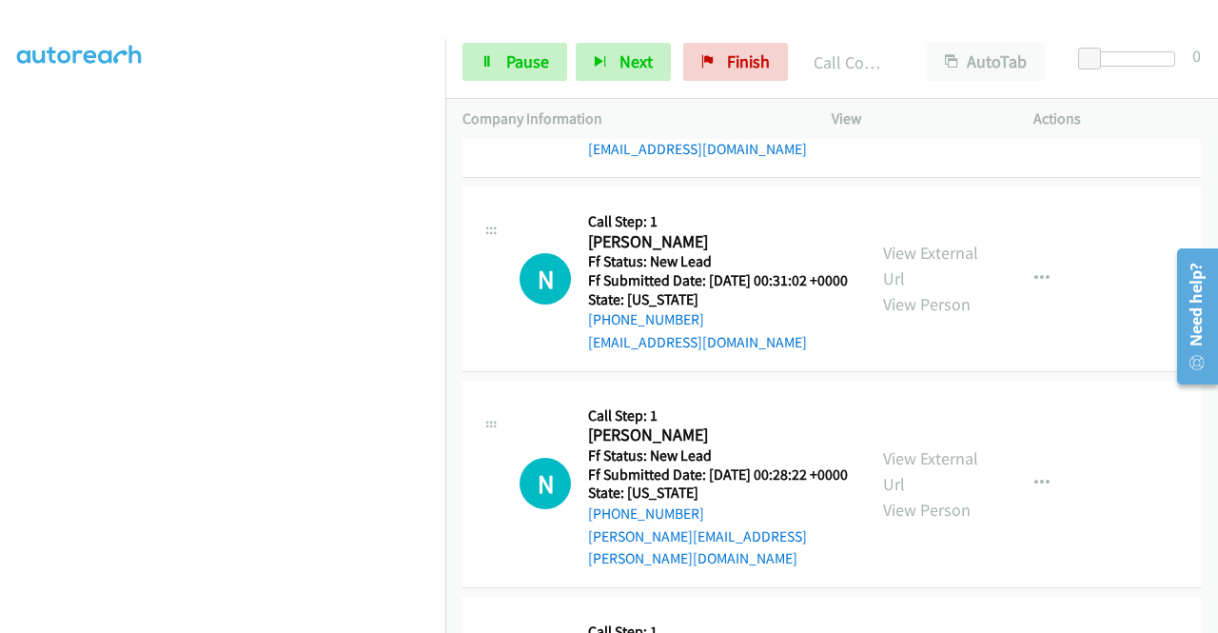
scroll to position [1463, 0]
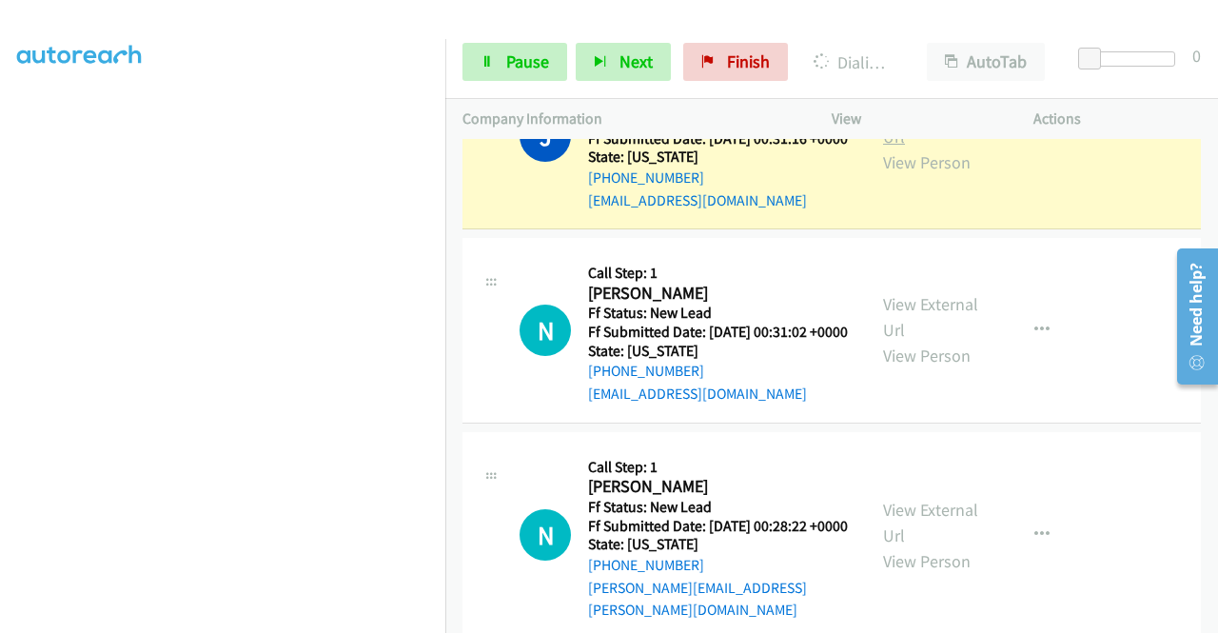
click at [936, 147] on link "View External Url" at bounding box center [930, 124] width 95 height 48
click at [527, 70] on span "Pause" at bounding box center [527, 61] width 43 height 22
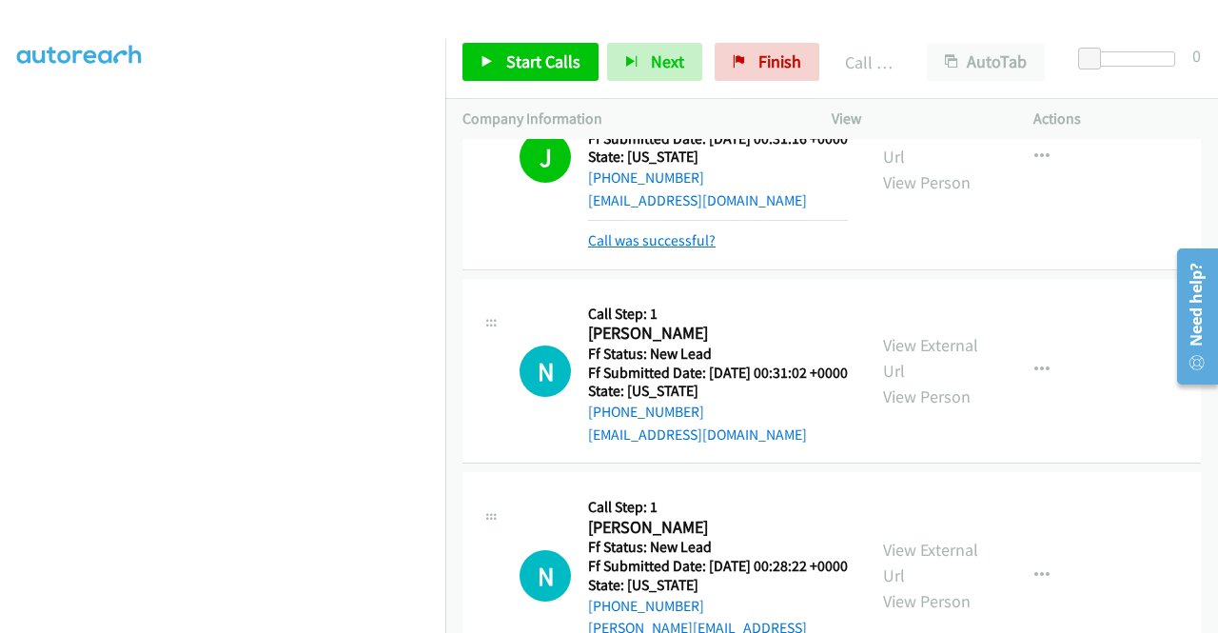
click at [670, 249] on link "Call was successful?" at bounding box center [651, 240] width 127 height 18
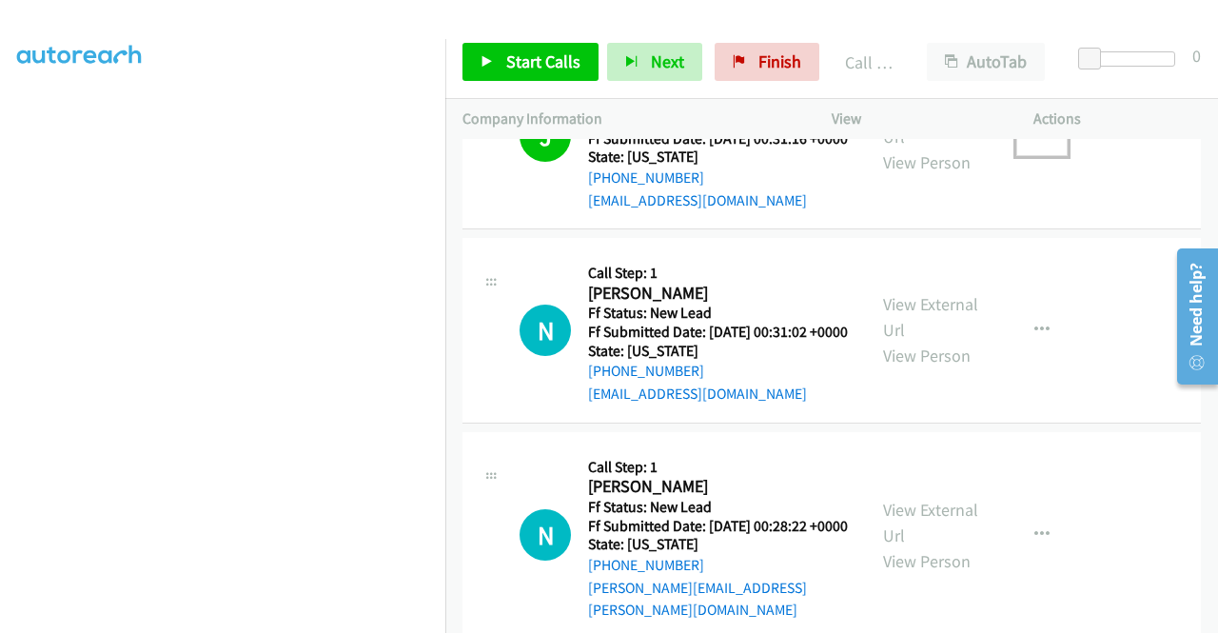
click at [1032, 155] on button "button" at bounding box center [1041, 136] width 51 height 38
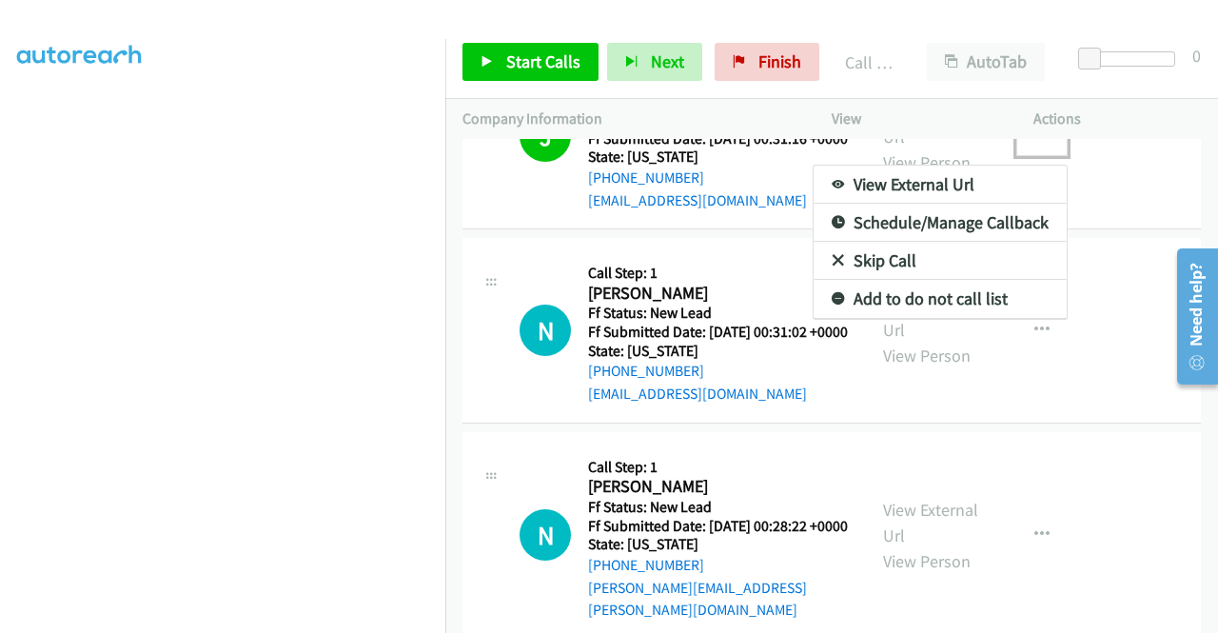
click at [910, 318] on link "Add to do not call list" at bounding box center [939, 299] width 253 height 38
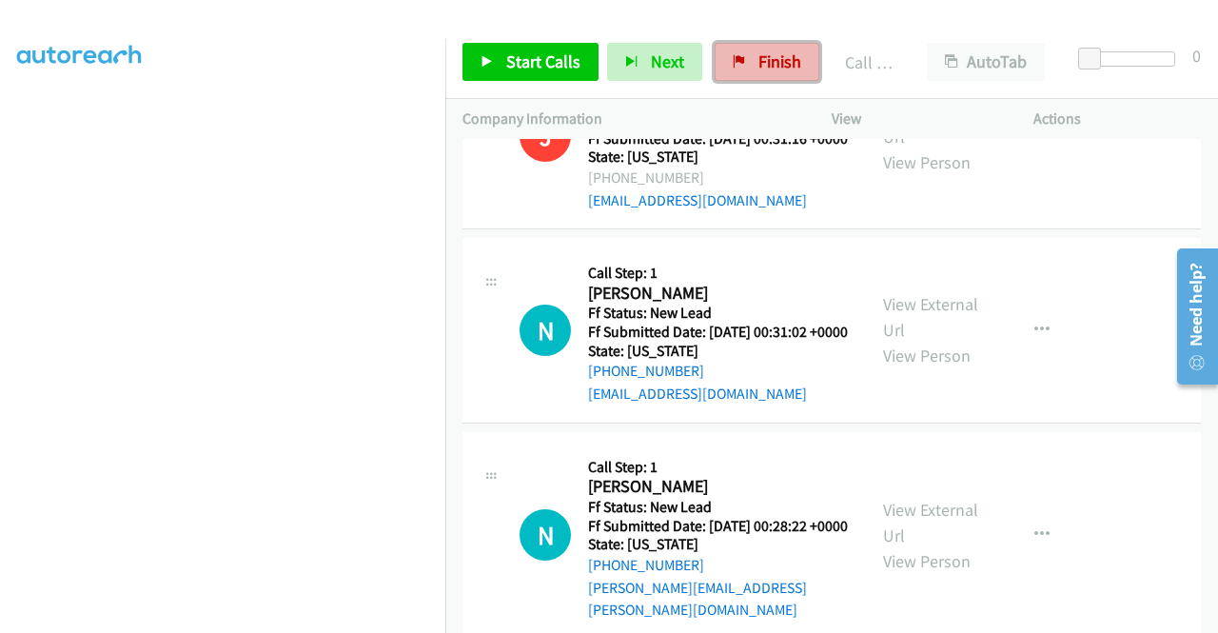
click at [803, 68] on link "Finish" at bounding box center [766, 62] width 105 height 38
